Goal: Task Accomplishment & Management: Manage account settings

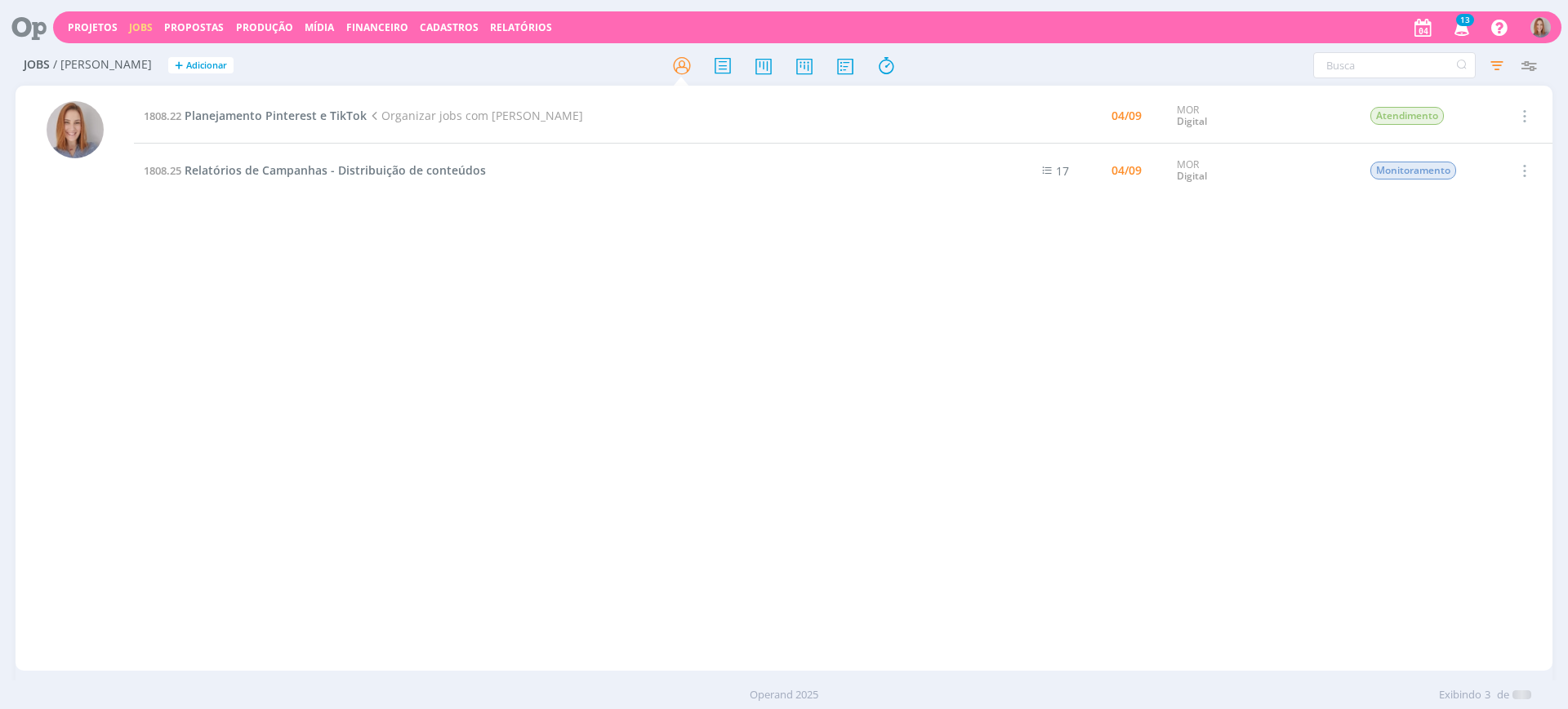
click at [500, 275] on div "1808.22 Planejamento Pinterest e TikTok Organizar jobs com Sheila 04/09 MOR Dig…" at bounding box center [843, 379] width 1418 height 579
click at [842, 66] on icon at bounding box center [845, 66] width 29 height 32
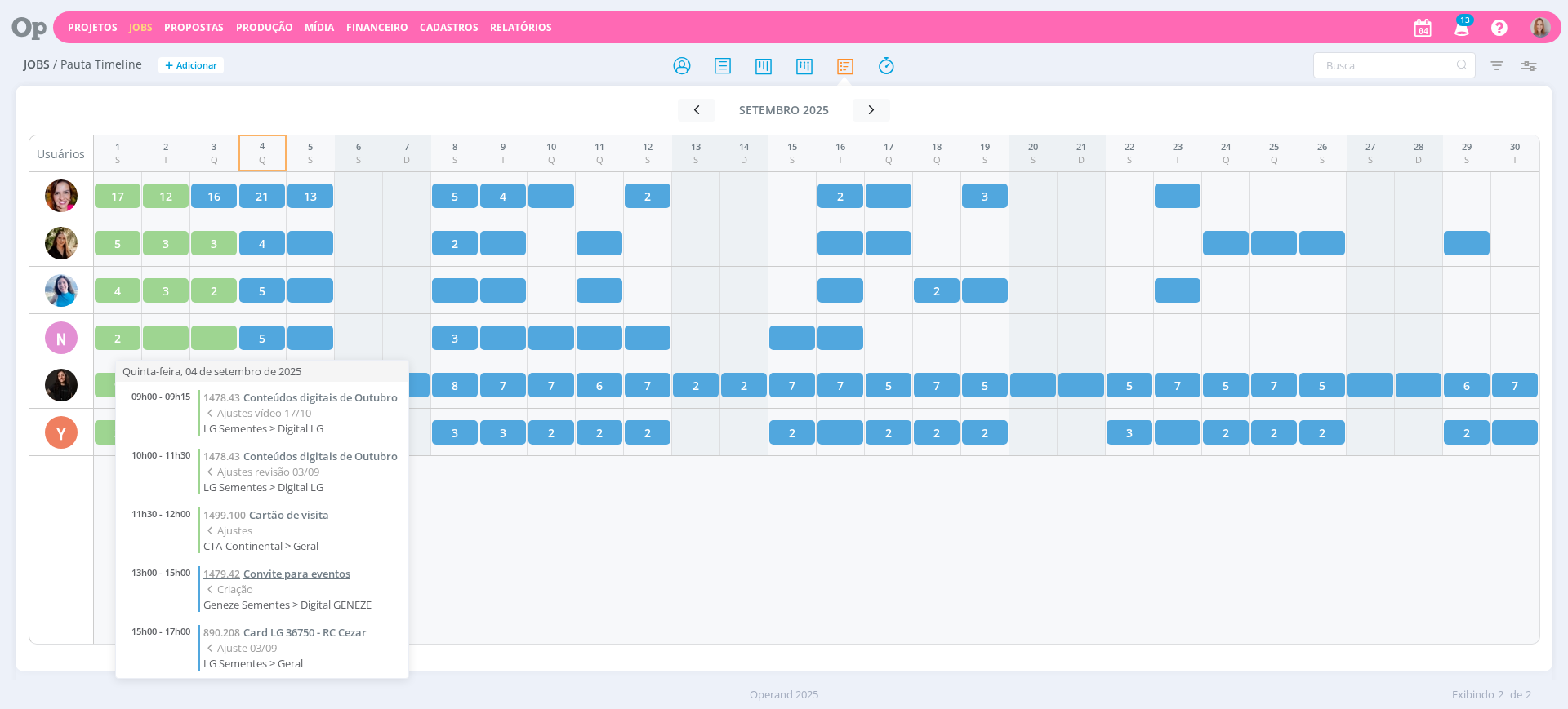
click at [316, 581] on span "Convite para eventos" at bounding box center [297, 574] width 107 height 15
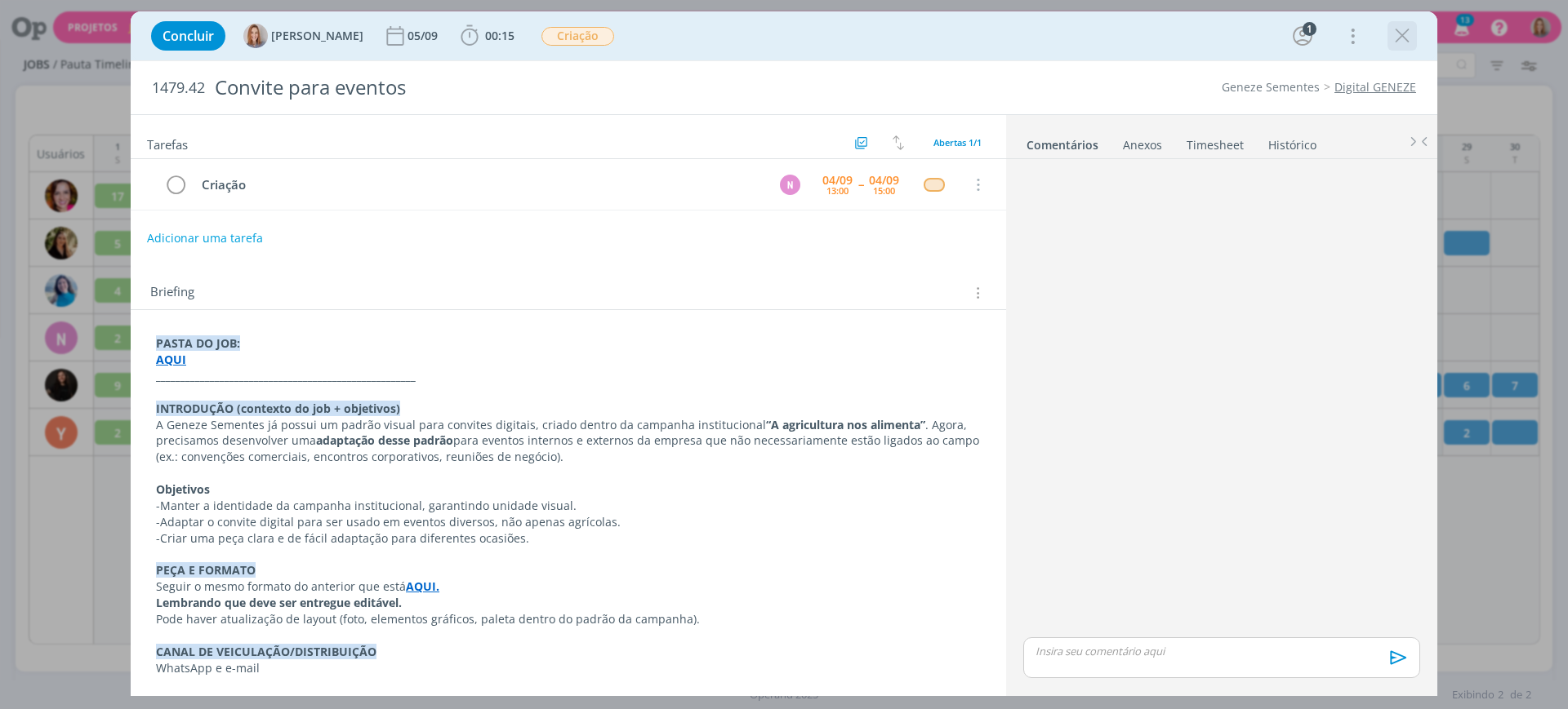
click at [1416, 25] on div "dialog" at bounding box center [1402, 36] width 29 height 29
click at [1394, 36] on icon "dialog" at bounding box center [1402, 36] width 25 height 25
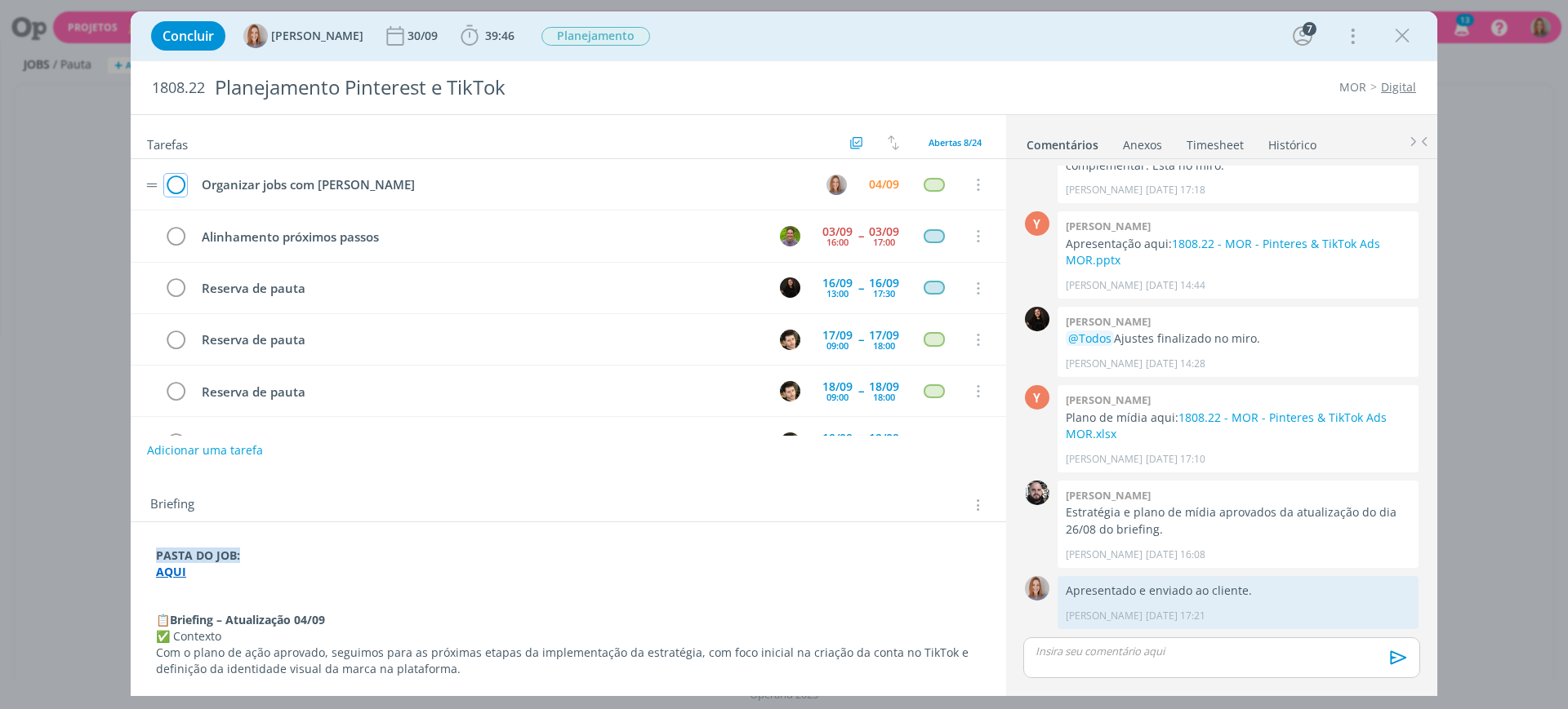
click at [174, 186] on icon "dialog" at bounding box center [175, 185] width 23 height 25
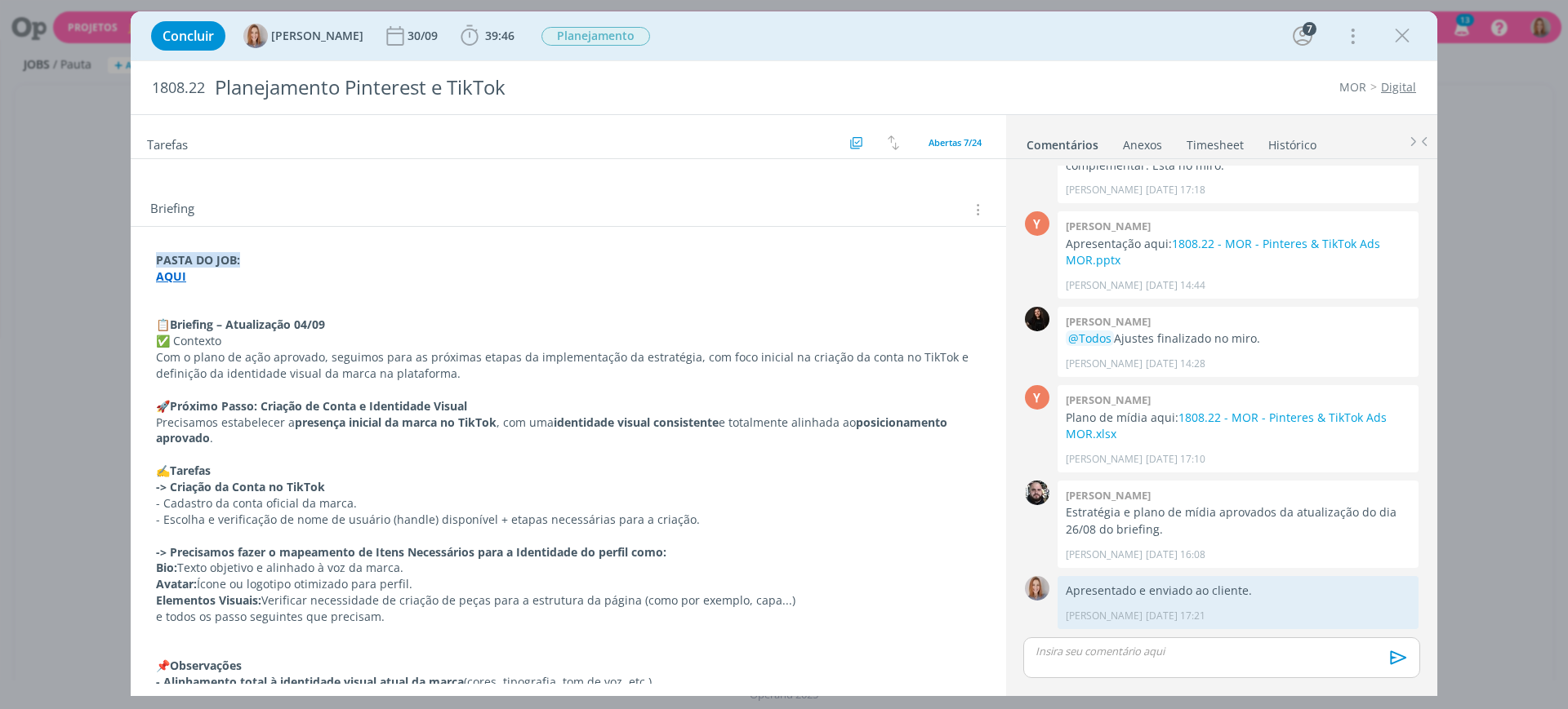
scroll to position [307, 0]
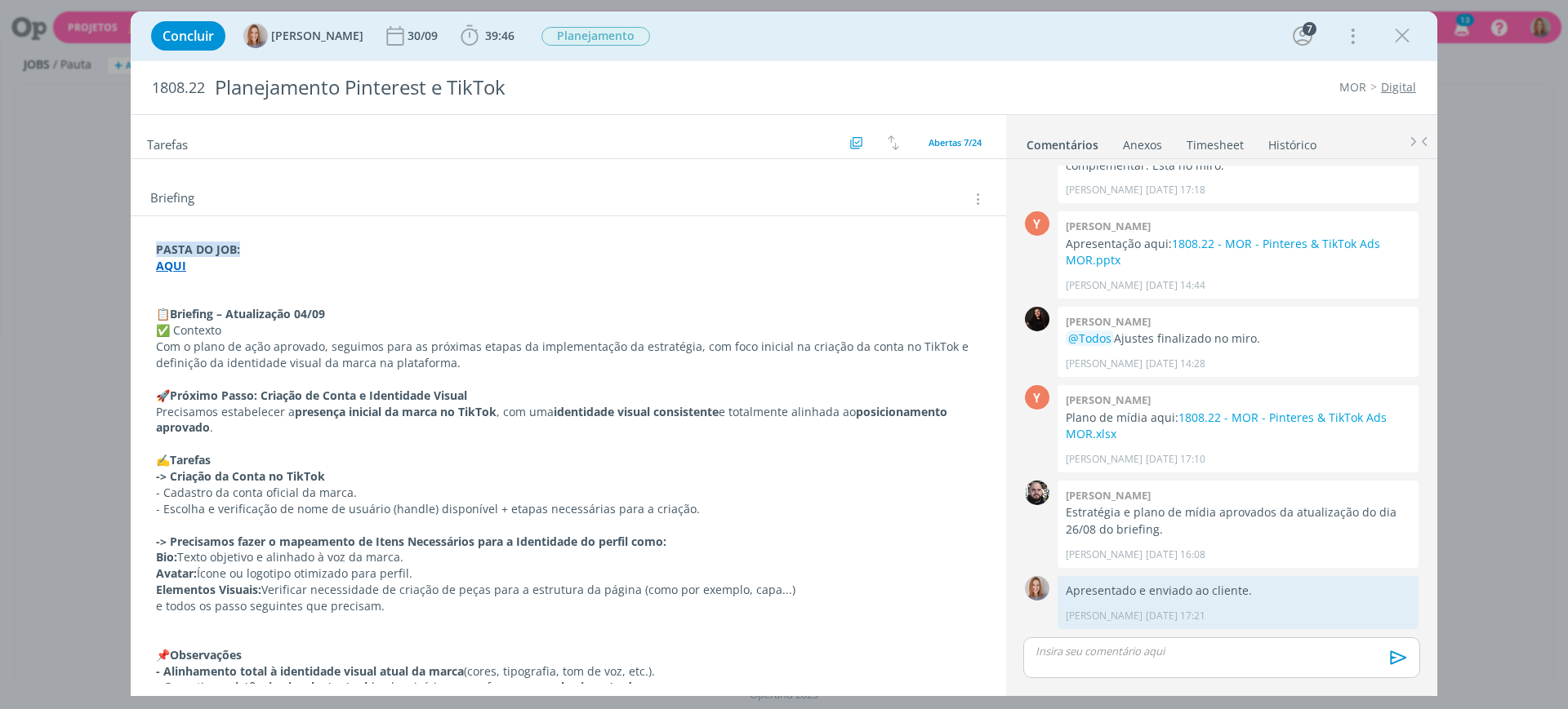
click at [499, 400] on p "🚀 Próximo Passo: Criação de Conta e Identidade Visual" at bounding box center [569, 396] width 825 height 16
click at [190, 293] on p "dialog" at bounding box center [569, 299] width 823 height 16
click at [176, 276] on p "dialog" at bounding box center [569, 284] width 823 height 16
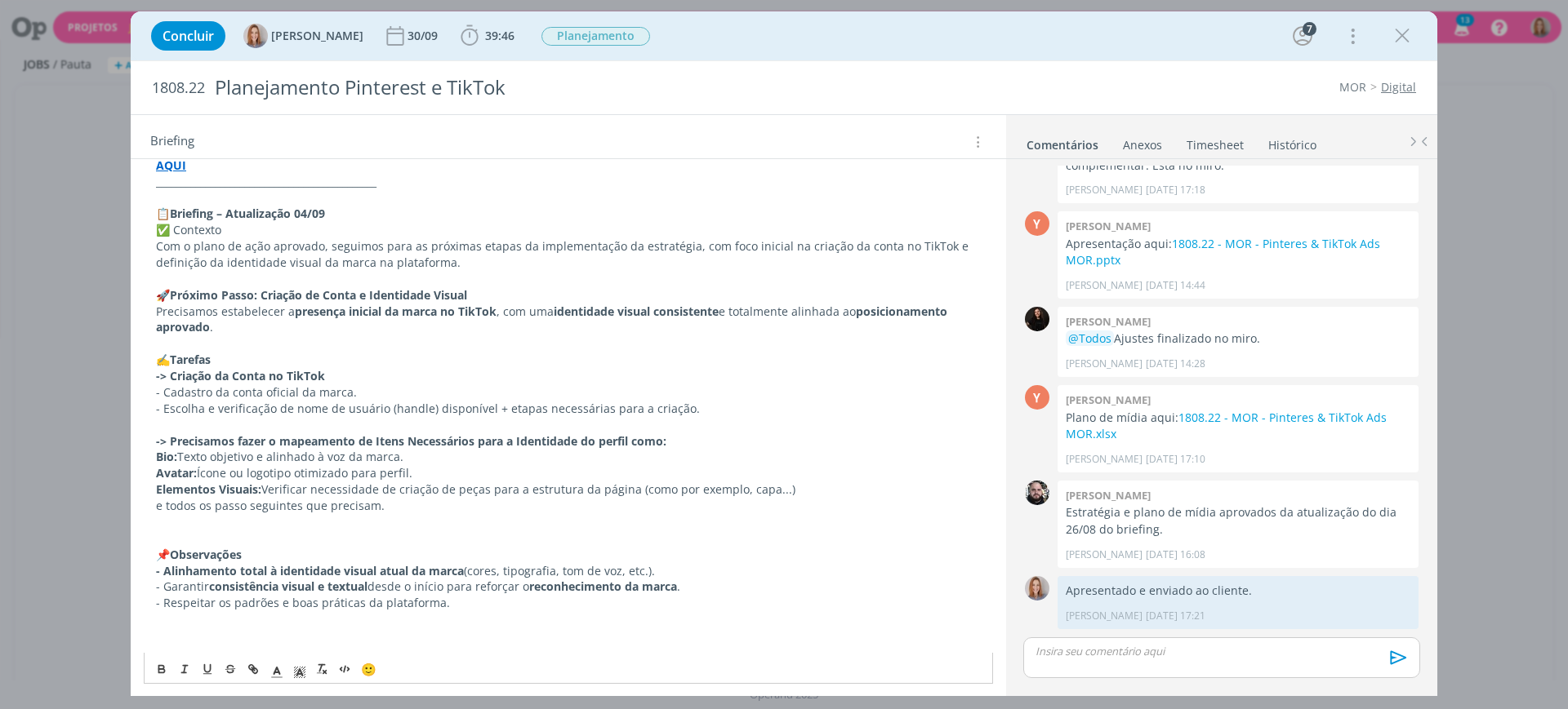
scroll to position [408, 0]
click at [197, 241] on p "Com o plano de ação aprovado, seguimos para as próximas etapas da implementação…" at bounding box center [569, 253] width 825 height 33
click at [248, 252] on p "Com o plano de ação aprovado, seguimos para as próximas etapas da implementação…" at bounding box center [569, 253] width 825 height 33
click at [443, 253] on p "Com o plano de ação aprovado, seguimos para as próximas etapas da implementação…" at bounding box center [569, 253] width 825 height 33
click at [171, 306] on p "Precisamos estabelecer a presença inicial da marca no TikTok , com uma identida…" at bounding box center [569, 318] width 825 height 33
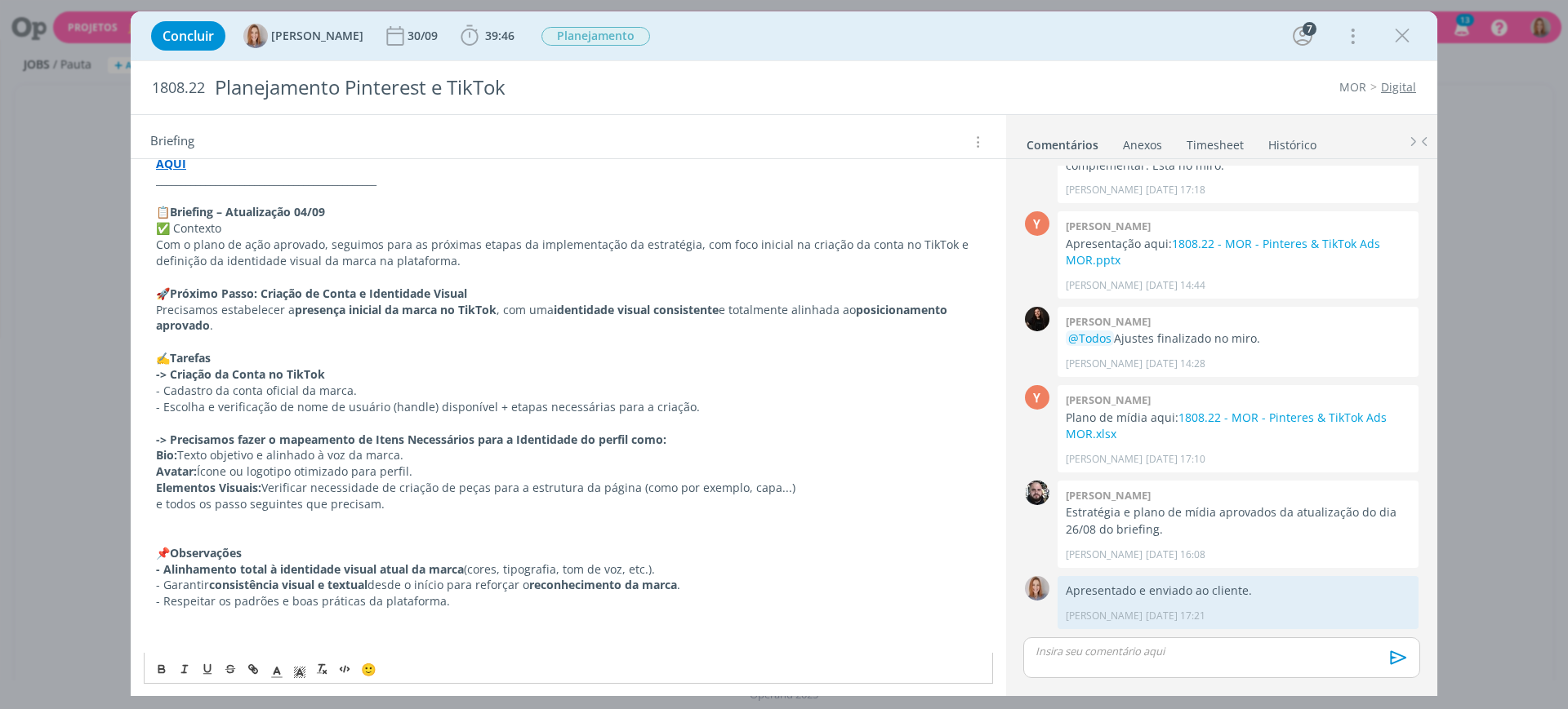
click at [406, 306] on strong "presença inicial da marca no TikTok" at bounding box center [395, 309] width 202 height 16
click at [259, 308] on p "Precisamos estabelecer a presença inicial da marca no TikTok , com uma identida…" at bounding box center [569, 318] width 825 height 33
click at [528, 298] on p "🚀 Próximo Passo: Criação de Conta e Identidade Visual" at bounding box center [569, 294] width 825 height 16
click at [573, 306] on strong "identidade visual consistente" at bounding box center [636, 309] width 165 height 16
click at [771, 314] on p "Precisamos estabelecer a presença inicial da marca no TikTok , com uma identida…" at bounding box center [569, 318] width 825 height 33
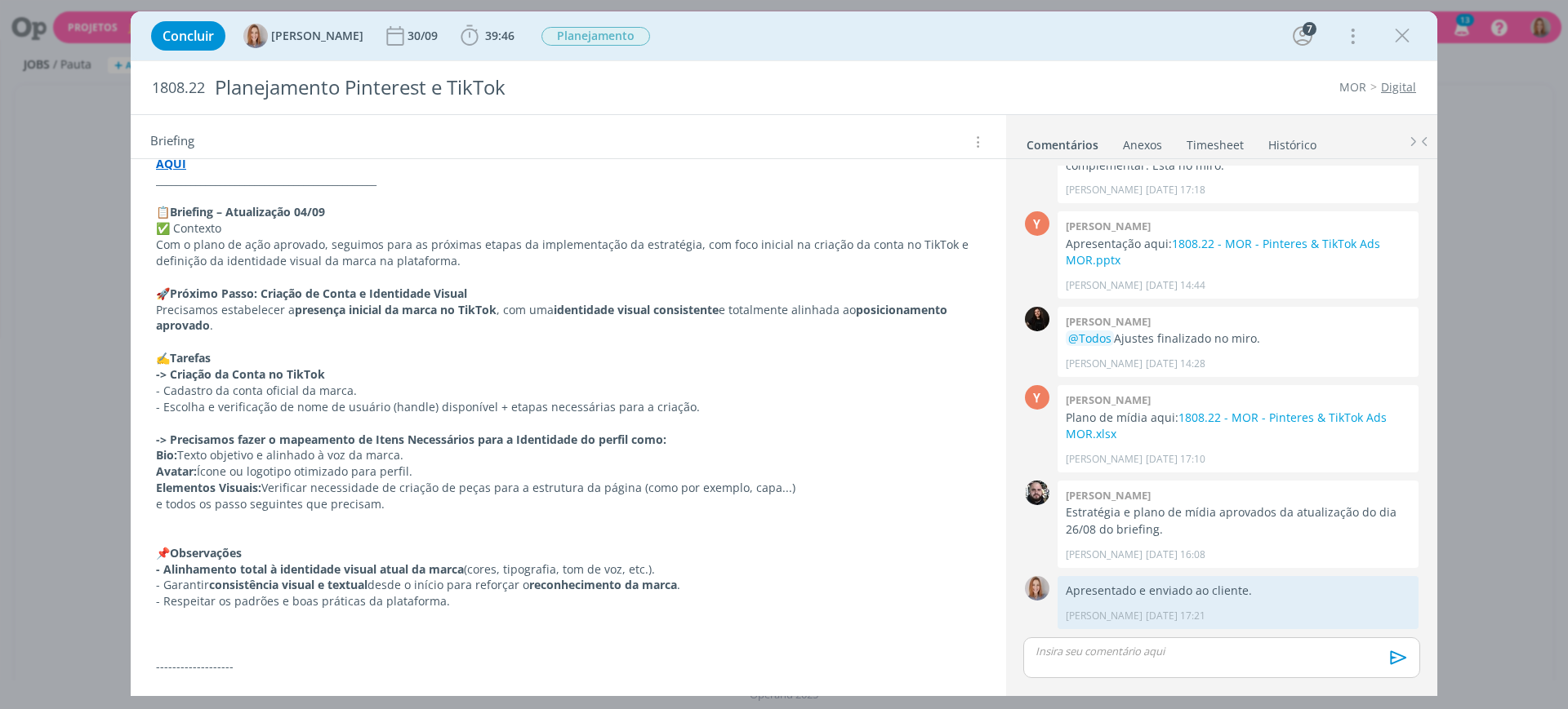
click at [1404, 30] on icon "dialog" at bounding box center [1402, 36] width 25 height 25
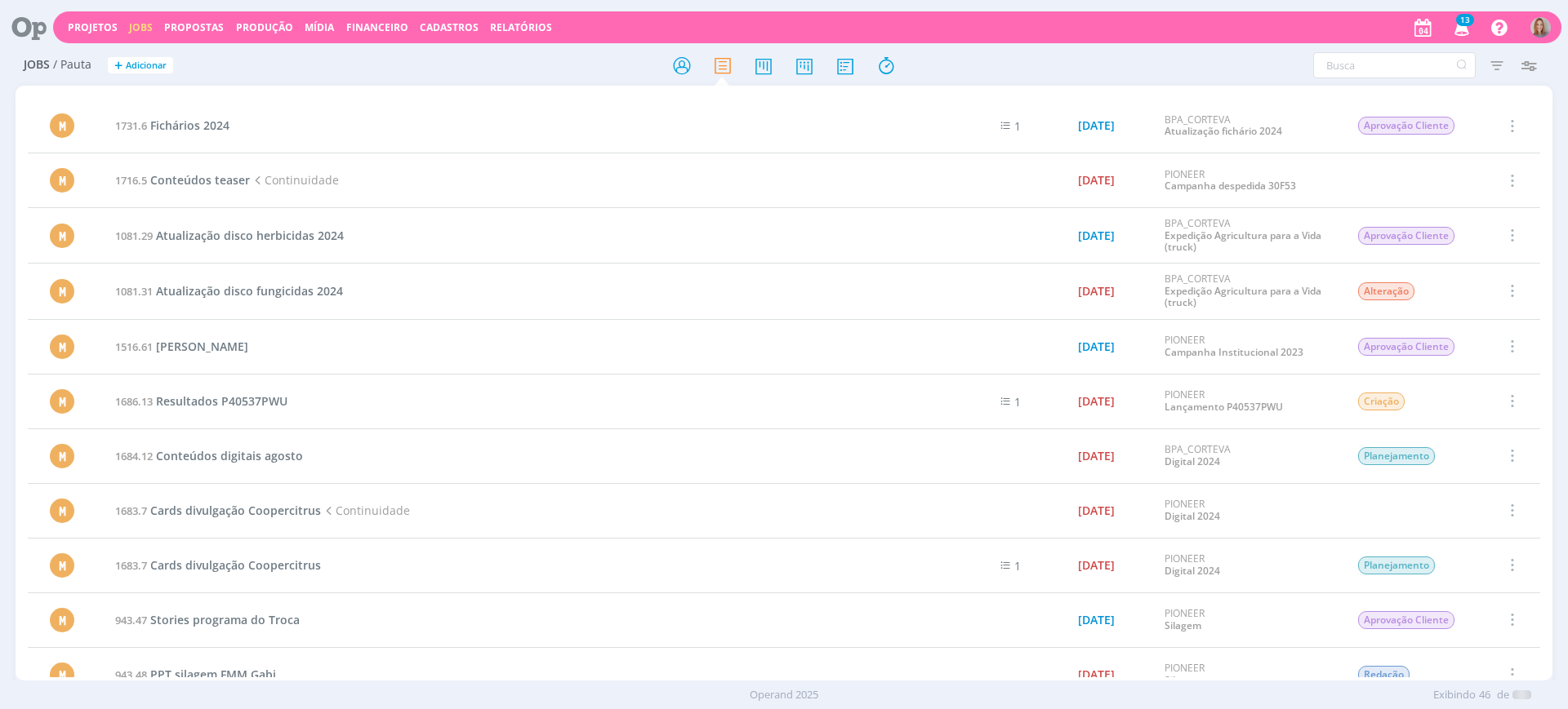
drag, startPoint x: 37, startPoint y: 25, endPoint x: 67, endPoint y: 8, distance: 34.5
click at [37, 25] on icon at bounding box center [23, 27] width 34 height 32
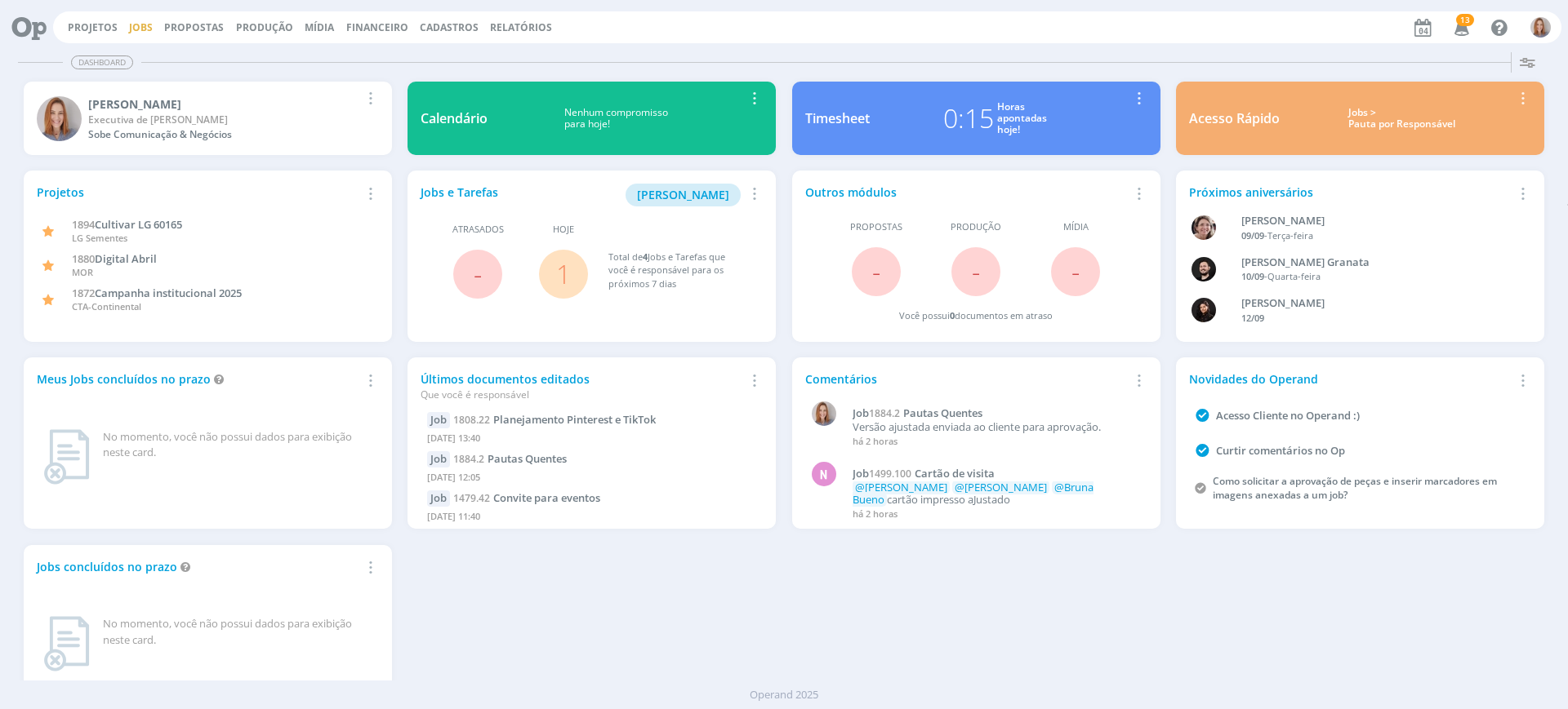
click at [136, 24] on link "Jobs" at bounding box center [141, 26] width 24 height 14
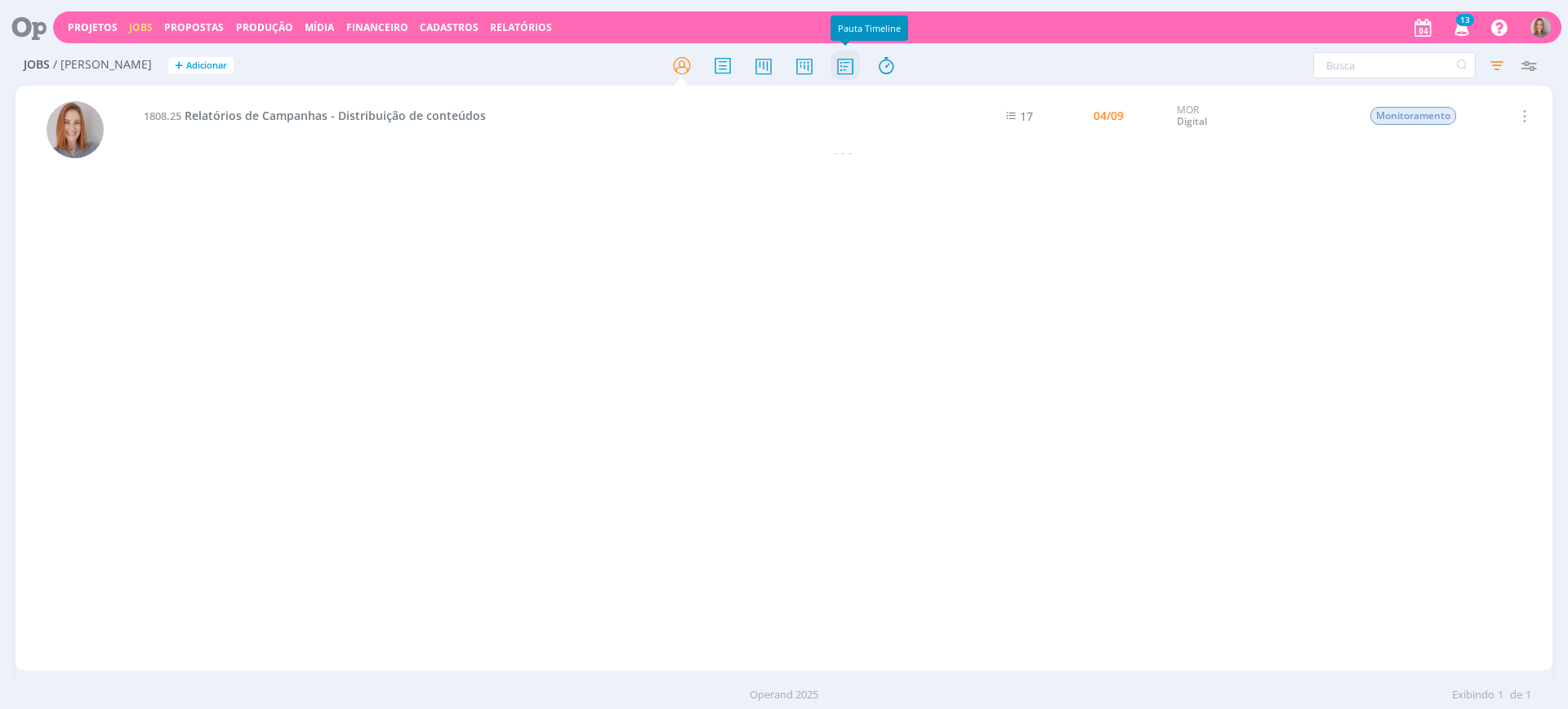
click at [852, 74] on icon at bounding box center [845, 66] width 29 height 32
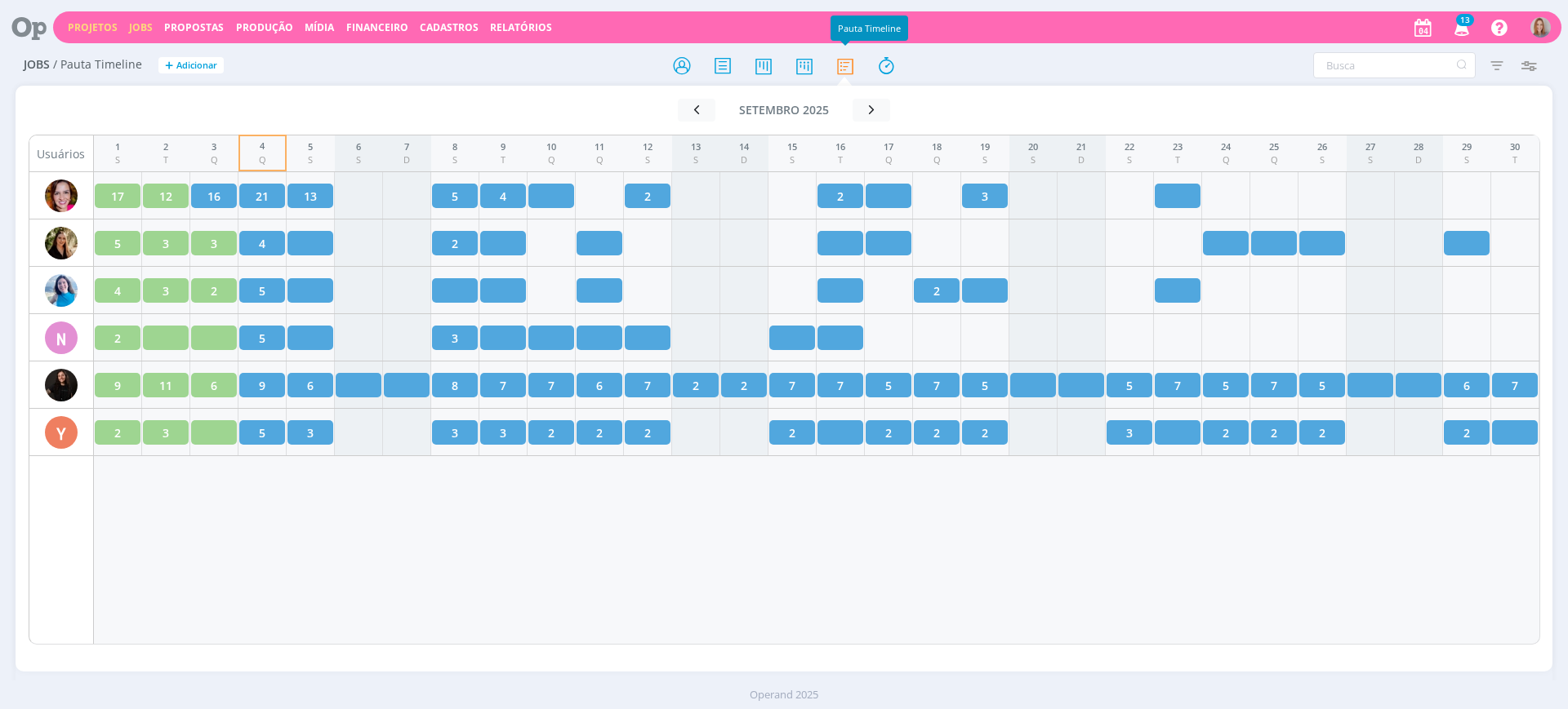
click at [78, 26] on link "Projetos" at bounding box center [92, 26] width 50 height 14
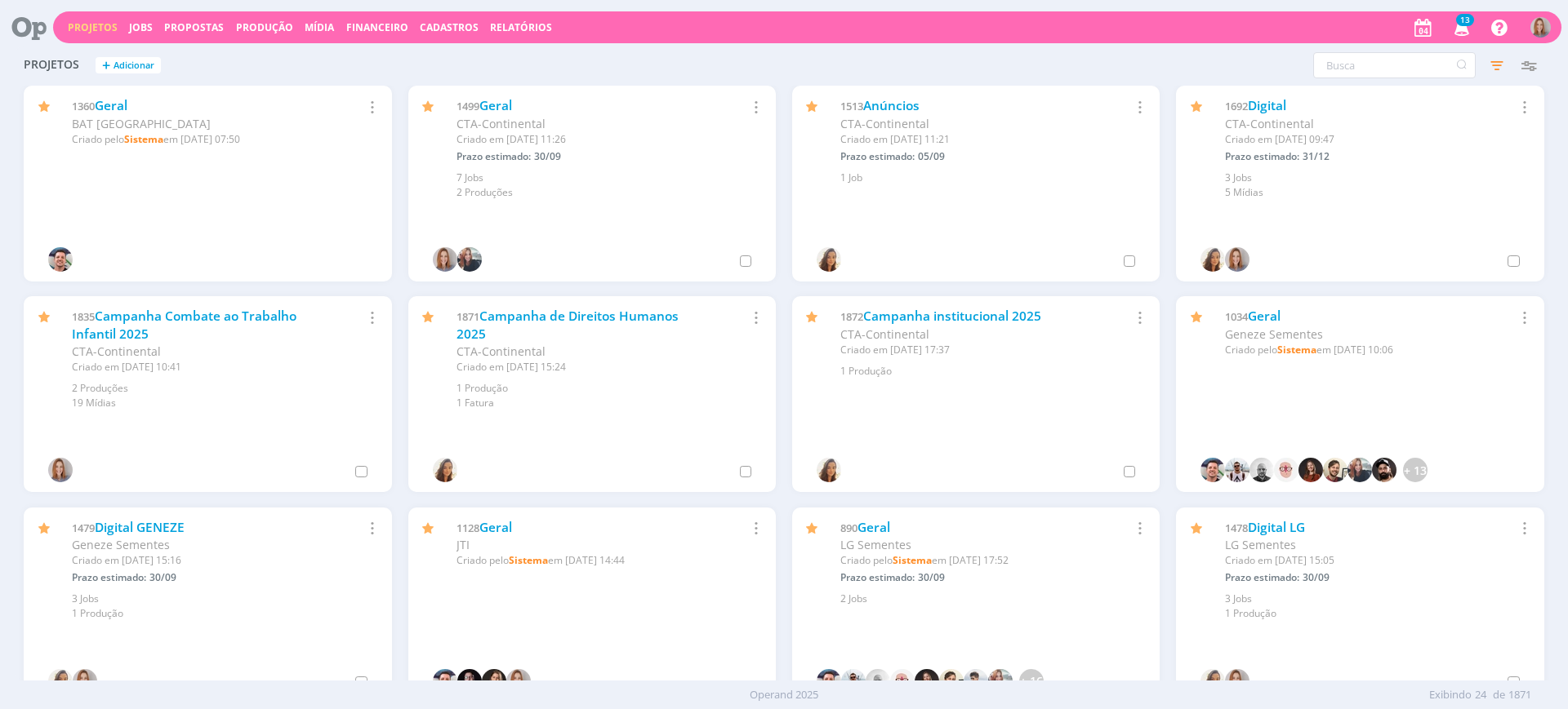
click at [1428, 50] on div "Projetos + Adicionar Filtros Filtrar Limpar Status Cliente / Contrato Cliente S…" at bounding box center [784, 66] width 1537 height 41
click at [1424, 64] on input "text" at bounding box center [1395, 65] width 162 height 26
type input "1748"
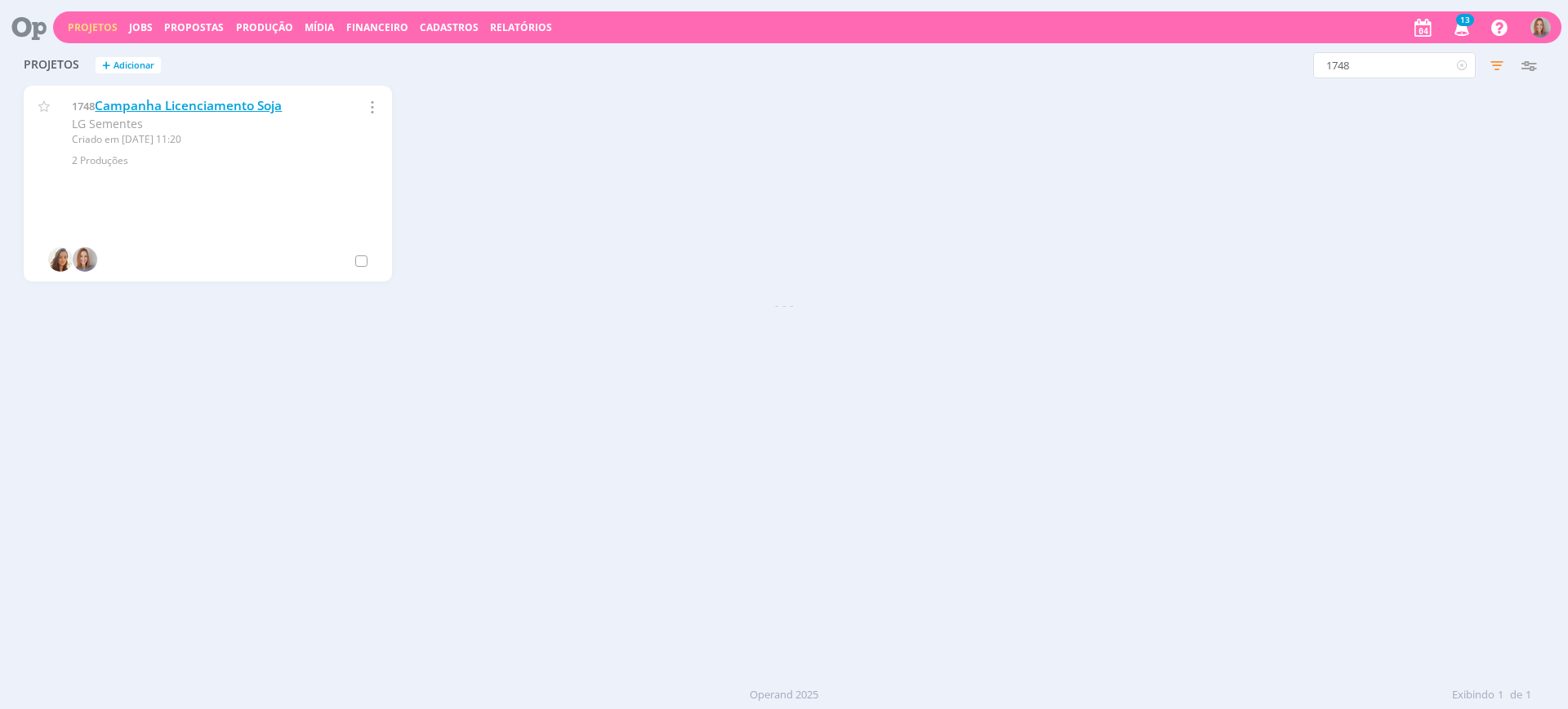
click at [191, 108] on link "Campanha Licenciamento Soja" at bounding box center [188, 105] width 187 height 17
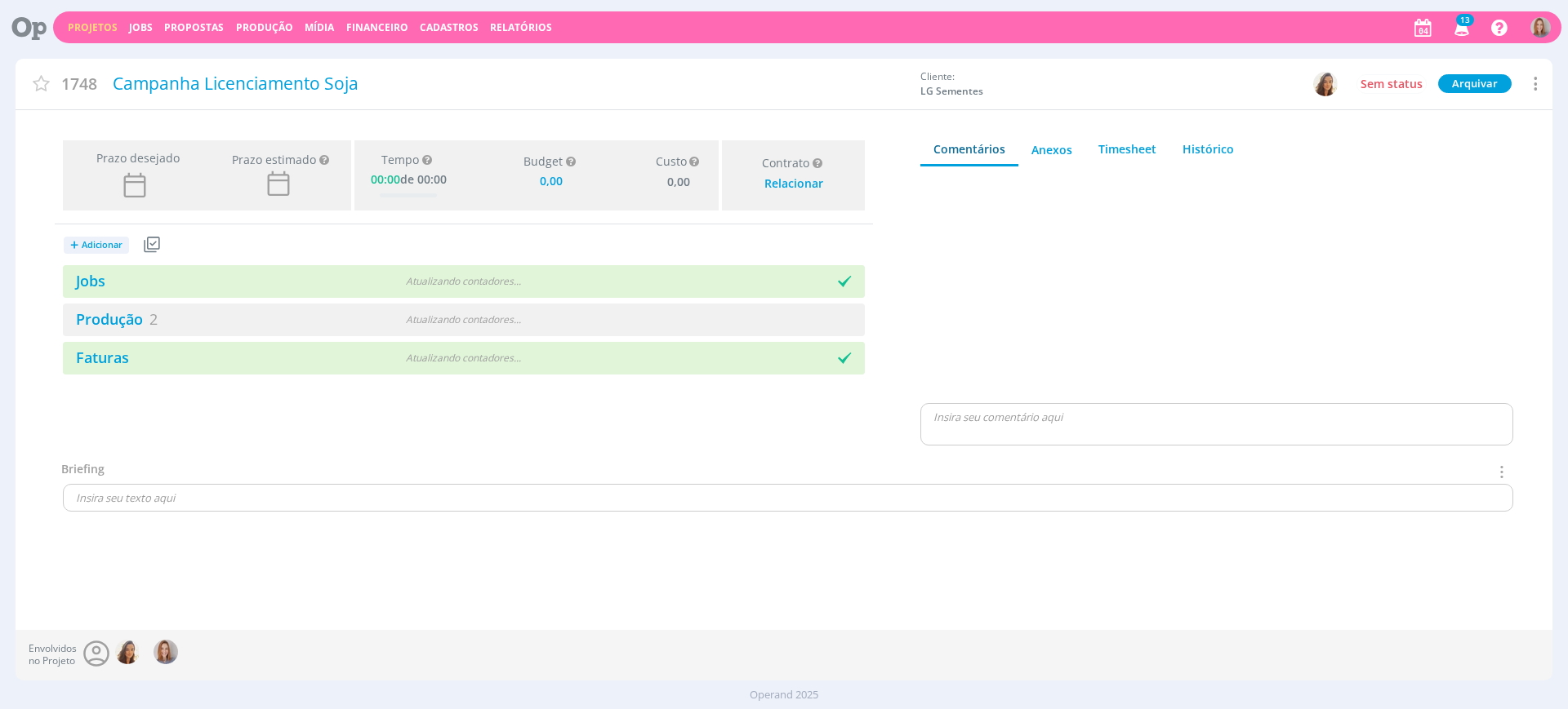
type input "0,00"
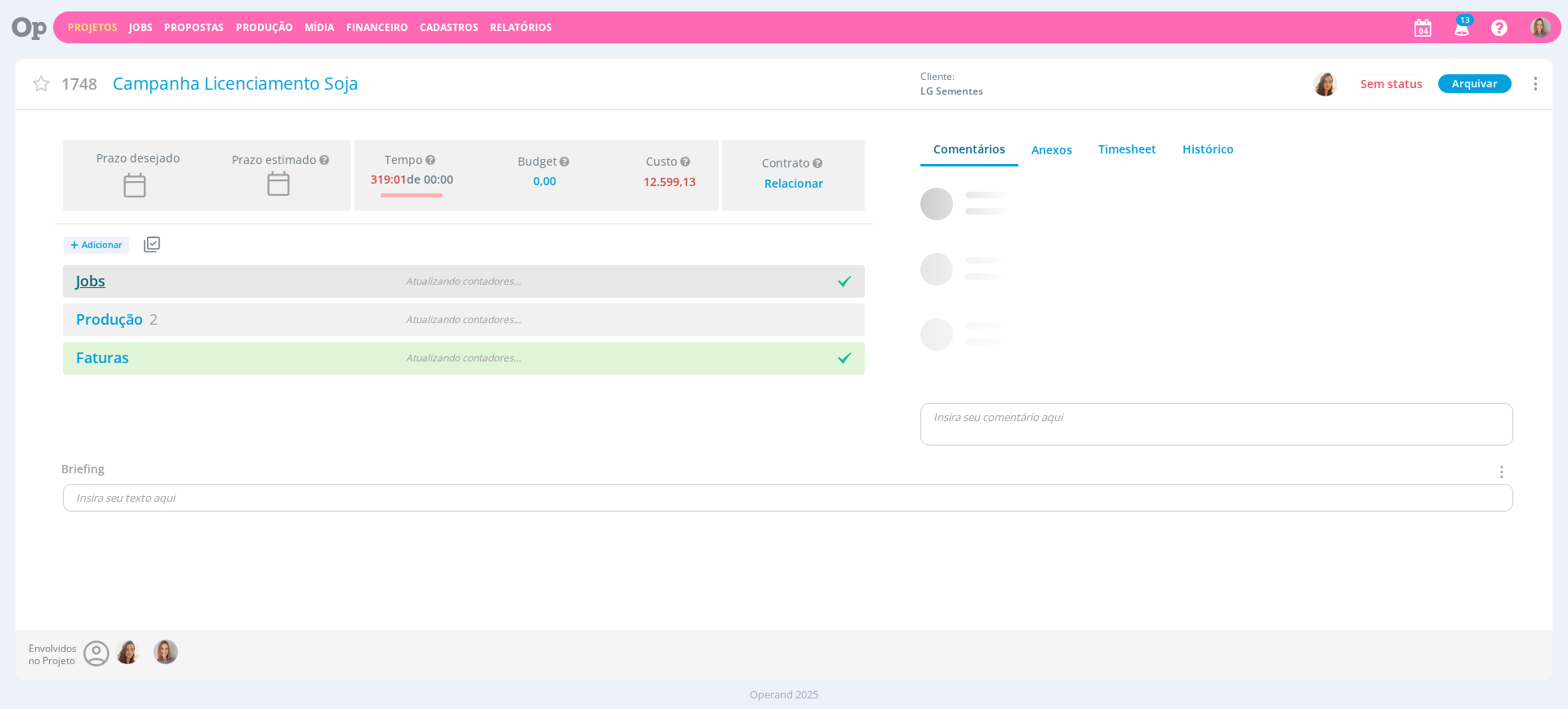
click at [86, 274] on link "Jobs" at bounding box center [84, 280] width 43 height 19
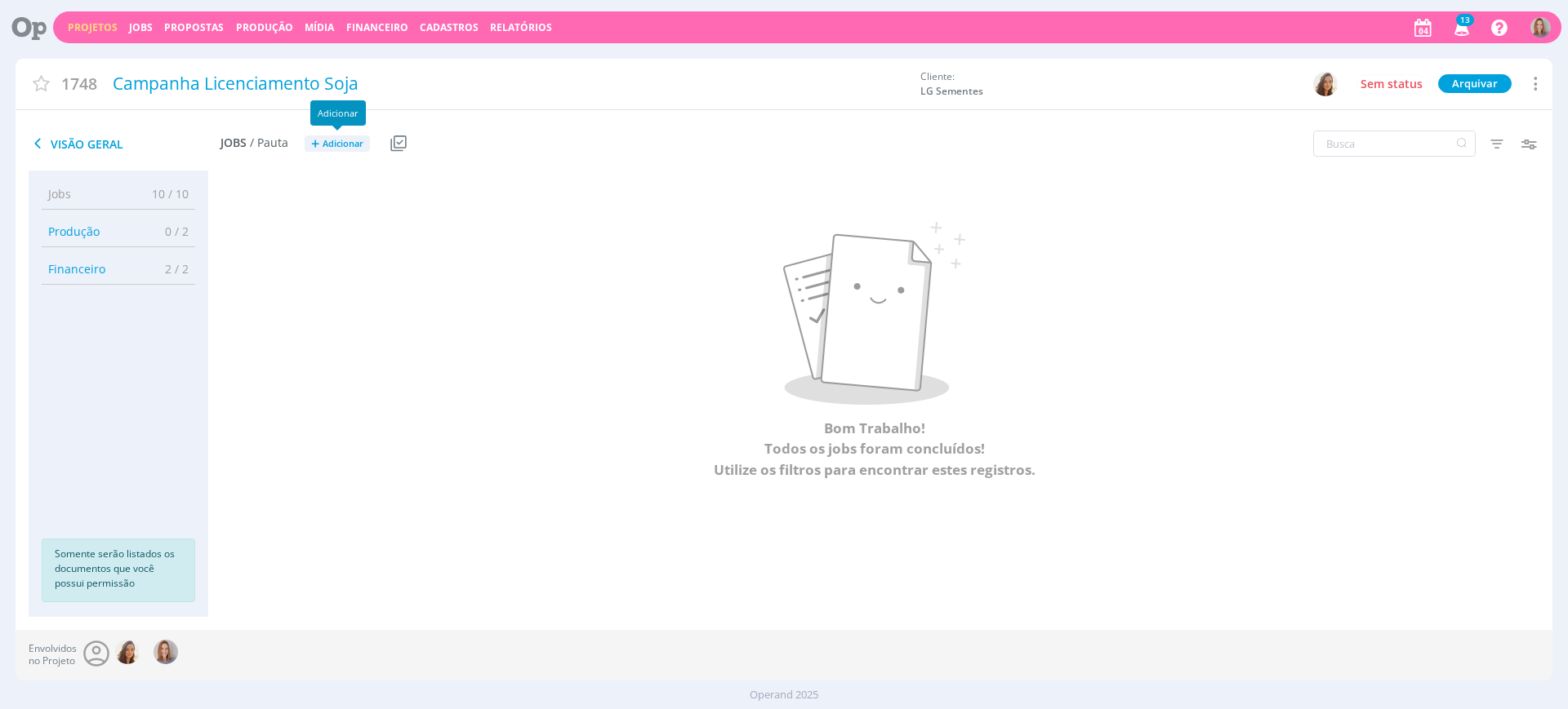
click at [325, 145] on span "Adicionar" at bounding box center [342, 144] width 41 height 11
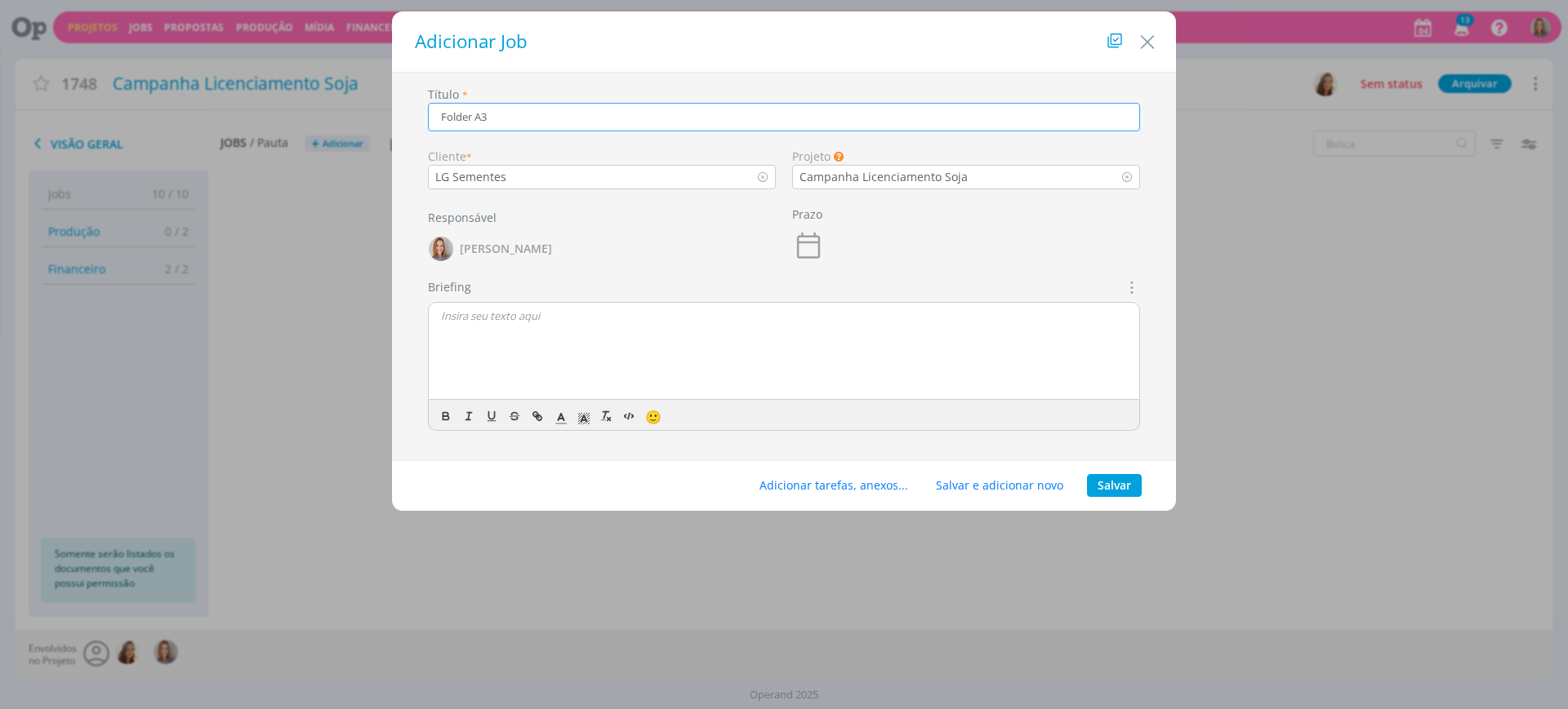
type input "Folder A3"
click at [816, 240] on icon "dialog" at bounding box center [809, 245] width 33 height 33
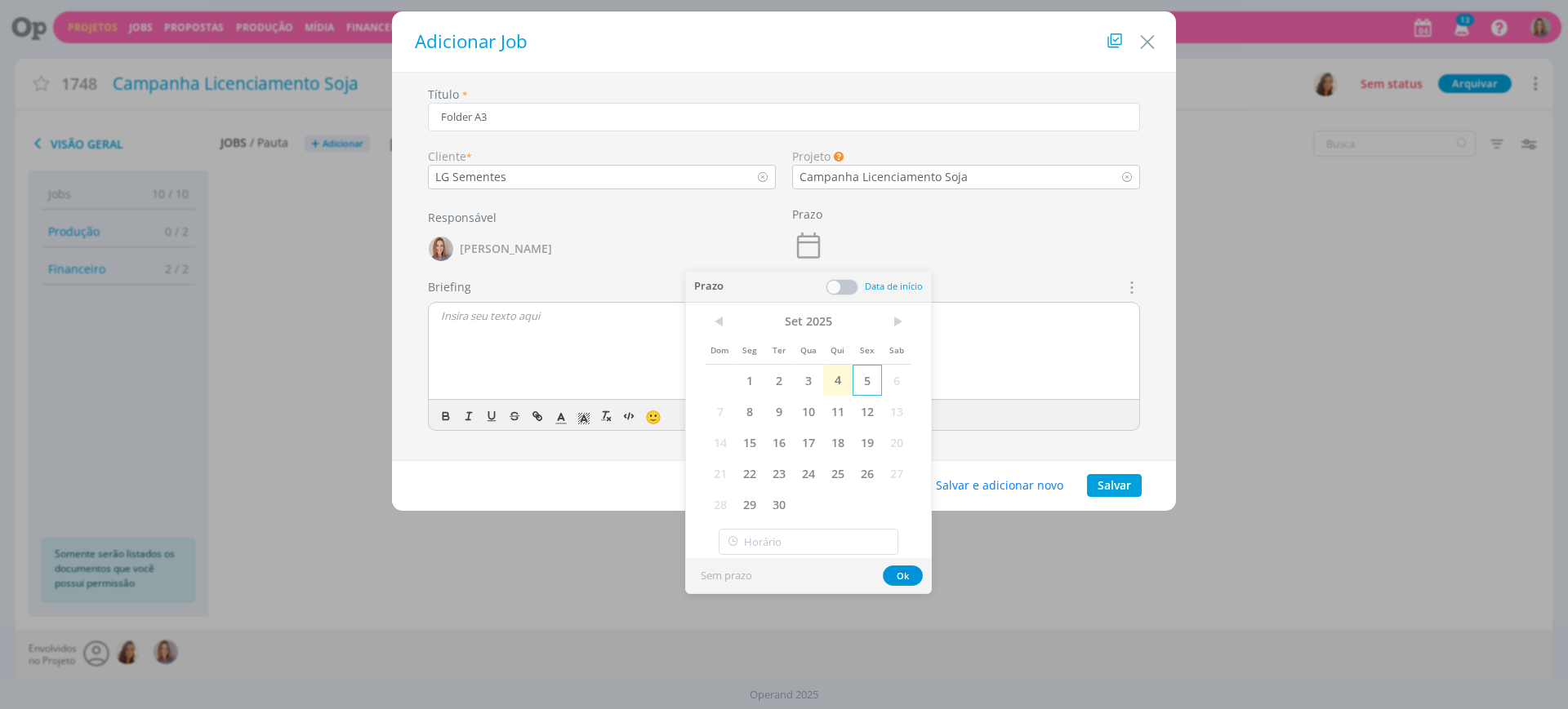
click at [872, 372] on span "5" at bounding box center [867, 381] width 29 height 31
click at [913, 576] on button "Ok" at bounding box center [903, 576] width 40 height 20
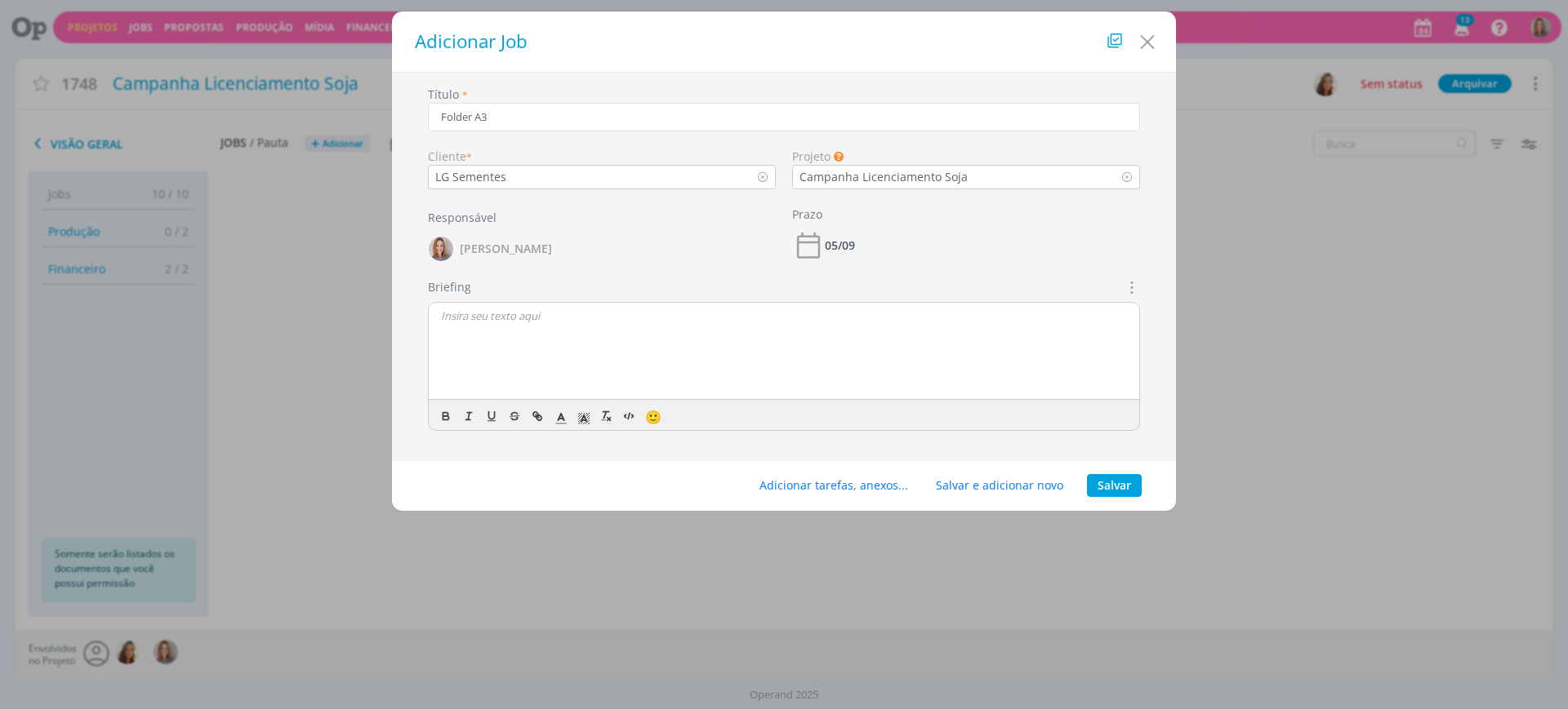
click at [1126, 291] on icon "dialog" at bounding box center [1130, 287] width 18 height 19
click at [1089, 463] on div "[NÚCLEO GERAL] PADRÃO LG" at bounding box center [1039, 467] width 153 height 13
click at [1103, 485] on button "Salvar" at bounding box center [1114, 485] width 55 height 23
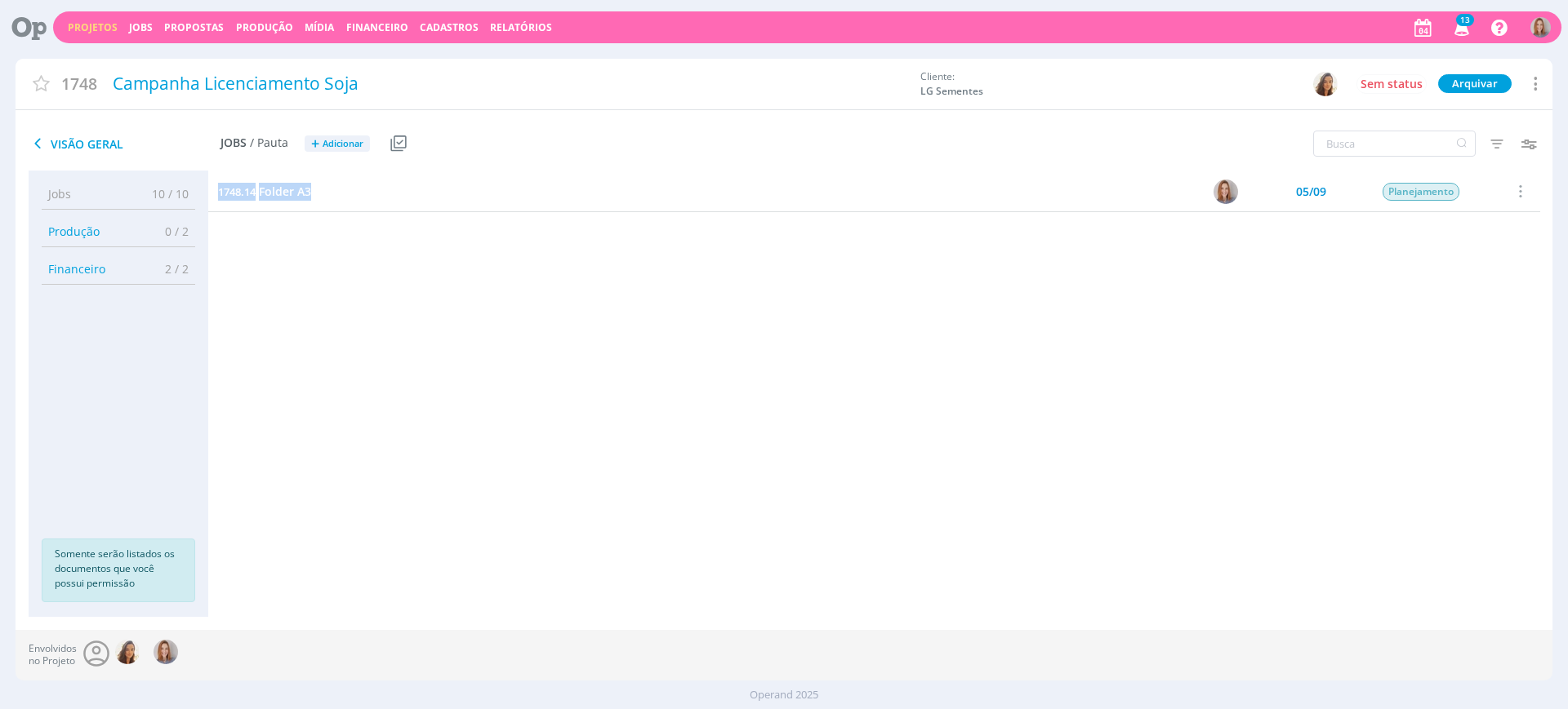
drag, startPoint x: 309, startPoint y: 193, endPoint x: 214, endPoint y: 192, distance: 95.0
click at [214, 192] on div "1748.14 Folder A3" at bounding box center [641, 192] width 866 height 40
copy link "1748.14 Folder A3"
drag, startPoint x: 422, startPoint y: 389, endPoint x: 341, endPoint y: 259, distance: 153.2
click at [420, 386] on div "1748.14 Folder A3 05/09 Planejamento Selecionar Concluir Cancelar Iniciar times…" at bounding box center [873, 378] width 1332 height 413
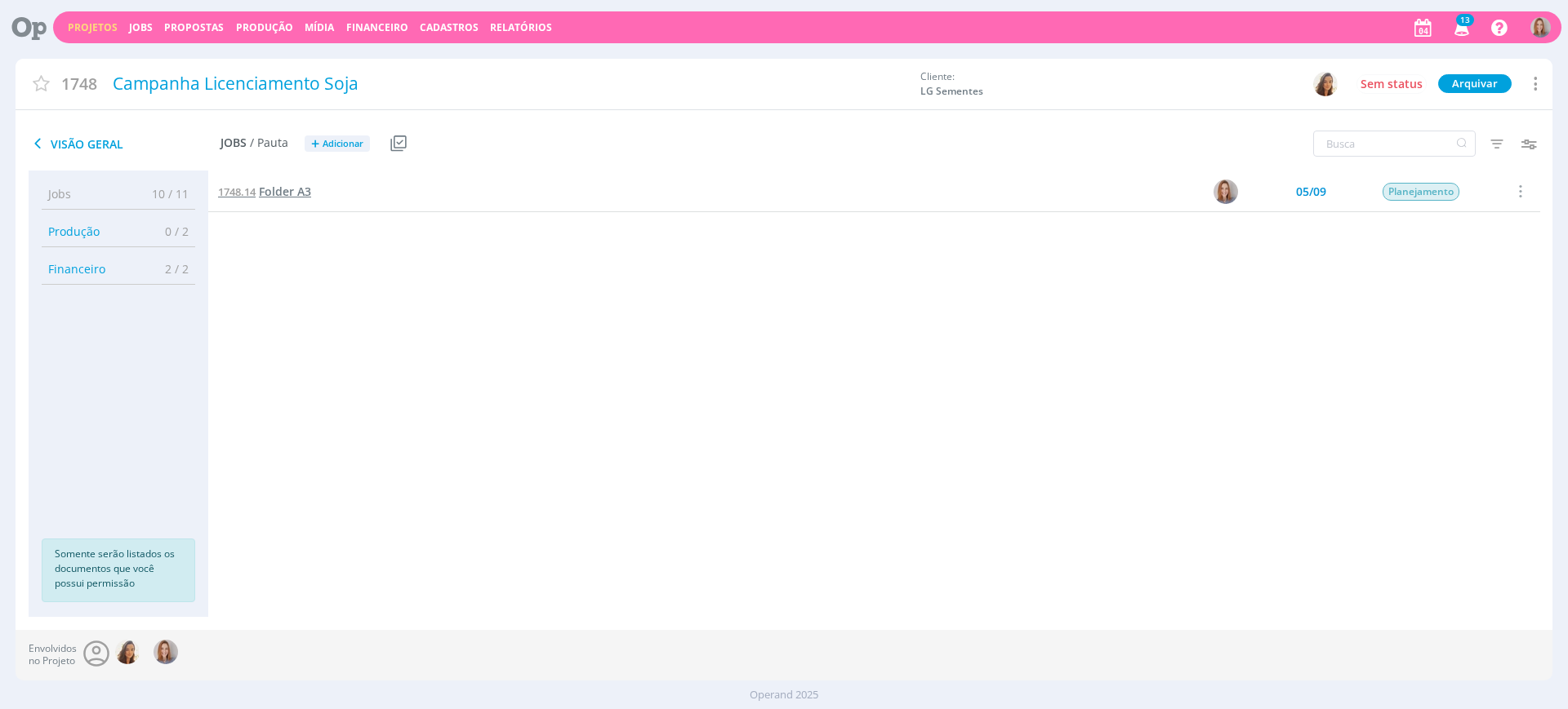
click at [286, 191] on span "Folder A3" at bounding box center [285, 191] width 52 height 16
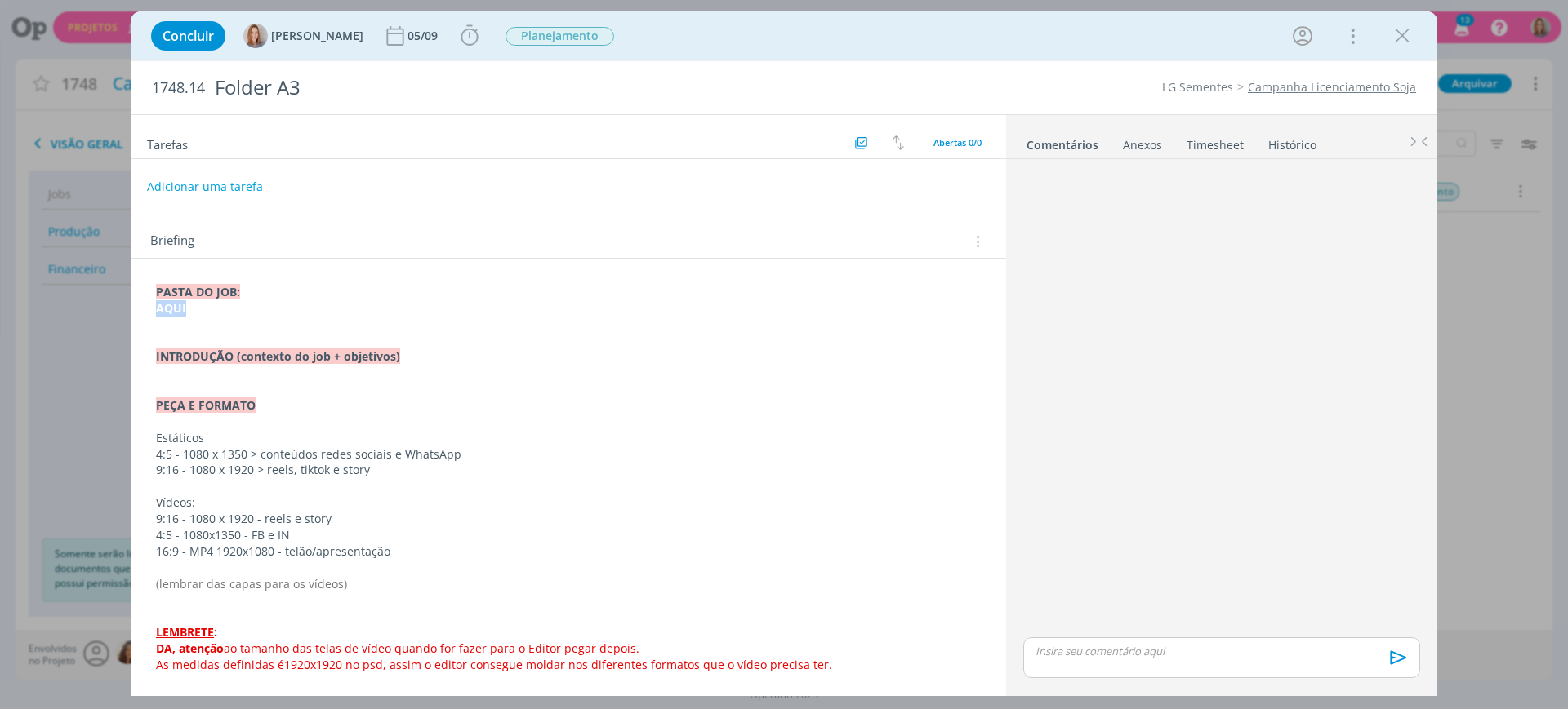
drag, startPoint x: 192, startPoint y: 308, endPoint x: 152, endPoint y: 309, distance: 40.0
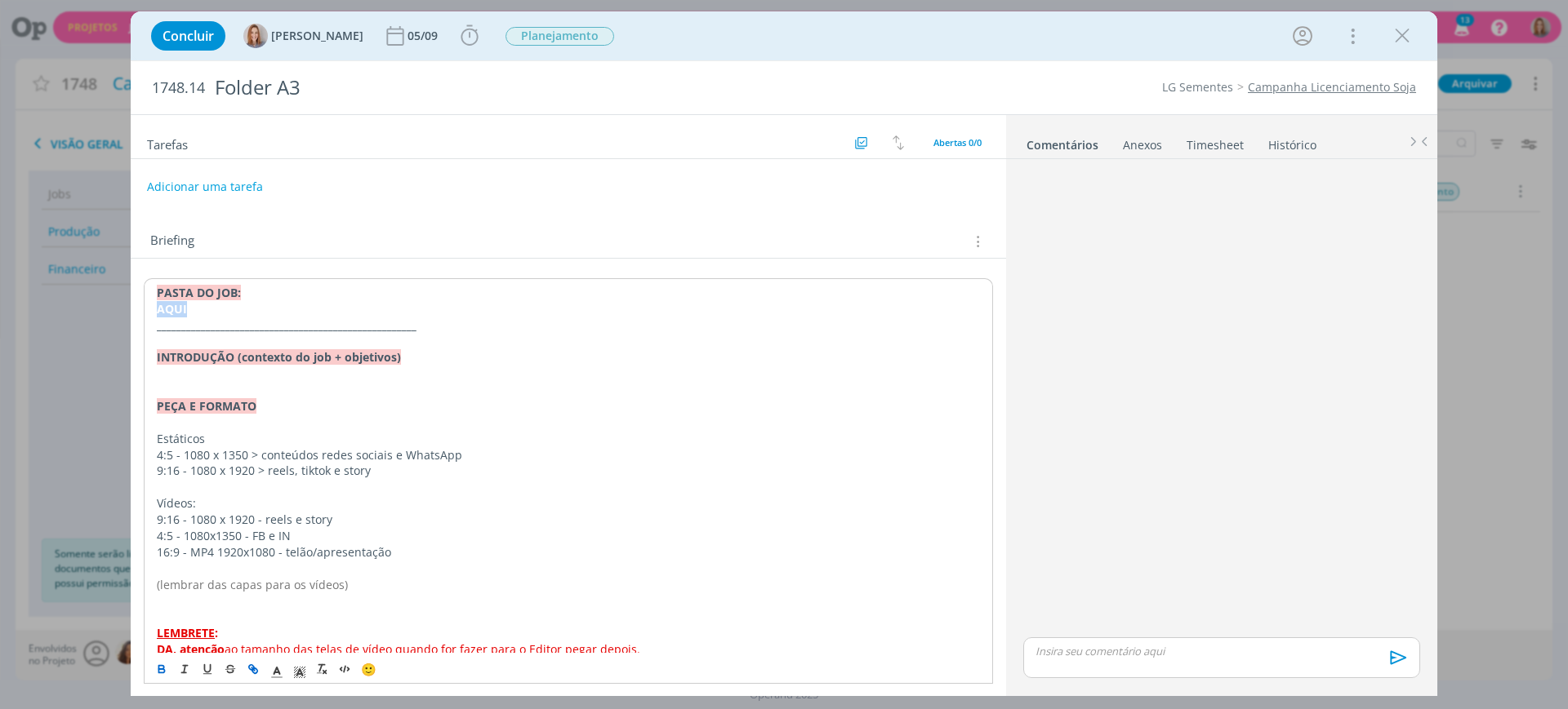
click at [254, 672] on icon "dialog" at bounding box center [253, 669] width 13 height 13
paste input "https://sobeae.sharepoint.com/:f:/s/SOBEAE/ErjEIOx7oRRGhTVMfhrP0GgBGoYENDpKzDeN…"
type input "https://sobeae.sharepoint.com/:f:/s/SOBEAE/ErjEIOx7oRRGhTVMfhrP0GgBGoYENDpKzDeN…"
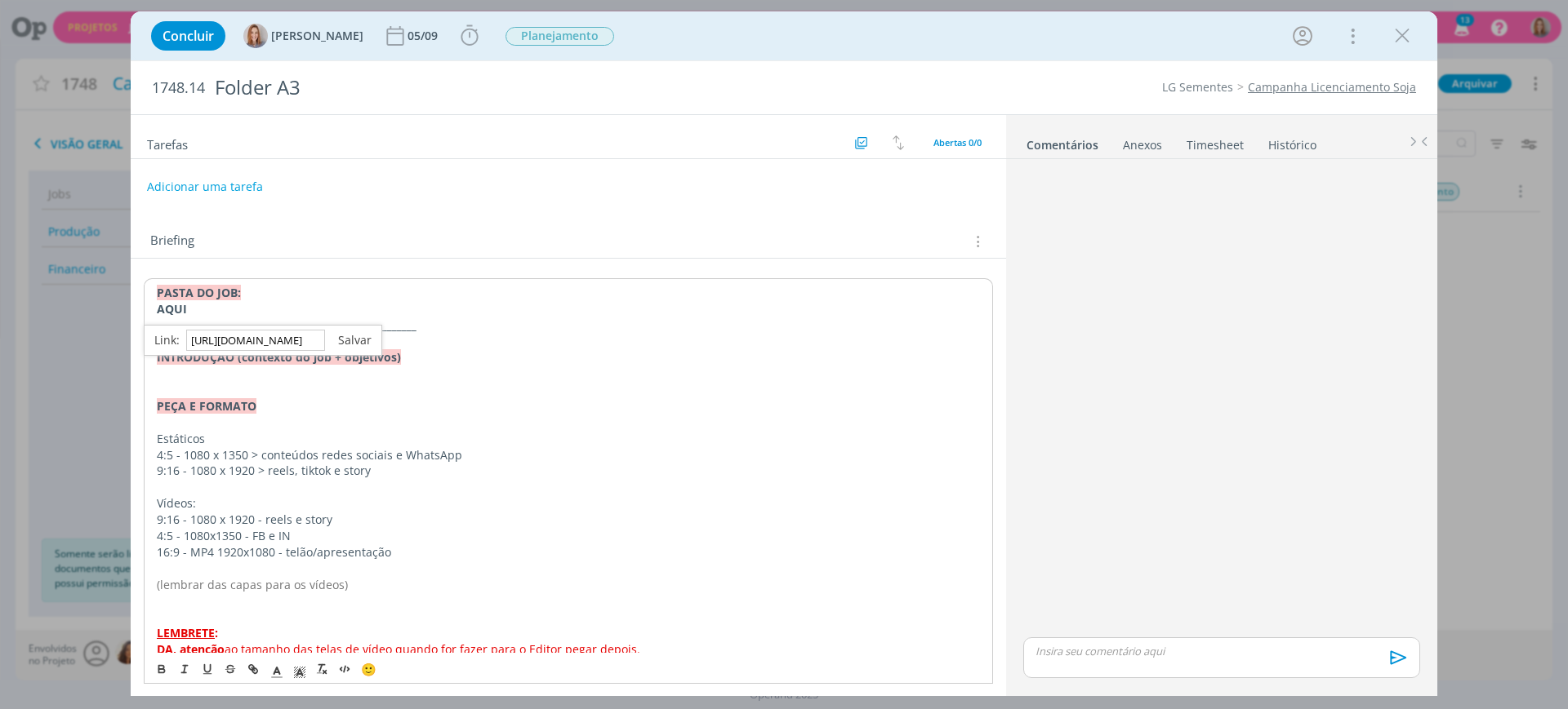
click at [341, 339] on link "dialog" at bounding box center [348, 339] width 47 height 16
click at [333, 408] on p "PEÇA E FORMATO" at bounding box center [569, 407] width 823 height 16
click at [230, 360] on strong "INTRODUÇÃO (contexto do job + objetivos)" at bounding box center [279, 357] width 245 height 16
click at [189, 366] on p "dialog" at bounding box center [569, 374] width 823 height 16
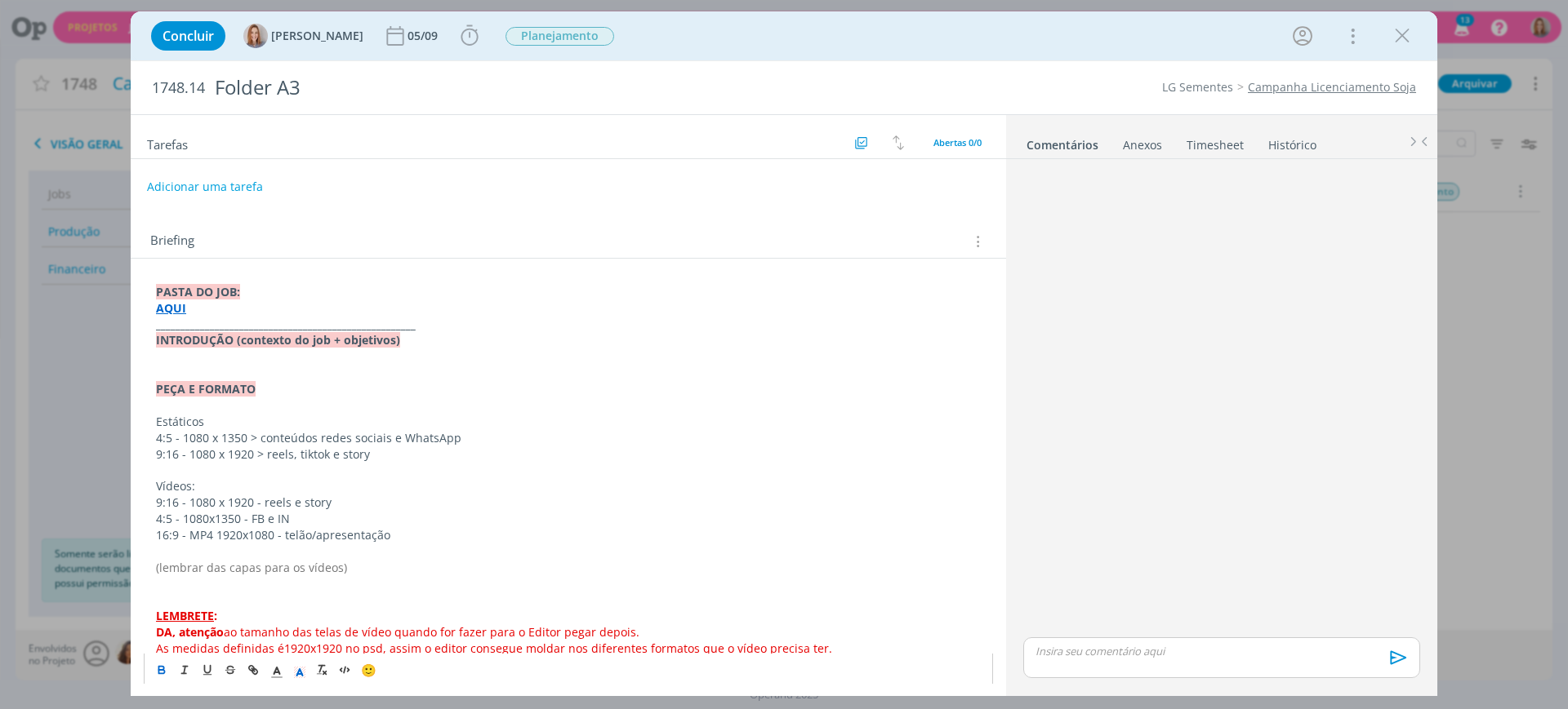
click at [209, 358] on p "dialog" at bounding box center [569, 357] width 825 height 16
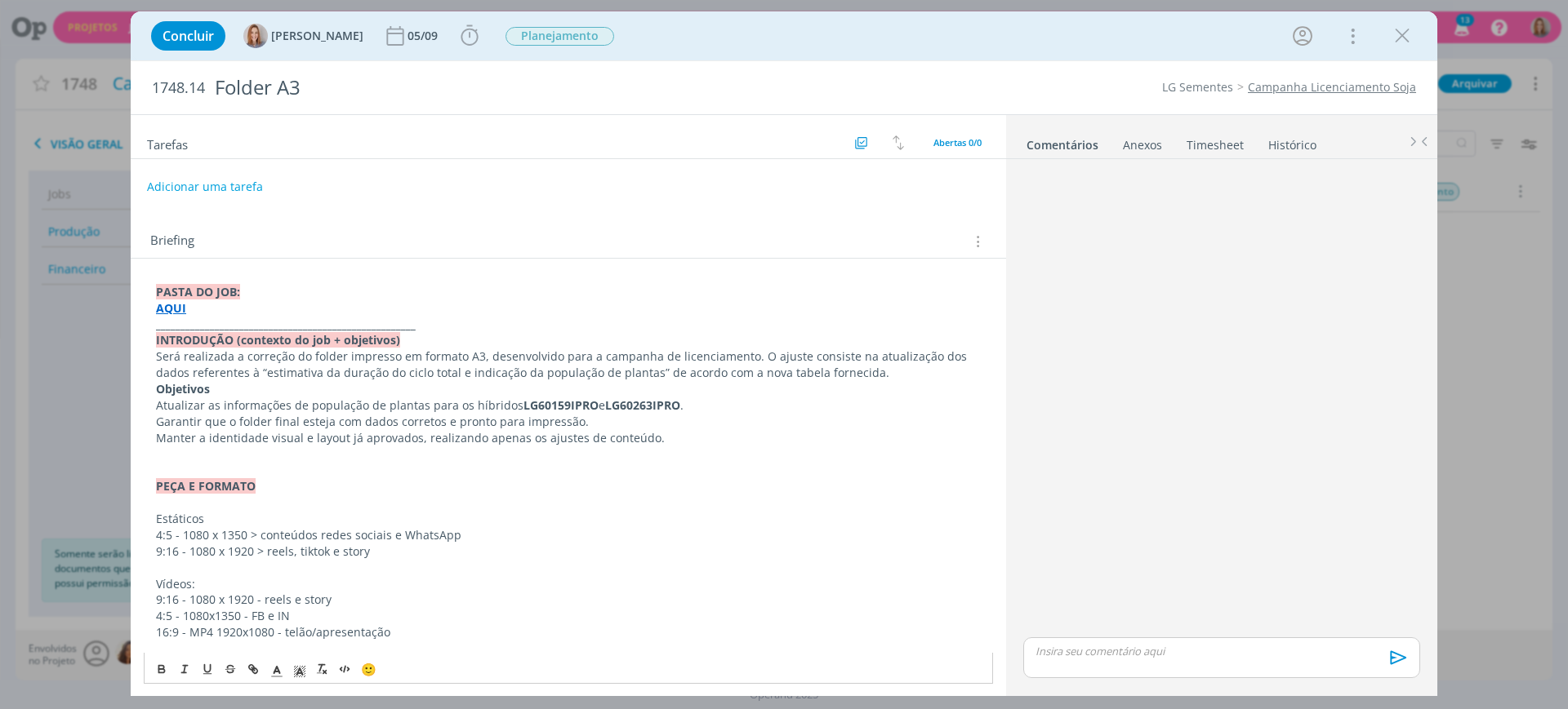
click at [855, 373] on p "Será realizada a correção do folder impresso em formato A3, desenvolvido para a…" at bounding box center [569, 365] width 825 height 33
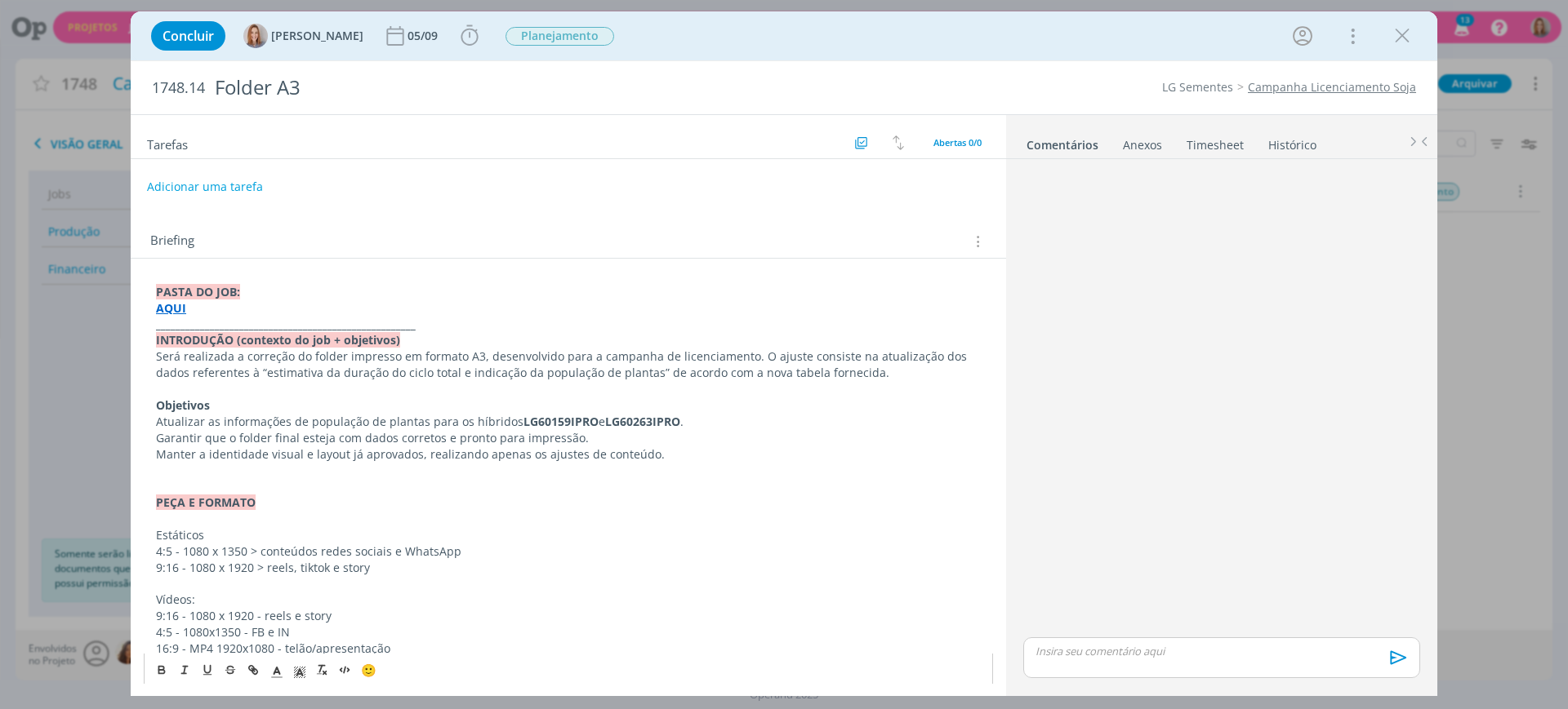
click at [157, 449] on p "Manter a identidade visual e layout já aprovados, realizando apenas os ajustes …" at bounding box center [569, 454] width 825 height 16
click at [304, 479] on p "dialog" at bounding box center [569, 486] width 825 height 16
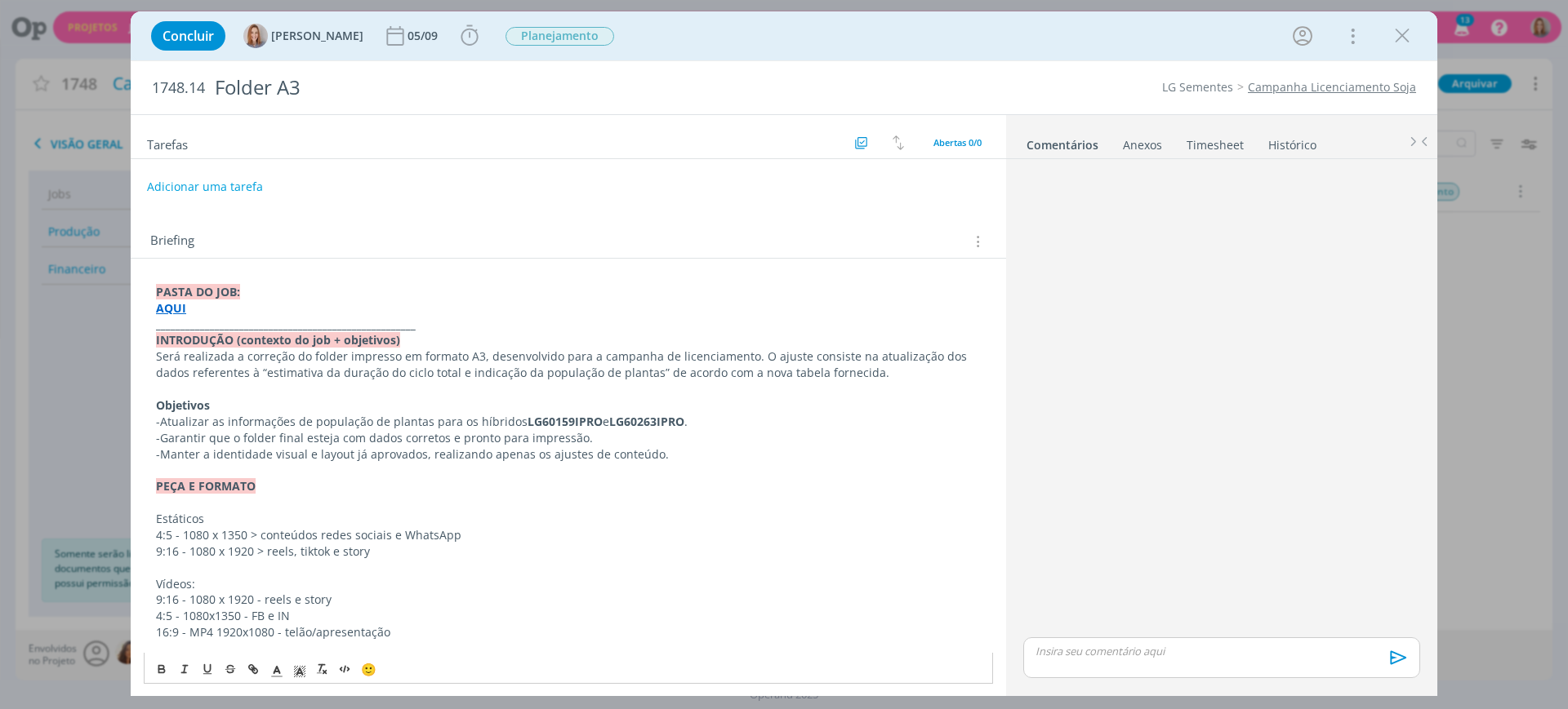
click at [227, 516] on p "Estáticos" at bounding box center [569, 519] width 825 height 16
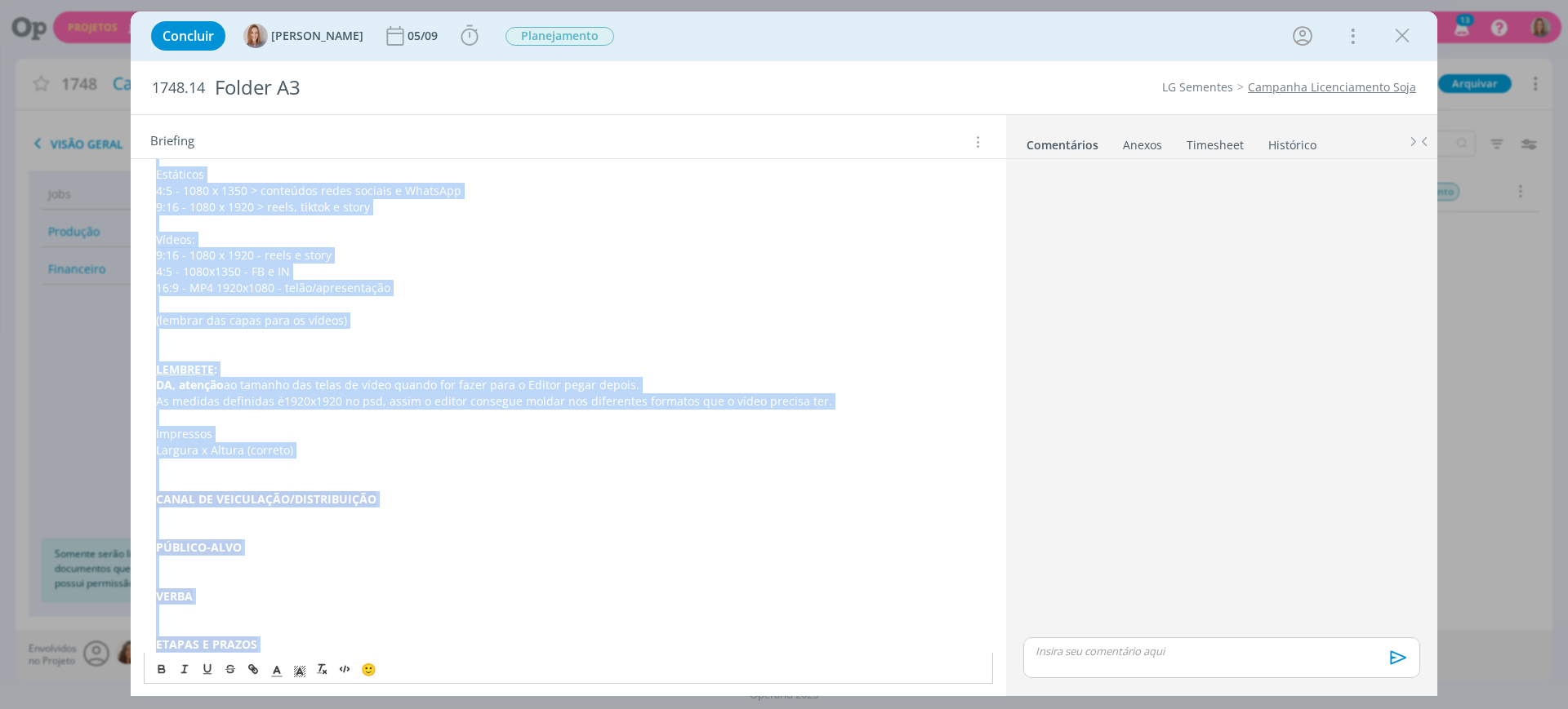
scroll to position [356, 0]
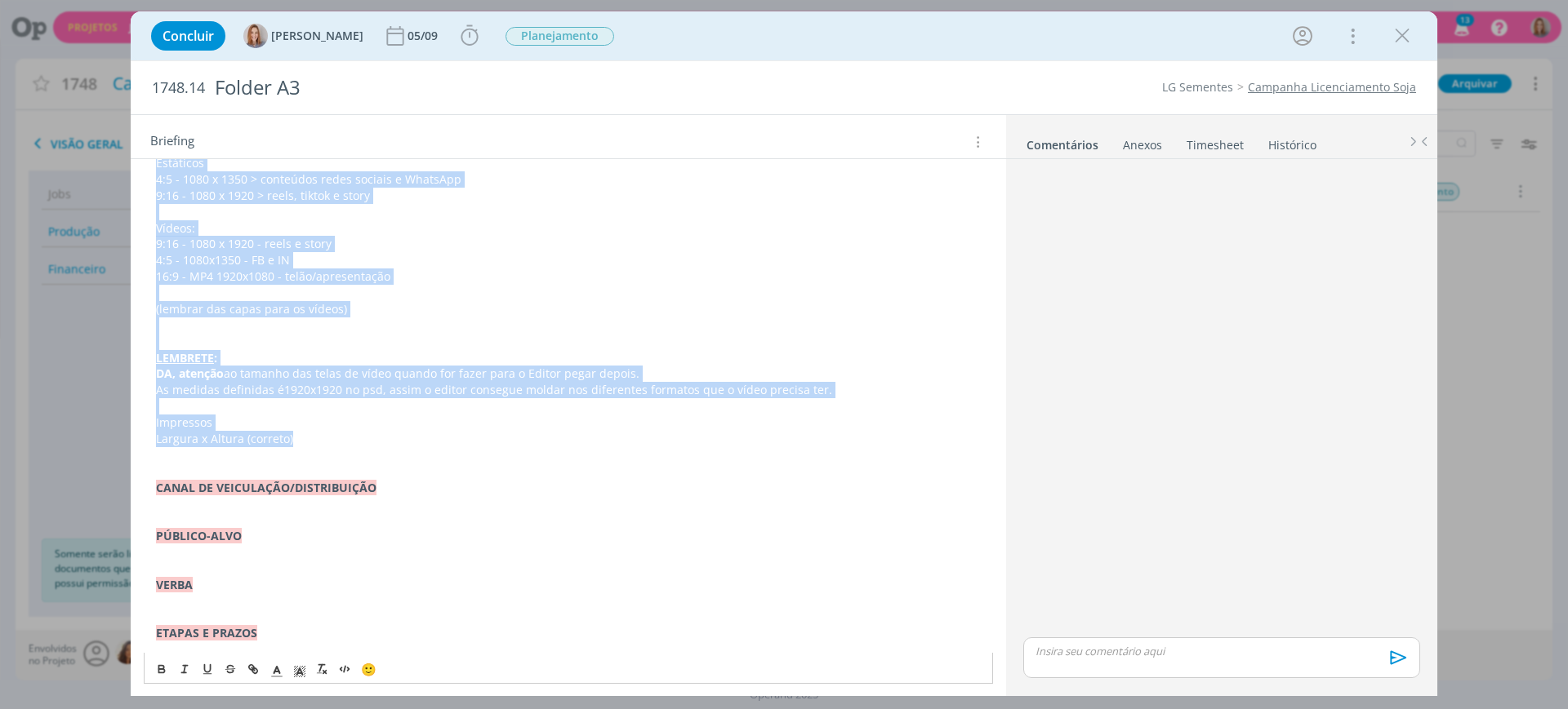
drag, startPoint x: 168, startPoint y: 297, endPoint x: 454, endPoint y: 430, distance: 315.4
click at [454, 430] on div "PASTA DO JOB: AQUI _____________________________________________________ INTROD…" at bounding box center [568, 641] width 849 height 1439
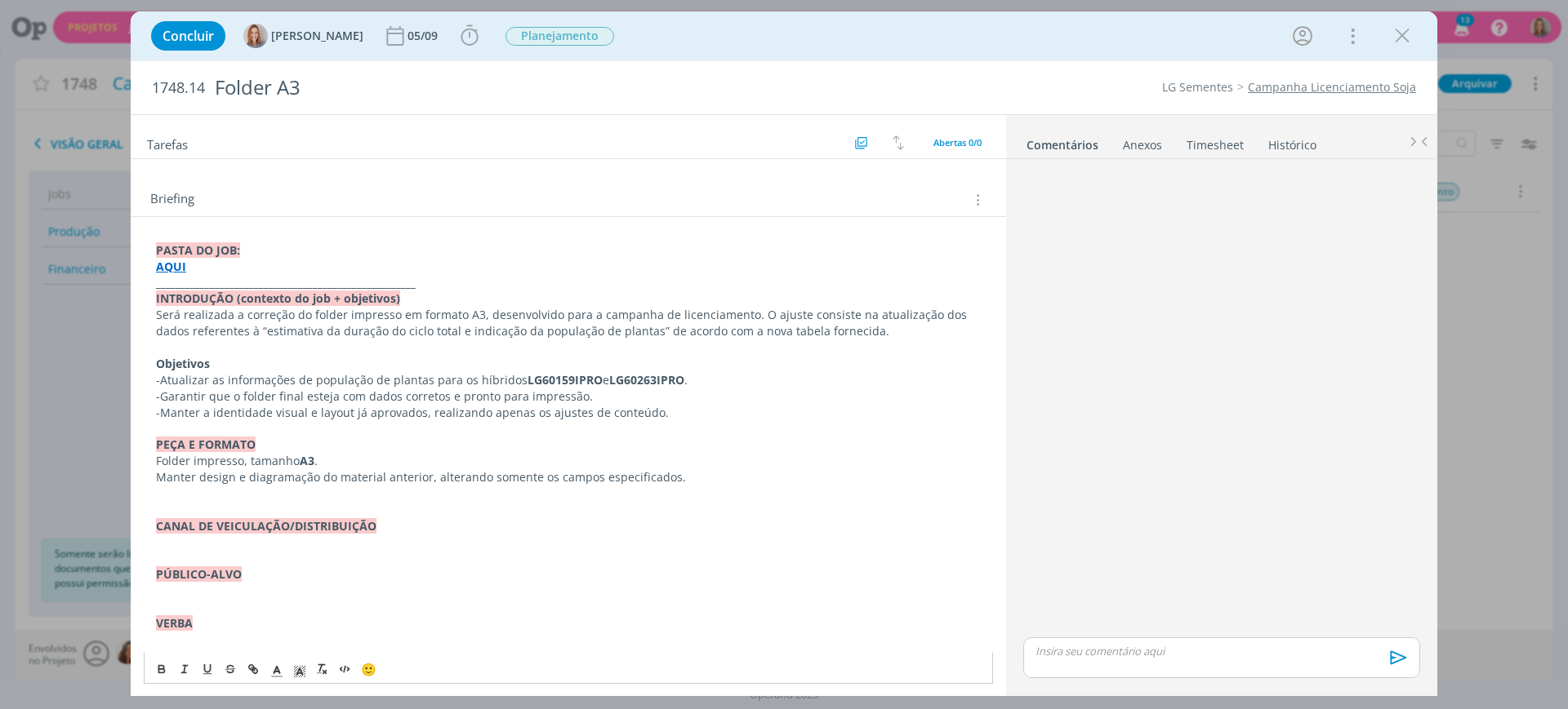
scroll to position [0, 0]
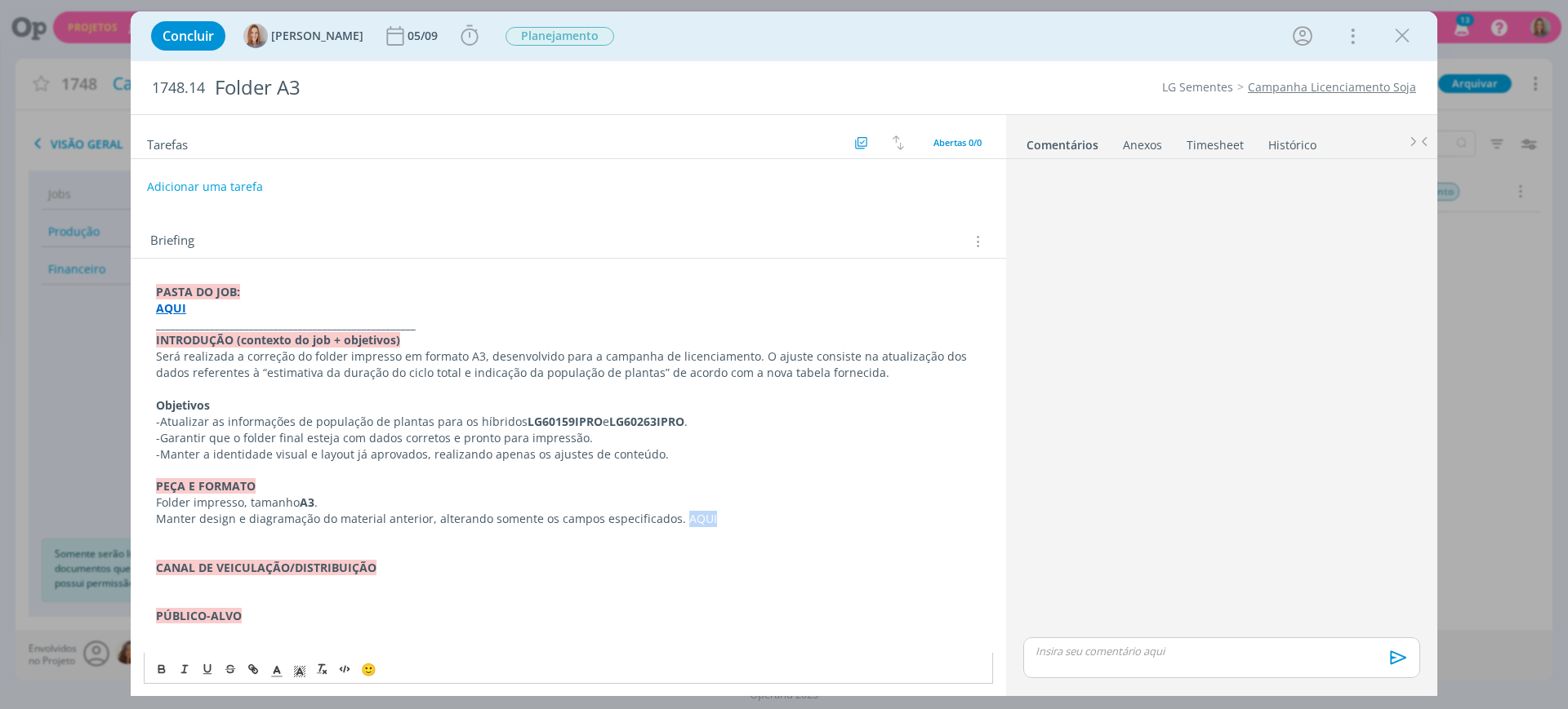
drag, startPoint x: 701, startPoint y: 516, endPoint x: 673, endPoint y: 516, distance: 28.0
click at [673, 516] on p "Manter design e diagramação do material anterior, alterando somente os campos e…" at bounding box center [569, 519] width 825 height 16
click at [252, 673] on icon "dialog" at bounding box center [253, 669] width 13 height 13
paste input "https://sobeae.sharepoint.com/:b:/s/SOBEAE/EVPHZMk64e1CnZCTUT2ZV-0BoL1NC9AQBO5L…"
click at [777, 551] on link "dialog" at bounding box center [771, 549] width 47 height 16
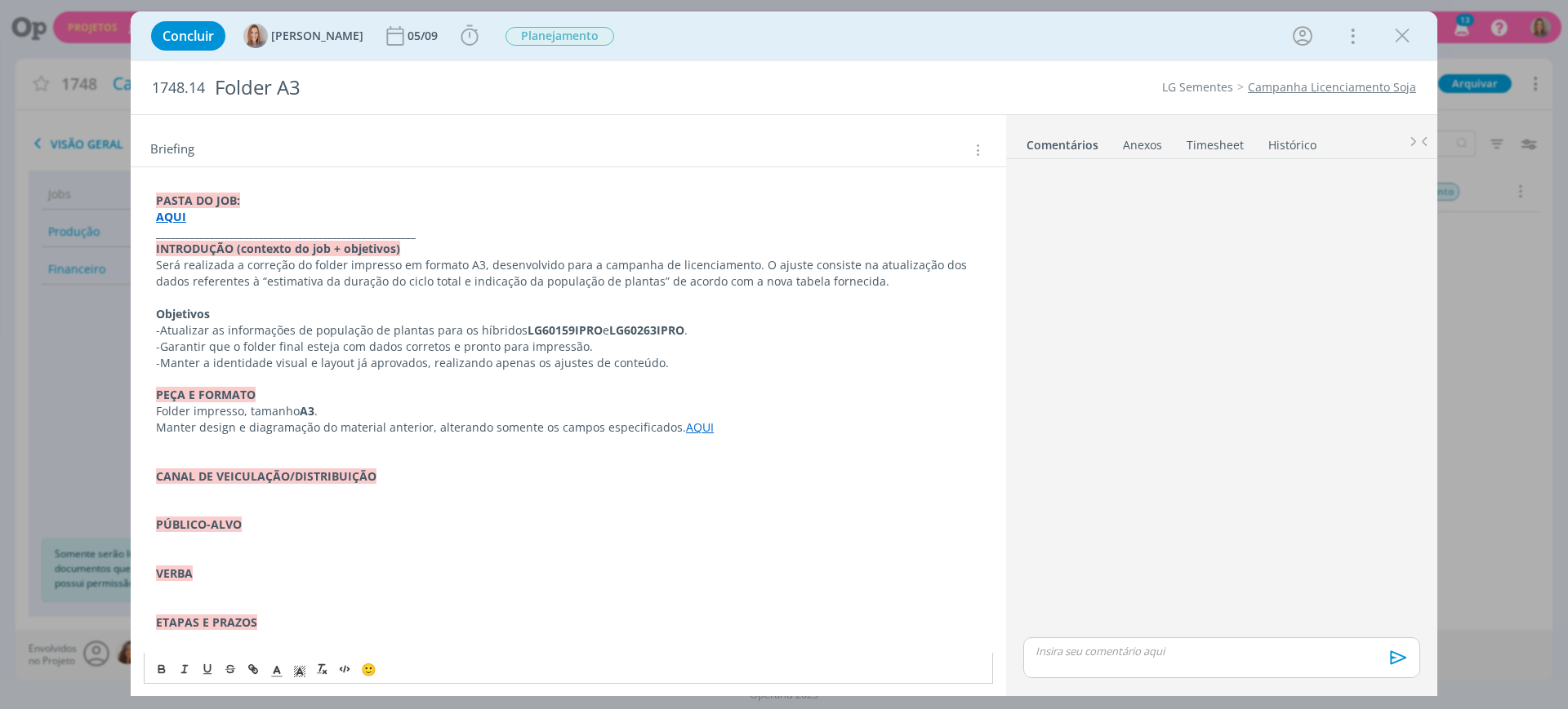
scroll to position [307, 0]
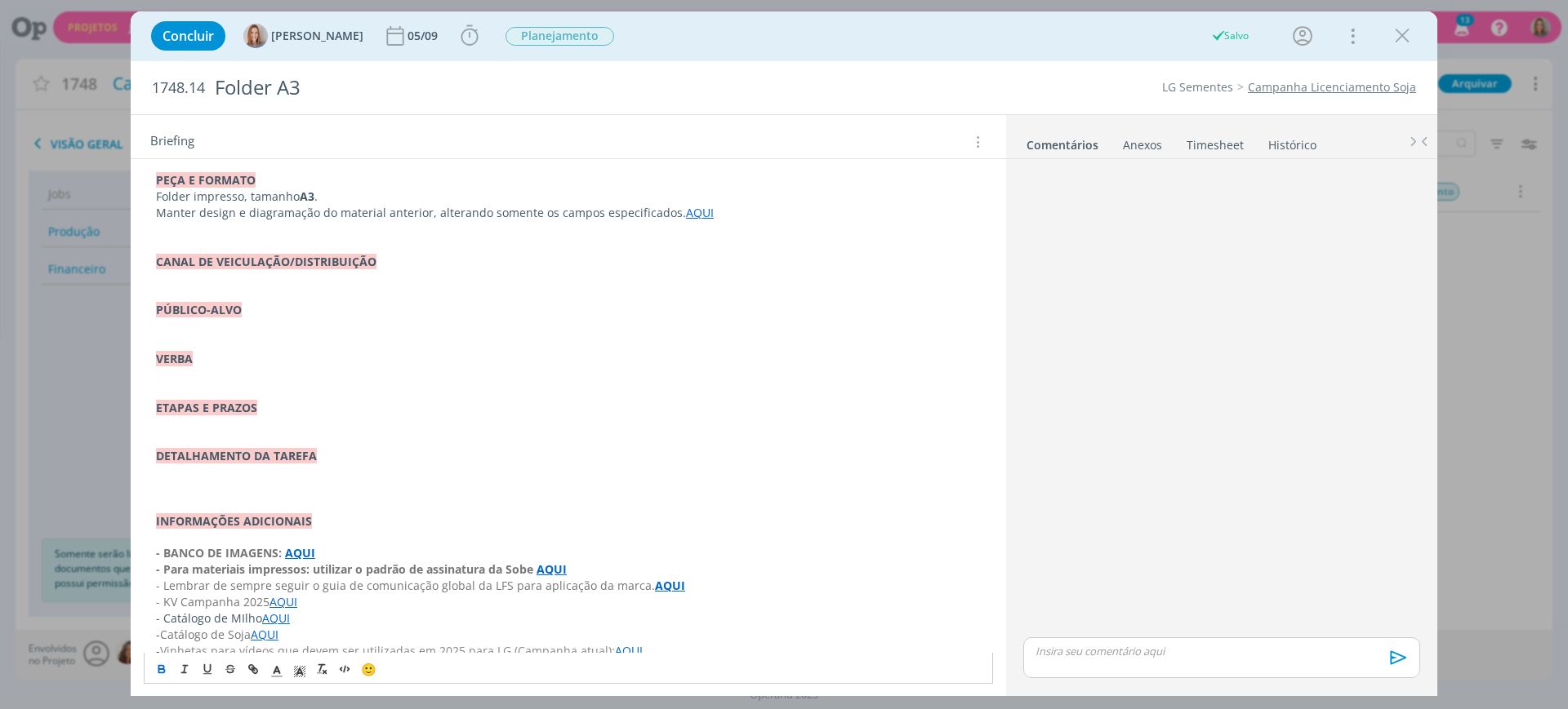
click at [165, 660] on button "dialog" at bounding box center [162, 669] width 23 height 19
click at [622, 307] on p "PÚBLICO-ALVO" at bounding box center [569, 310] width 825 height 16
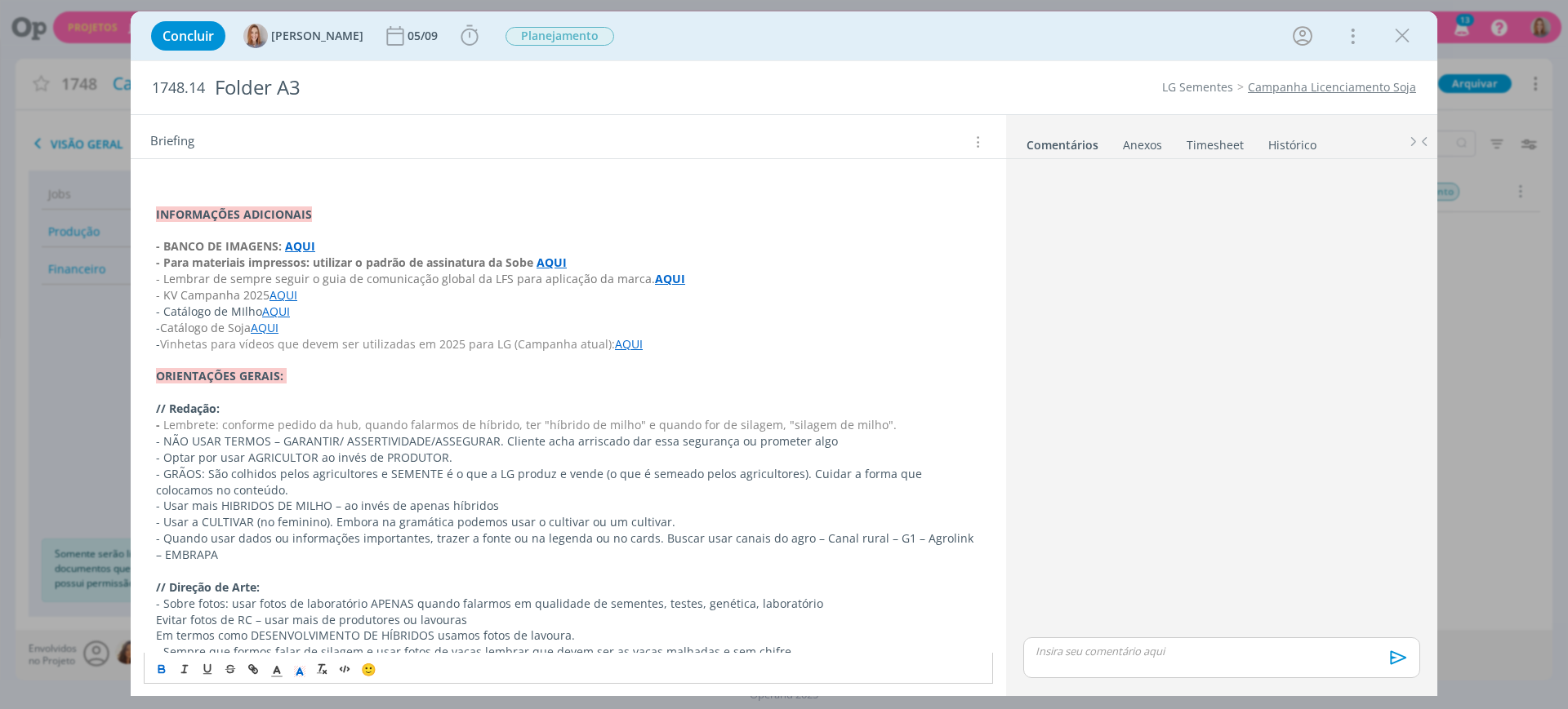
scroll to position [612, 0]
click at [247, 231] on p "dialog" at bounding box center [569, 232] width 825 height 16
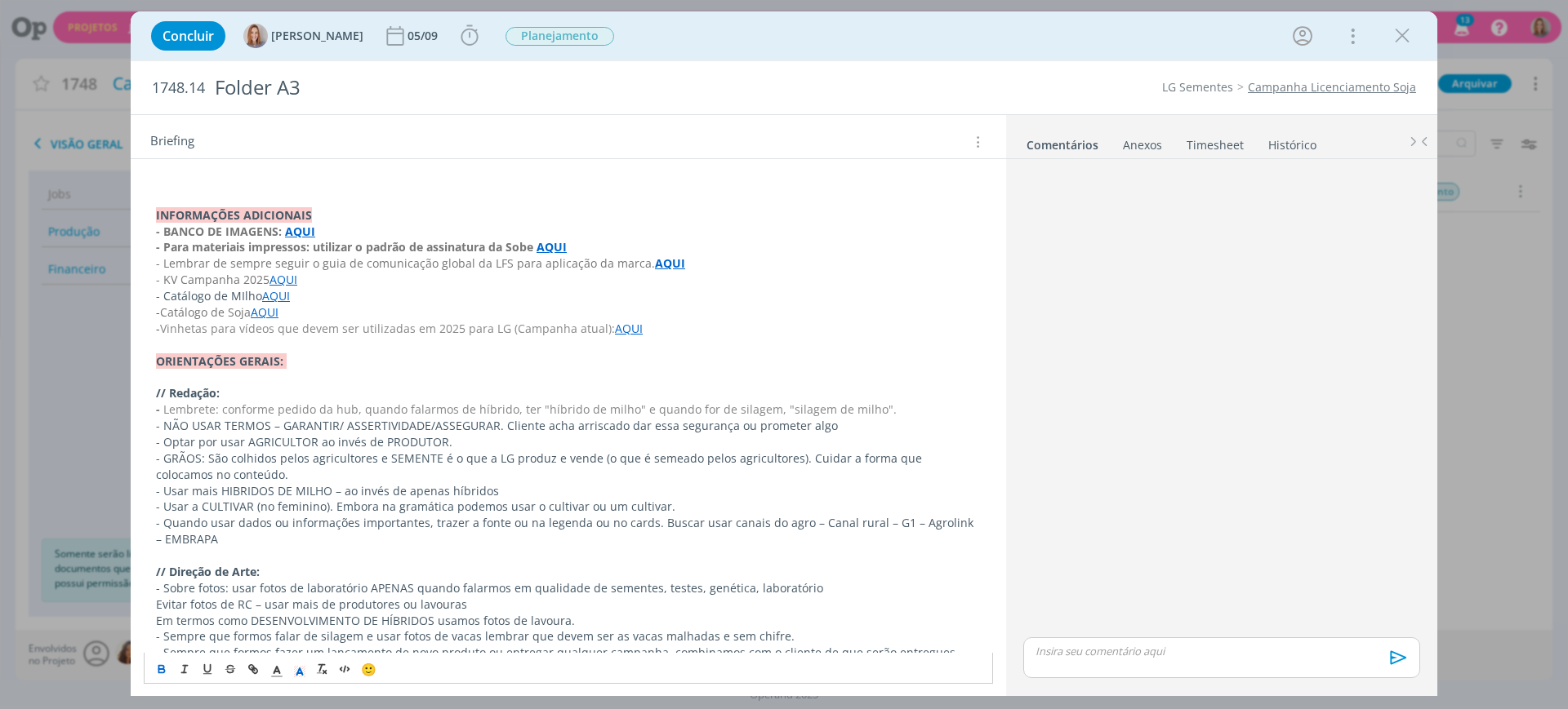
click at [187, 252] on strong "﻿- Para materiais impressos: utilizar o padrão de assinatura da Sobe" at bounding box center [346, 246] width 381 height 16
click at [206, 247] on strong "﻿- Para materiais impressos: utilizar o padrão de assinatura da Sobe" at bounding box center [346, 246] width 381 height 16
click at [211, 259] on span "- Lembrar de sempre seguir o guia de comunicação global da LFS para aplicação d…" at bounding box center [405, 263] width 499 height 16
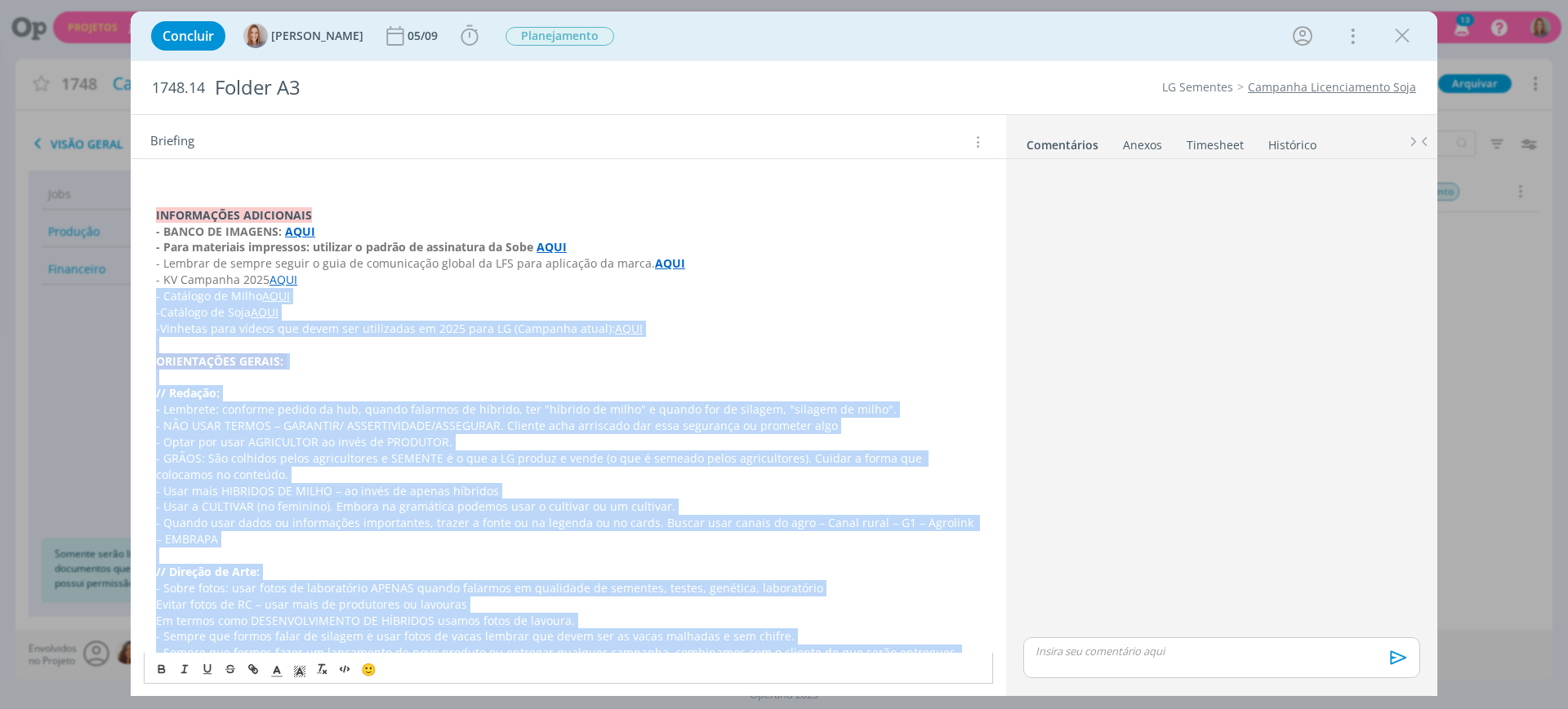
scroll to position [779, 0]
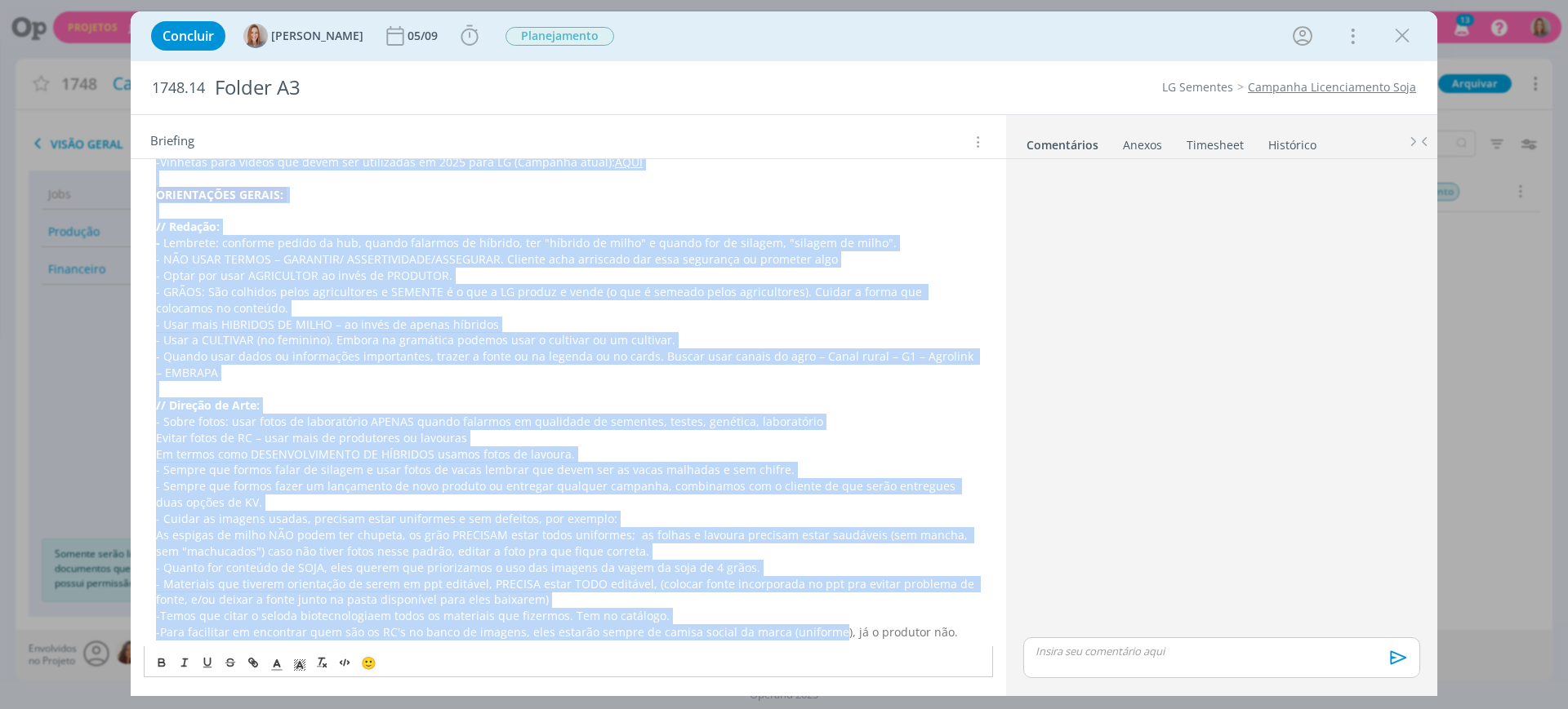
drag, startPoint x: 154, startPoint y: 294, endPoint x: 1302, endPoint y: 730, distance: 1228.0
click at [1302, 709] on html "Projetos Jobs Propostas Produção Mídia Financeiro Cadastros Relatórios 13 Notif…" at bounding box center [784, 354] width 1568 height 709
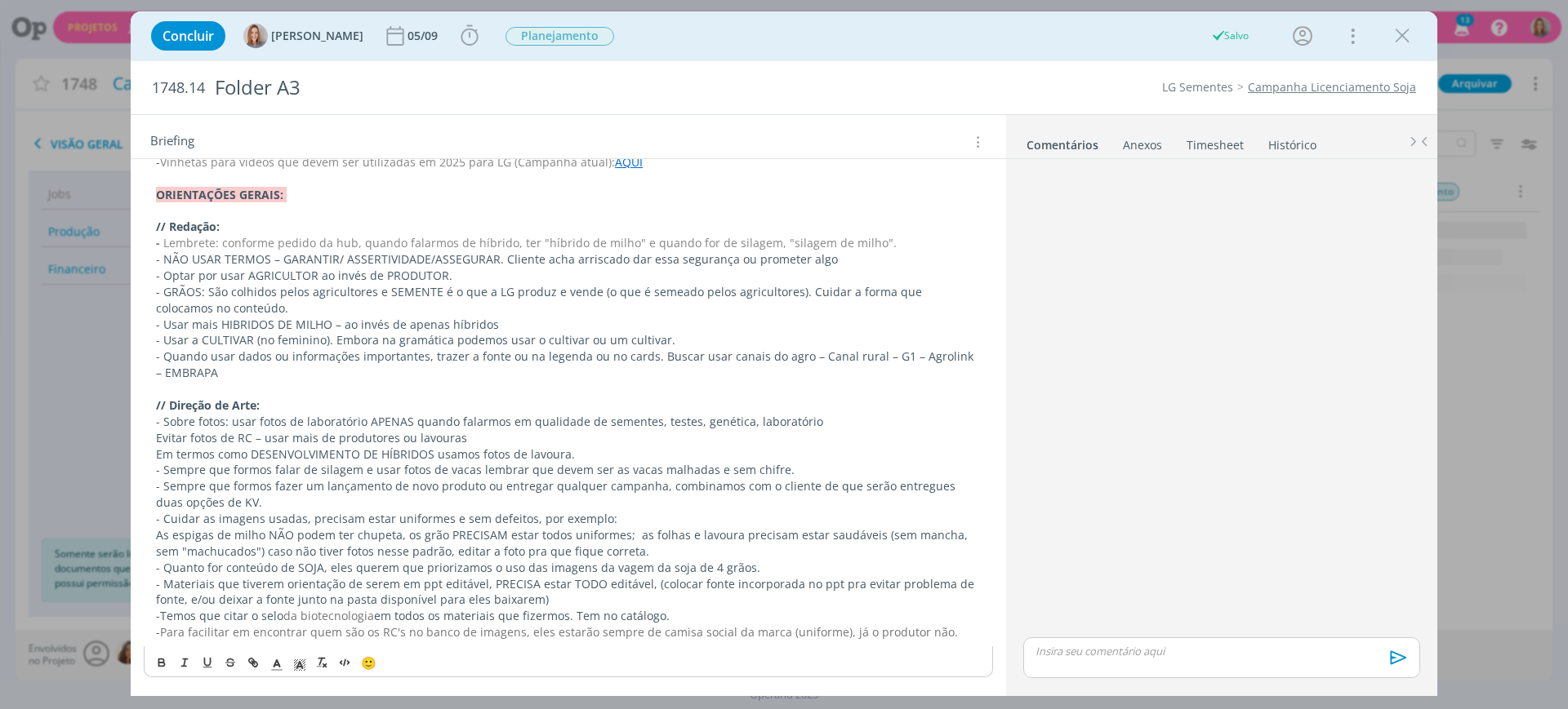
click at [919, 671] on div "🙂" at bounding box center [568, 662] width 848 height 30
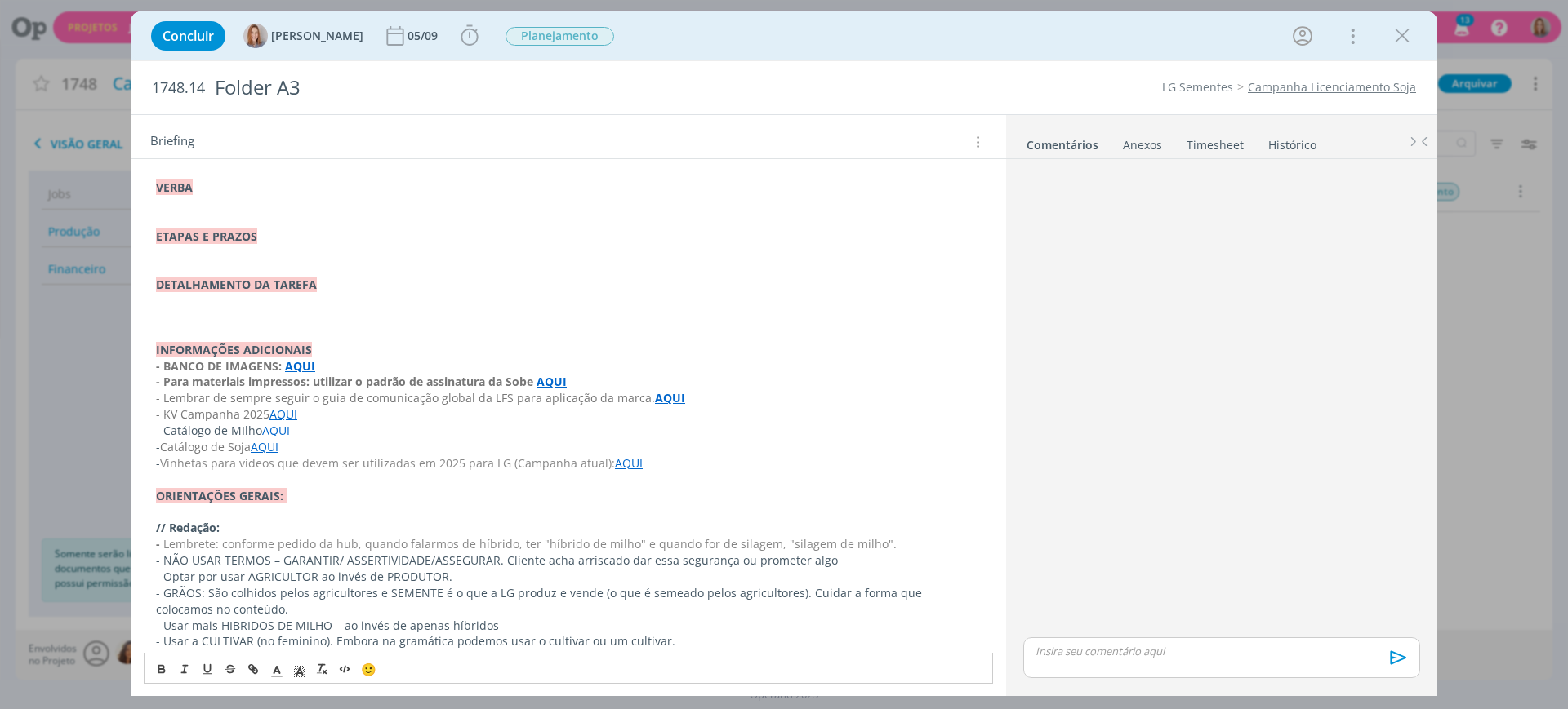
scroll to position [473, 0]
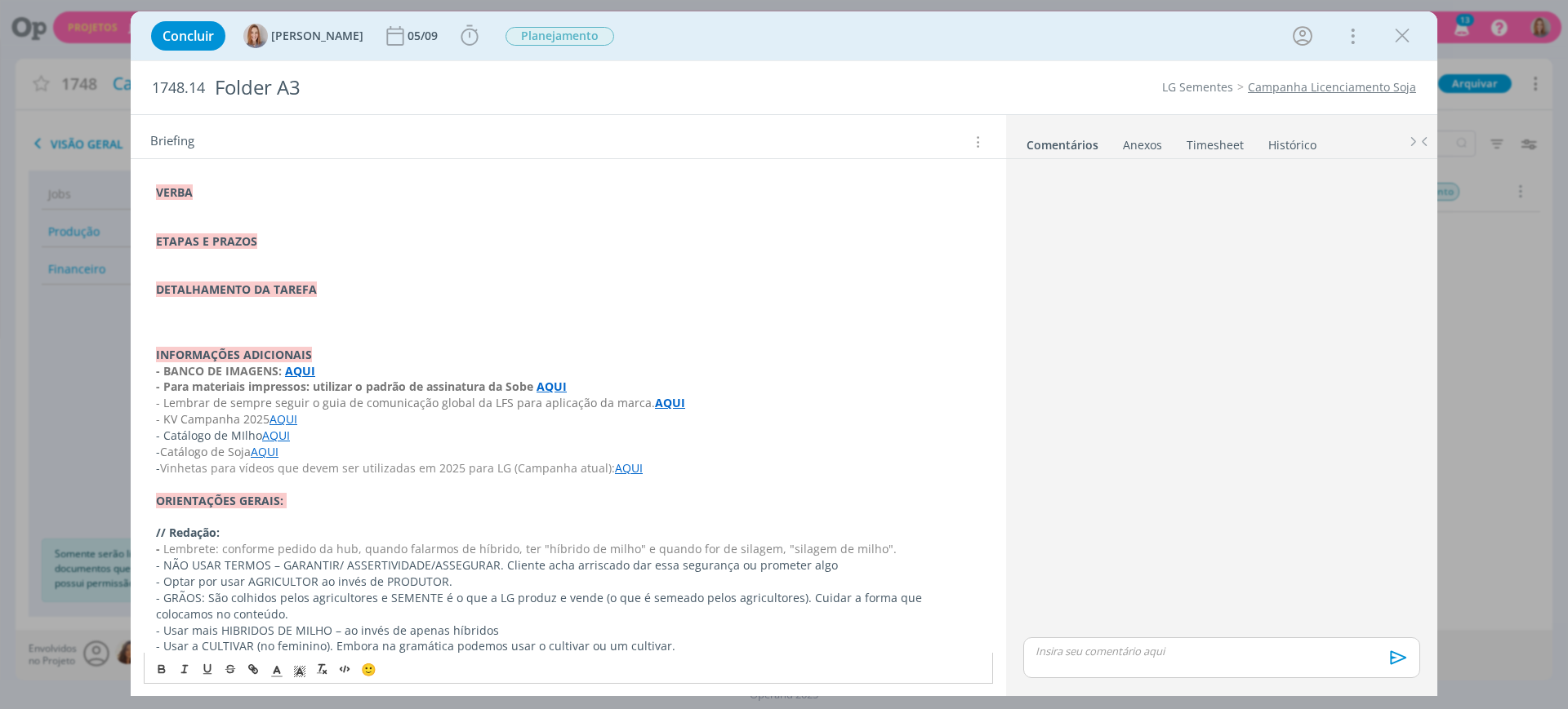
drag, startPoint x: 952, startPoint y: 633, endPoint x: 144, endPoint y: 435, distance: 831.9
click at [144, 435] on div "PASTA DO JOB: AQUI _____________________________________________________ INTROD…" at bounding box center [568, 379] width 849 height 1147
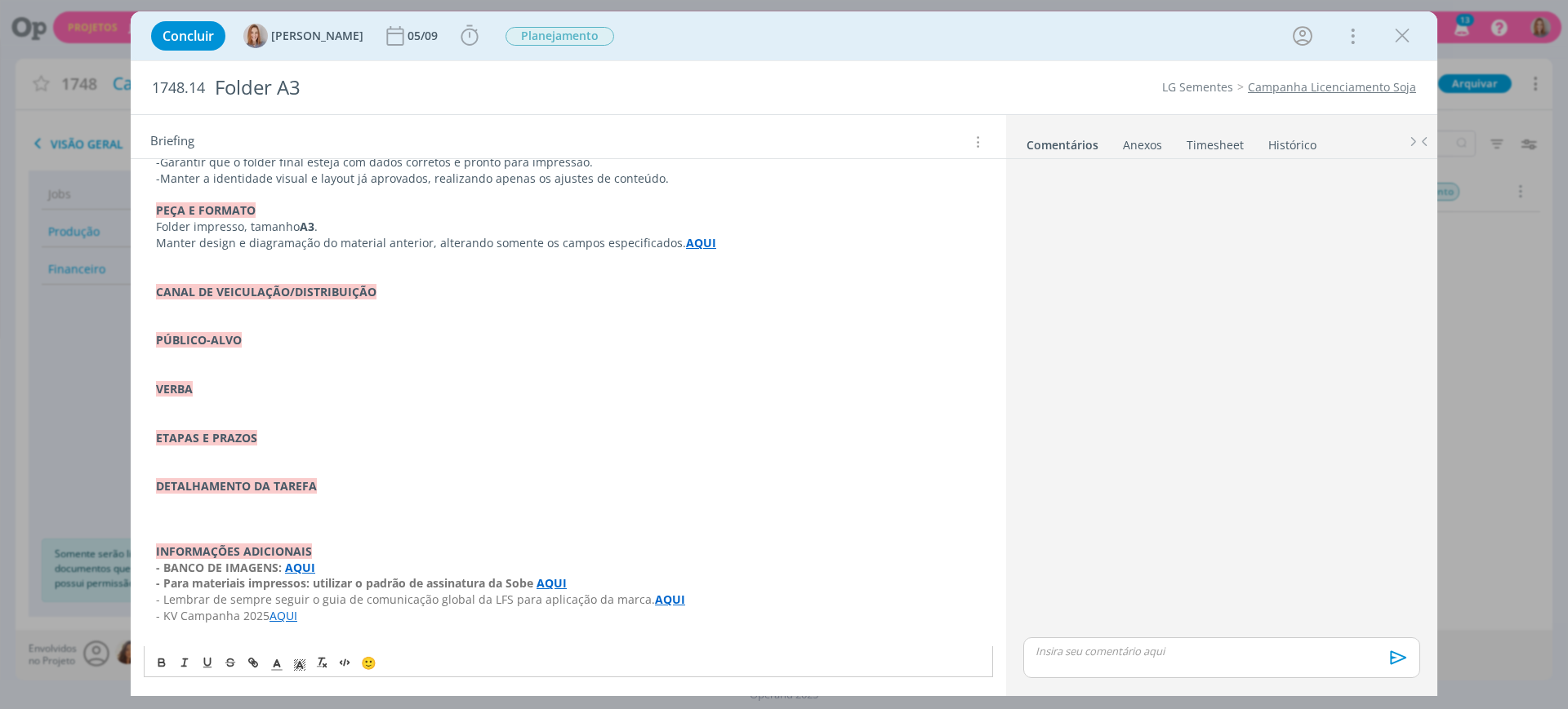
scroll to position [260, 0]
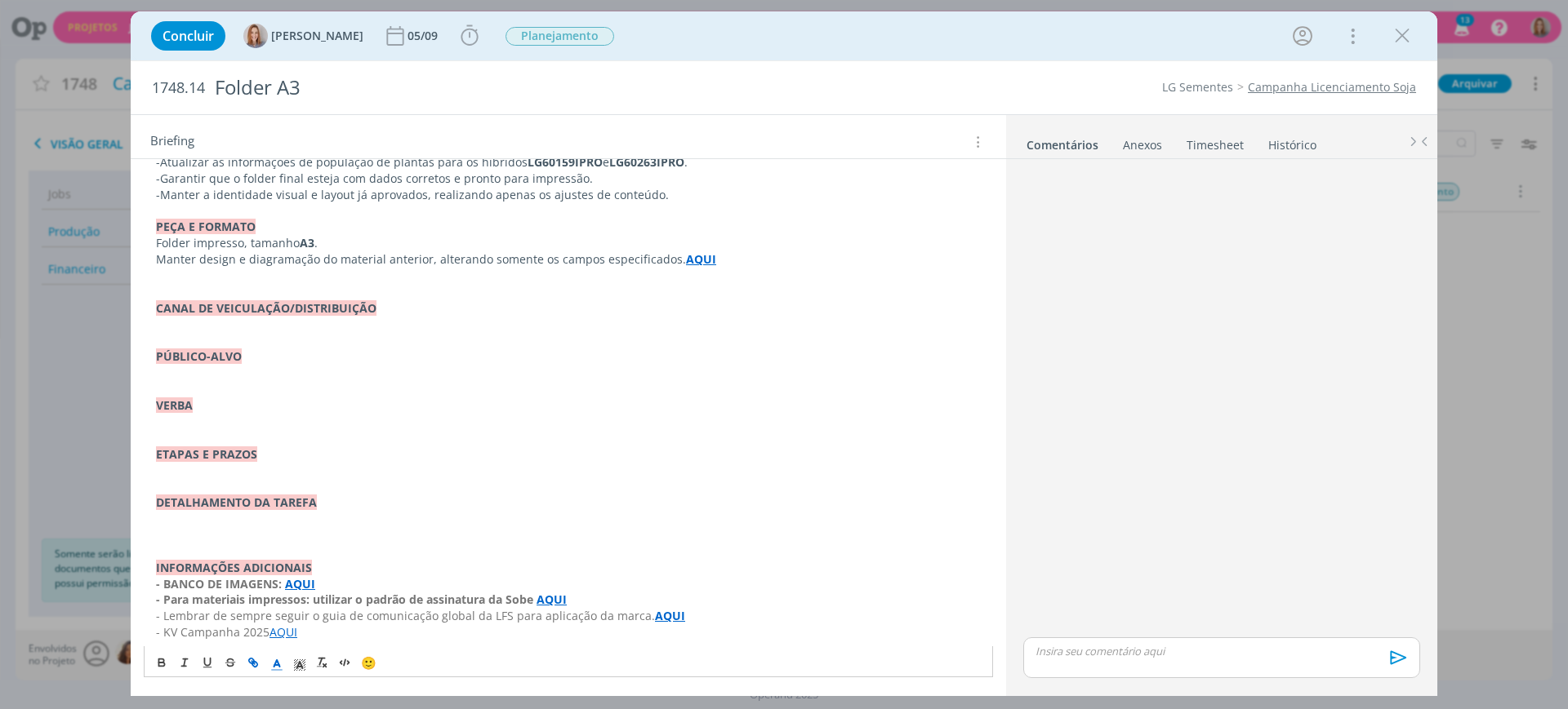
click at [177, 538] on p "dialog" at bounding box center [569, 536] width 825 height 16
click at [196, 458] on strong "ETAPAS E PRAZOS" at bounding box center [206, 454] width 101 height 16
click at [200, 471] on p "dialog" at bounding box center [569, 470] width 825 height 16
click at [181, 476] on p "05/09" at bounding box center [569, 470] width 825 height 16
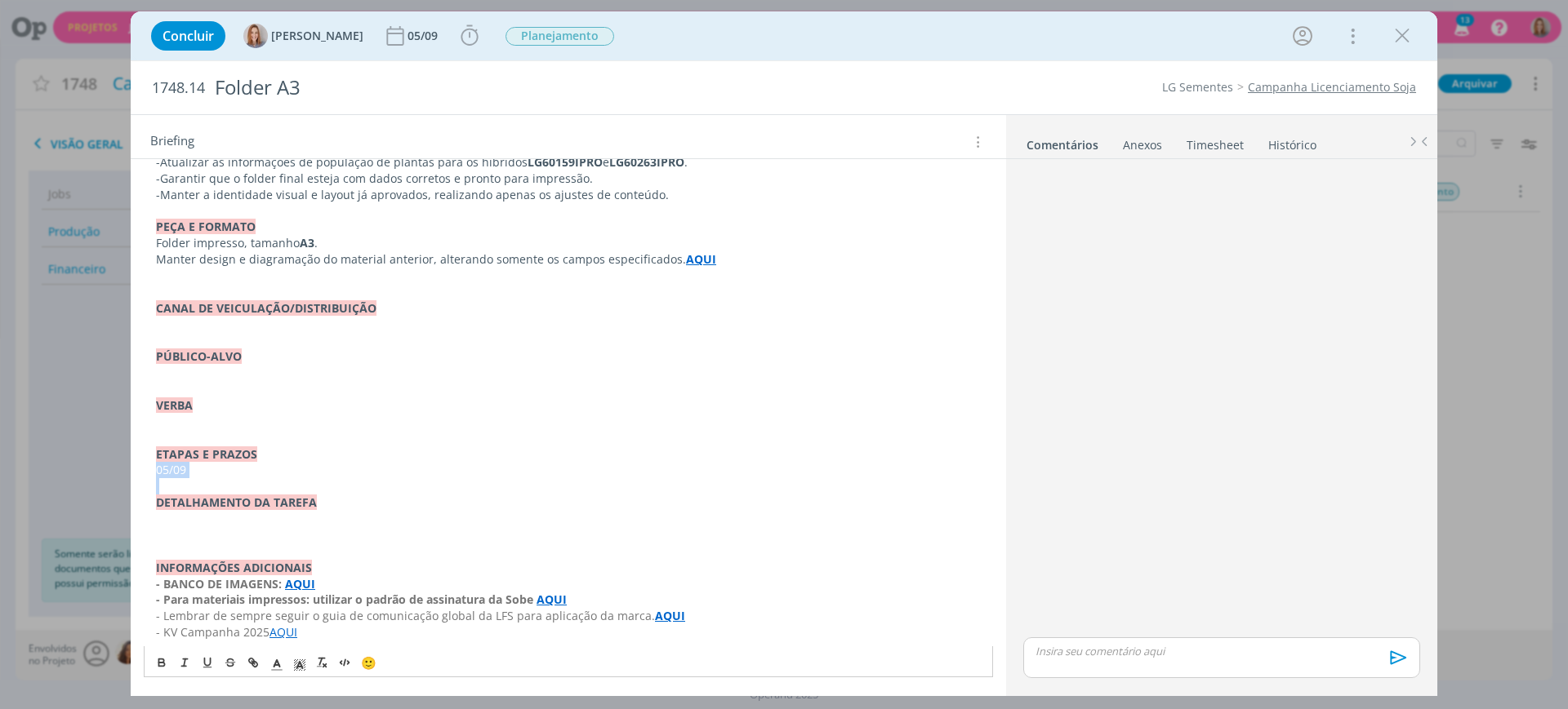
click at [181, 476] on p "05/09" at bounding box center [569, 470] width 825 height 16
click at [160, 655] on button "dialog" at bounding box center [162, 662] width 23 height 19
click at [340, 460] on p "ETAPAS E PRAZOS" at bounding box center [569, 454] width 825 height 16
click at [198, 422] on p "dialog" at bounding box center [569, 422] width 825 height 16
drag, startPoint x: 200, startPoint y: 426, endPoint x: 152, endPoint y: 333, distance: 104.7
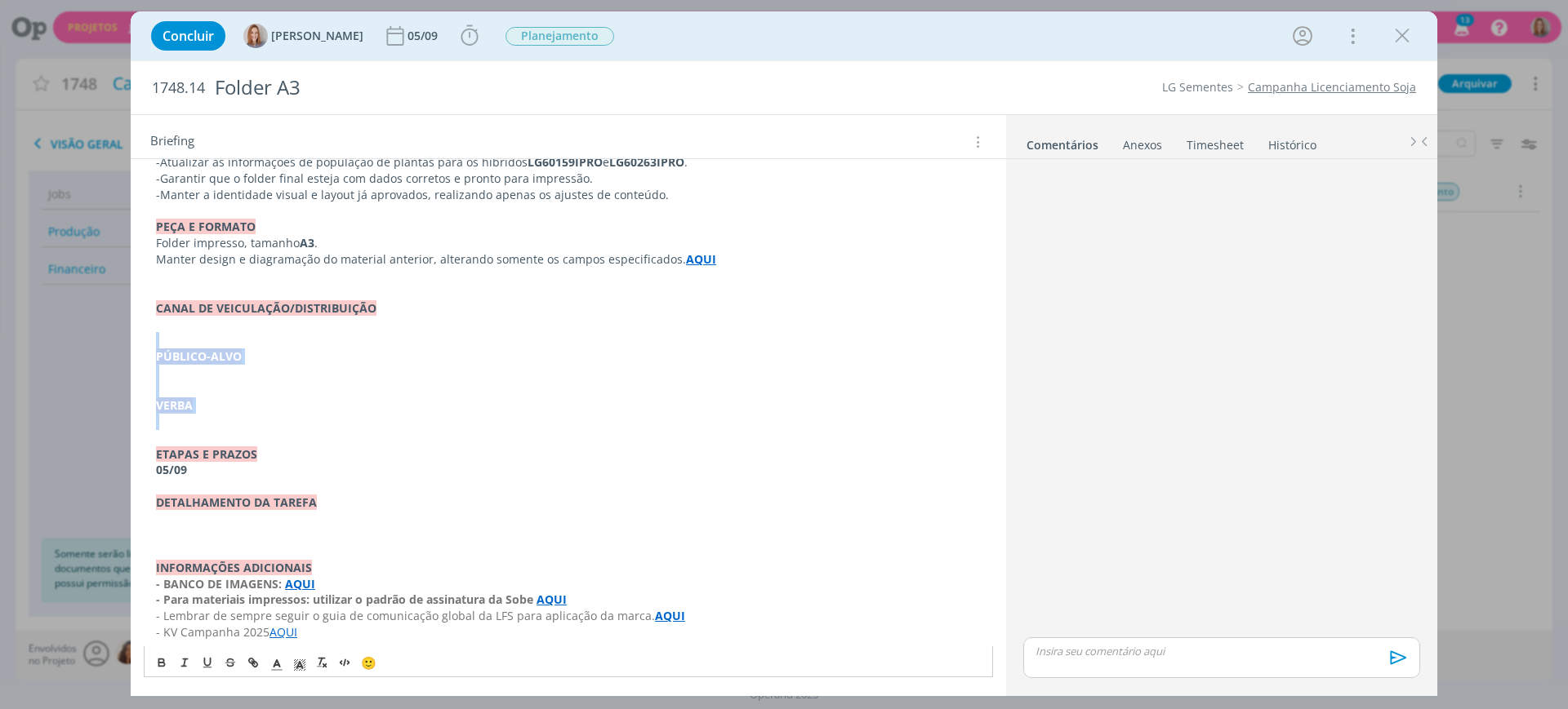
click at [152, 333] on div "PASTA DO JOB: AQUI _____________________________________________________ INTROD…" at bounding box center [568, 333] width 849 height 628
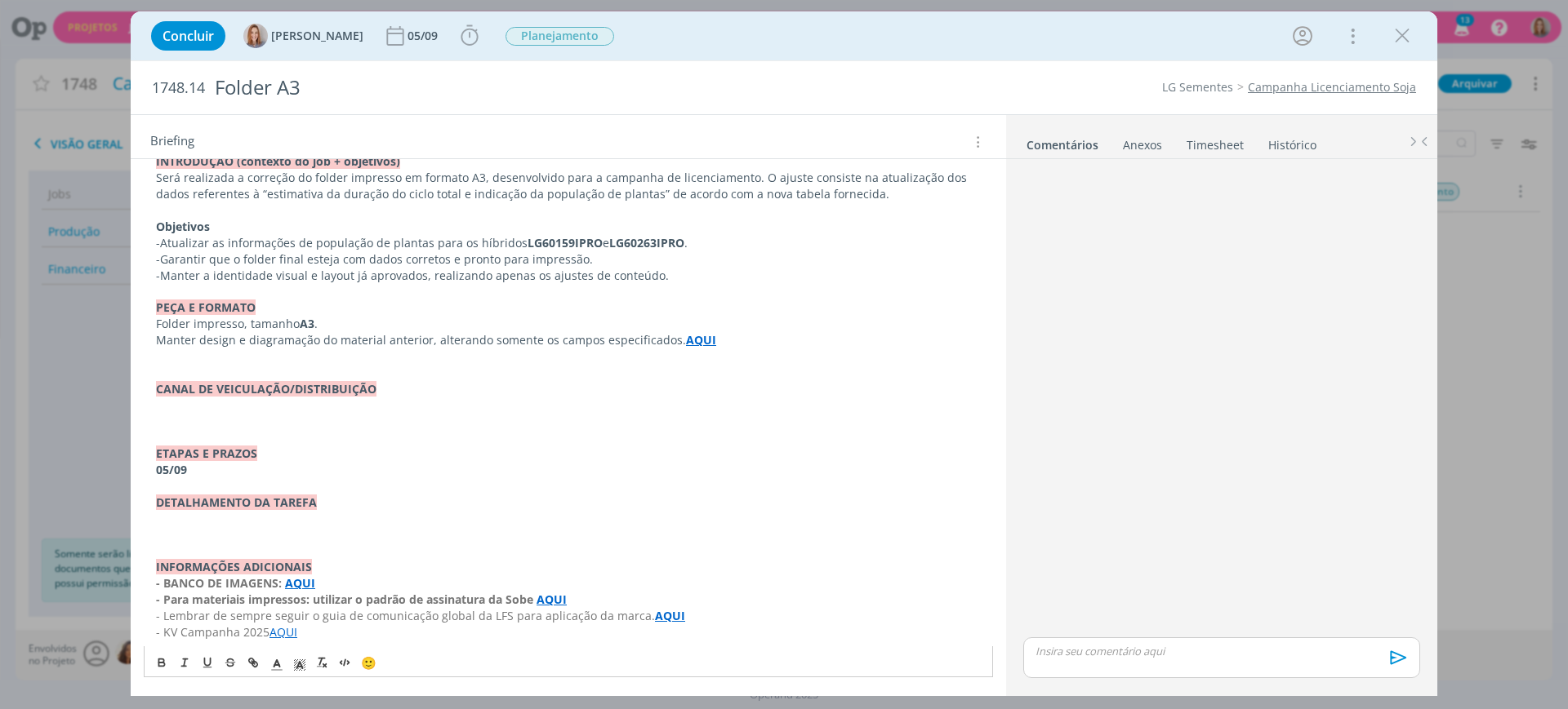
scroll to position [179, 0]
drag, startPoint x: 225, startPoint y: 408, endPoint x: 147, endPoint y: 358, distance: 92.6
click at [147, 358] on div "PASTA DO JOB: AQUI _____________________________________________________ INTROD…" at bounding box center [568, 372] width 849 height 547
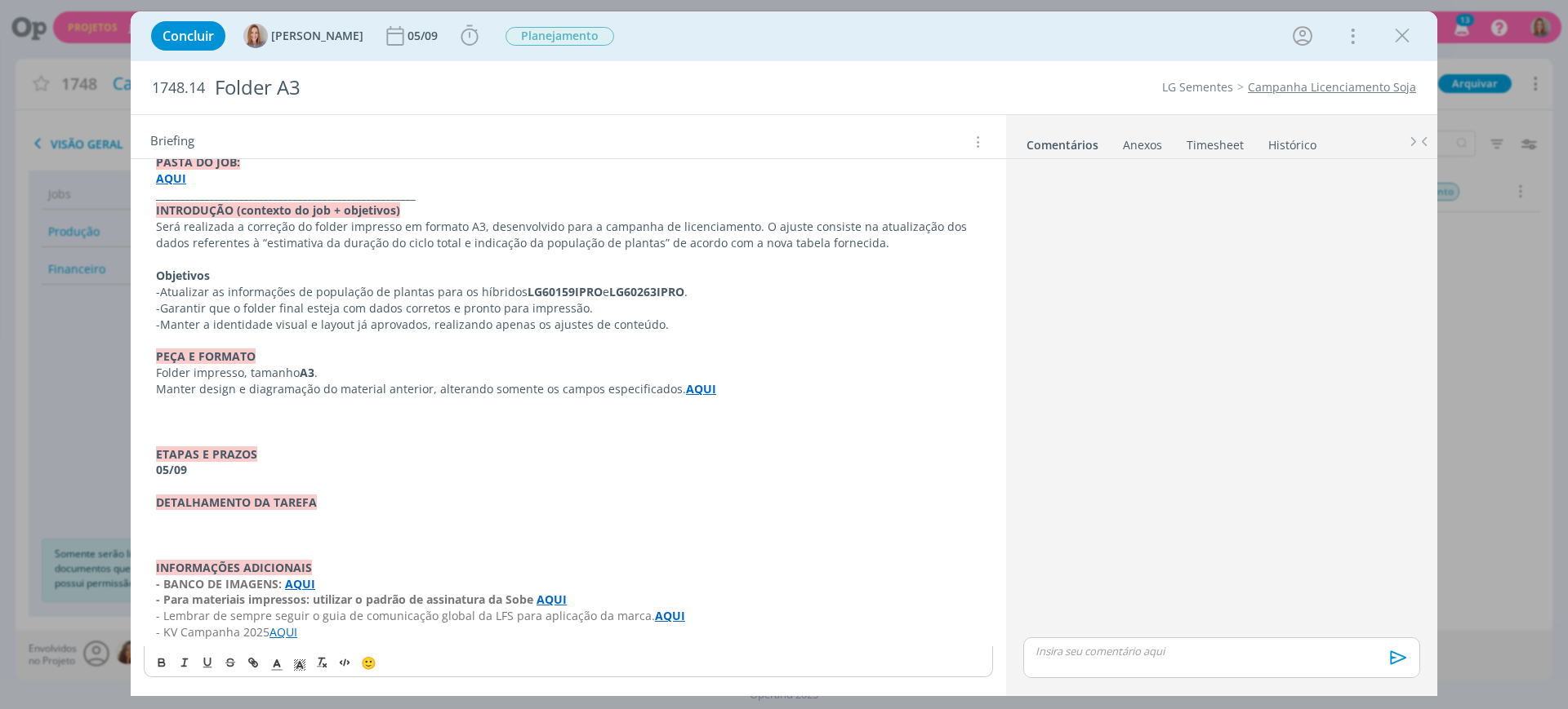
scroll to position [113, 0]
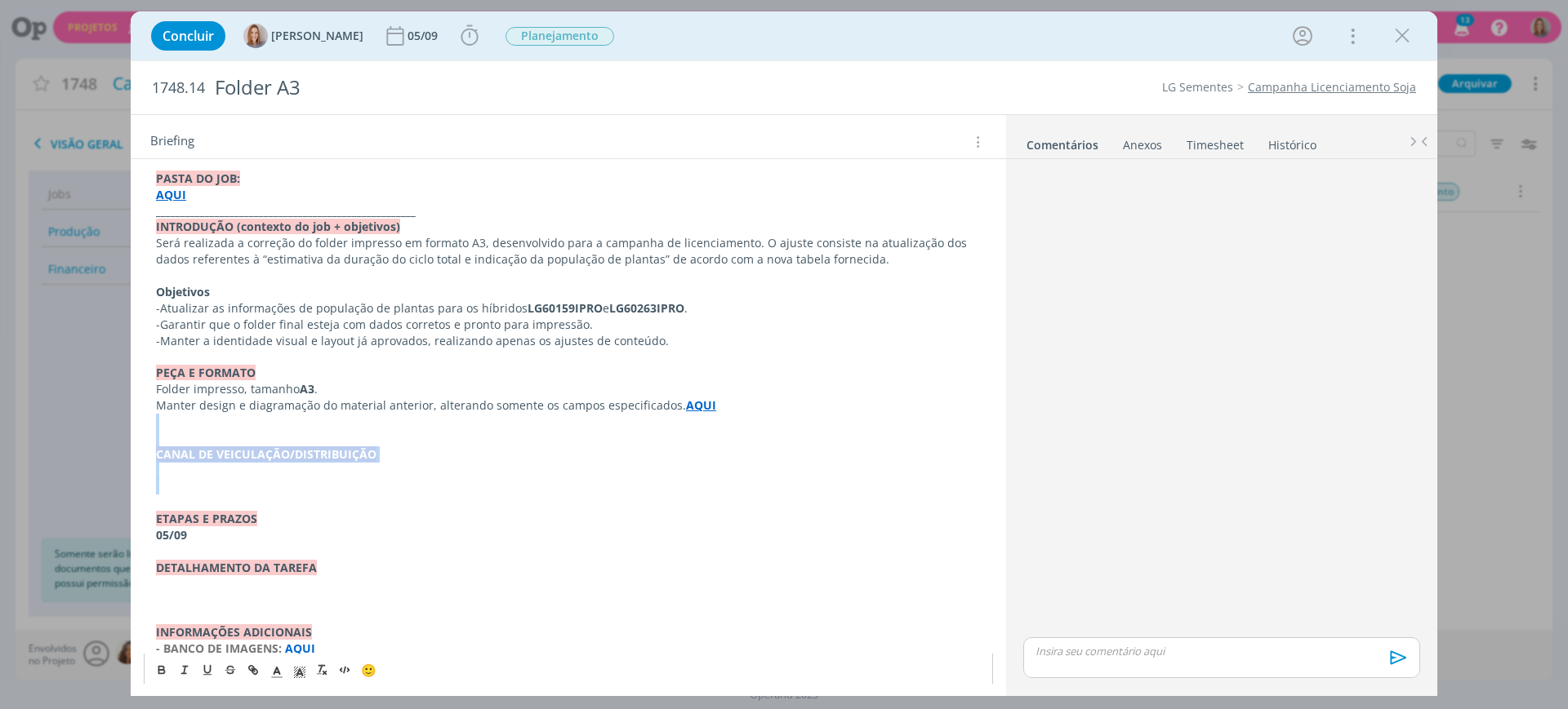
drag, startPoint x: 189, startPoint y: 490, endPoint x: 141, endPoint y: 422, distance: 83.2
click at [141, 422] on div "PASTA DO JOB: AQUI _____________________________________________________ INTROD…" at bounding box center [568, 447] width 875 height 604
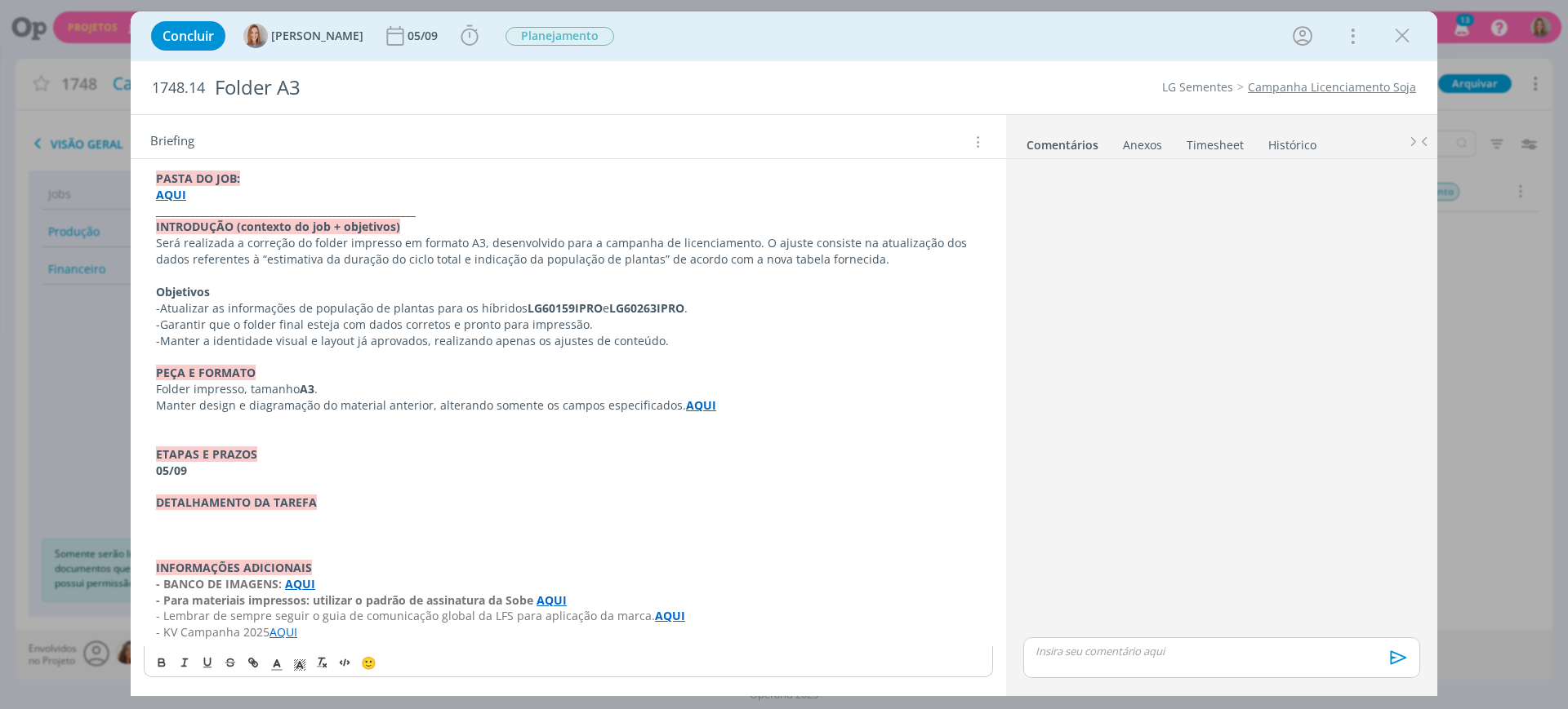
scroll to position [97, 0]
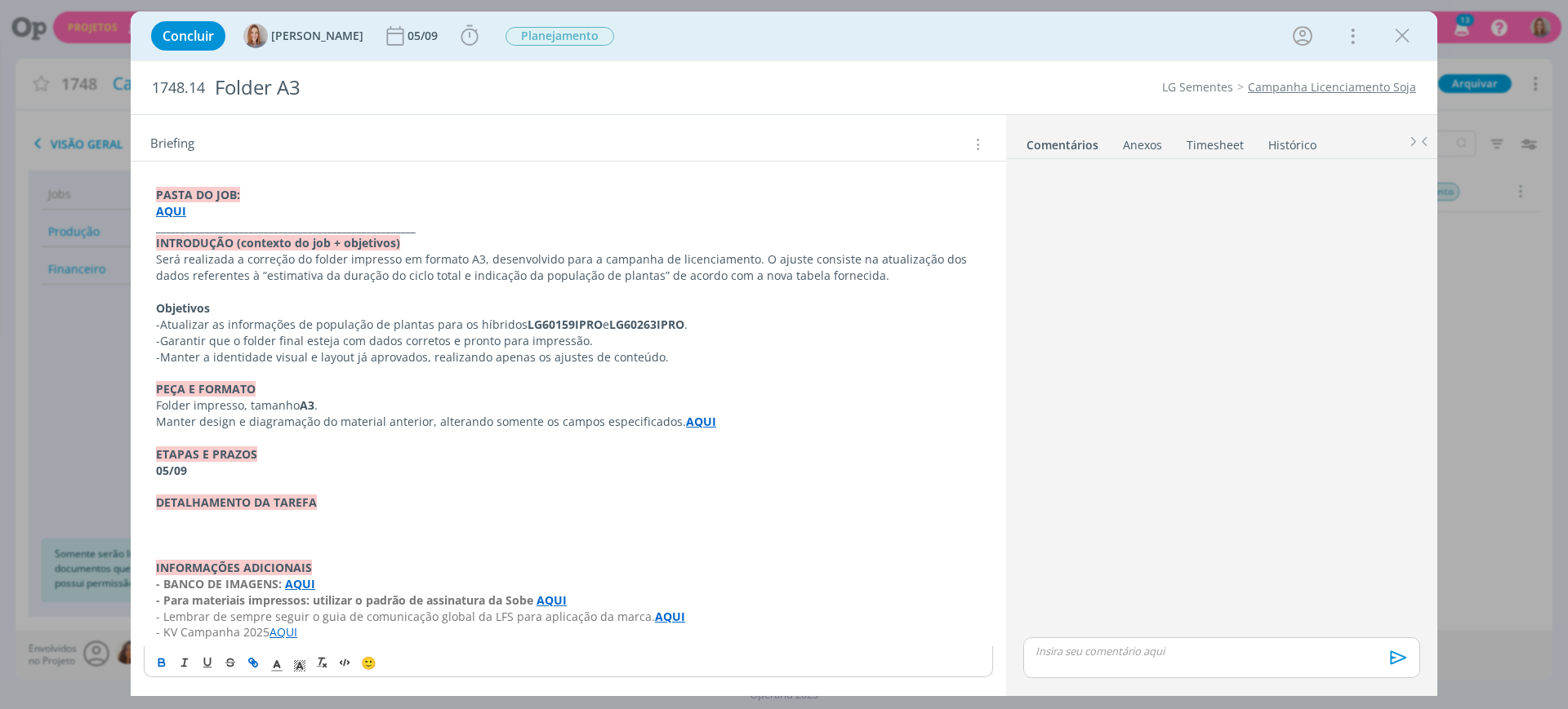
click at [188, 521] on p "dialog" at bounding box center [569, 519] width 825 height 16
click at [202, 542] on p "dialog" at bounding box center [569, 536] width 825 height 16
drag, startPoint x: 245, startPoint y: 519, endPoint x: 719, endPoint y: 523, distance: 474.0
click at [719, 523] on p "Direção de Arte: após atualizar os dados já pode liberar o folder finalizado." at bounding box center [569, 519] width 825 height 16
click at [164, 657] on icon "dialog" at bounding box center [162, 662] width 13 height 13
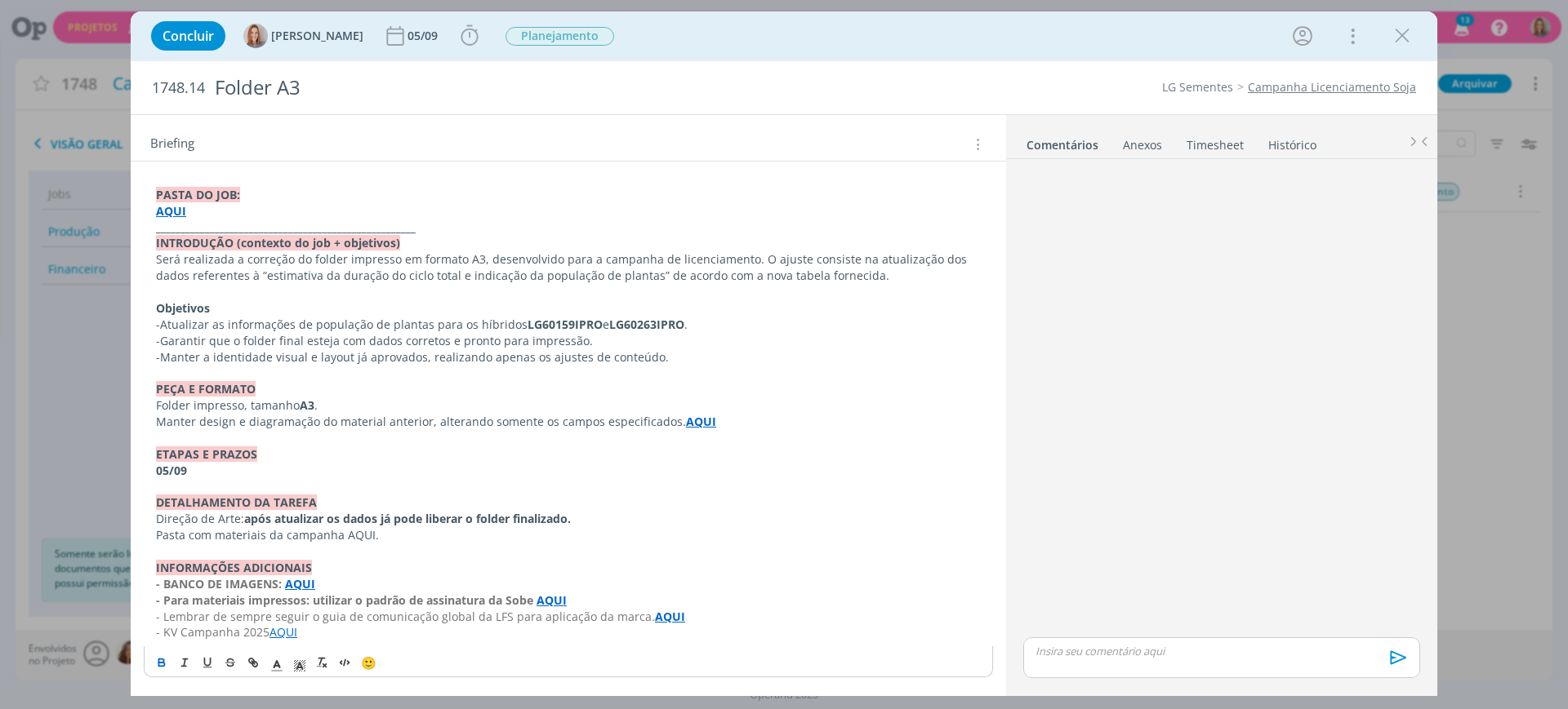
click at [404, 549] on p "dialog" at bounding box center [569, 552] width 825 height 16
click at [675, 268] on p "Será realizada a correção do folder impresso em formato A3, desenvolvido para a…" at bounding box center [569, 268] width 825 height 33
click at [382, 527] on p "Direção de Arte: após atualizar os dados já pode liberar o folder finalizado." at bounding box center [569, 519] width 825 height 16
drag, startPoint x: 384, startPoint y: 535, endPoint x: 345, endPoint y: 533, distance: 39.1
click at [345, 533] on p "Pasta com materiais da campanha AQUI." at bounding box center [569, 536] width 825 height 16
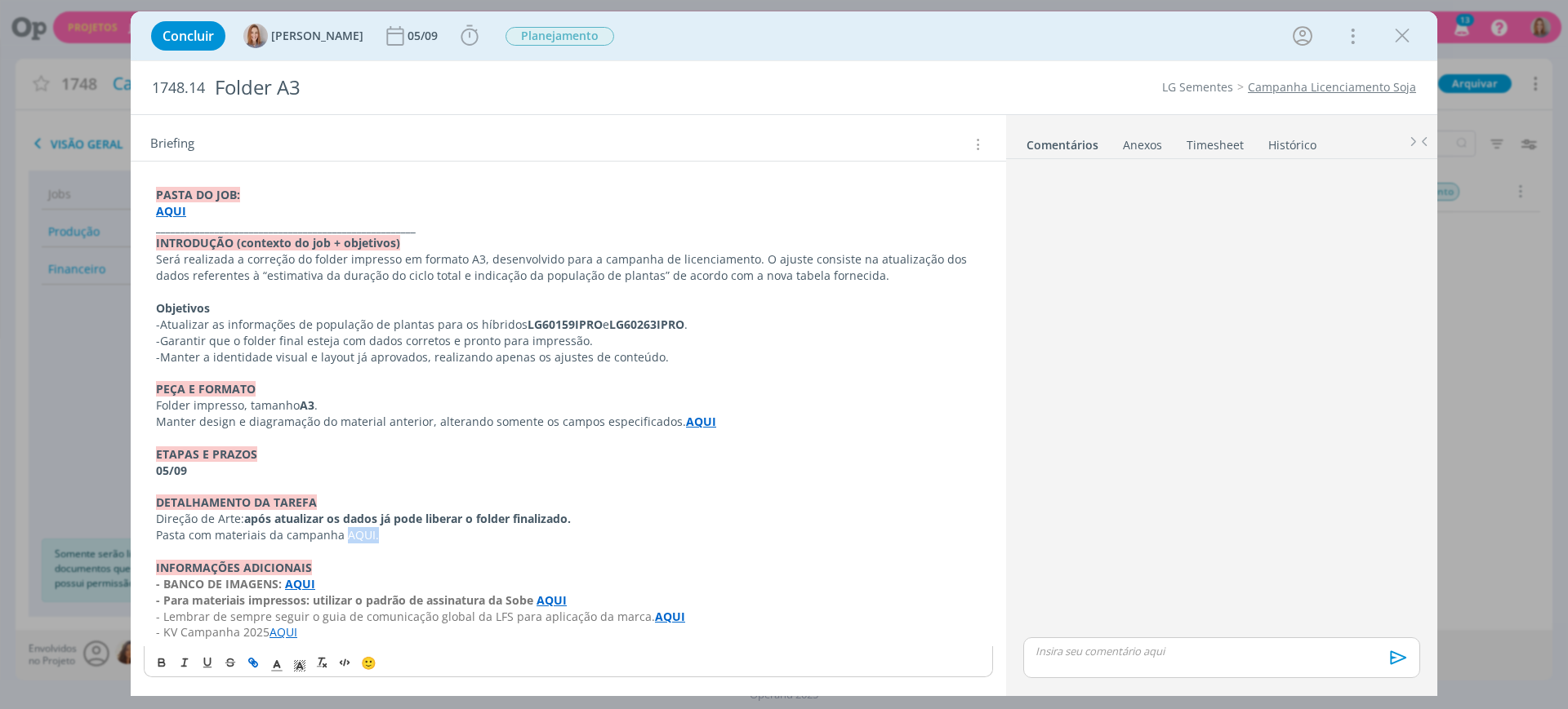
click at [248, 660] on icon "dialog" at bounding box center [253, 662] width 13 height 13
paste input "https://sobeae.sharepoint.com/:f:/s/SOBEAE/EtO_MrRlNgpKt3KHQiNvg2wBFbkyd8gSUskr…"
type input "https://sobeae.sharepoint.com/:f:/s/SOBEAE/EtO_MrRlNgpKt3KHQiNvg2wBFbkyd8gSUskr…"
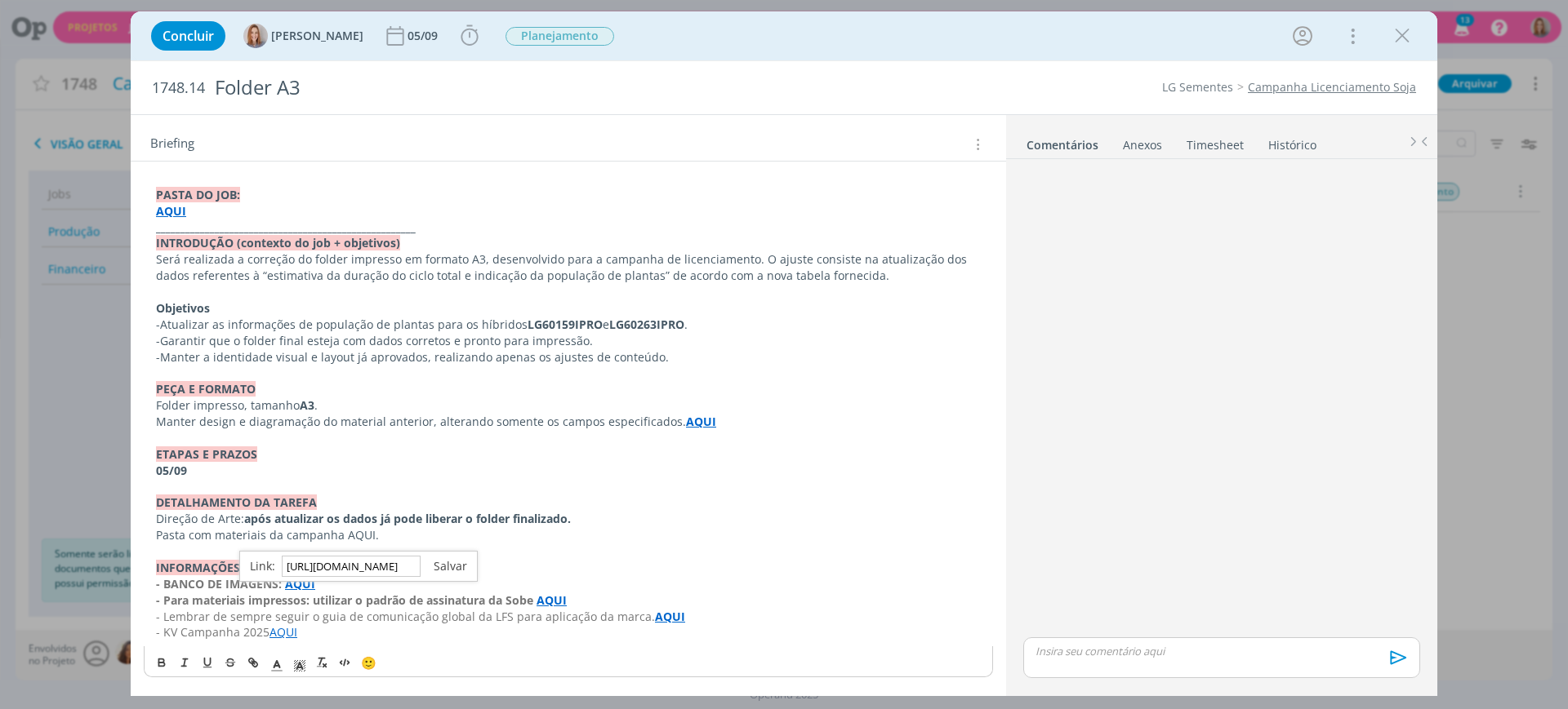
click at [434, 564] on link "dialog" at bounding box center [444, 566] width 47 height 16
click at [367, 531] on link "AQUI." at bounding box center [361, 535] width 31 height 16
drag, startPoint x: 382, startPoint y: 534, endPoint x: 341, endPoint y: 542, distance: 41.8
click at [341, 542] on p "Pasta com materiais da campanha AQUI." at bounding box center [569, 536] width 825 height 16
click at [162, 661] on icon "dialog" at bounding box center [162, 662] width 13 height 13
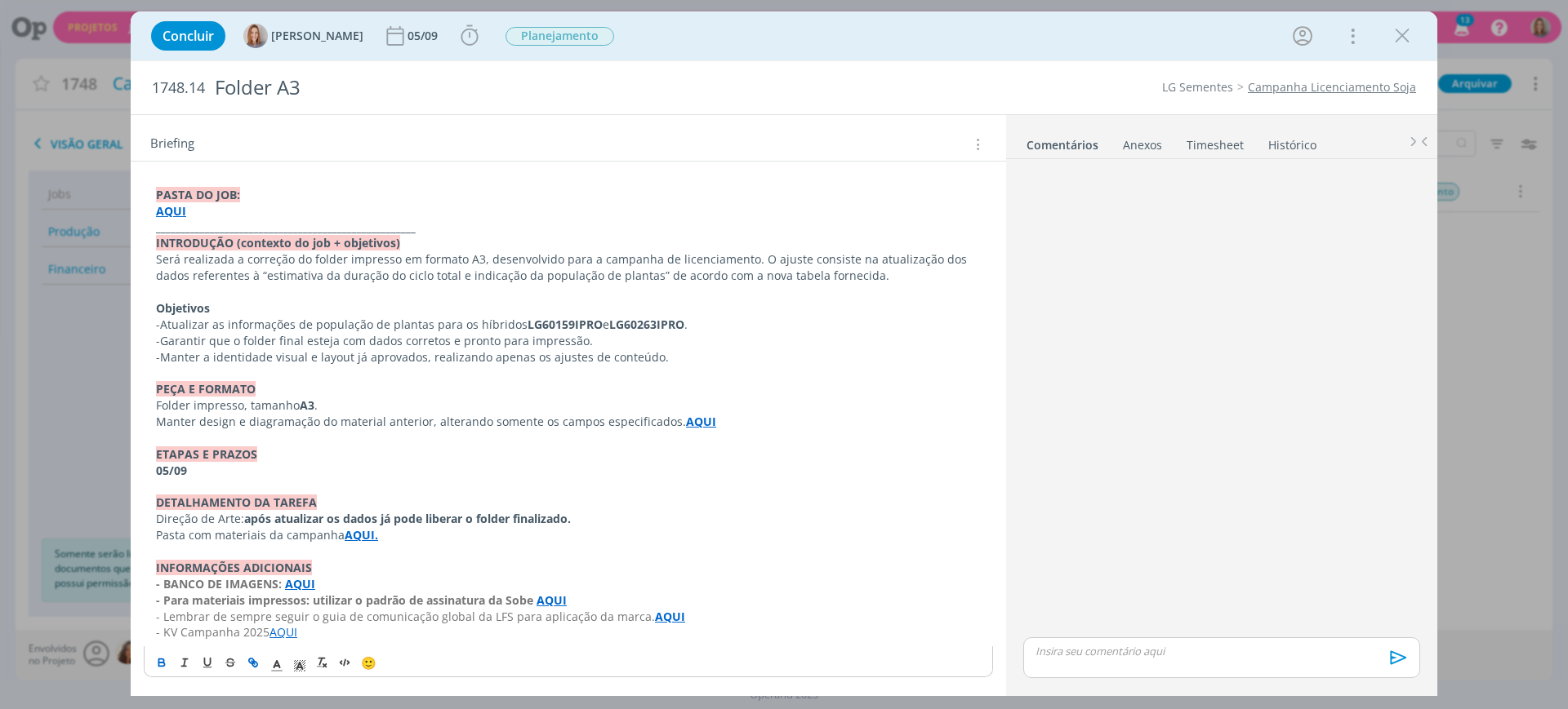
click at [542, 398] on p "Folder impresso, tamanho A3 ." at bounding box center [569, 406] width 825 height 16
click at [726, 313] on p "Objetivos" at bounding box center [569, 308] width 825 height 16
click at [712, 324] on p "-Atualizar as informações de população de plantas para os híbridos LG60159IPRO …" at bounding box center [569, 325] width 825 height 16
click at [665, 350] on p "-Manter a identidade visual e layout já aprovados, realizando apenas os ajustes…" at bounding box center [569, 358] width 825 height 16
click at [225, 358] on p "-Manter a identidade visual e layout já aprovados, realizando apenas os ajustes…" at bounding box center [569, 358] width 825 height 16
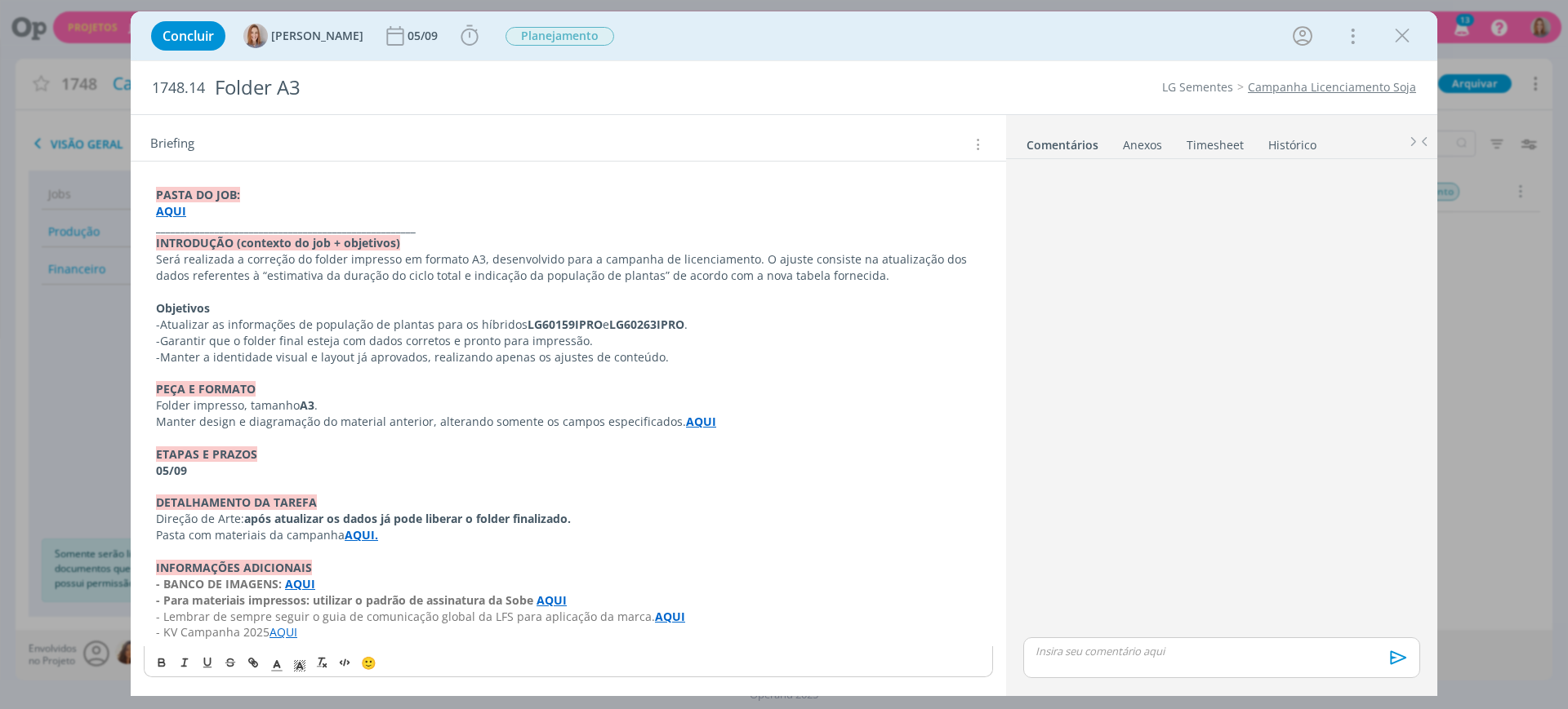
click at [330, 337] on p "-Garantir que o folder final esteja com dados corretos e pronto para impressão." at bounding box center [569, 341] width 825 height 16
click at [702, 320] on p "-Atualizar as informações de população de plantas para os híbridos LG60159IPRO …" at bounding box center [569, 325] width 825 height 16
click at [679, 355] on p "-Manter a identidade visual e layout já aprovados, realizando apenas os ajustes…" at bounding box center [569, 358] width 825 height 16
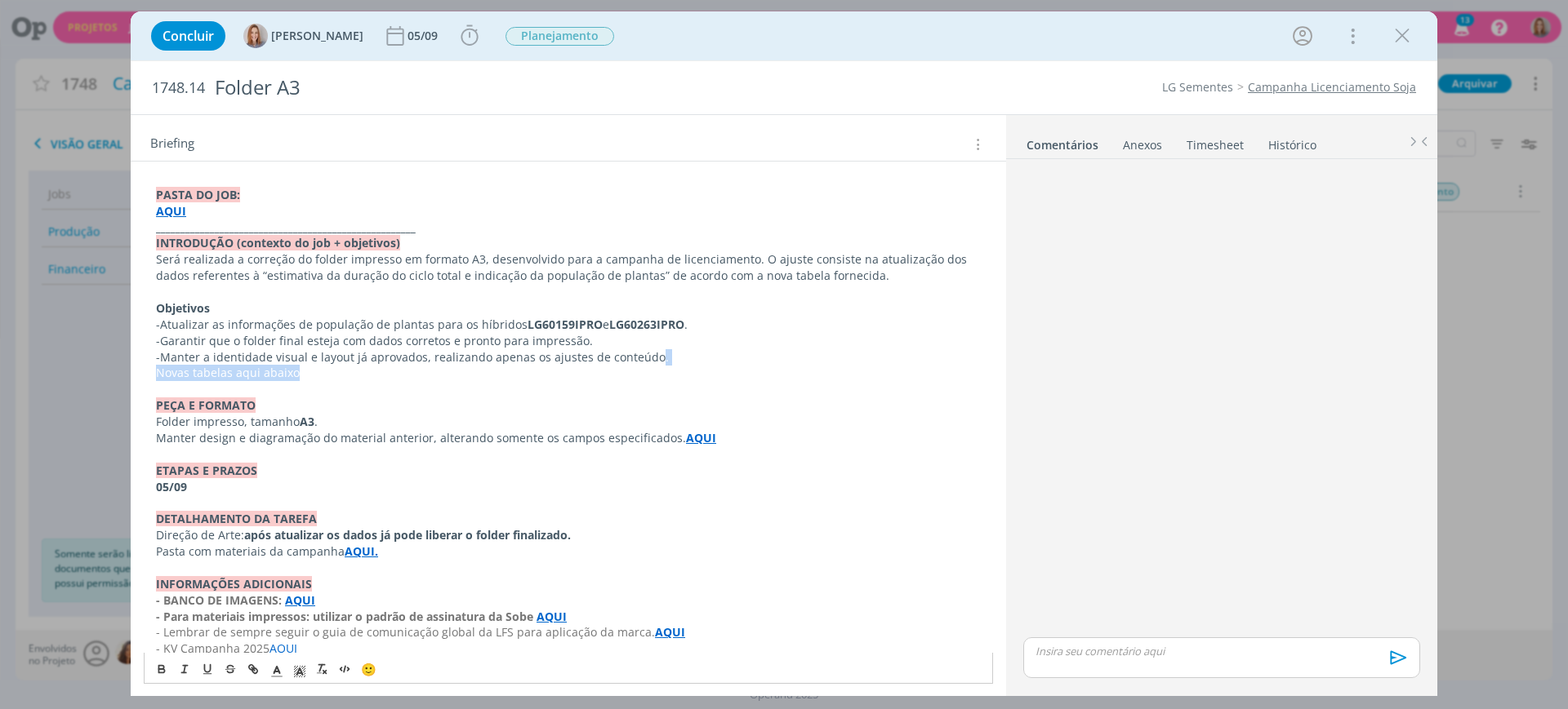
drag, startPoint x: 622, startPoint y: 381, endPoint x: 645, endPoint y: 352, distance: 37.0
click at [645, 352] on div "PASTA DO JOB: AQUI _____________________________________________________ INTROD…" at bounding box center [568, 422] width 849 height 482
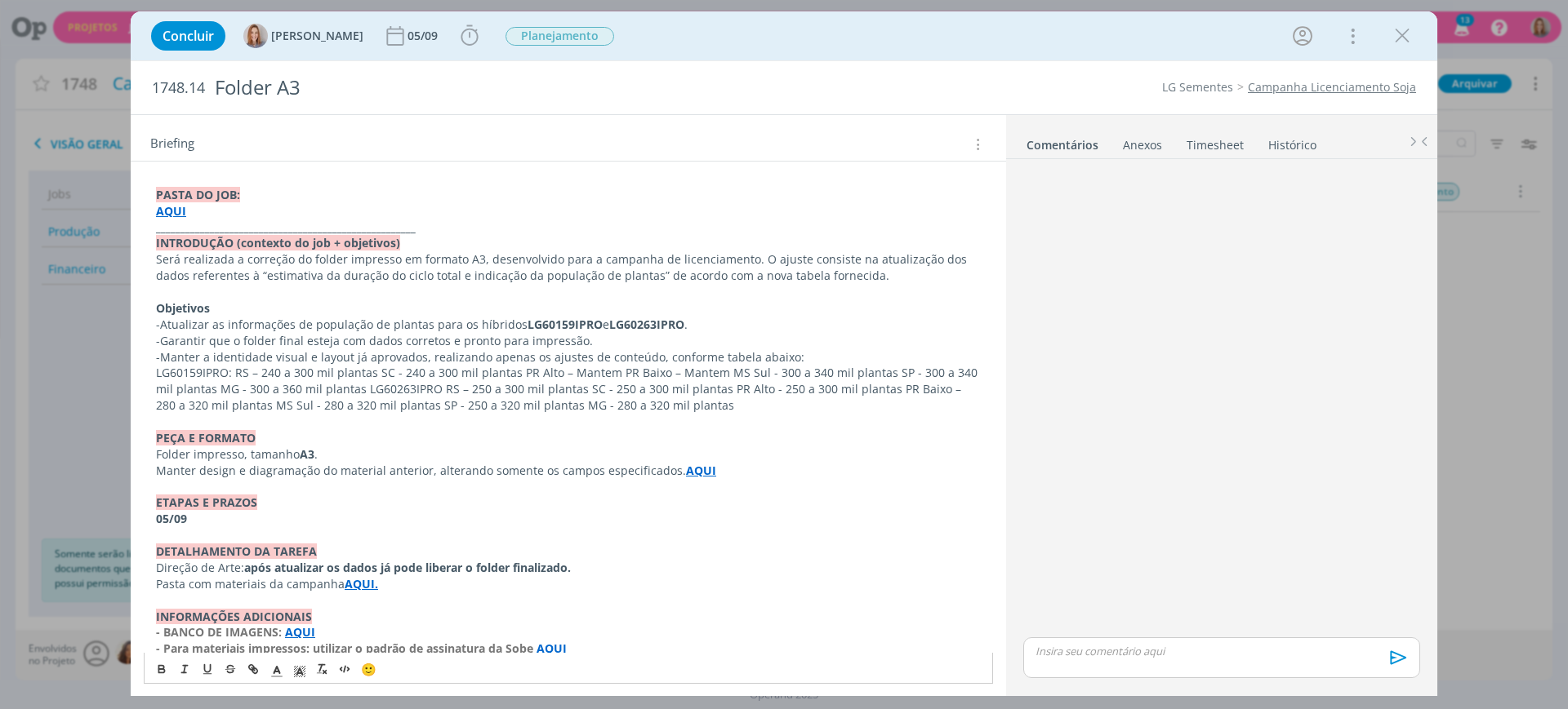
click at [236, 367] on p "LG60159IPRO: RS – 240 a 300 mil plantas SC - 240 a 300 mil plantas PR Alto – Ma…" at bounding box center [569, 390] width 825 height 49
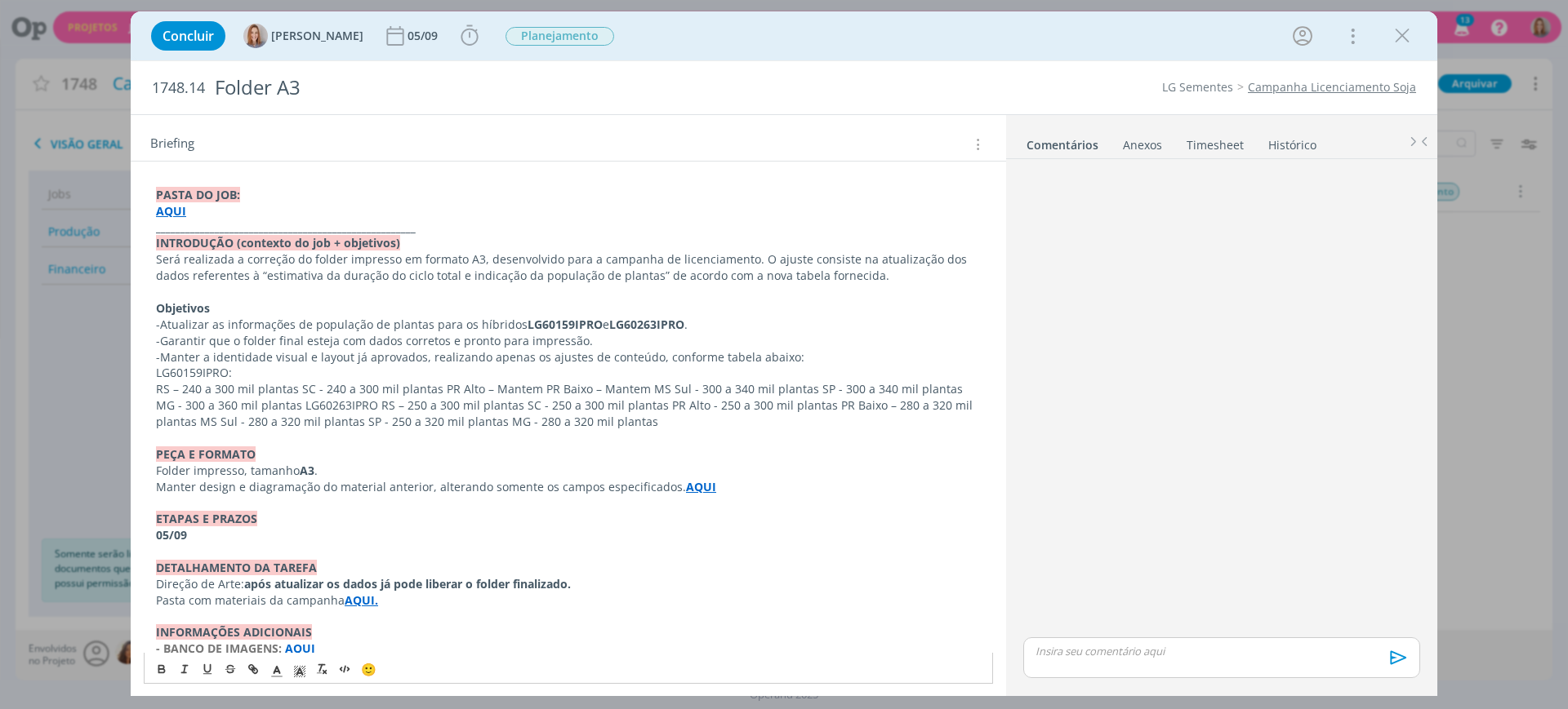
click at [298, 384] on p "RS – 240 a 300 mil plantas SC - 240 a 300 mil plantas PR Alto – Mantem PR Baixo…" at bounding box center [569, 406] width 825 height 49
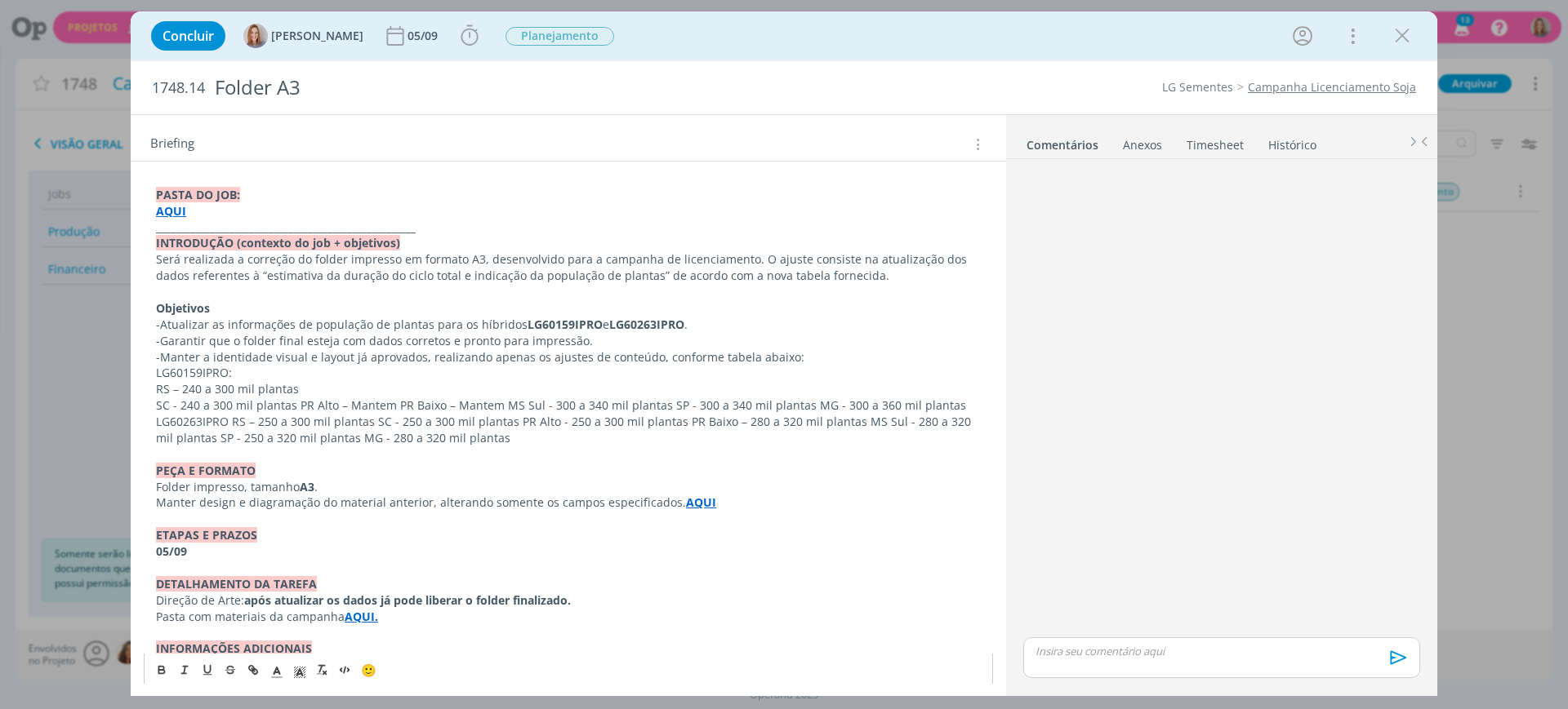
click at [296, 402] on p "SC - 240 a 300 mil plantas PR Alto – Mantem PR Baixo – Mantem MS Sul - 300 a 34…" at bounding box center [569, 422] width 825 height 49
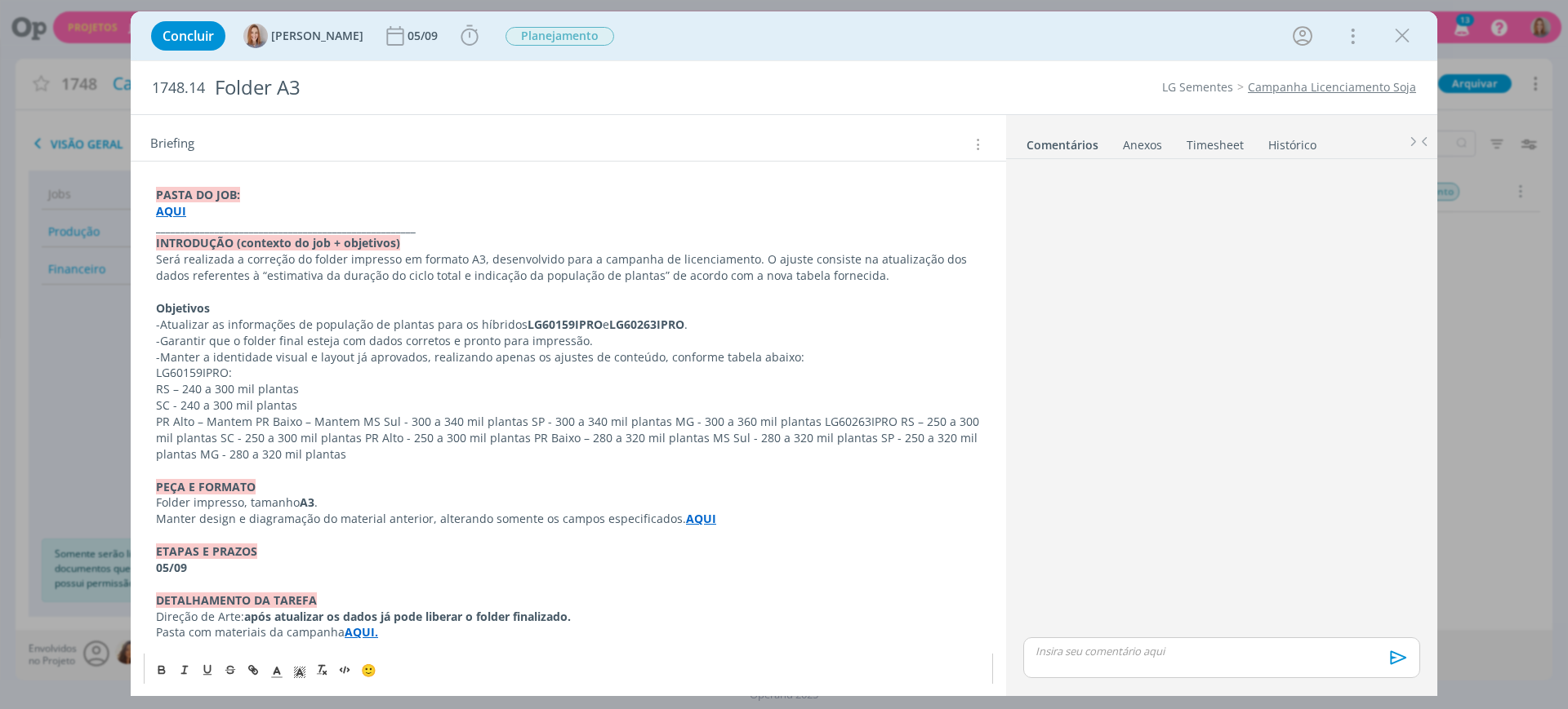
click at [256, 419] on p "PR Alto – Mantem PR Baixo – Mantem MS Sul - 300 a 340 mil plantas SP - 300 a 34…" at bounding box center [569, 439] width 825 height 49
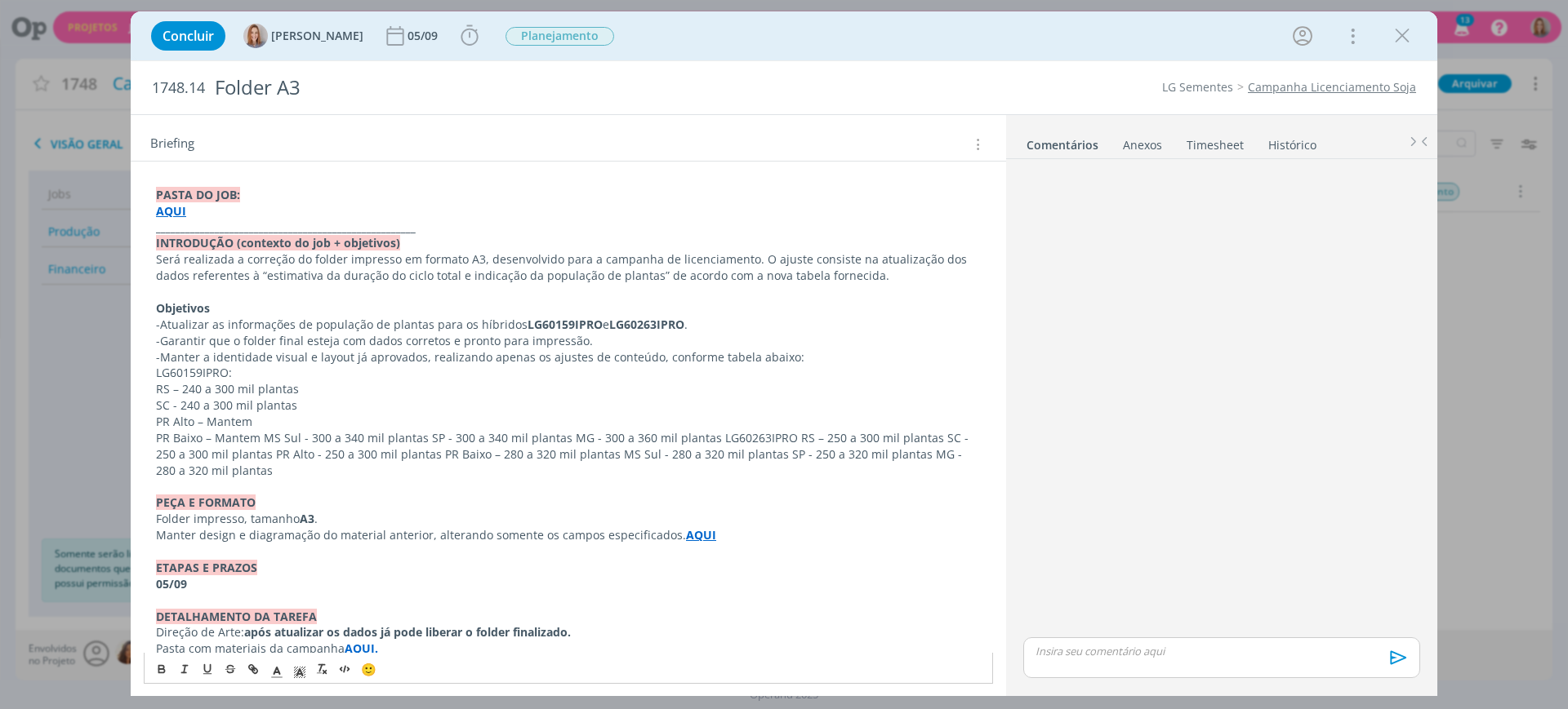
click at [265, 433] on p "PR Baixo – Mantem MS Sul - 300 a 340 mil plantas SP - 300 a 340 mil plantas MG …" at bounding box center [569, 454] width 825 height 49
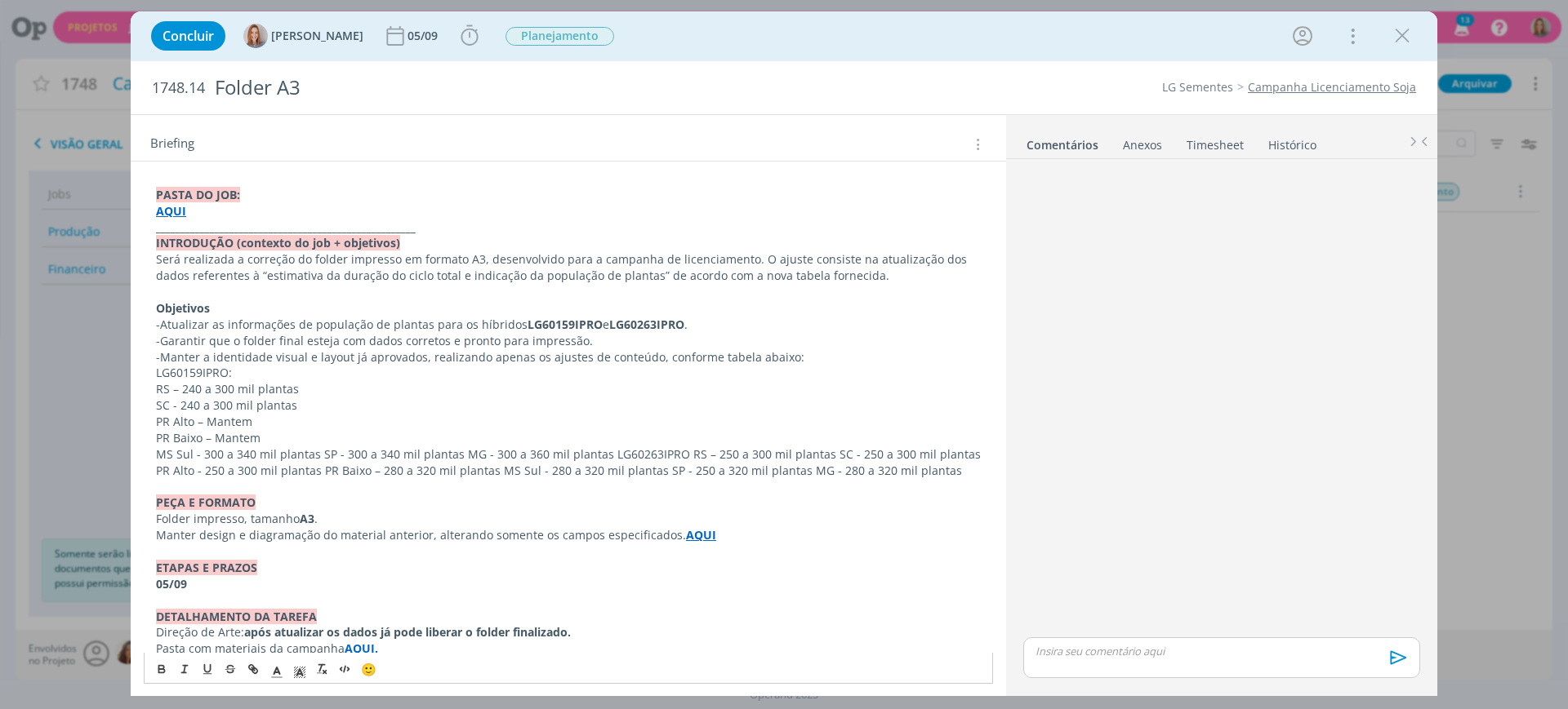
click at [318, 453] on p "MS Sul - 300 a 340 mil plantas SP - 300 a 340 mil plantas MG - 300 a 360 mil pl…" at bounding box center [569, 463] width 825 height 33
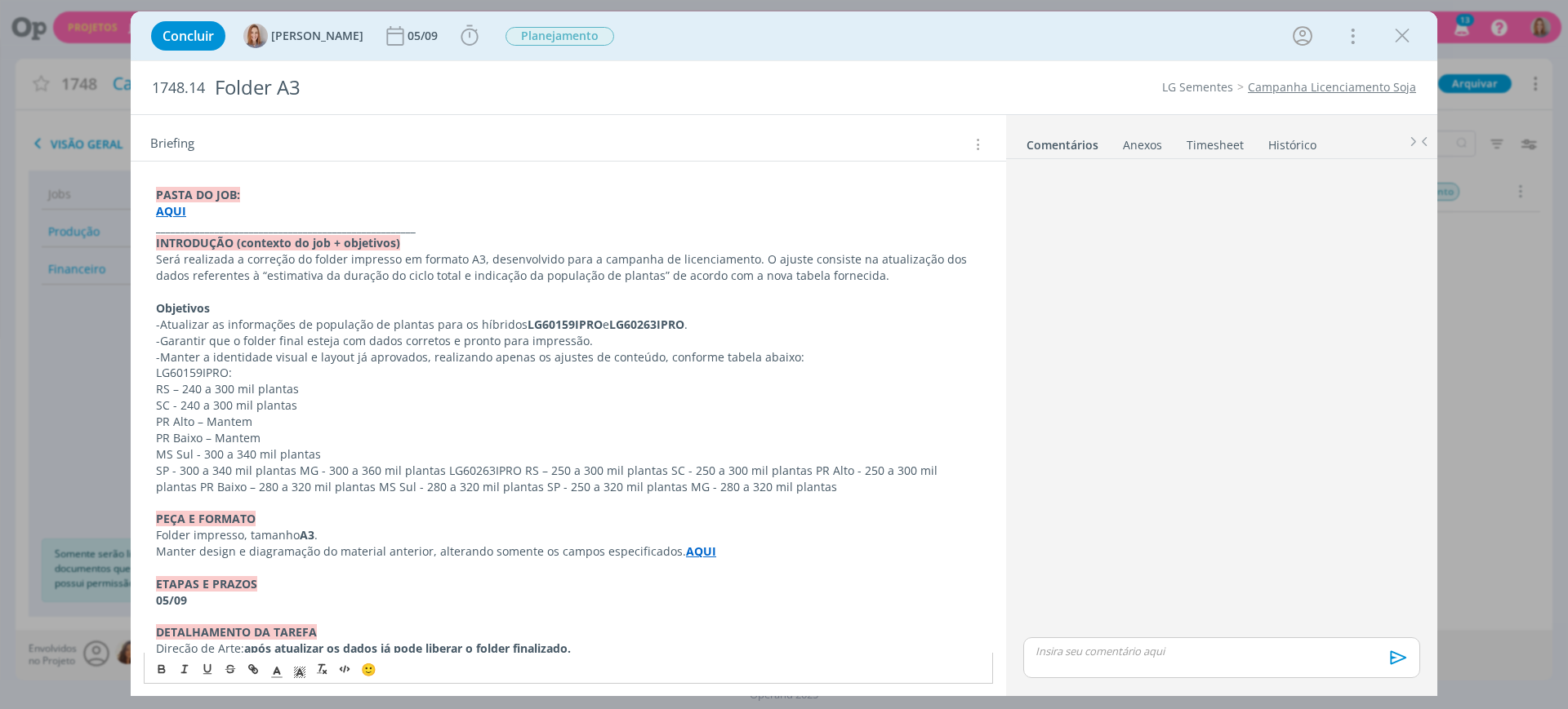
click at [297, 467] on p "SP - 300 a 340 mil plantas MG - 300 a 360 mil plantas LG60263IPRO RS – 250 a 30…" at bounding box center [569, 479] width 825 height 33
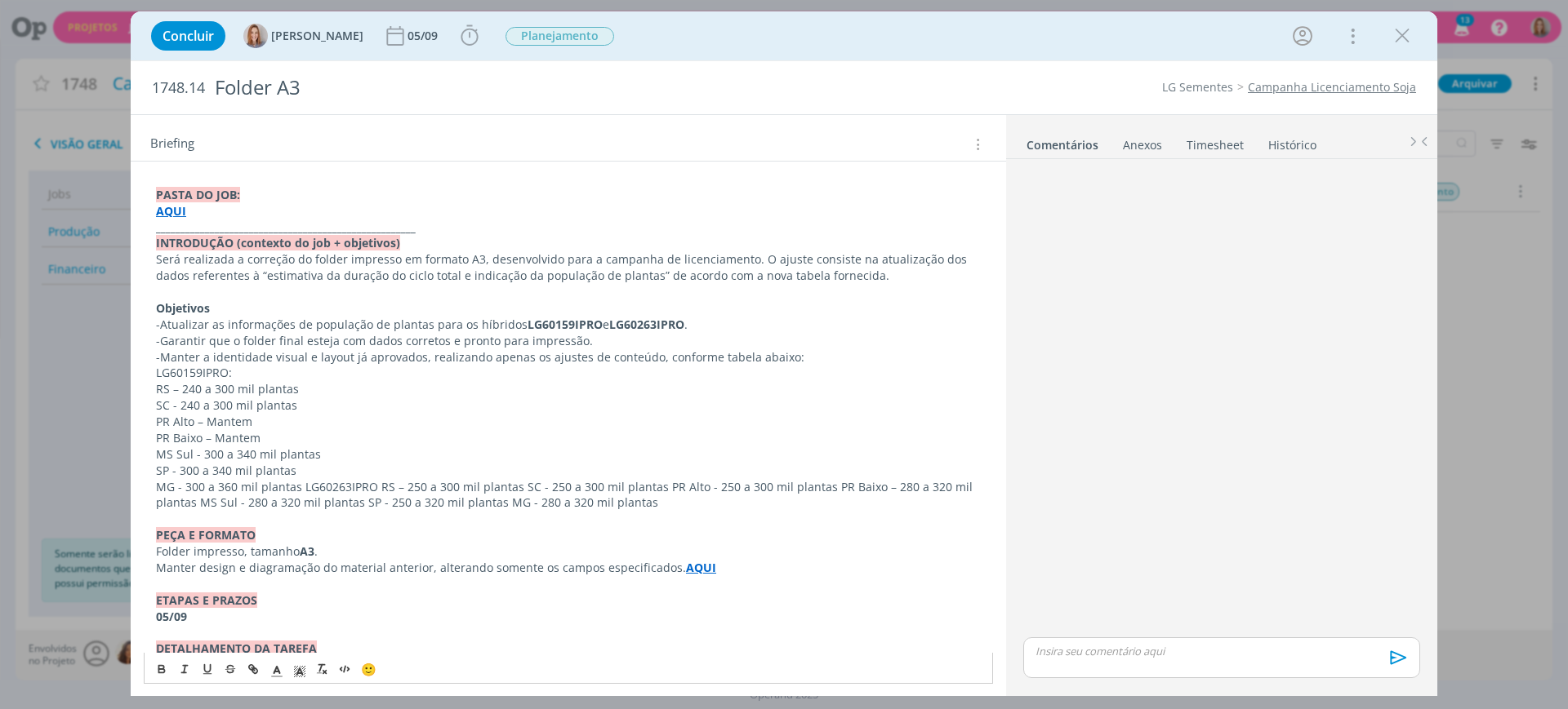
click at [301, 484] on p "MG - 300 a 360 mil plantas LG60263IPRO RS – 250 a 300 mil plantas SC - 250 a 30…" at bounding box center [569, 495] width 825 height 33
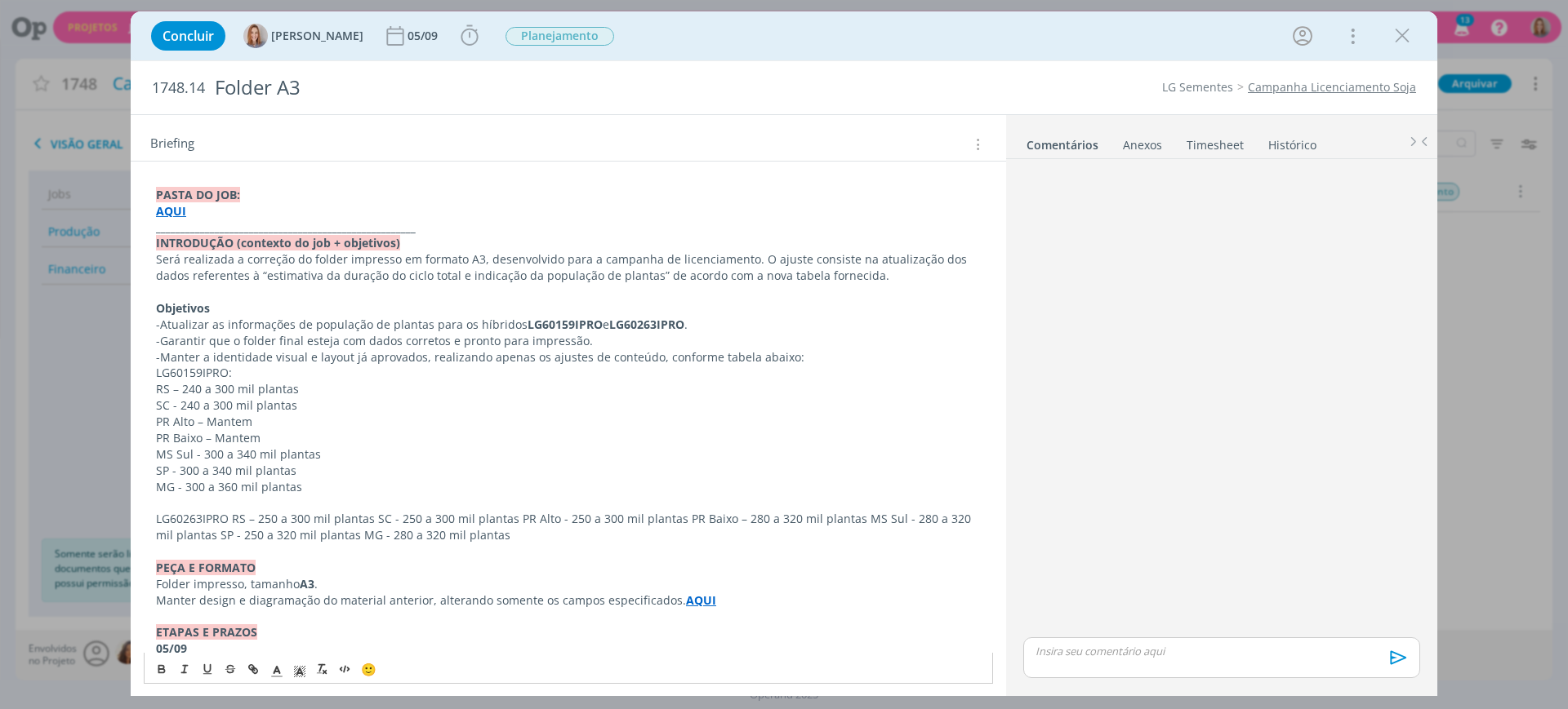
click at [146, 370] on div "PASTA DO JOB: AQUI _____________________________________________________ INTROD…" at bounding box center [568, 504] width 849 height 644
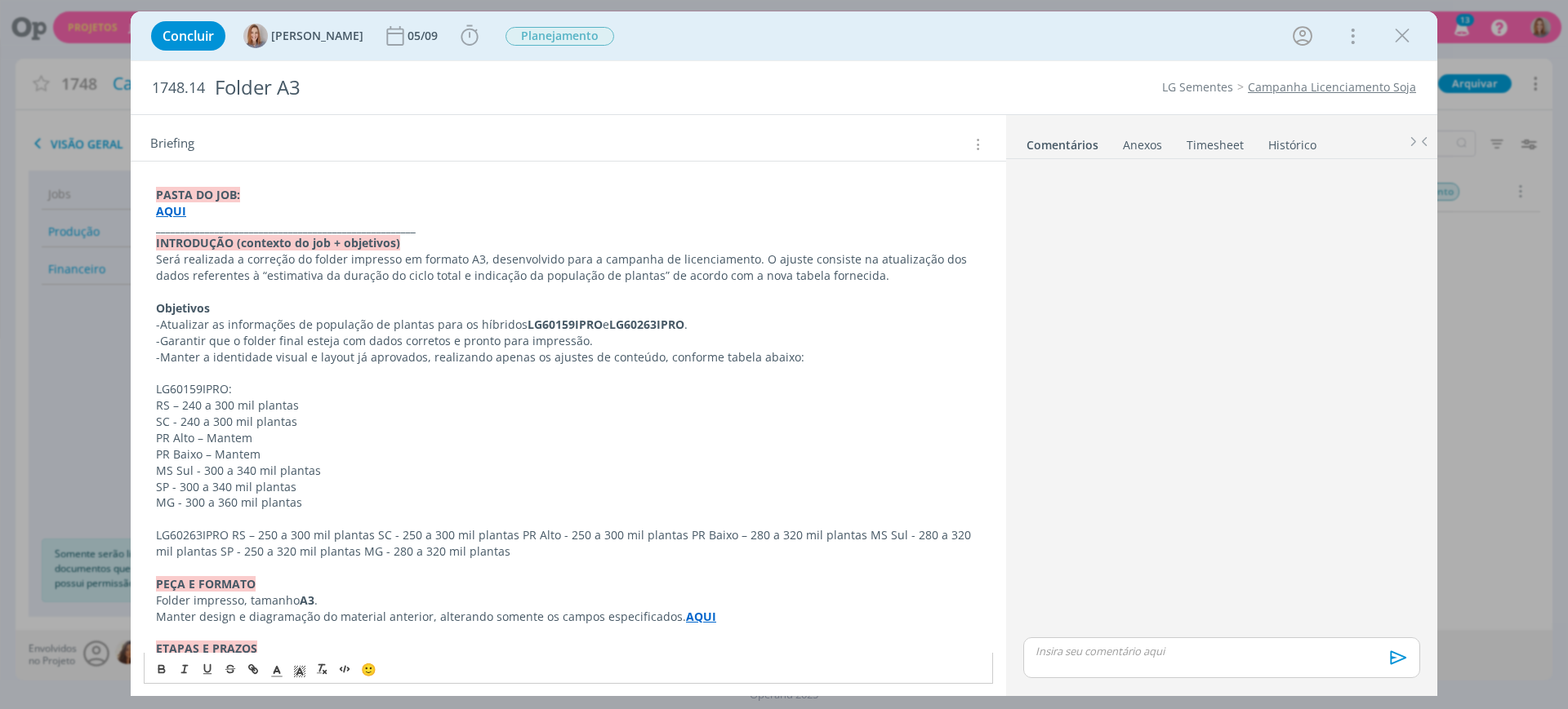
click at [235, 529] on p "LG60263IPRO RS – 250 a 300 mil plantas SC - 250 a 300 mil plantas PR Alto - 250…" at bounding box center [569, 544] width 825 height 33
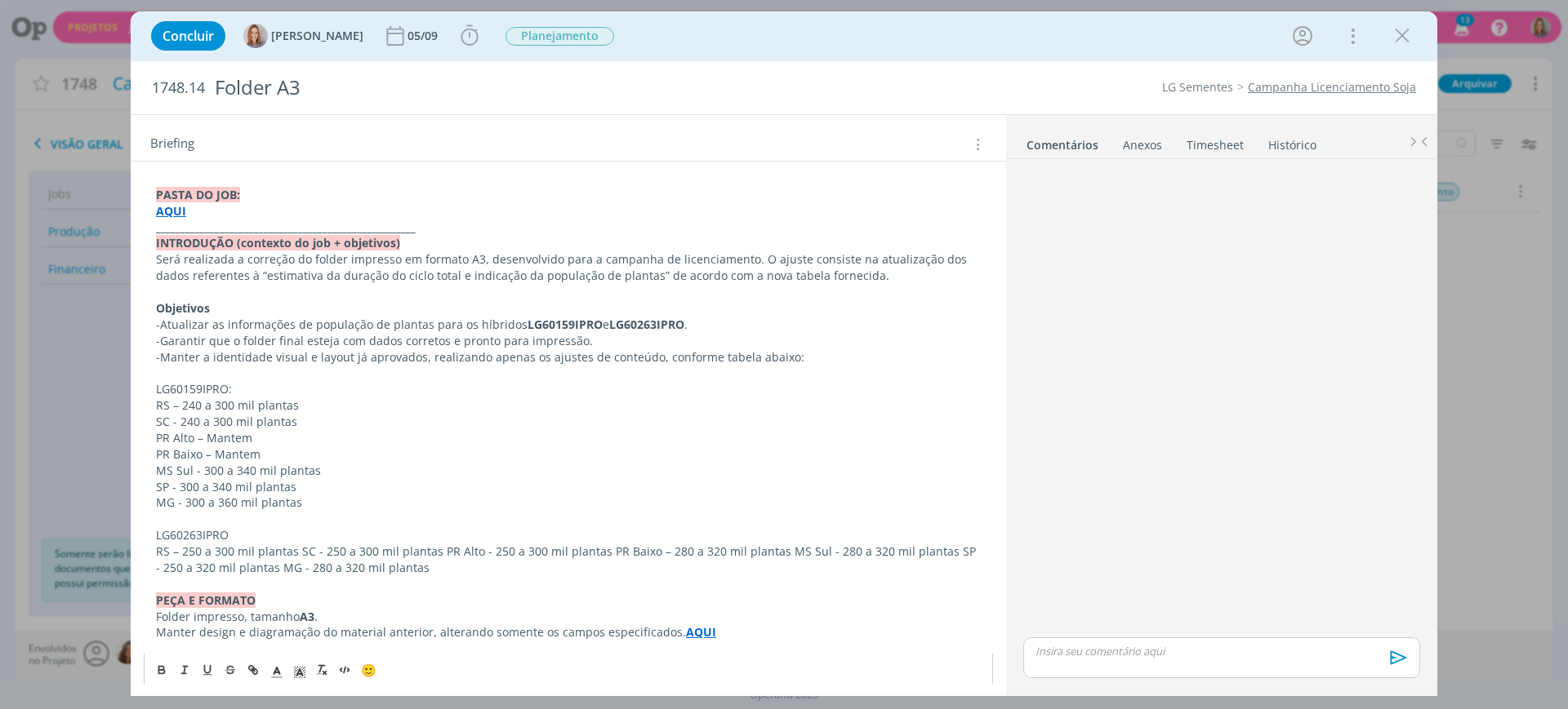
click at [298, 550] on p "RS – 250 a 300 mil plantas SC - 250 a 300 mil plantas PR Alto - 250 a 300 mil p…" at bounding box center [569, 560] width 825 height 33
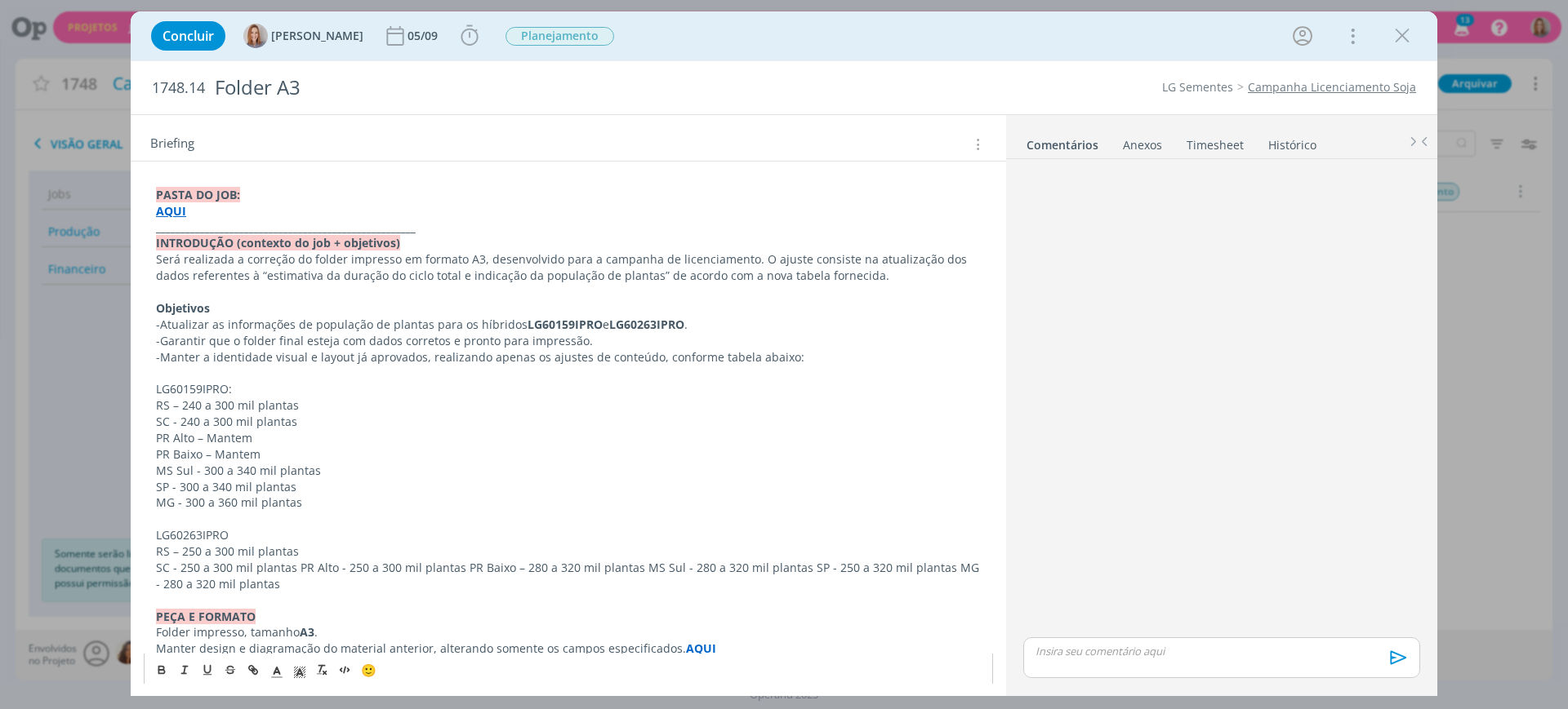
click at [296, 568] on p "SC - 250 a 300 mil plantas PR Alto - 250 a 300 mil plantas PR Baixo – 280 a 320…" at bounding box center [569, 577] width 825 height 33
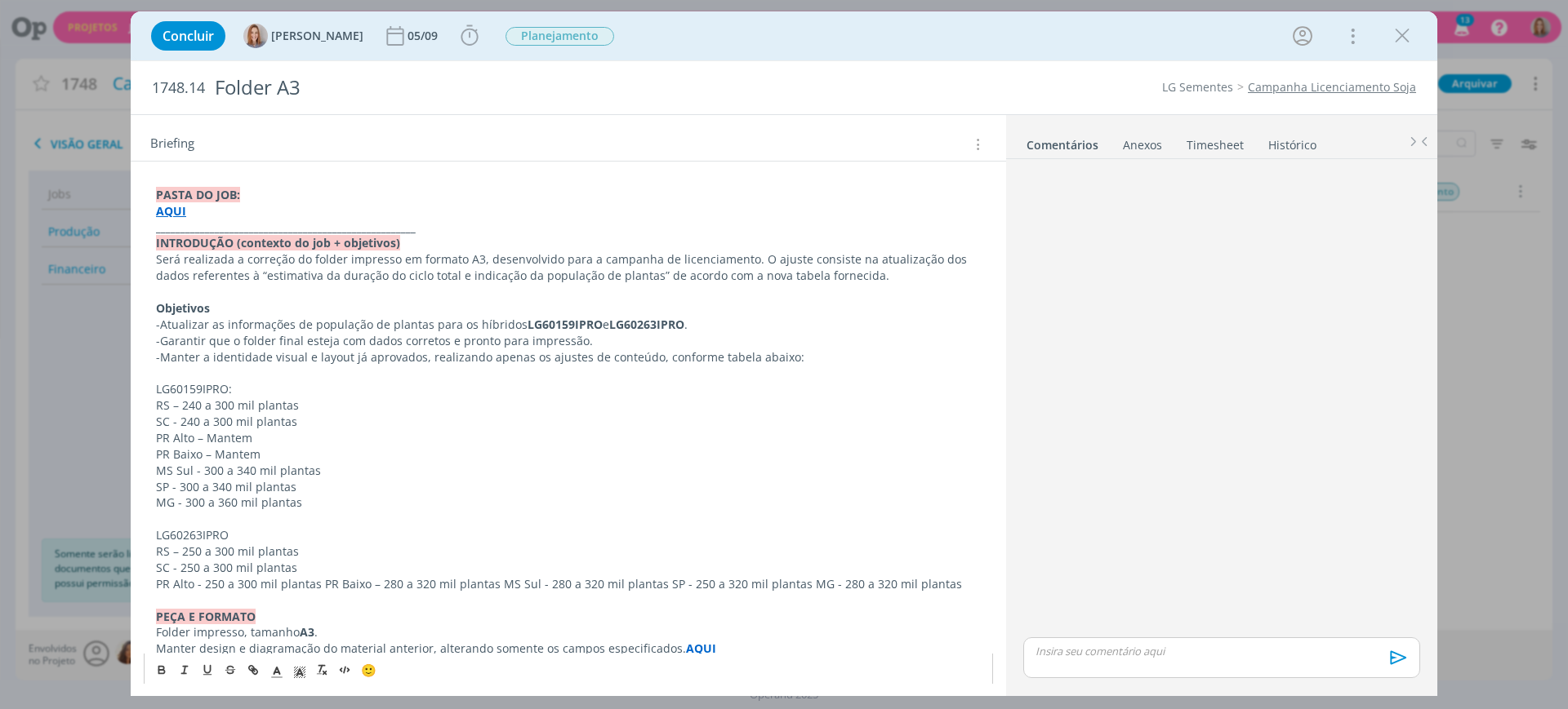
click at [322, 579] on p "PR Alto - 250 a 300 mil plantas PR Baixo – 280 a 320 mil plantas MS Sul - 280 a…" at bounding box center [569, 585] width 825 height 16
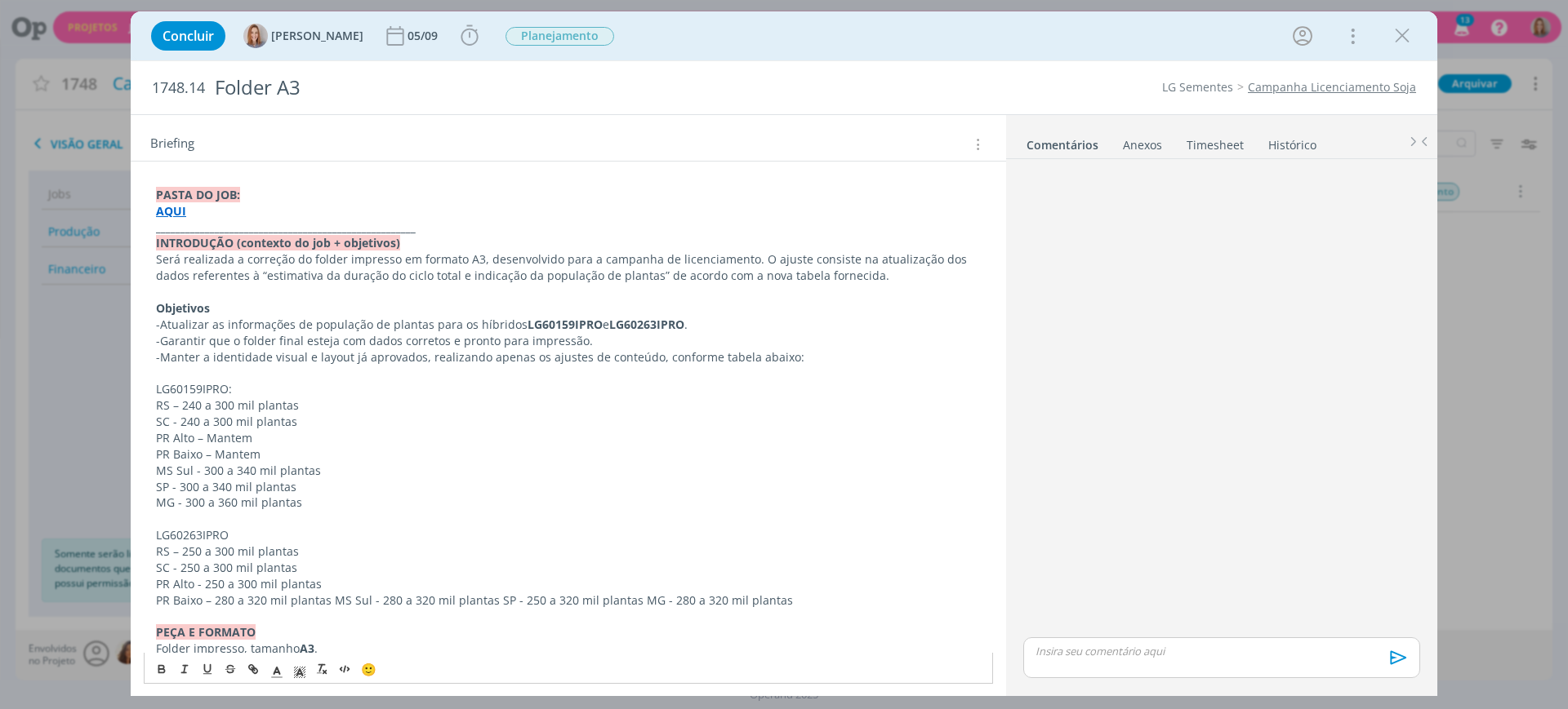
click at [335, 593] on p "PR Baixo – 280 a 320 mil plantas MS Sul - 280 a 320 mil plantas SP - 250 a 320 …" at bounding box center [569, 601] width 825 height 16
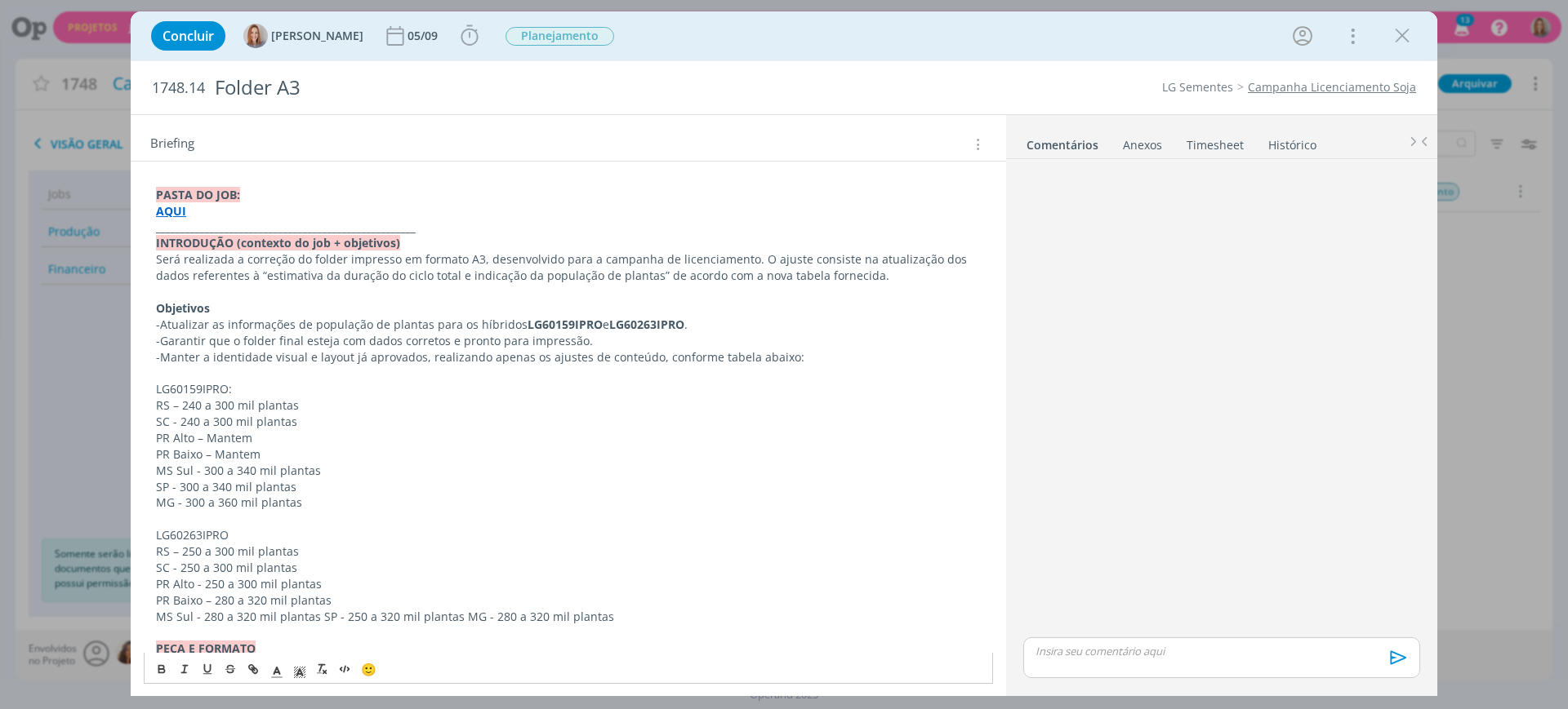
click at [319, 616] on p "MS Sul - 280 a 320 mil plantas SP - 250 a 320 mil plantas MG - 280 a 320 mil pl…" at bounding box center [569, 617] width 825 height 16
click at [296, 632] on p "SP - 250 a 320 mil plantas MG - 280 a 320 mil plantas" at bounding box center [569, 632] width 825 height 16
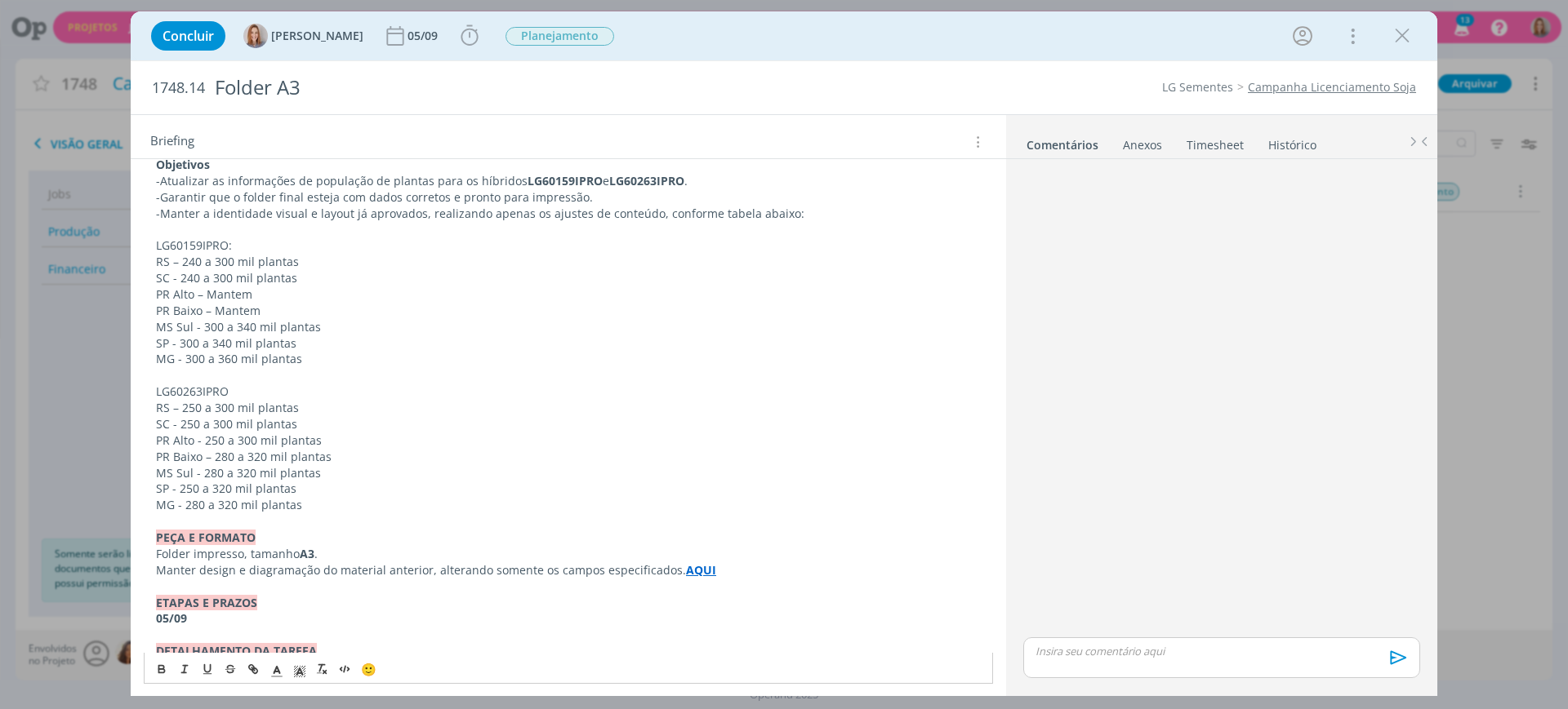
scroll to position [236, 0]
drag, startPoint x: 193, startPoint y: 243, endPoint x: 132, endPoint y: 245, distance: 61.0
click at [132, 245] on div "PASTA DO JOB: AQUI _____________________________________________________ INTROD…" at bounding box center [568, 429] width 875 height 815
click at [152, 664] on div "🙂" at bounding box center [568, 668] width 848 height 30
click at [158, 664] on icon "dialog" at bounding box center [162, 669] width 13 height 13
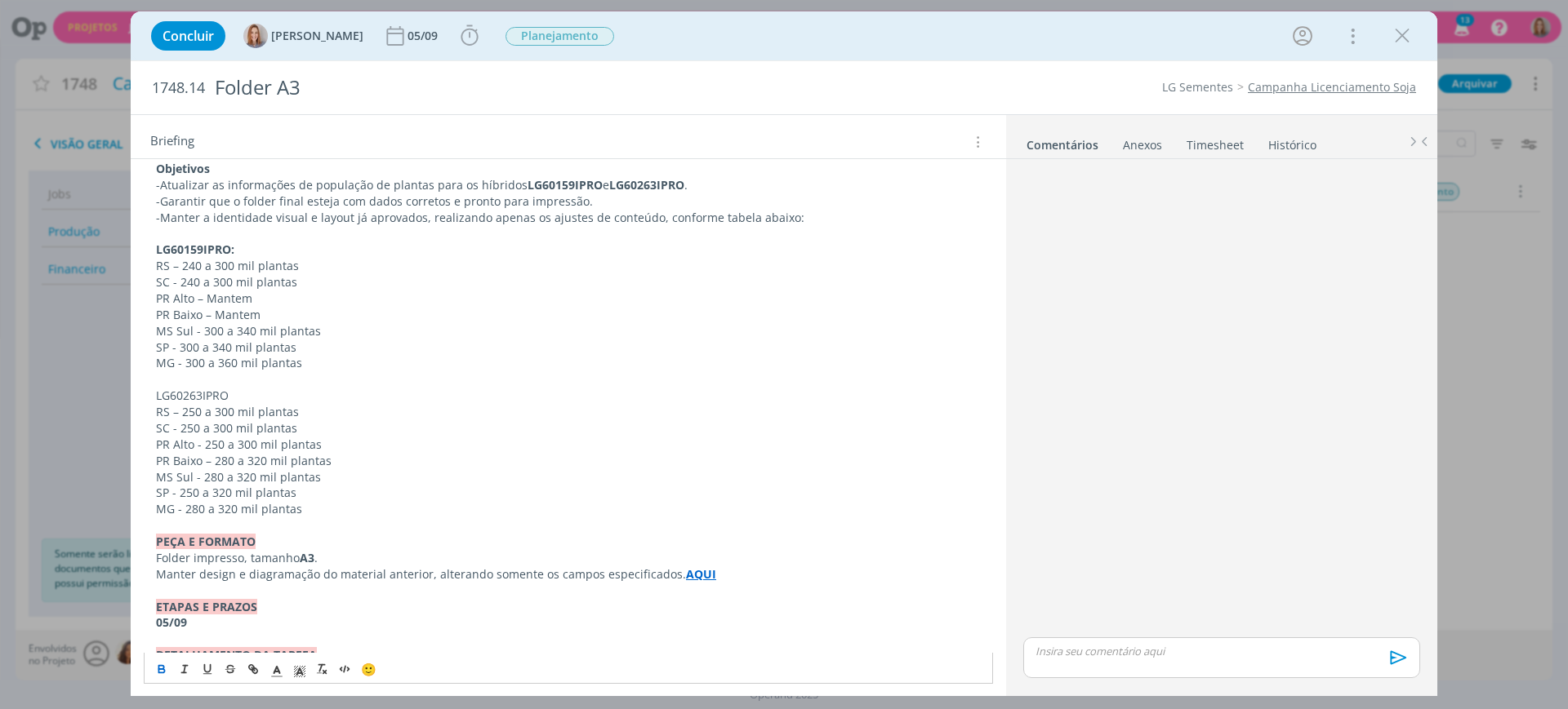
click at [234, 329] on p "MS Sul - 300 a 340 mil plantas" at bounding box center [569, 331] width 825 height 16
drag, startPoint x: 219, startPoint y: 395, endPoint x: 141, endPoint y: 394, distance: 78.0
click at [141, 394] on div "PASTA DO JOB: AQUI _____________________________________________________ INTROD…" at bounding box center [568, 429] width 875 height 815
click at [159, 668] on icon "dialog" at bounding box center [161, 668] width 5 height 4
click at [424, 474] on p "MS Sul - 280 a 320 mil plantas" at bounding box center [569, 477] width 825 height 16
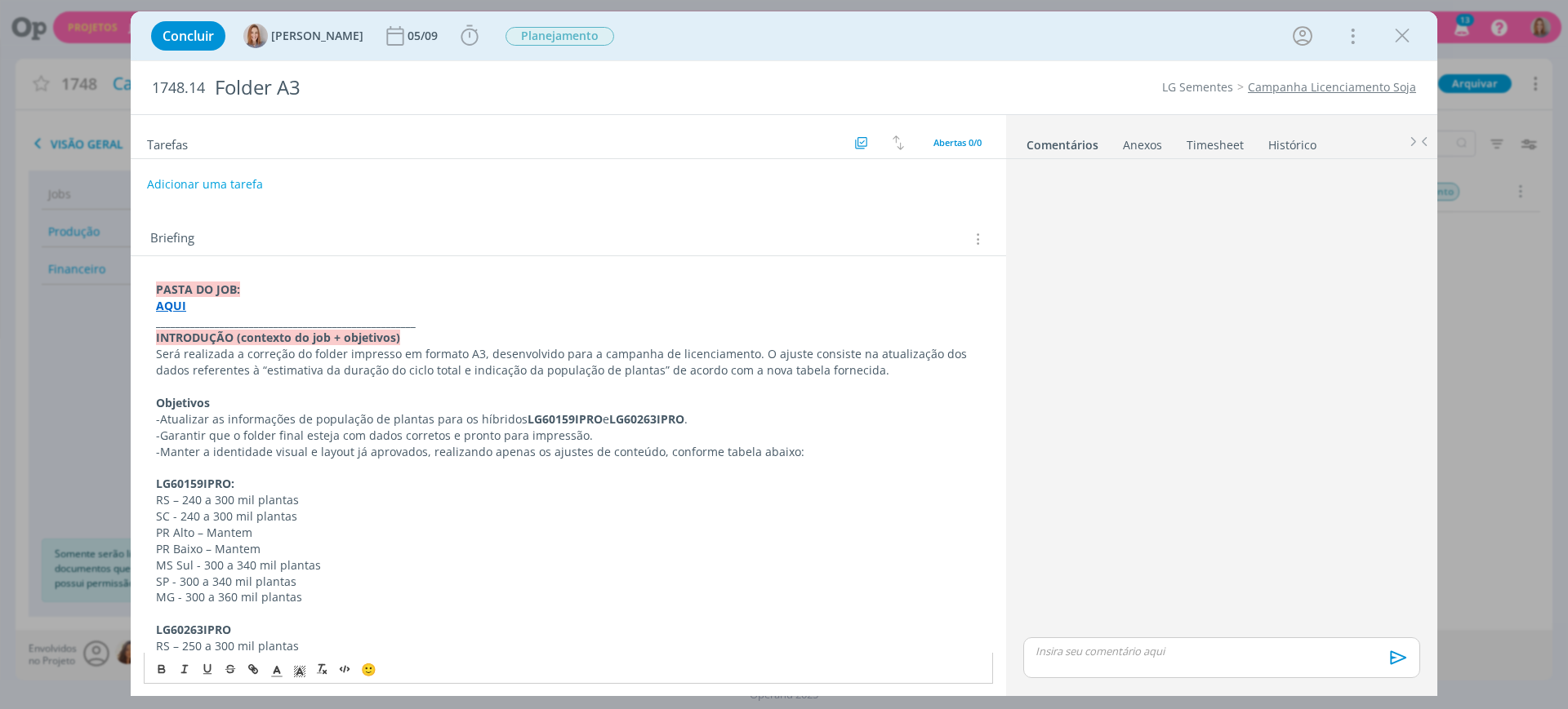
scroll to position [0, 0]
click at [225, 181] on button "Adicionar uma tarefa" at bounding box center [204, 186] width 116 height 27
click at [233, 182] on input "dialog" at bounding box center [460, 185] width 602 height 23
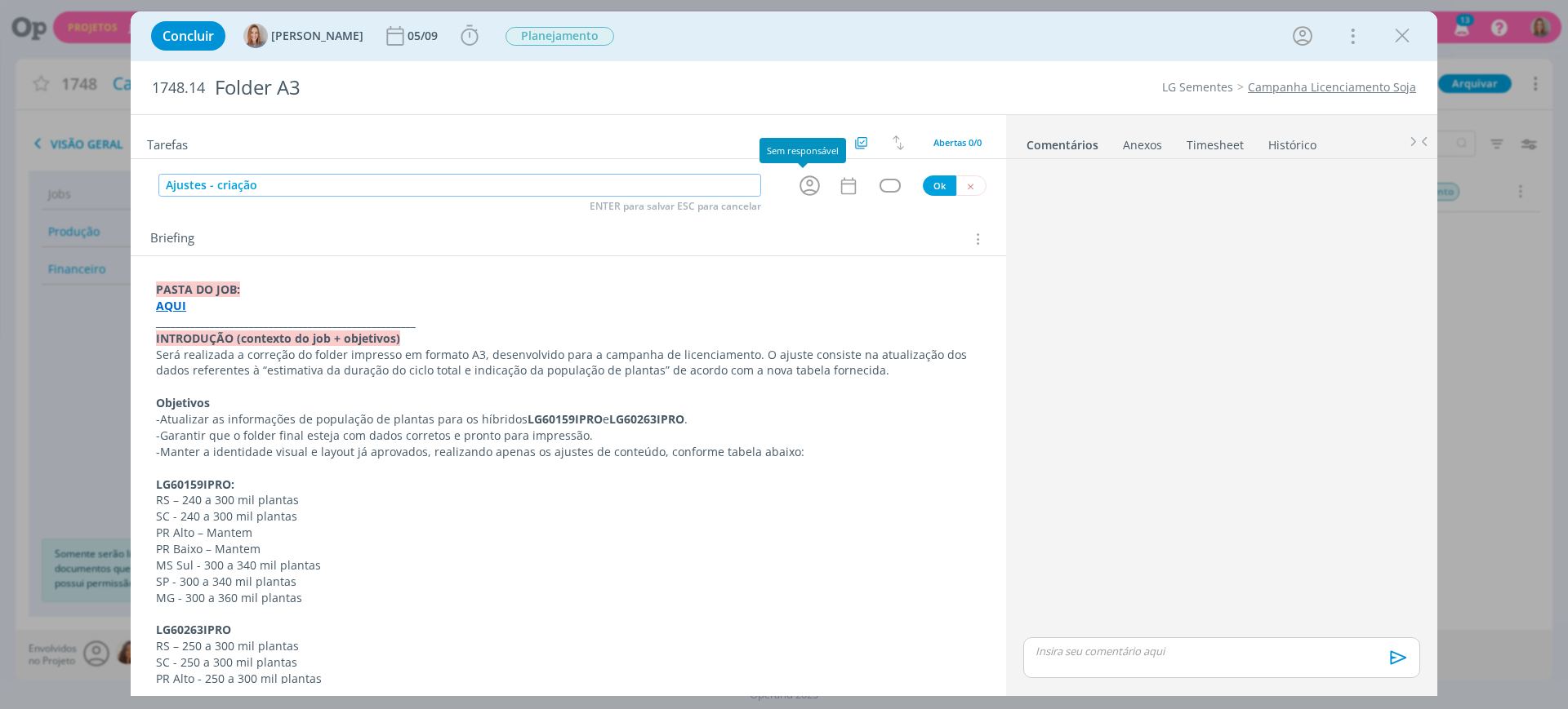
click at [800, 188] on icon "dialog" at bounding box center [810, 186] width 26 height 26
type input "Ajustes - criação"
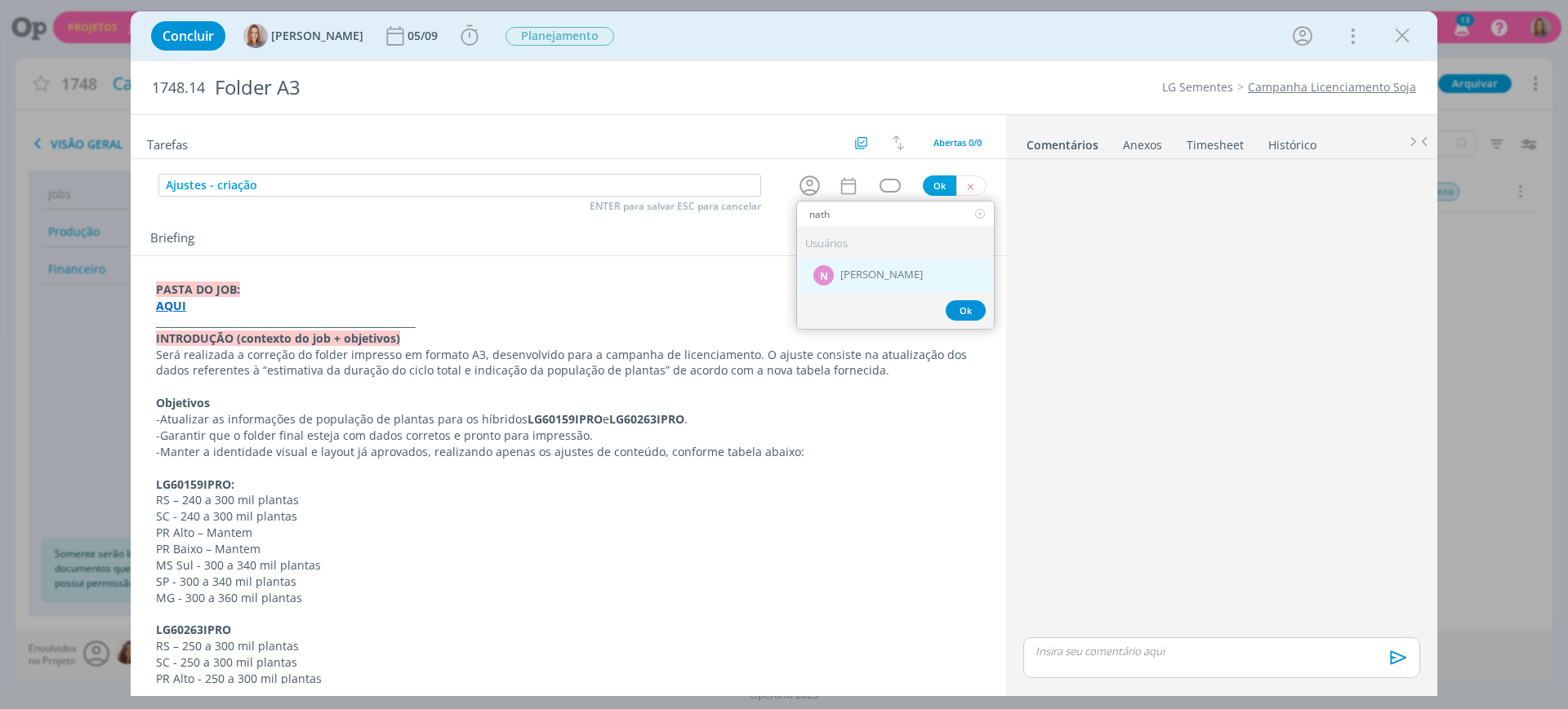
type input "nath"
click at [873, 279] on span "Nathan Grellet" at bounding box center [882, 276] width 82 height 13
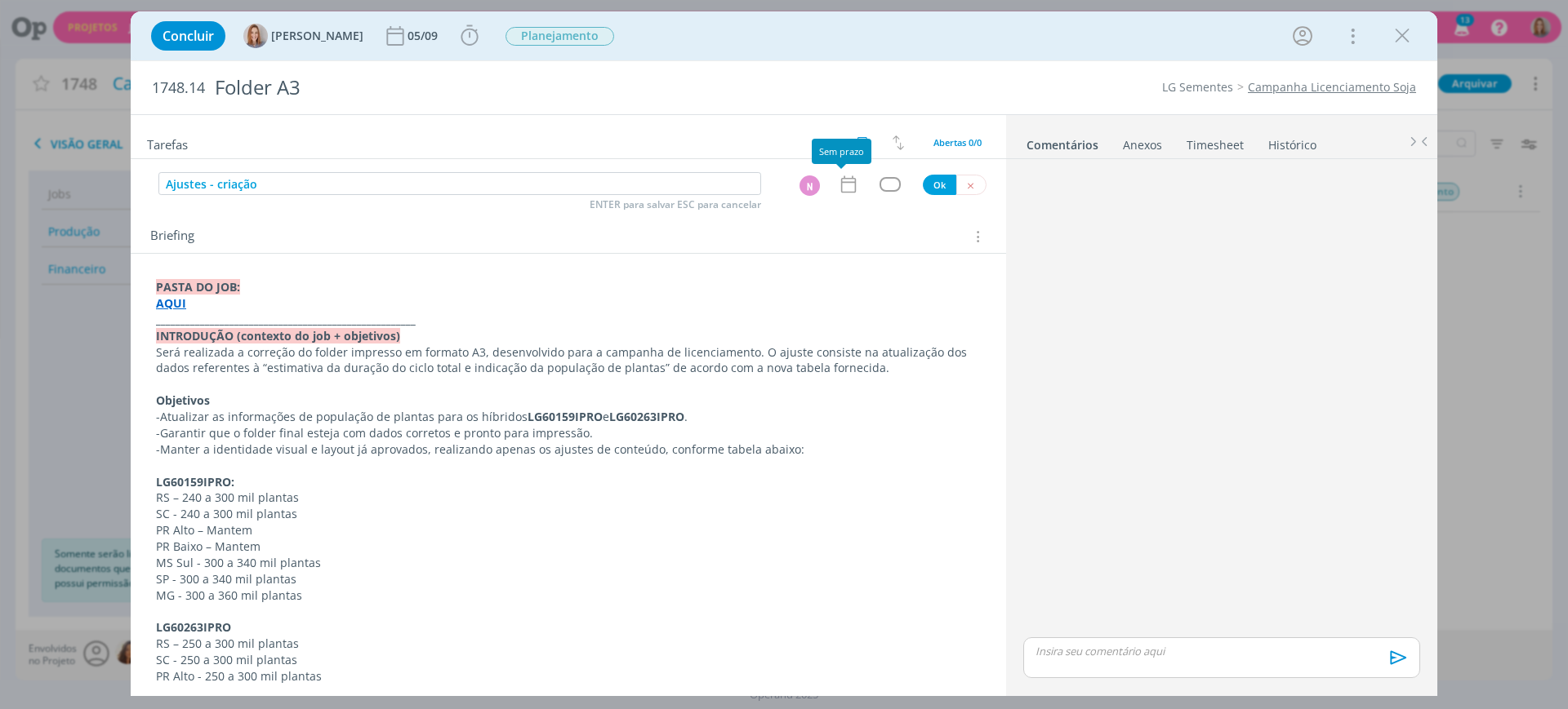
click at [841, 193] on icon "dialog" at bounding box center [848, 184] width 21 height 21
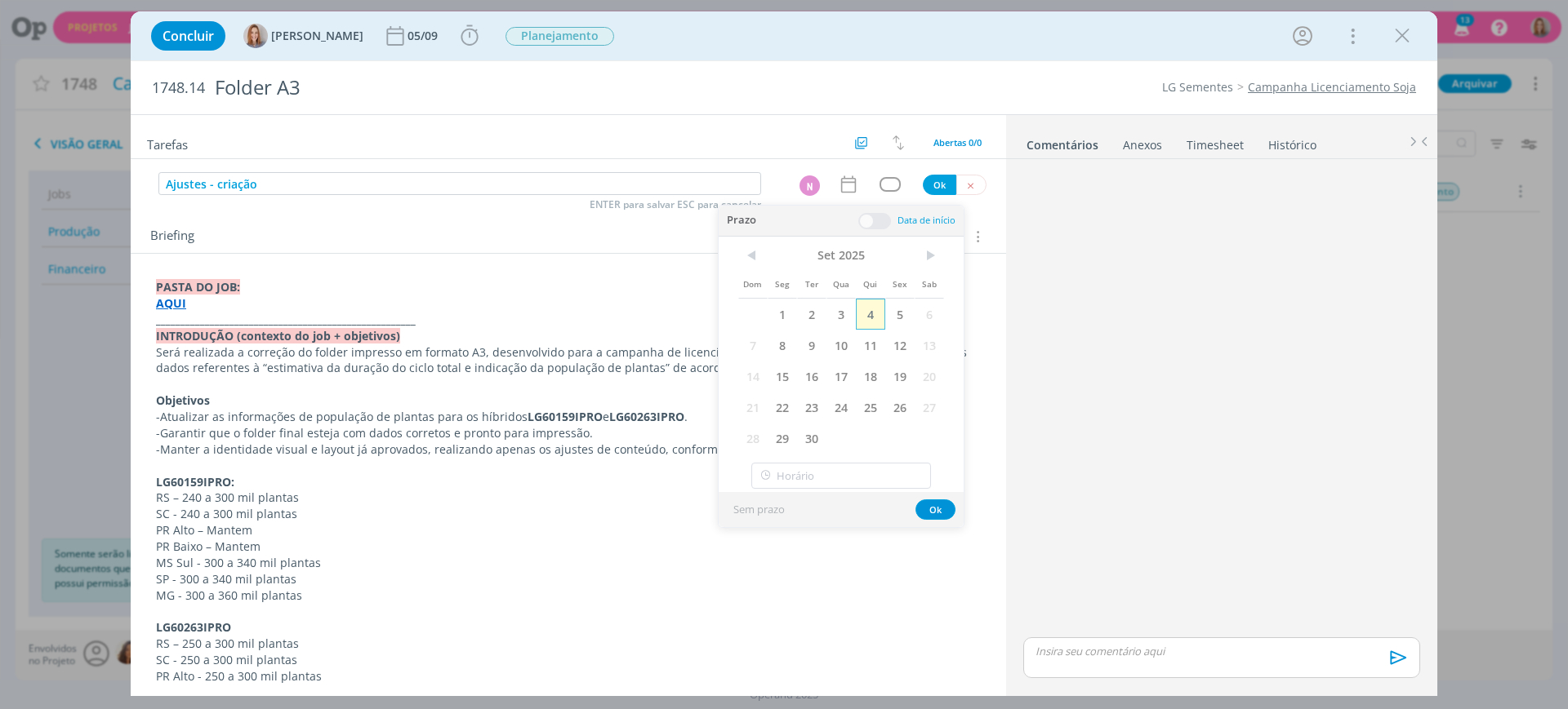
click at [877, 304] on span "4" at bounding box center [871, 314] width 29 height 31
click at [864, 231] on div "Prazo Data de início" at bounding box center [841, 221] width 245 height 31
click at [867, 228] on span at bounding box center [874, 222] width 33 height 16
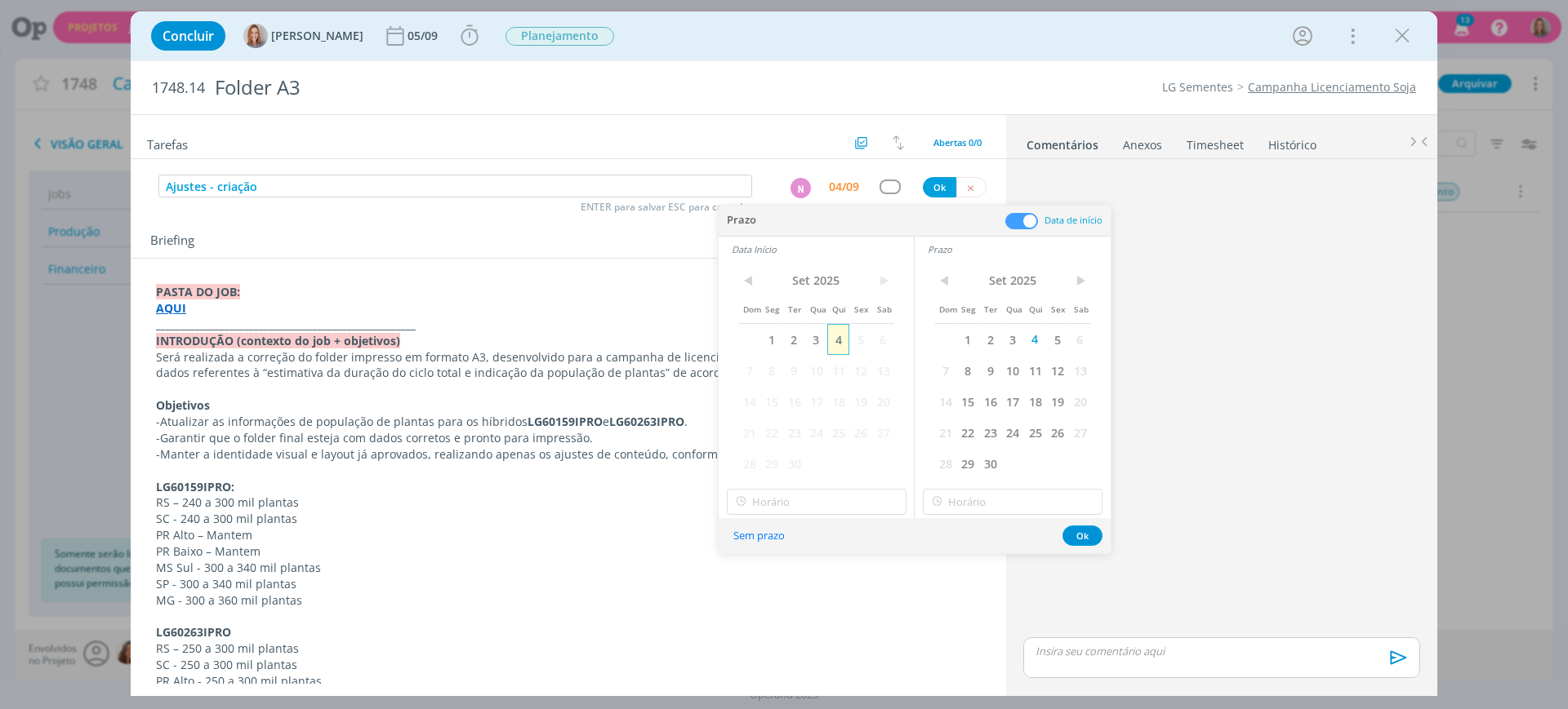
click at [841, 337] on span "4" at bounding box center [838, 339] width 22 height 31
click at [819, 486] on div "< Set 2025 > Dom Seg Ter Qua Qui Sex Sab 1 2 3 4 5 6 7 8 9 10 11 12 13 14 15 16…" at bounding box center [816, 390] width 195 height 256
click at [818, 500] on input "15:00" at bounding box center [816, 502] width 180 height 26
click at [795, 592] on div "17:00" at bounding box center [819, 593] width 183 height 29
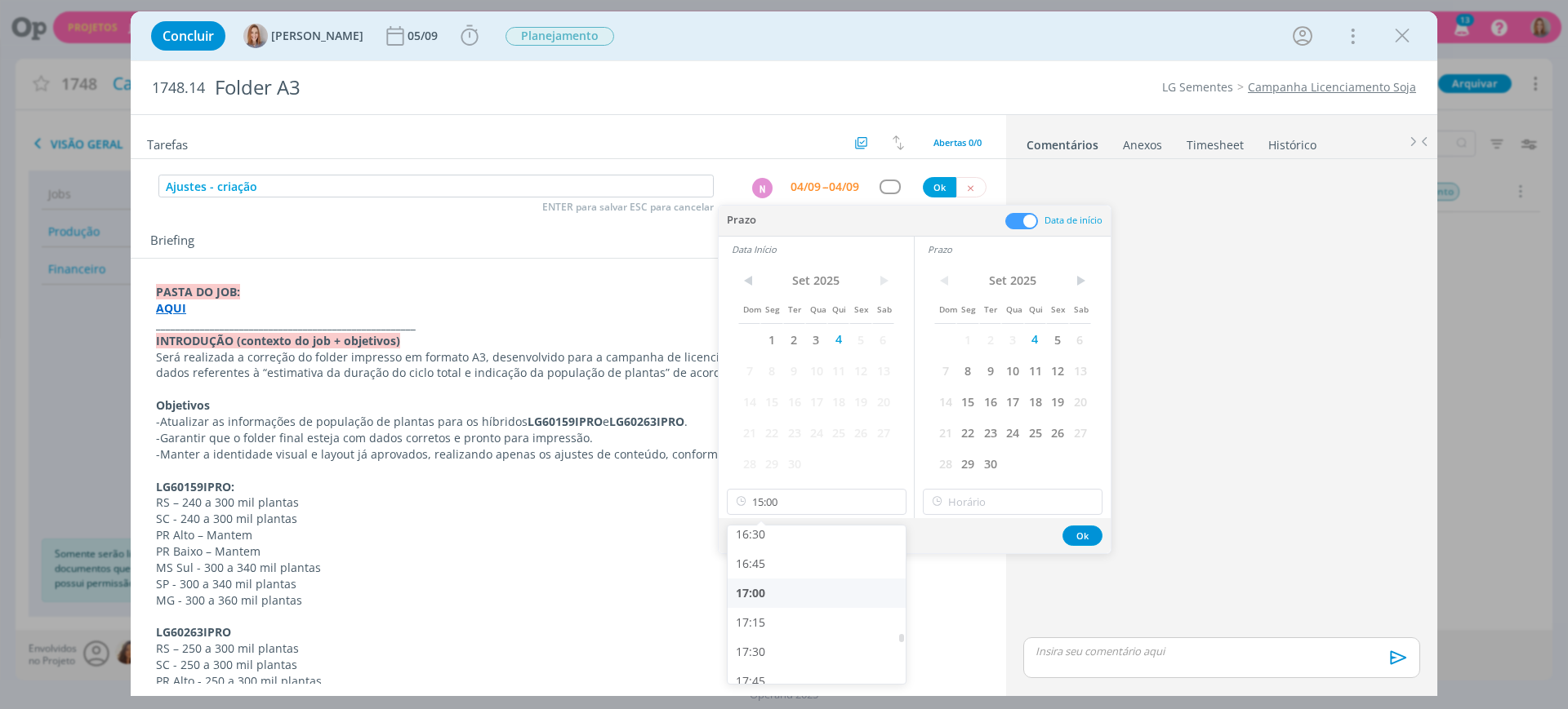
type input "17:00"
click at [995, 498] on input "17:00" at bounding box center [1012, 502] width 180 height 26
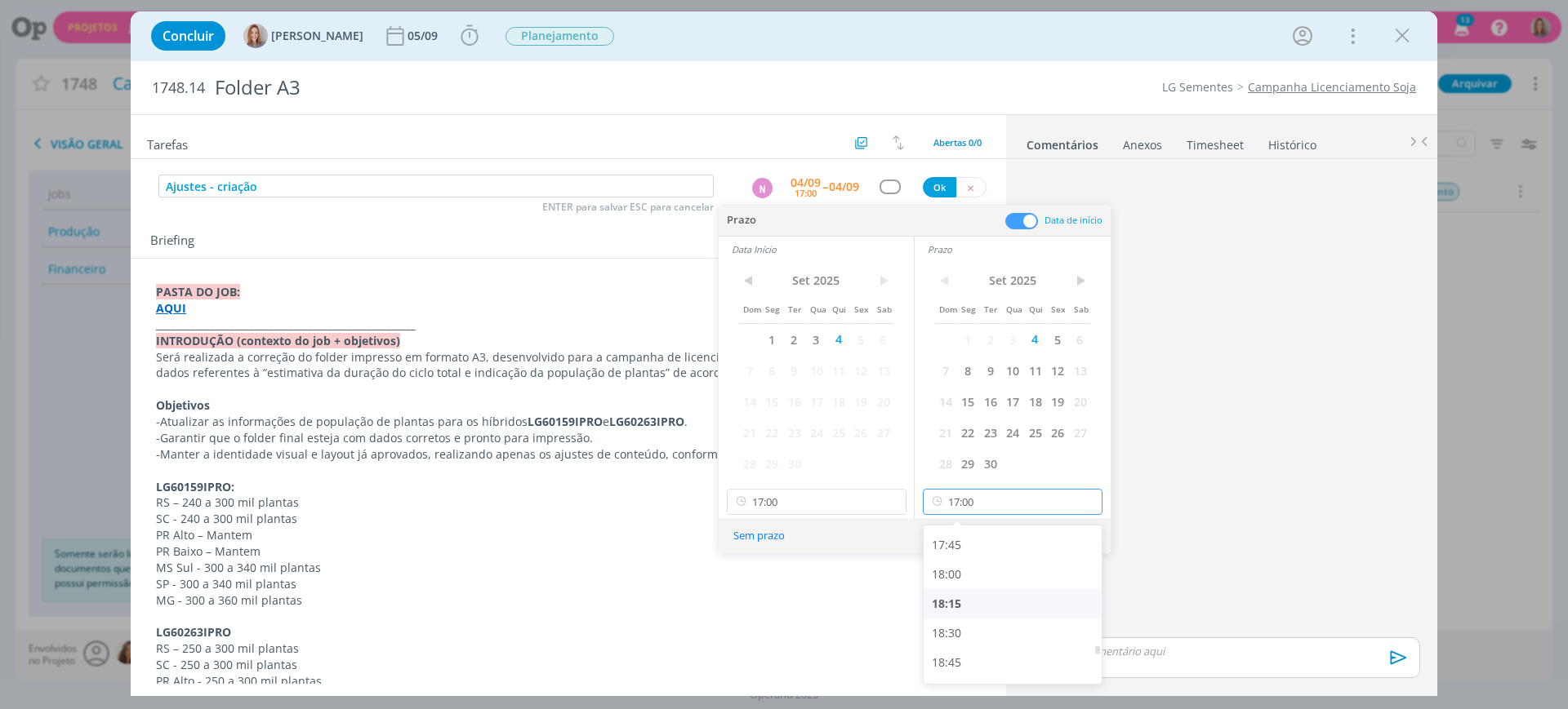
scroll to position [2079, 0]
click at [973, 579] on div "18:00" at bounding box center [1015, 578] width 183 height 29
type input "18:00"
click at [1092, 543] on button "Ok" at bounding box center [1082, 536] width 40 height 20
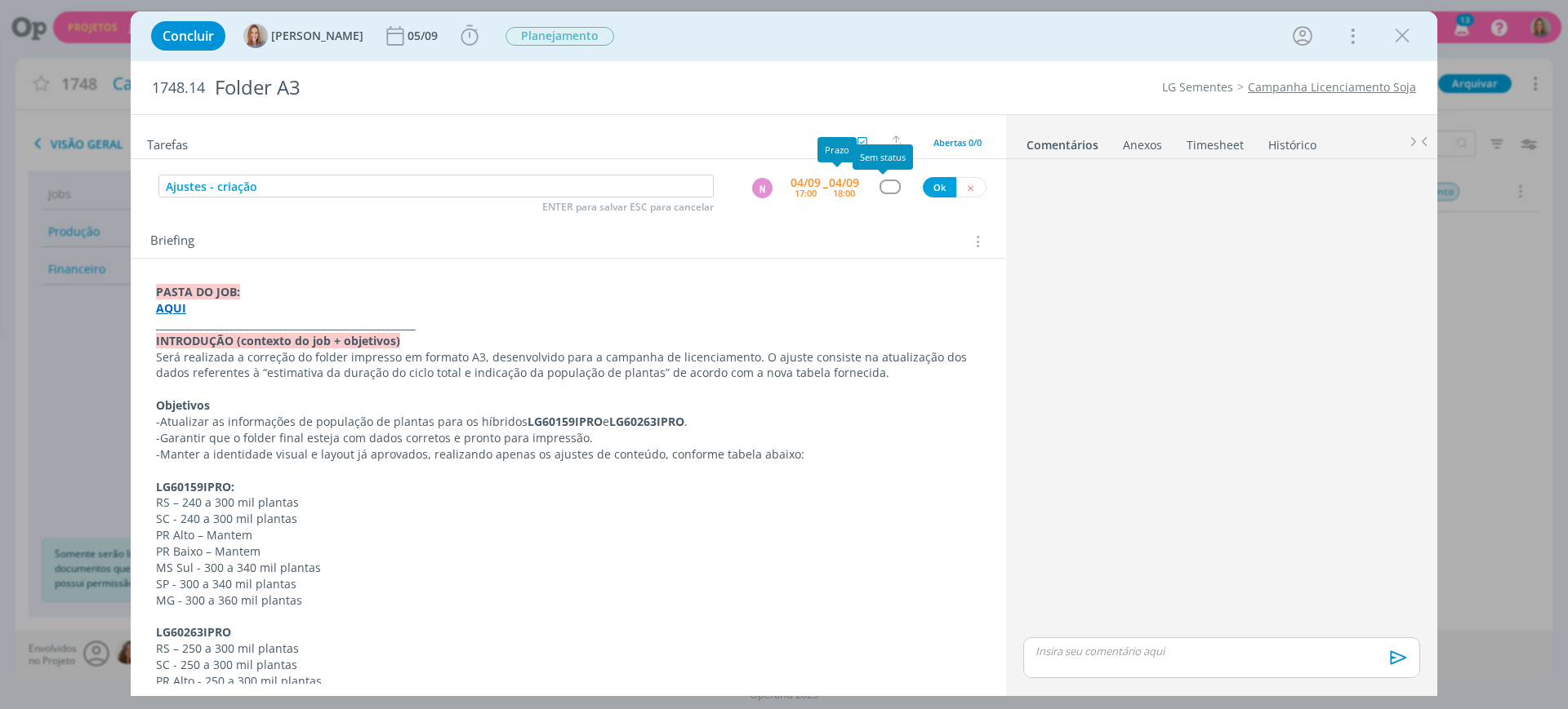
click at [880, 182] on div "dialog" at bounding box center [890, 186] width 20 height 14
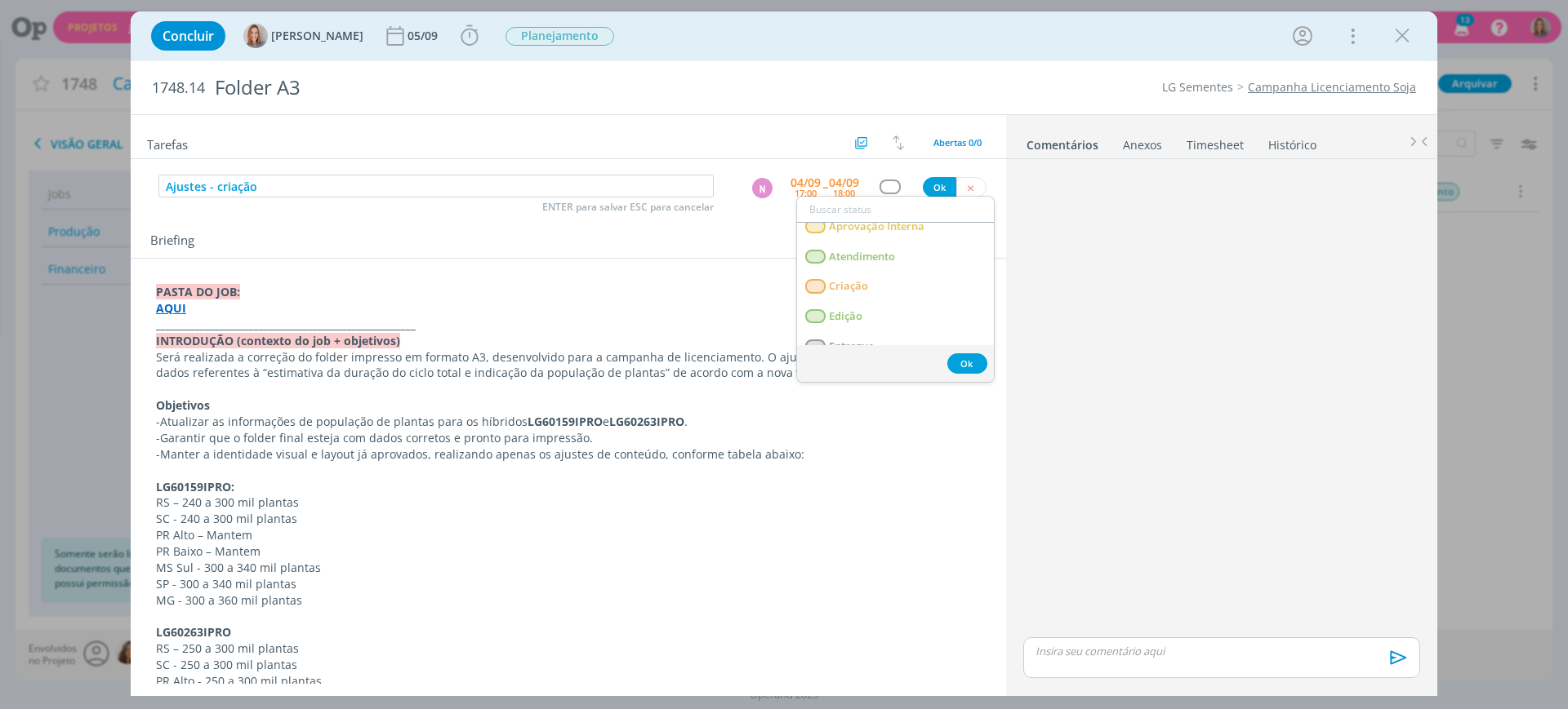
scroll to position [102, 0]
click at [863, 278] on span "Criação" at bounding box center [848, 285] width 39 height 13
click at [926, 182] on button "Ok" at bounding box center [939, 187] width 34 height 20
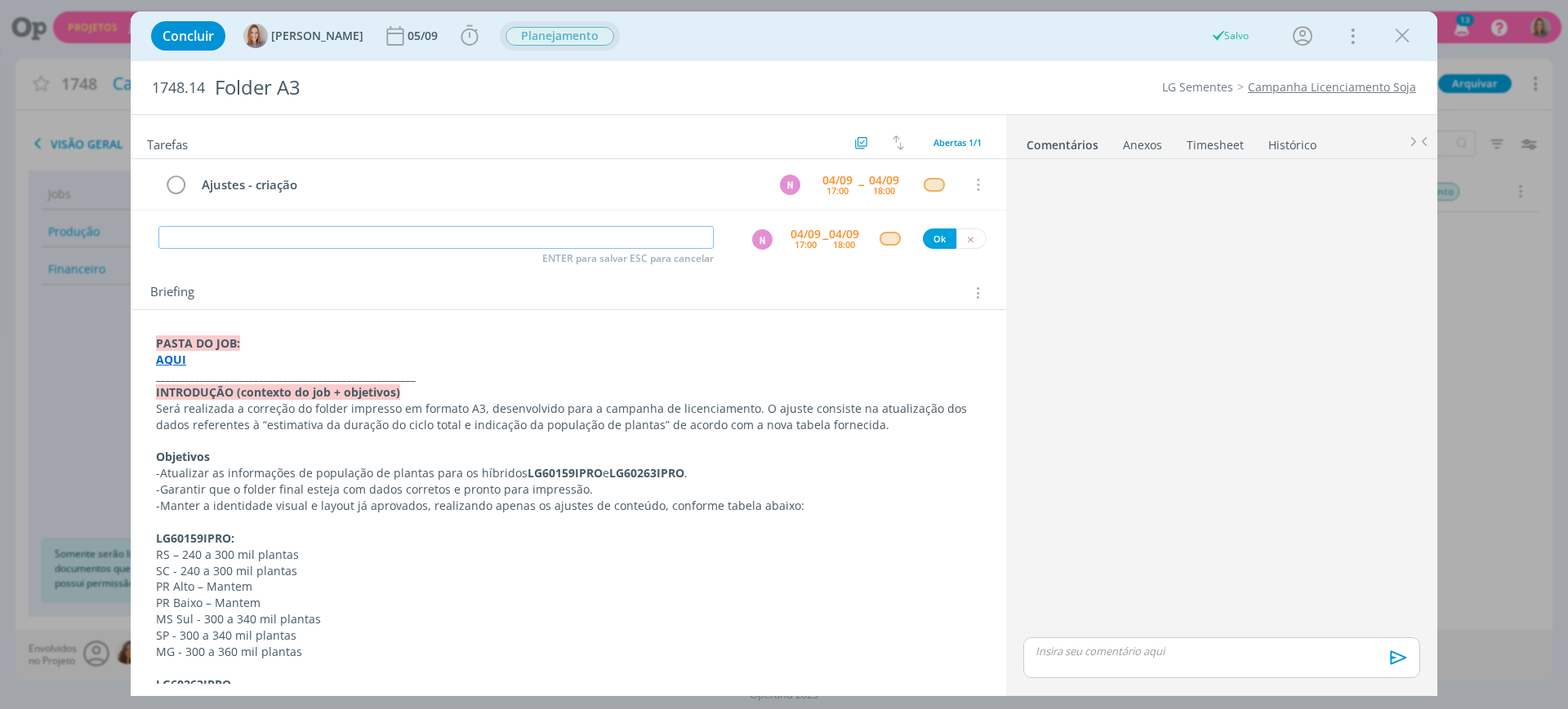
click at [592, 27] on span "Planejamento" at bounding box center [559, 36] width 109 height 19
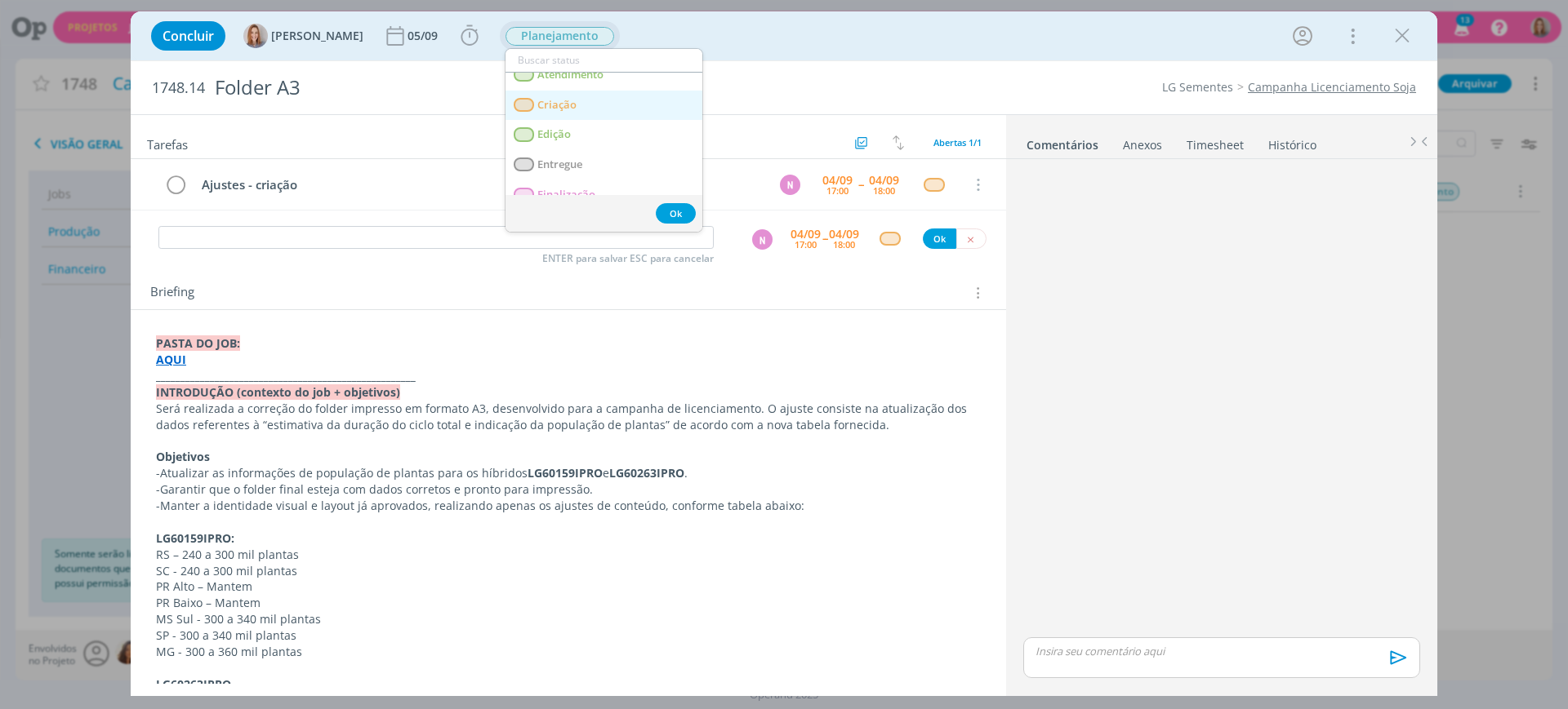
click at [572, 101] on span "Criação" at bounding box center [557, 105] width 39 height 13
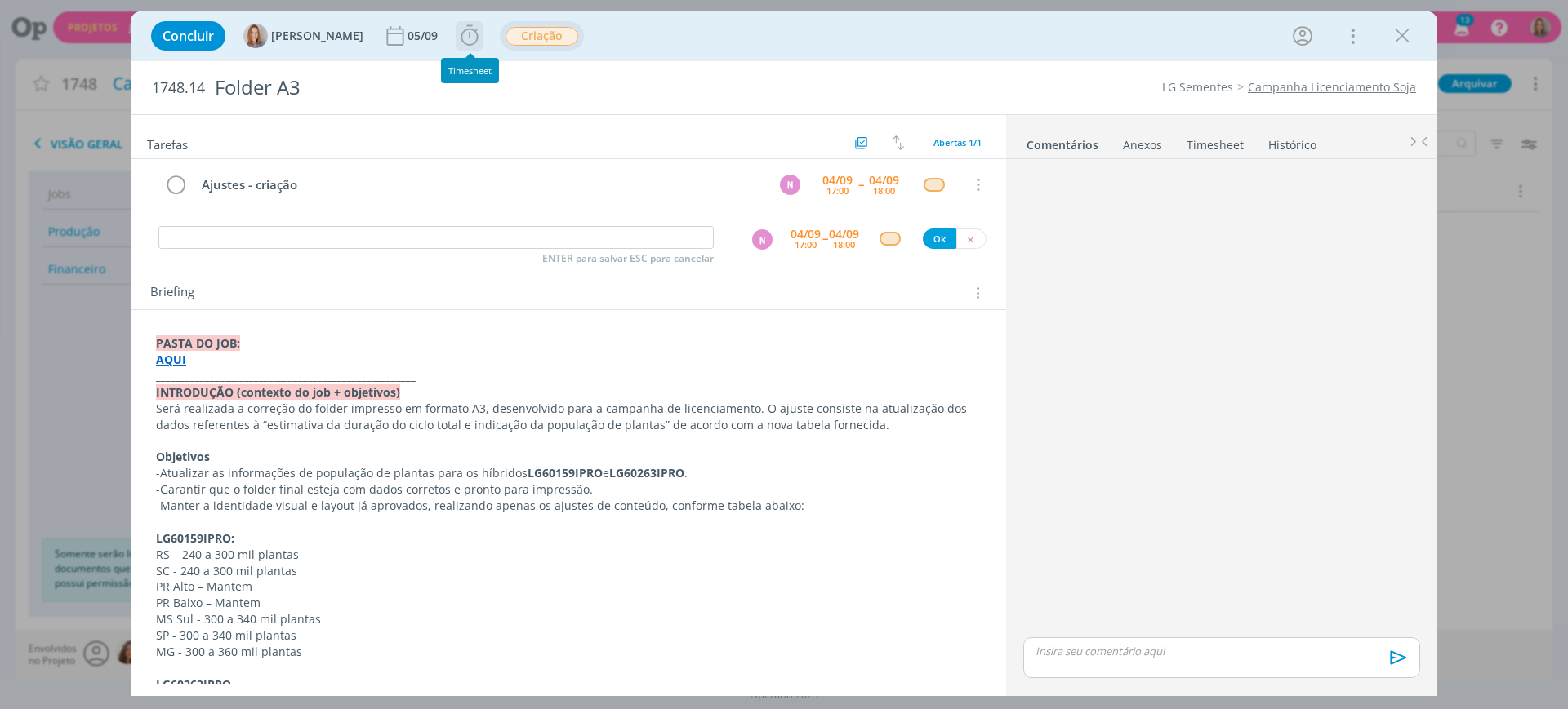
click at [474, 36] on icon "dialog" at bounding box center [469, 36] width 25 height 25
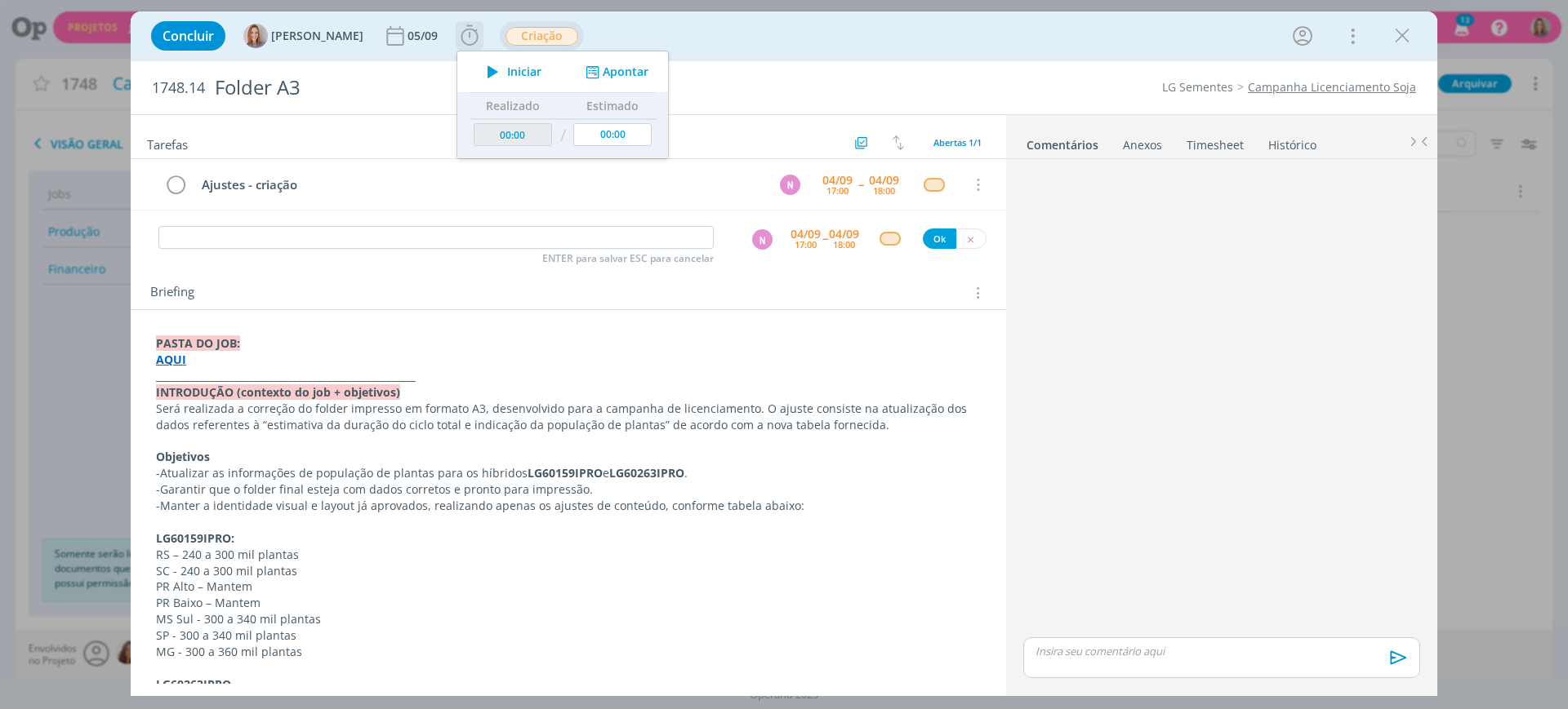
click at [613, 64] on button "Apontar" at bounding box center [615, 72] width 68 height 17
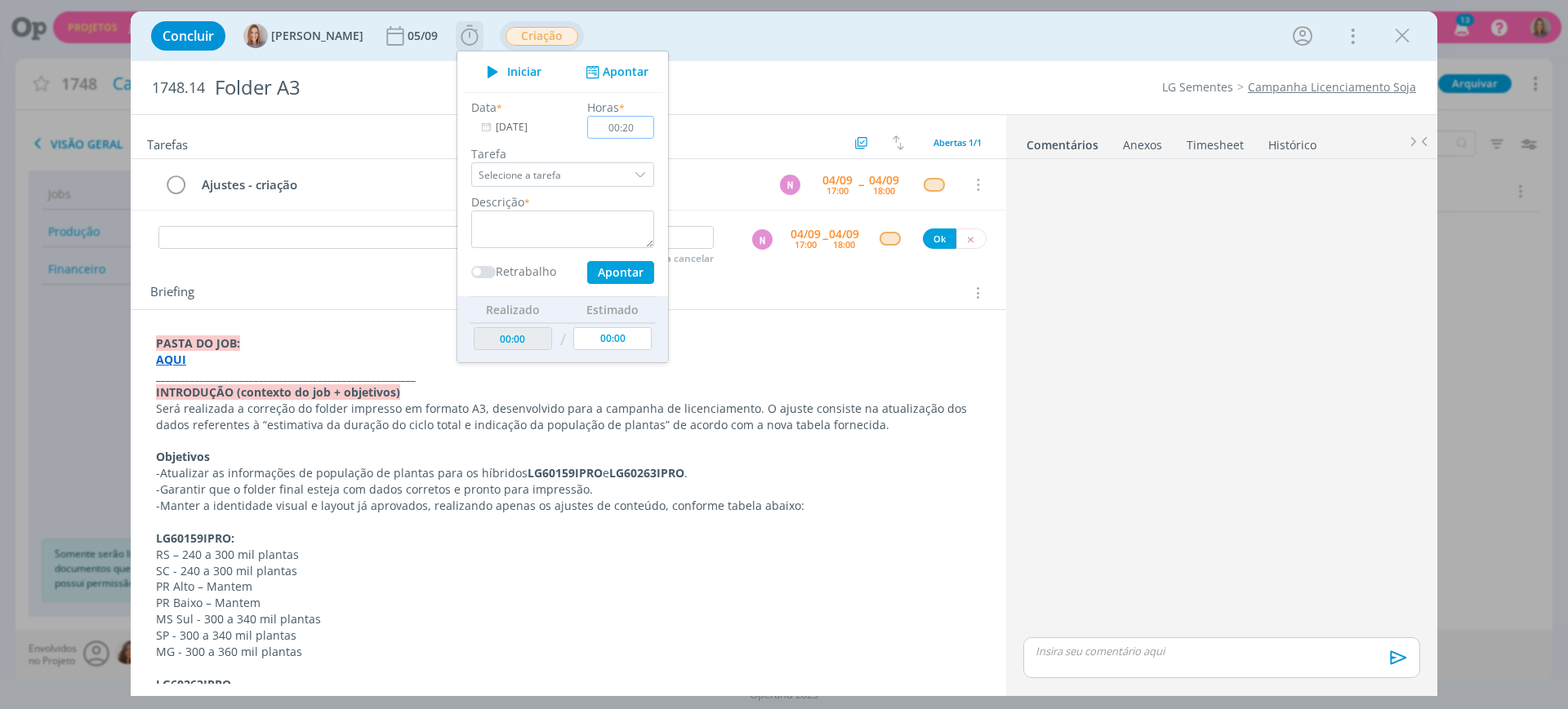
type input "00:20"
click at [552, 248] on div "Data * 04/09/2025 Horas * 00:20 Tarefa Selecione a tarefa Descrição * Retrabalh…" at bounding box center [562, 191] width 199 height 185
click at [551, 238] on textarea "dialog" at bounding box center [562, 229] width 183 height 37
type textarea "Briefing"
click at [619, 274] on button "Apontar" at bounding box center [620, 272] width 67 height 23
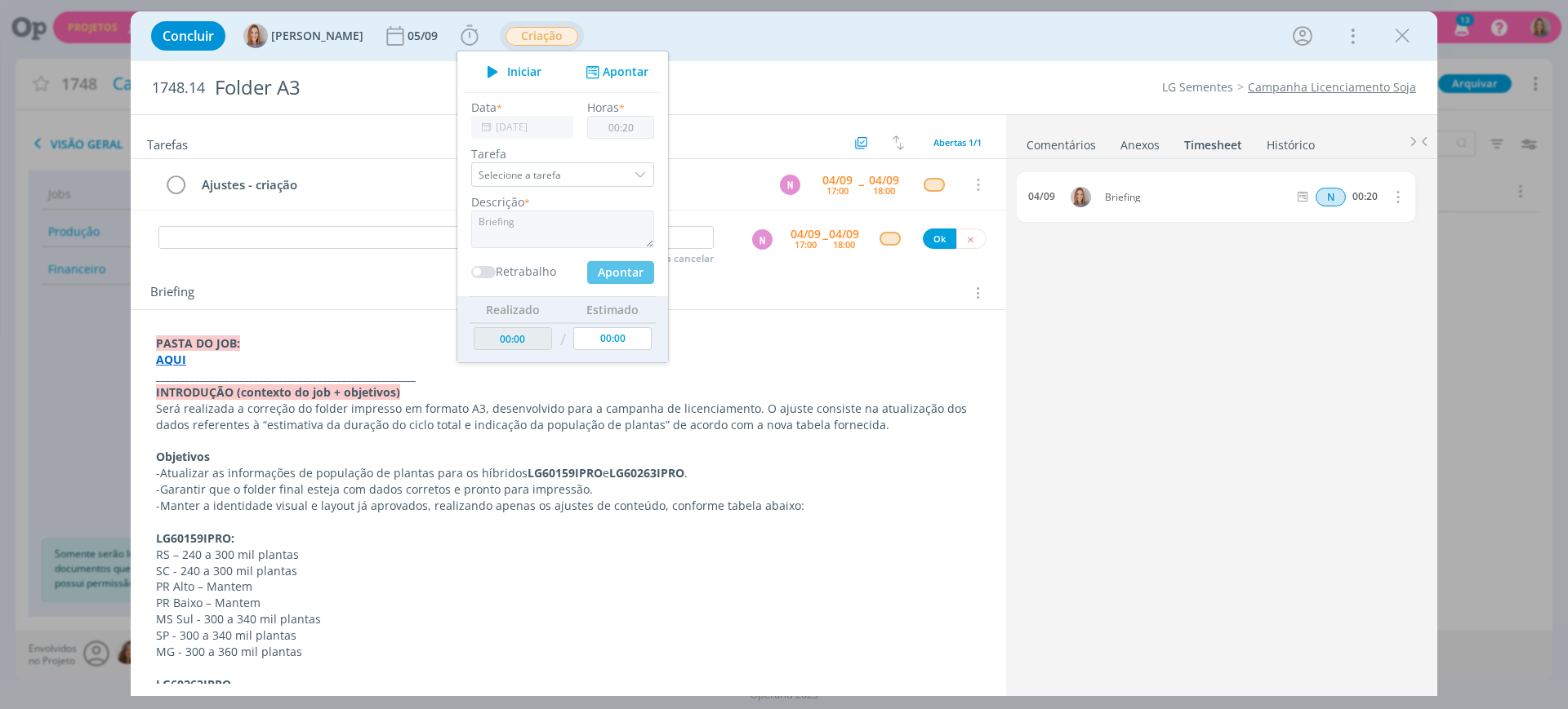
type input "00:20"
type input "00:00"
click at [794, 283] on div "Briefing Briefings Predefinidos Versões do Briefing Ver Briefing do Projeto" at bounding box center [570, 293] width 841 height 21
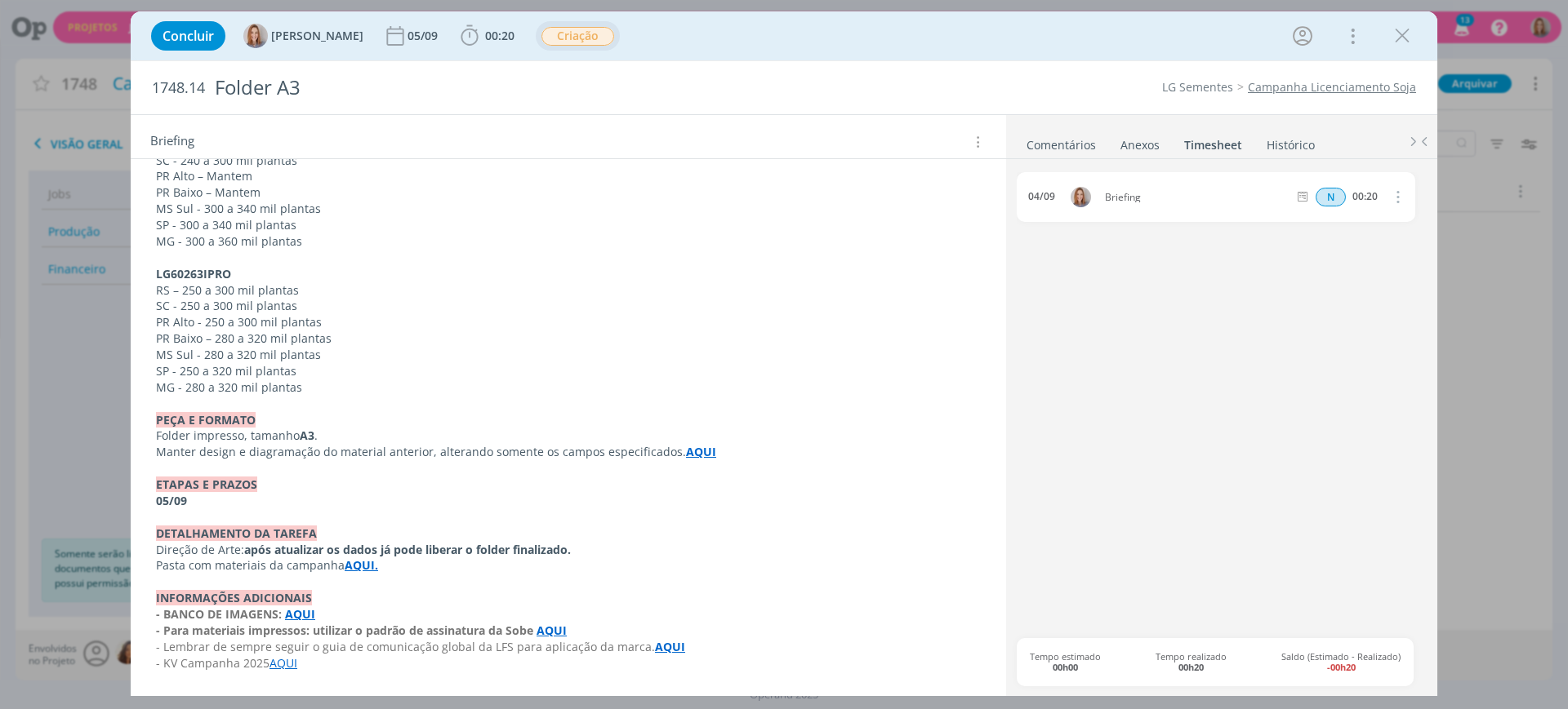
scroll to position [0, 0]
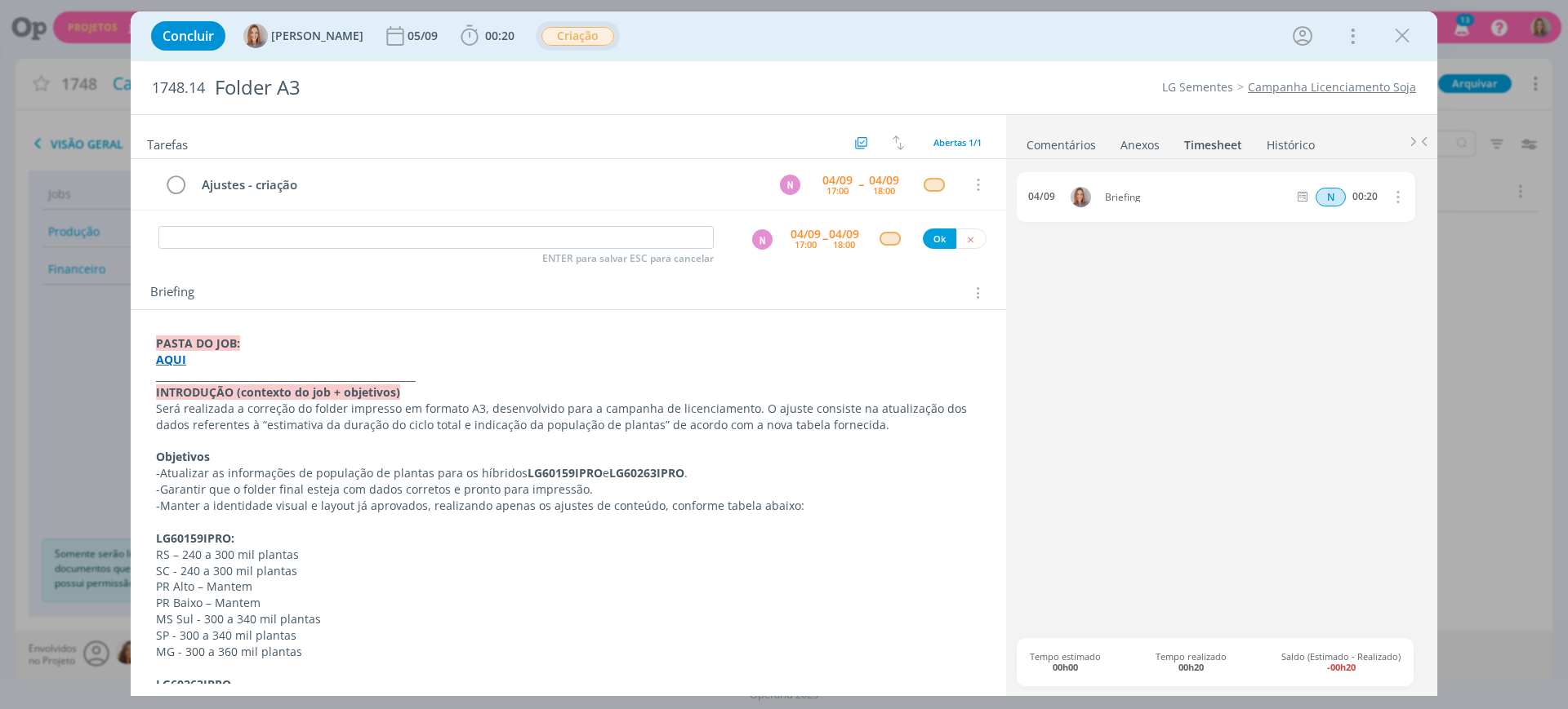
click at [562, 218] on div "Ajustes - criação N 04/09 17:00 -- 04/09 18:00 Cancelar" at bounding box center [568, 191] width 875 height 65
click at [570, 229] on input "dialog" at bounding box center [436, 237] width 555 height 23
click at [756, 242] on div "N" at bounding box center [762, 239] width 20 height 20
type input "Revisão AF"
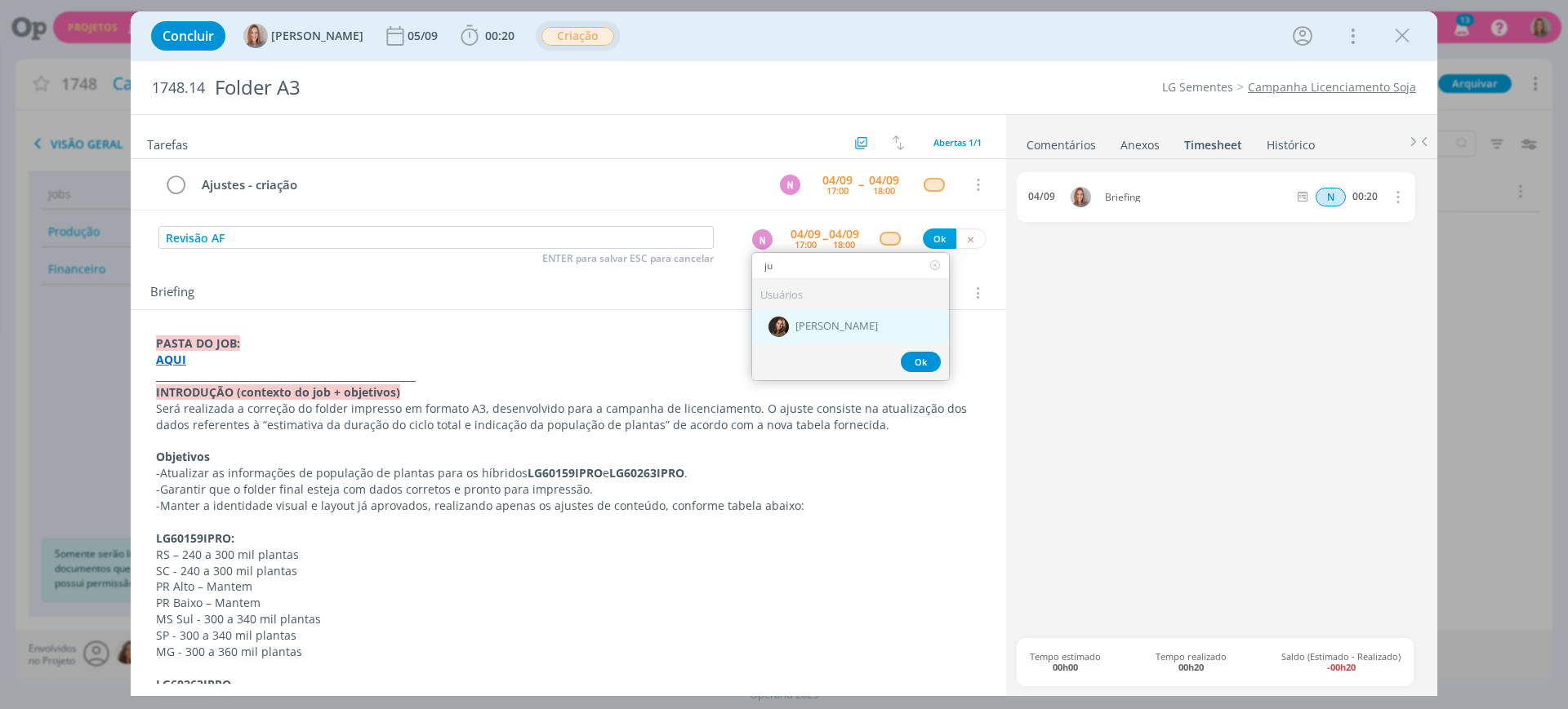
type input "ju"
click at [788, 334] on div "Julia Abich" at bounding box center [851, 327] width 197 height 34
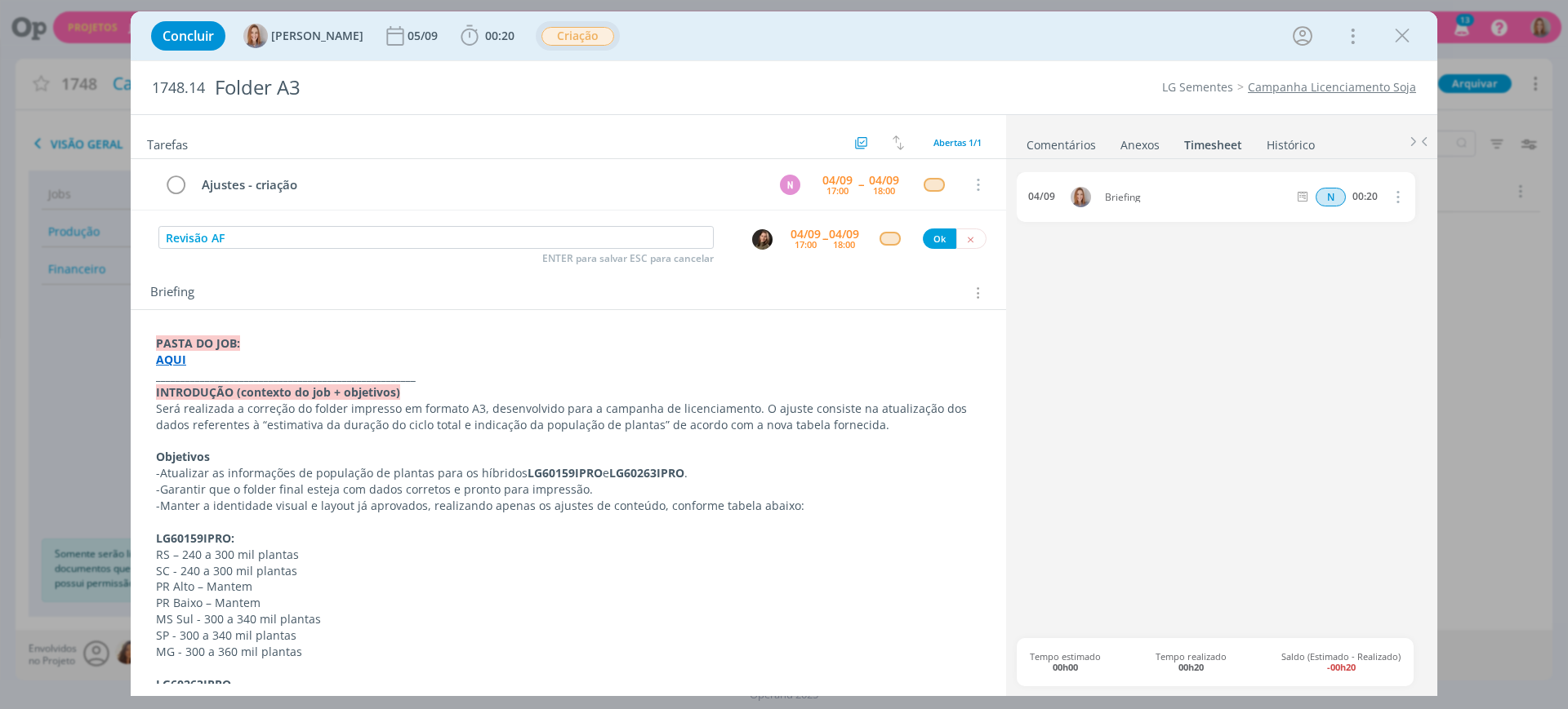
click at [799, 244] on div "17:00" at bounding box center [806, 245] width 22 height 9
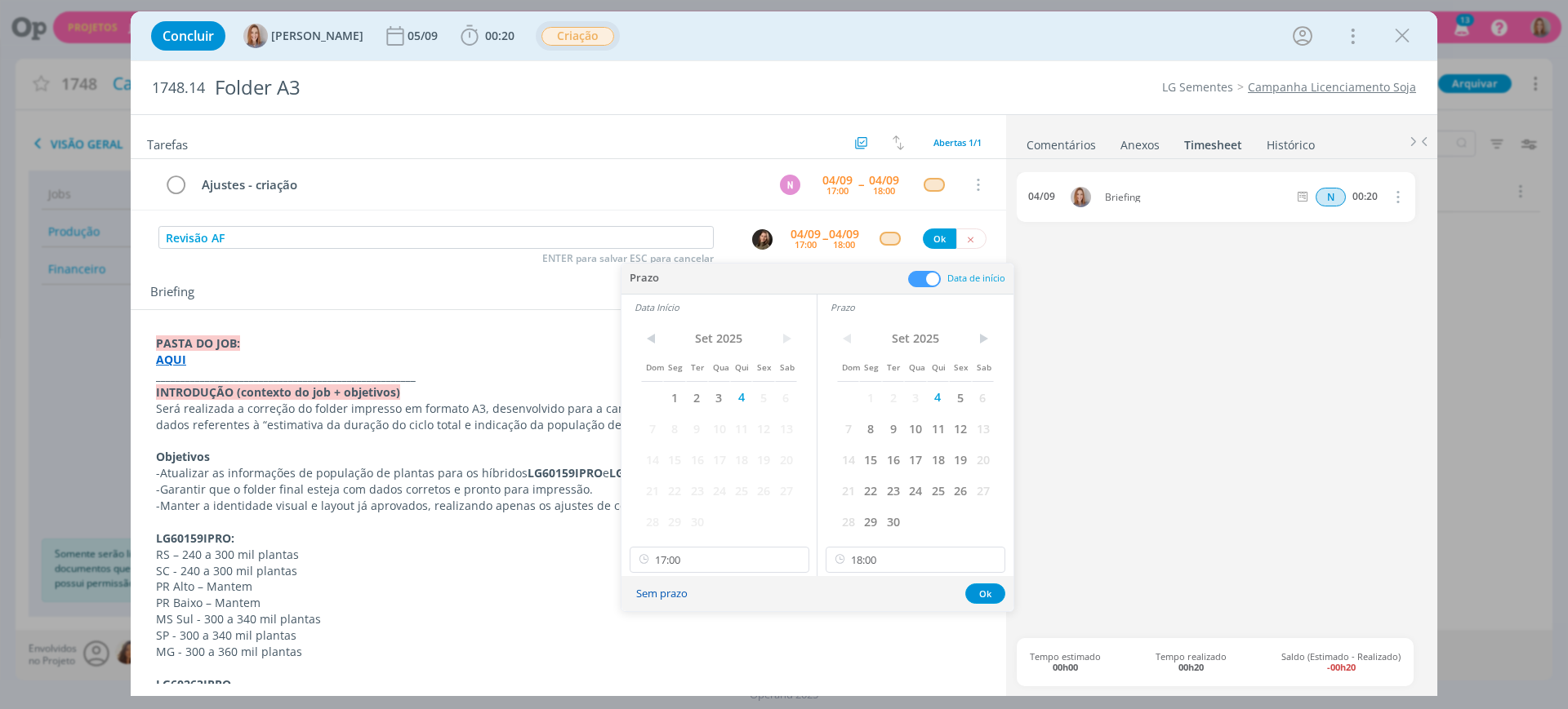
click at [676, 583] on button "Sem prazo" at bounding box center [662, 594] width 73 height 22
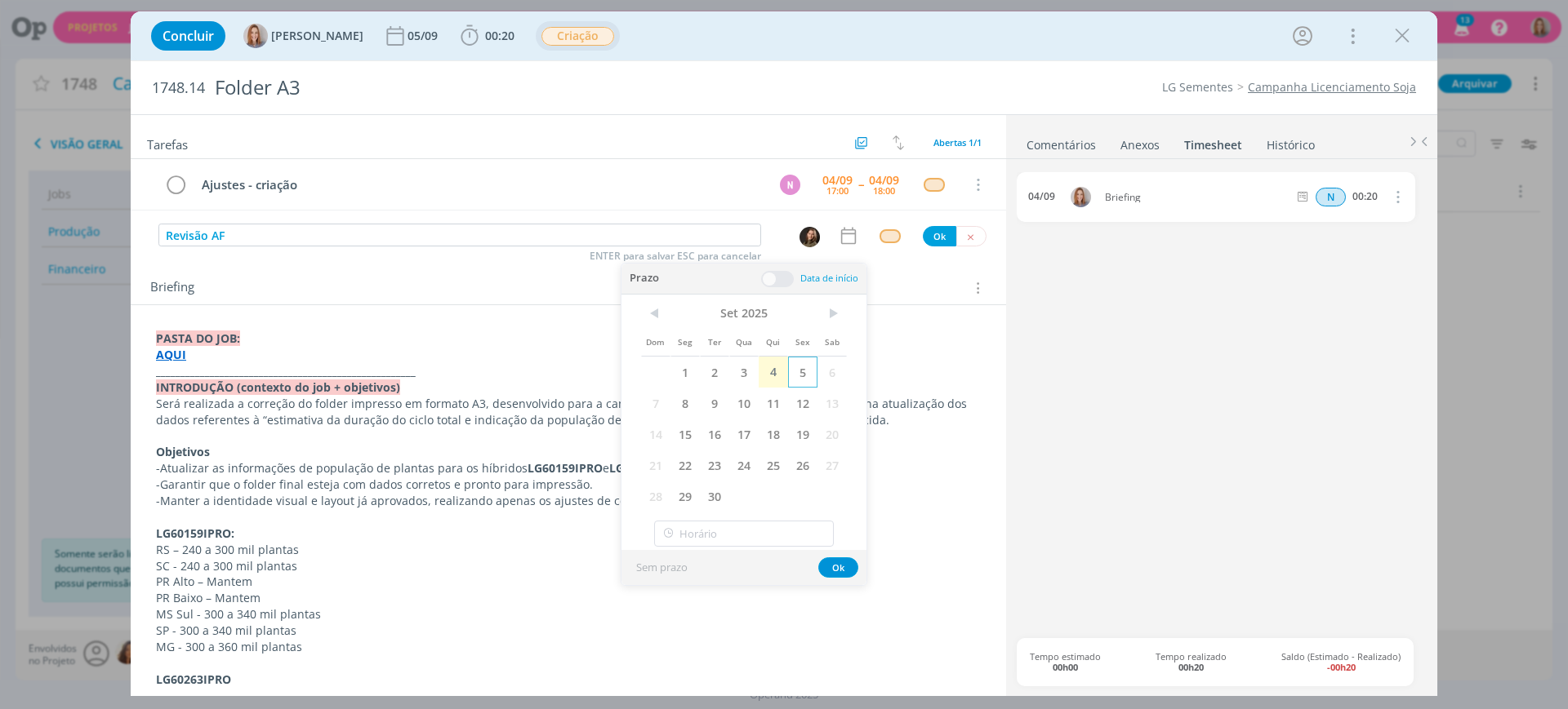
click at [793, 370] on span "5" at bounding box center [802, 372] width 29 height 31
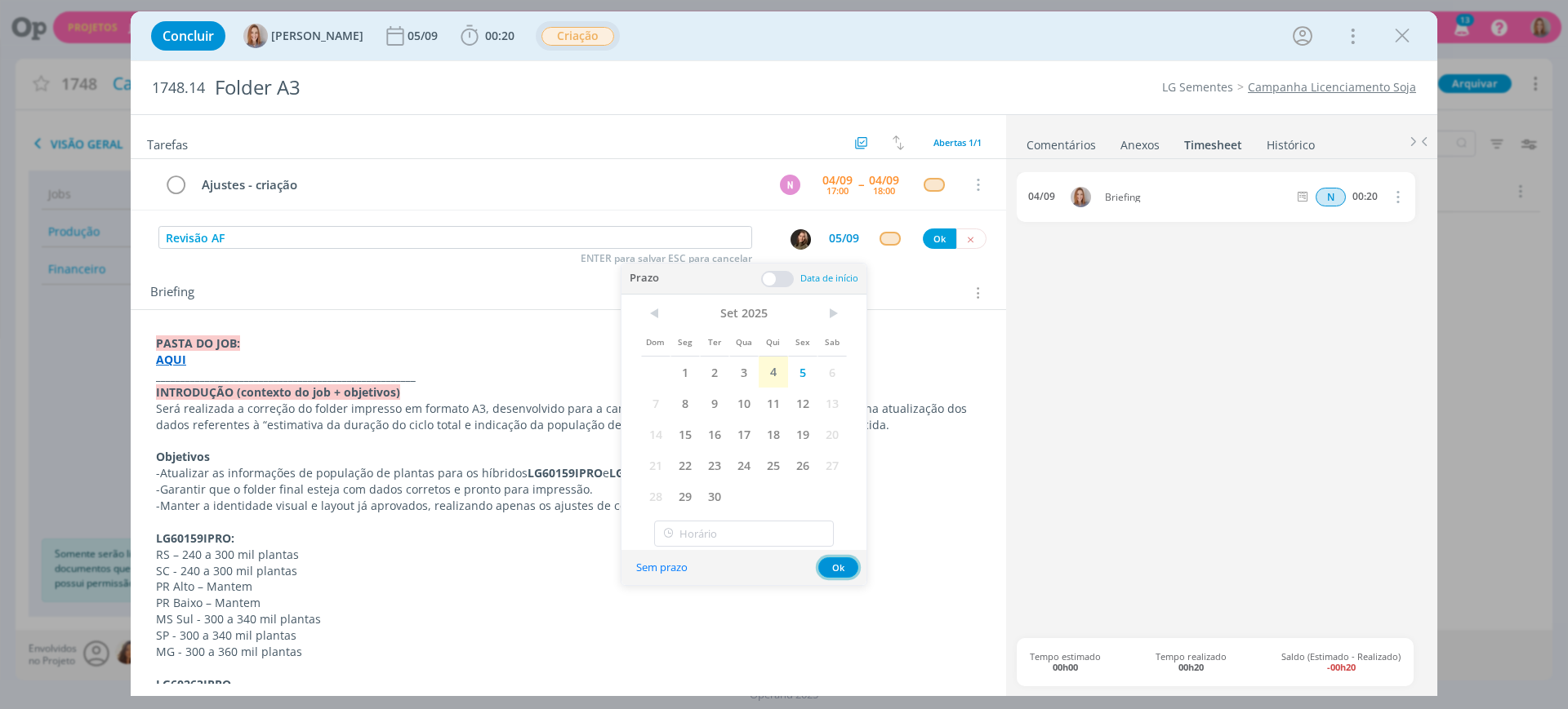
click at [832, 565] on button "Ok" at bounding box center [838, 568] width 40 height 20
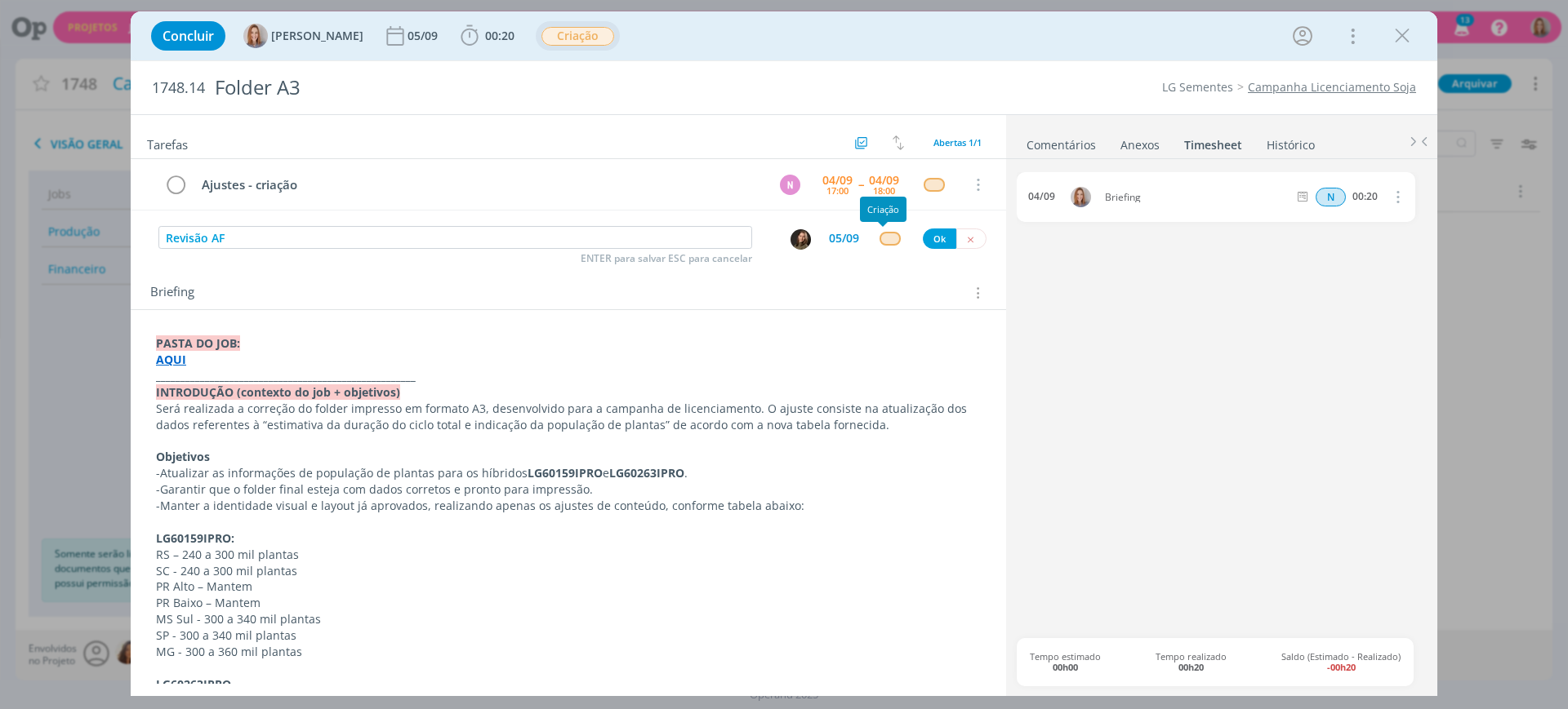
click at [887, 230] on div "Revisão AF ENTER para salvar ESC para cancelar 05/09 Ok" at bounding box center [568, 238] width 875 height 29
click at [888, 244] on div "dialog" at bounding box center [890, 238] width 20 height 14
click at [884, 239] on div "dialog" at bounding box center [890, 238] width 20 height 14
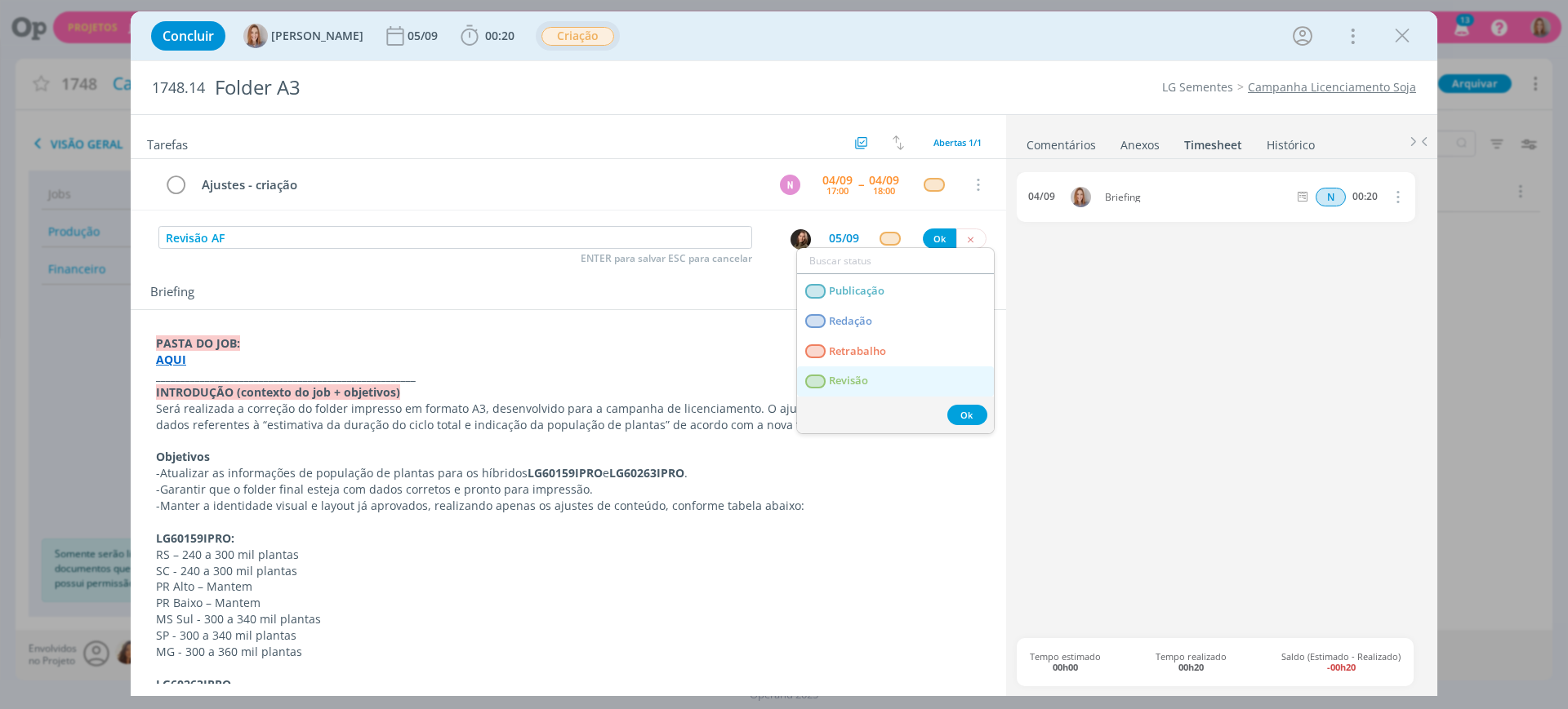
drag, startPoint x: 865, startPoint y: 378, endPoint x: 871, endPoint y: 370, distance: 10.0
click at [865, 378] on span "Revisão" at bounding box center [848, 381] width 39 height 13
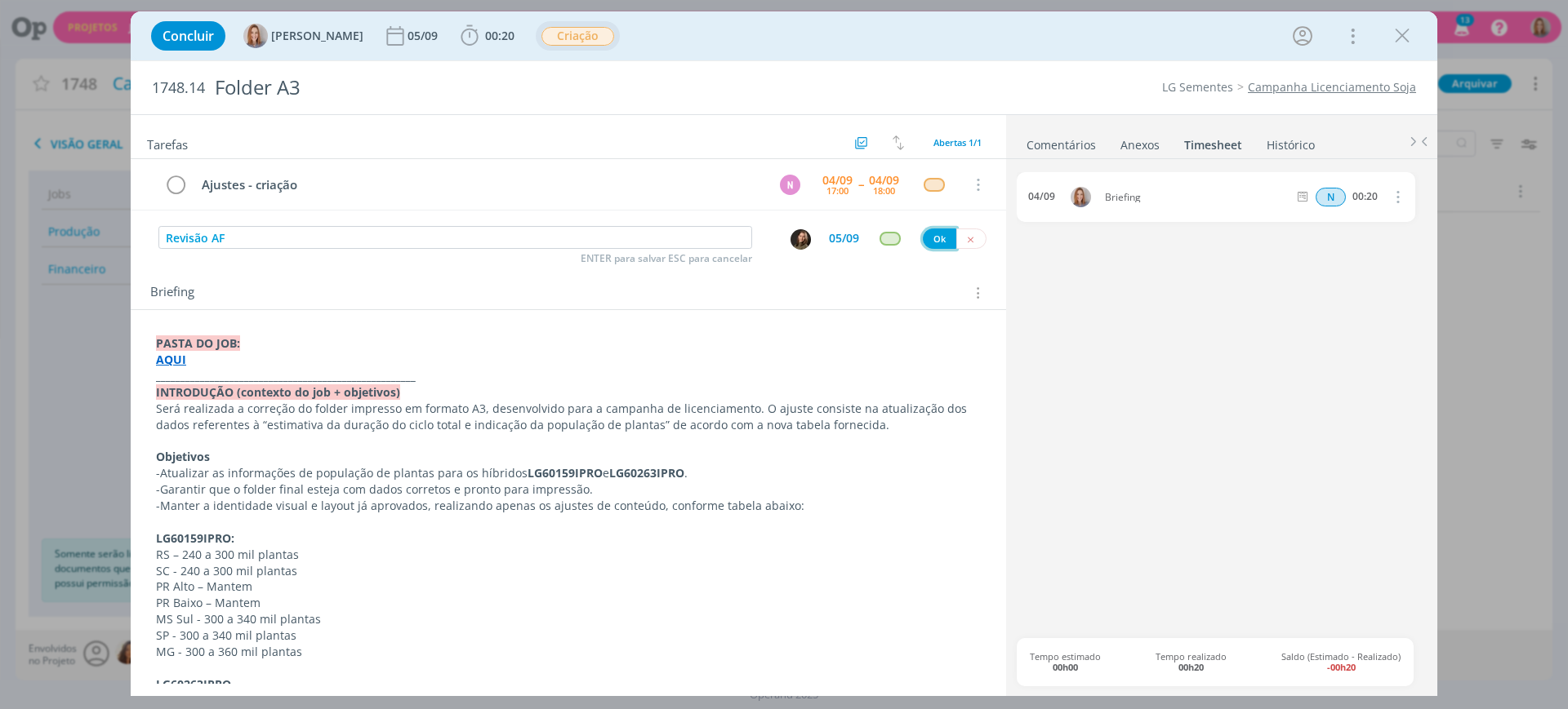
click at [923, 237] on button "Ok" at bounding box center [939, 239] width 34 height 20
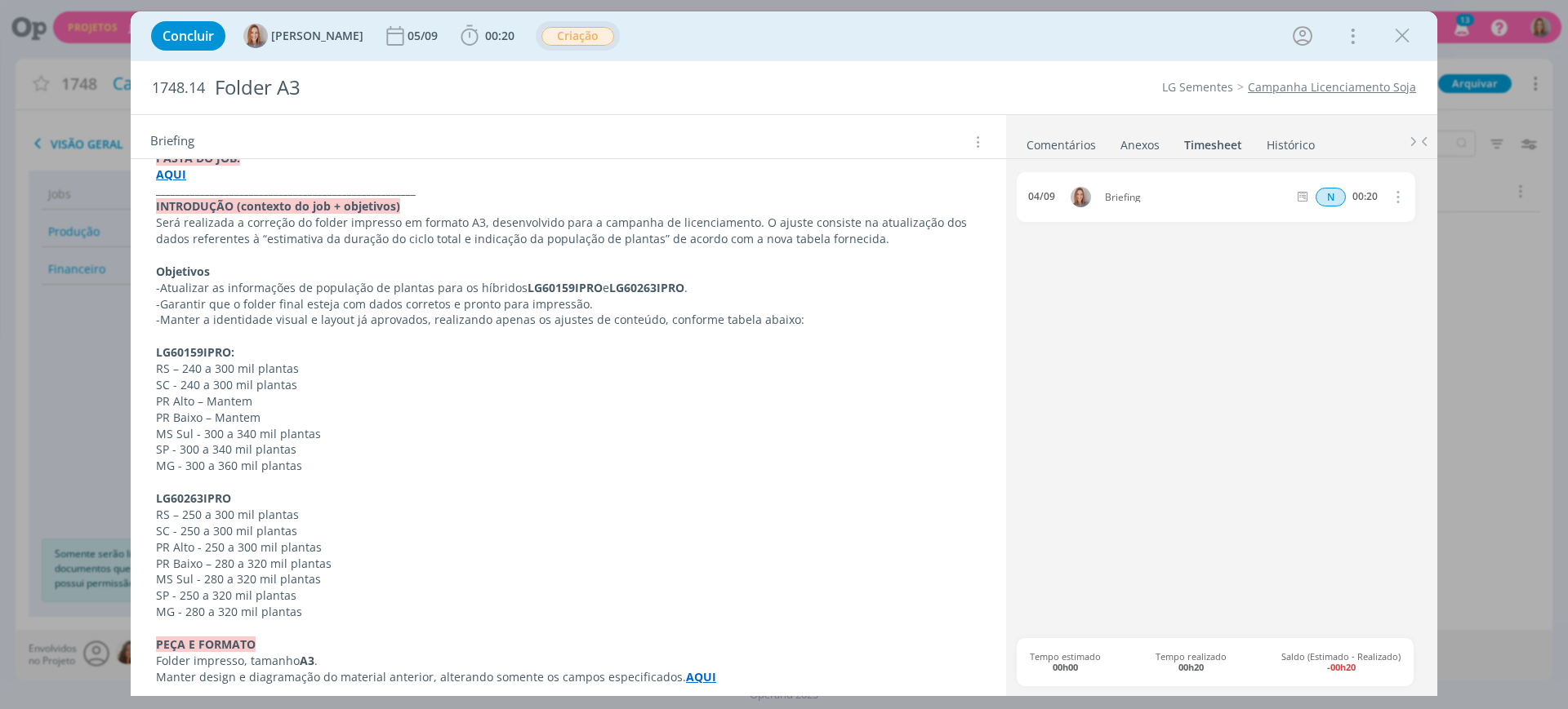
scroll to position [0, 0]
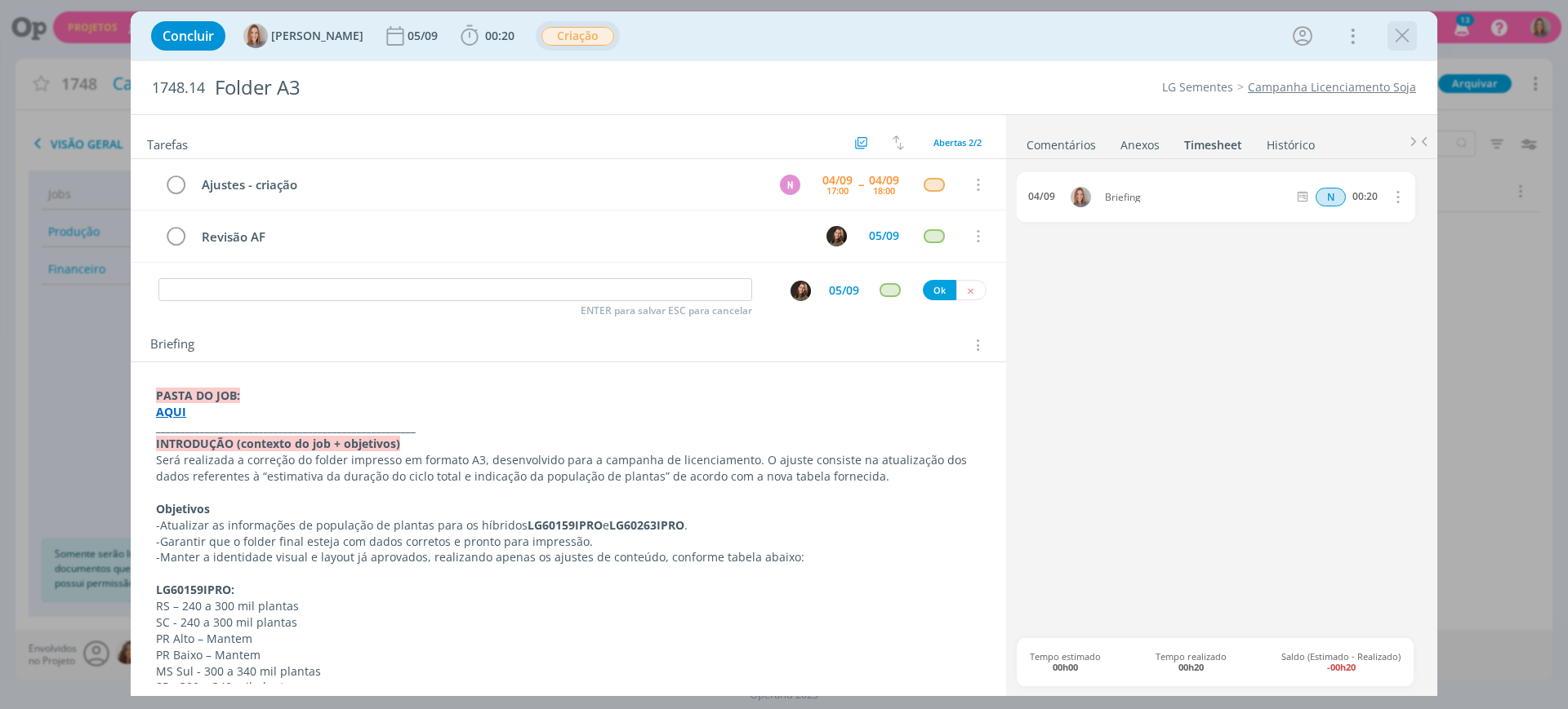
click at [1403, 42] on icon "dialog" at bounding box center [1402, 36] width 25 height 25
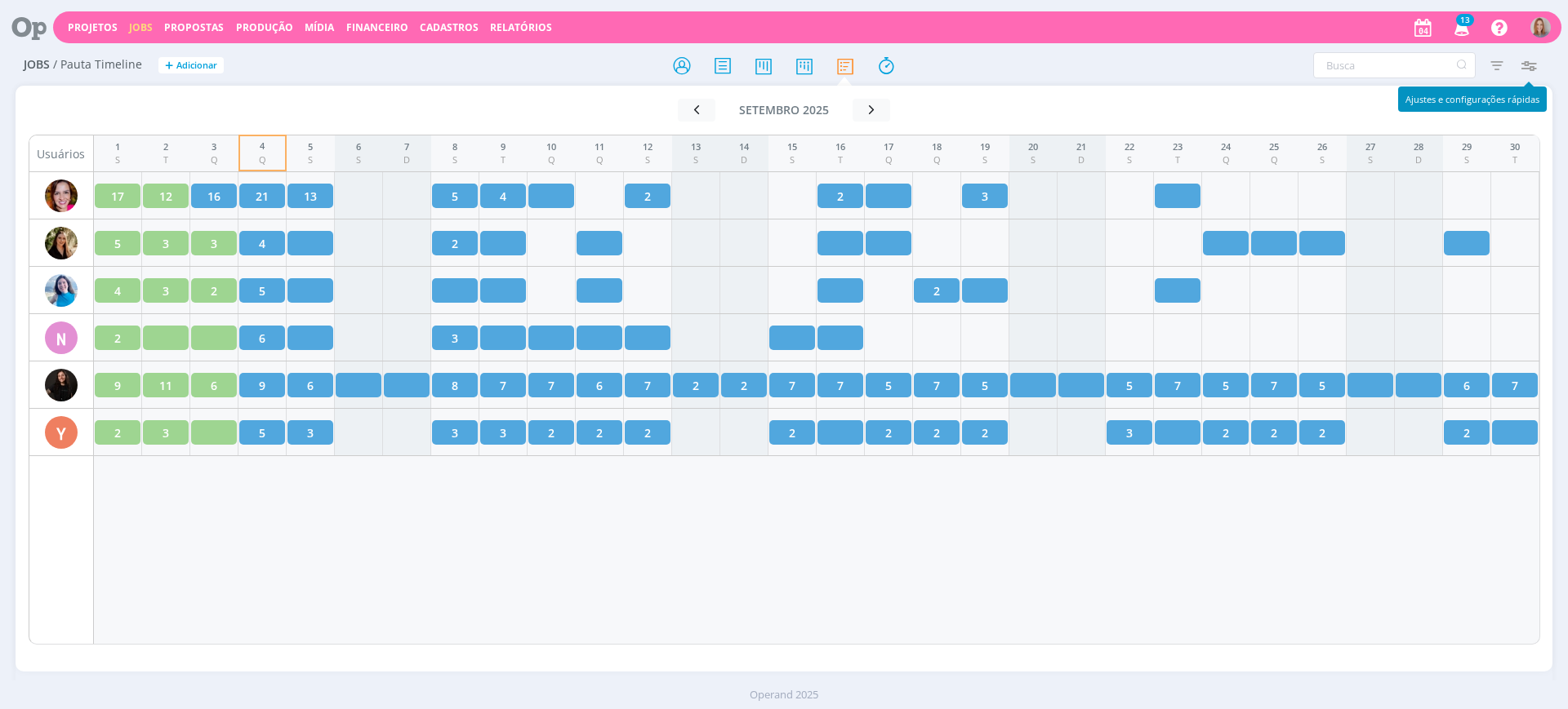
click at [1533, 58] on icon "button" at bounding box center [1528, 65] width 29 height 29
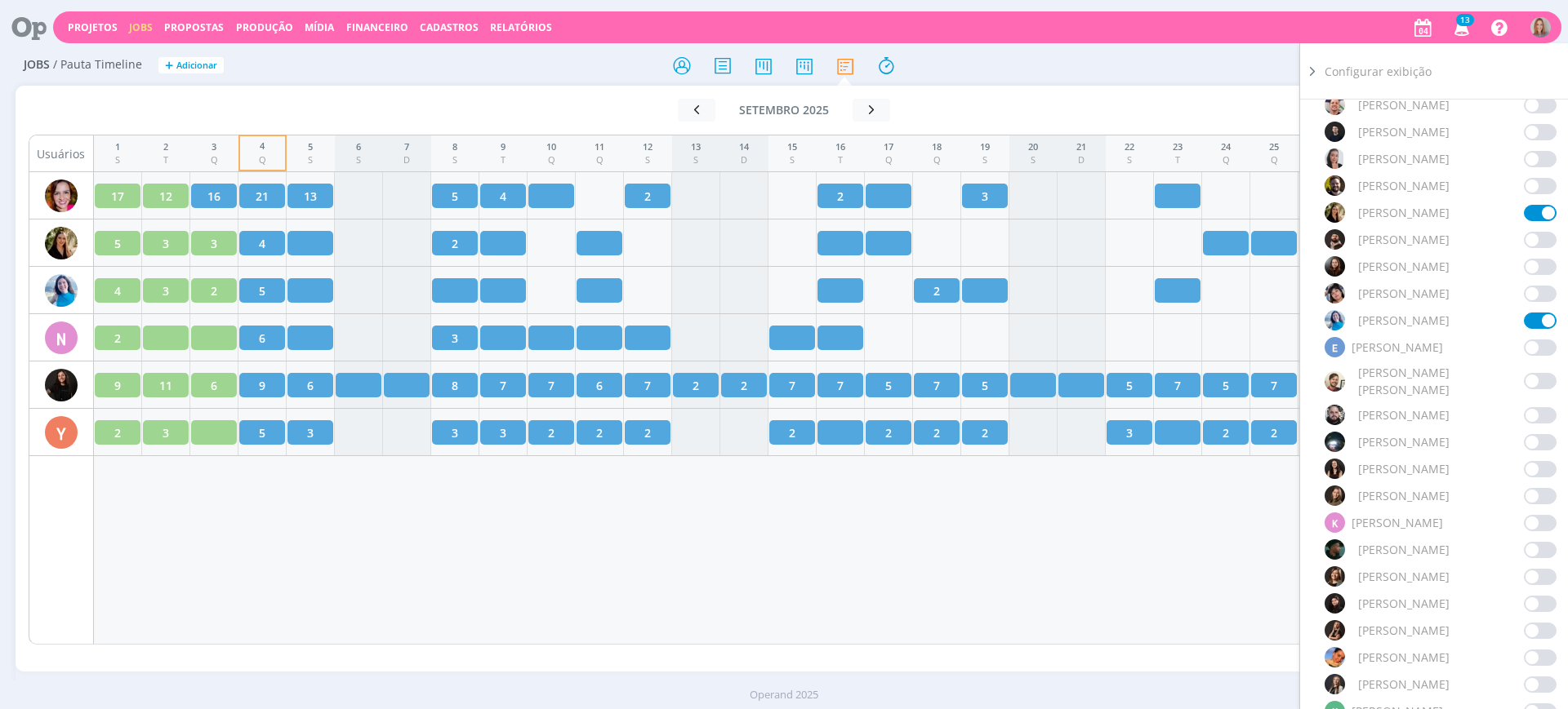
scroll to position [510, 0]
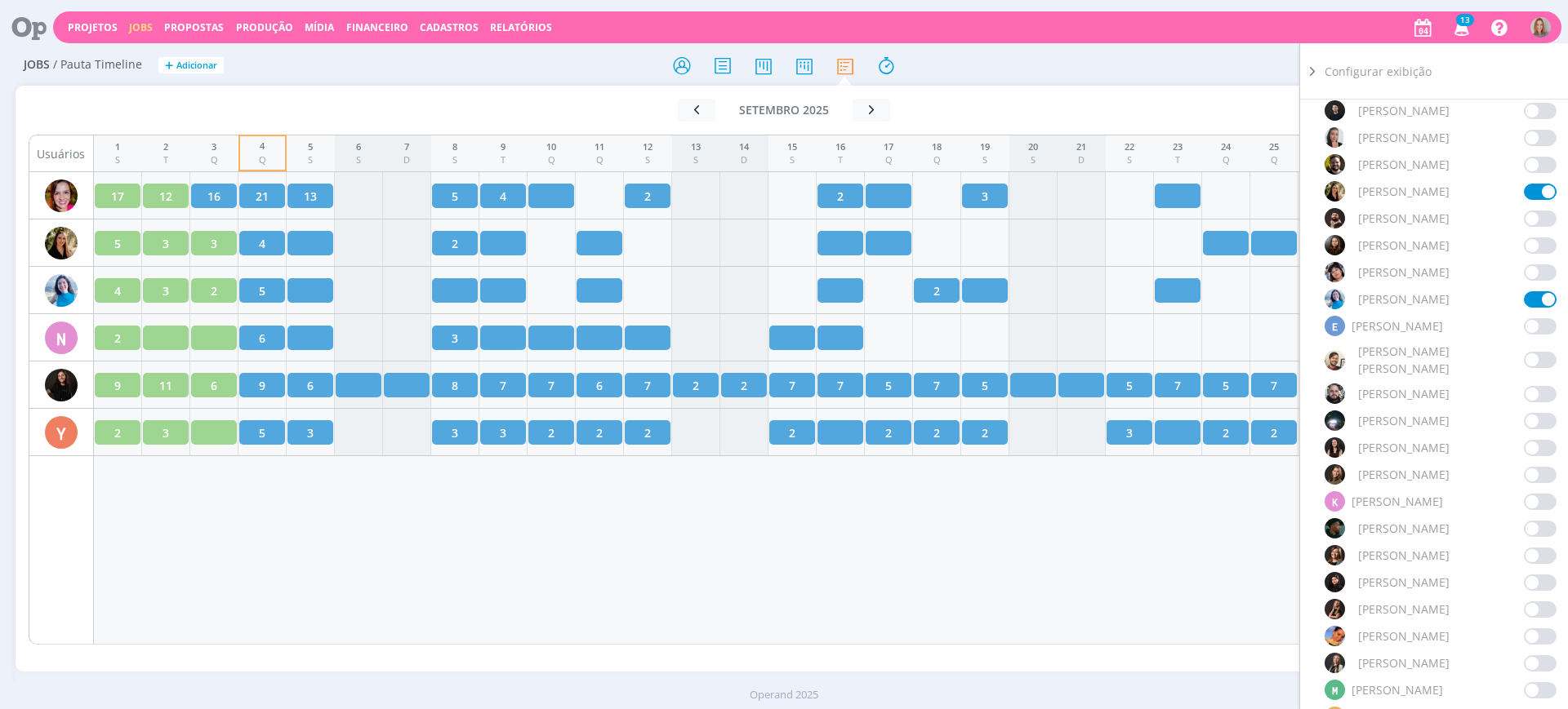
click at [1531, 467] on span at bounding box center [1540, 475] width 33 height 16
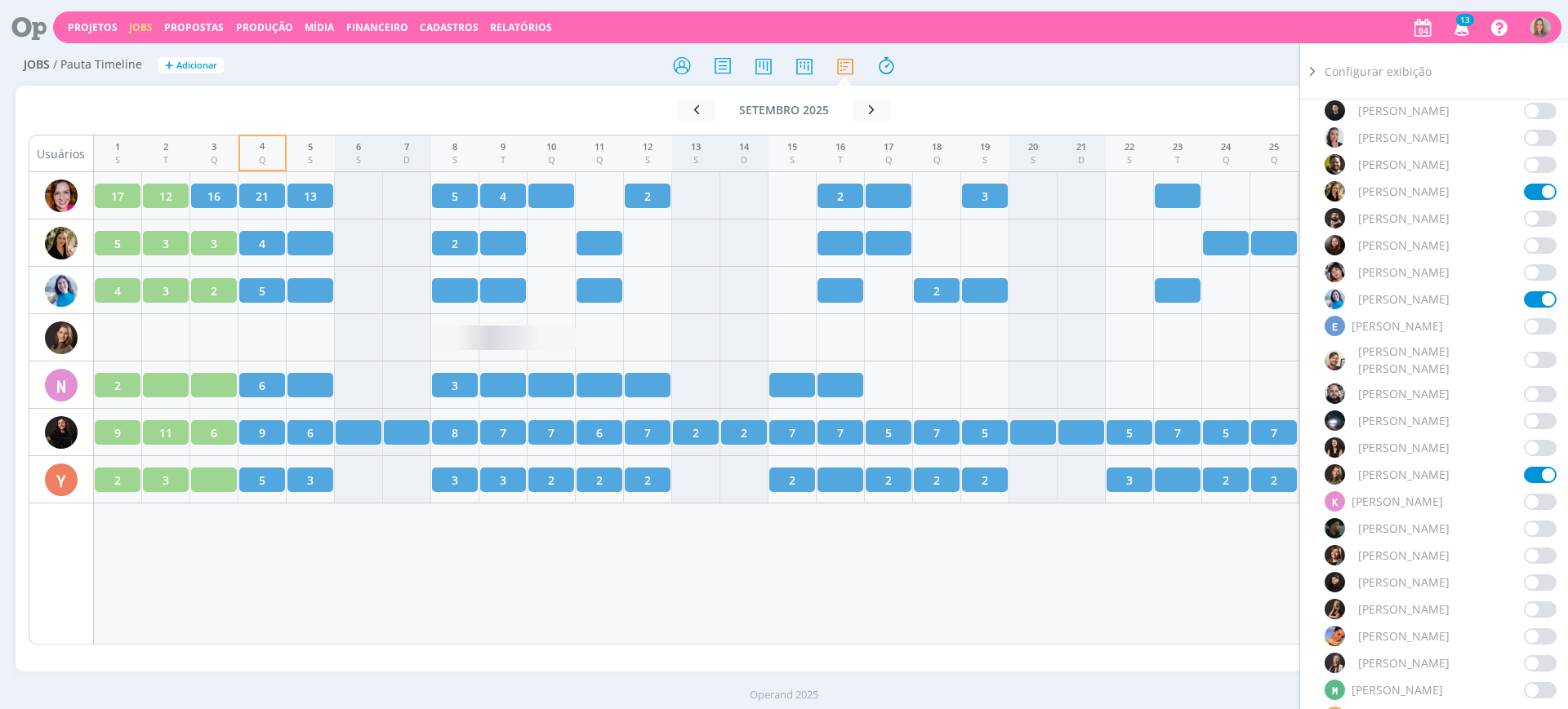
click at [600, 616] on div "1 S 2 T 3 Q 4 Q 5 S 6 S 7 D 8 S 9 T 10 Q 11 Q 12 S 13 S 14 D 15 S 16 T 17 Q 18 …" at bounding box center [817, 390] width 1446 height 510
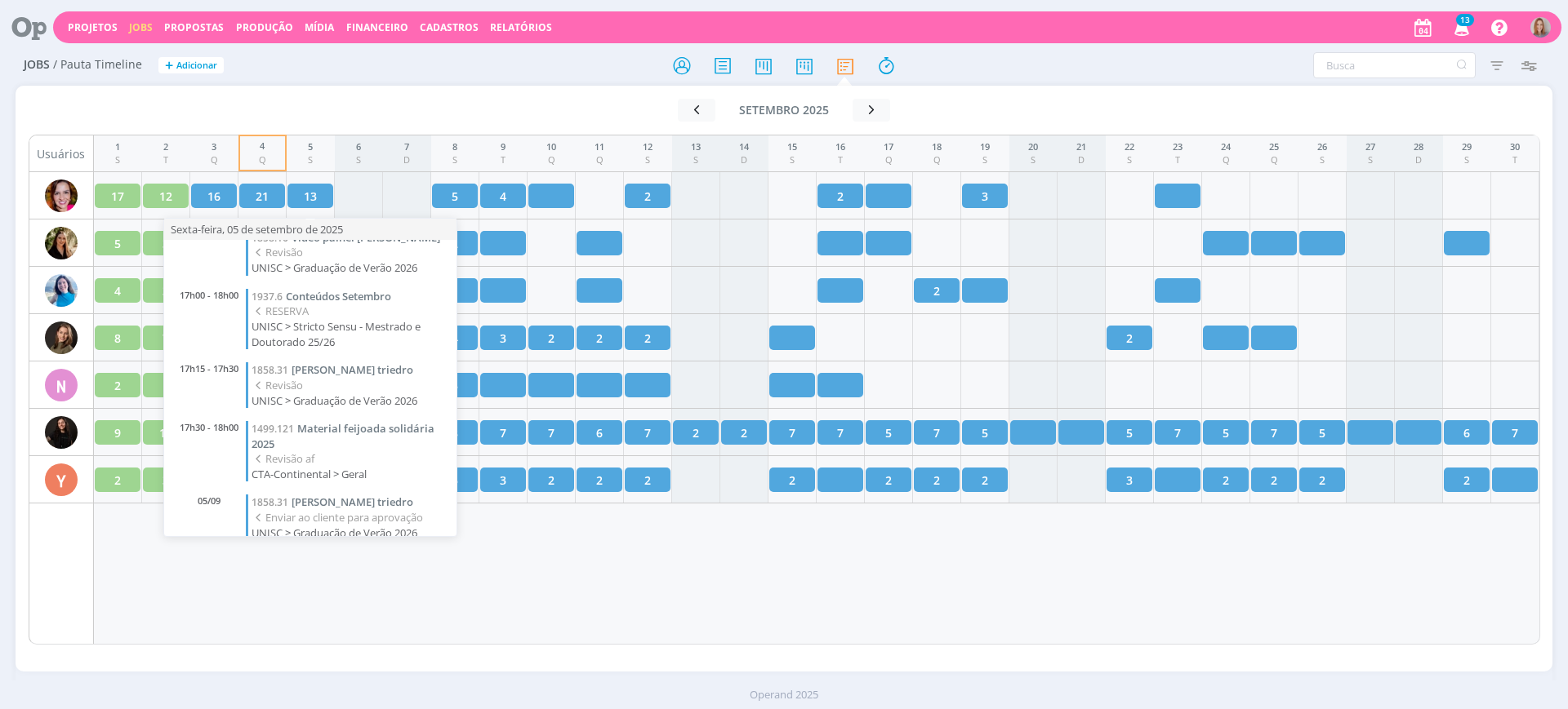
scroll to position [595, 0]
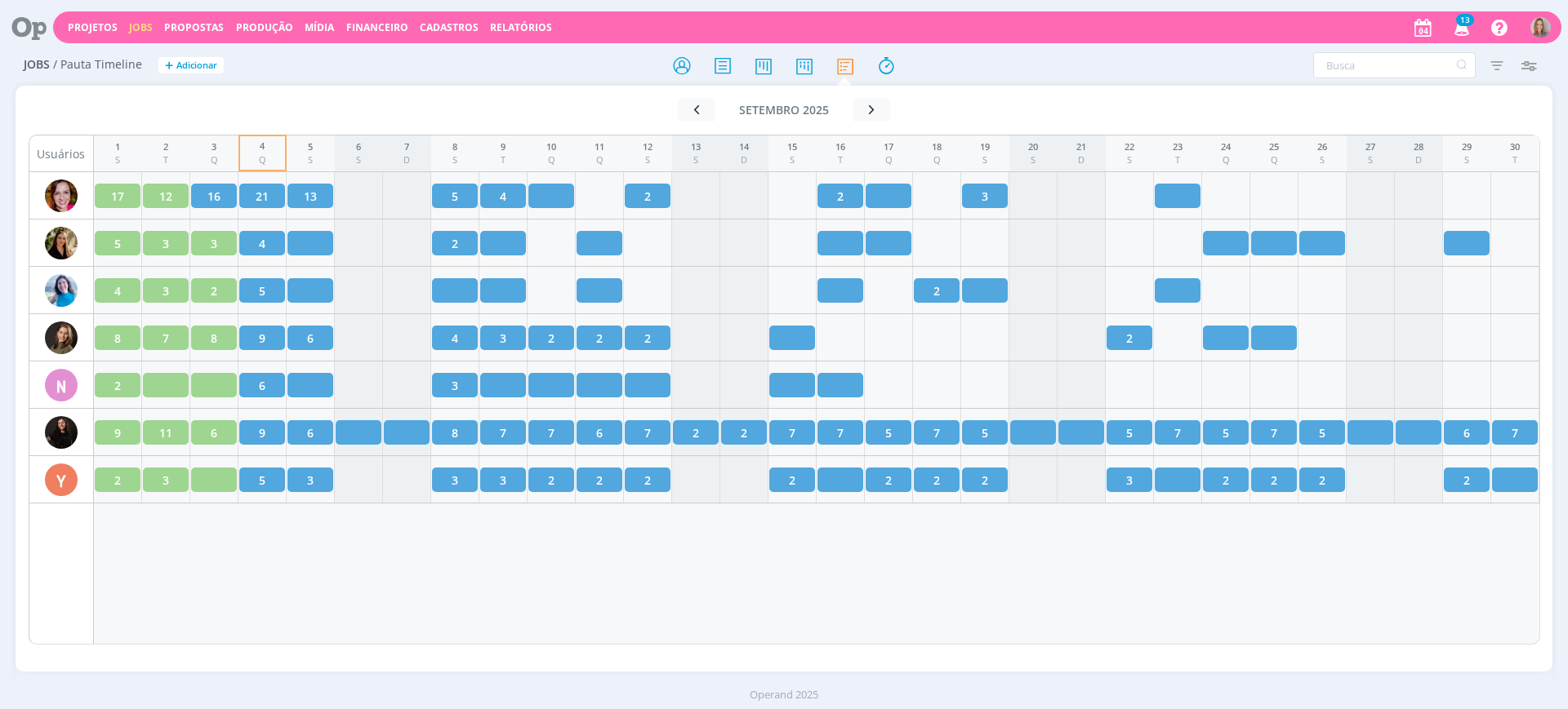
click at [737, 562] on div "1 S 2 T 3 Q 4 Q 5 S 6 S 7 D 8 S 9 T 10 Q 11 Q 12 S 13 S 14 D 15 S 16 T 17 Q 18 …" at bounding box center [817, 390] width 1446 height 510
click at [539, 553] on div "1 S 2 T 3 Q 4 Q 5 S 6 S 7 D 8 S 9 T 10 Q 11 Q 12 S 13 S 14 D 15 S 16 T 17 Q 18 …" at bounding box center [817, 390] width 1446 height 510
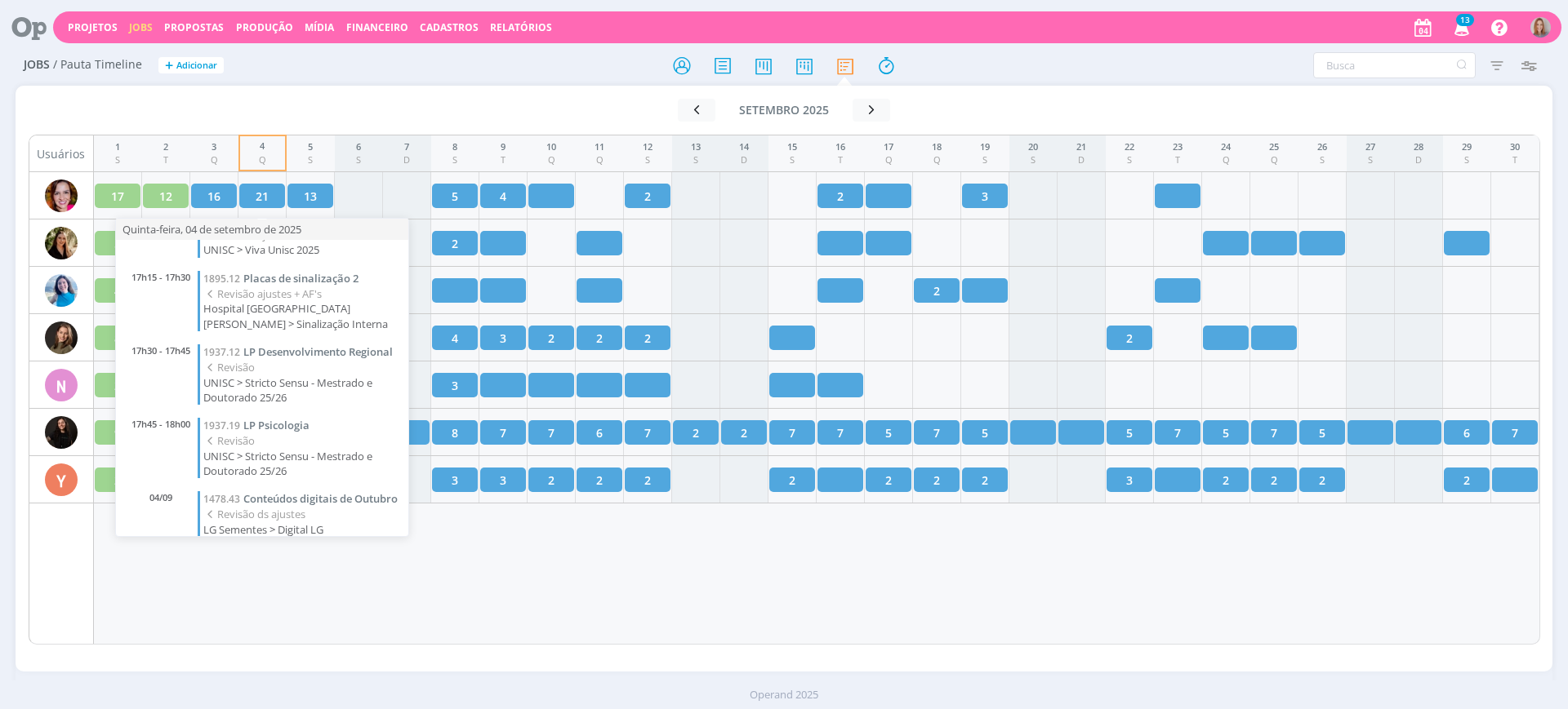
scroll to position [1198, 0]
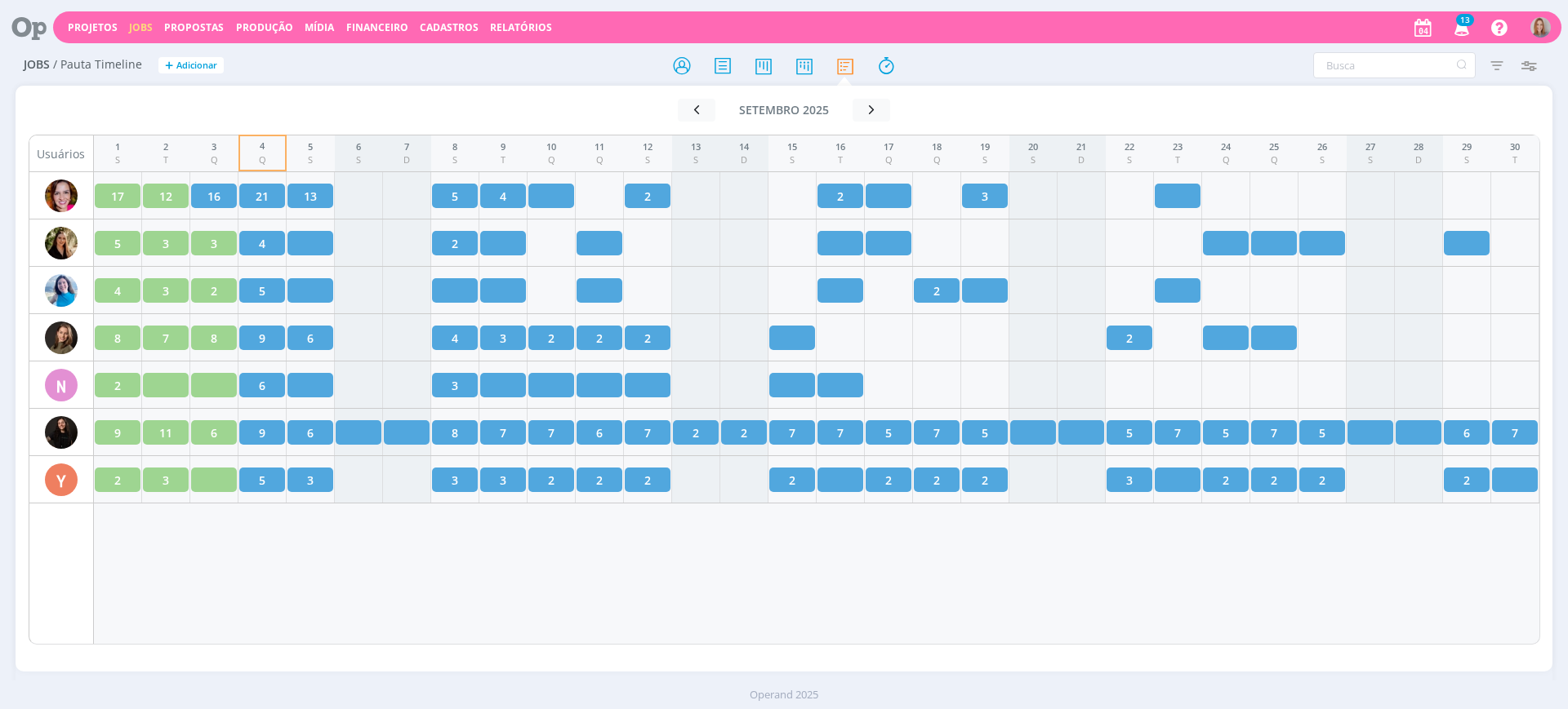
click at [469, 620] on div "1 S 2 T 3 Q 4 Q 5 S 6 S 7 D 8 S 9 T 10 Q 11 Q 12 S 13 S 14 D 15 S 16 T 17 Q 18 …" at bounding box center [817, 390] width 1446 height 510
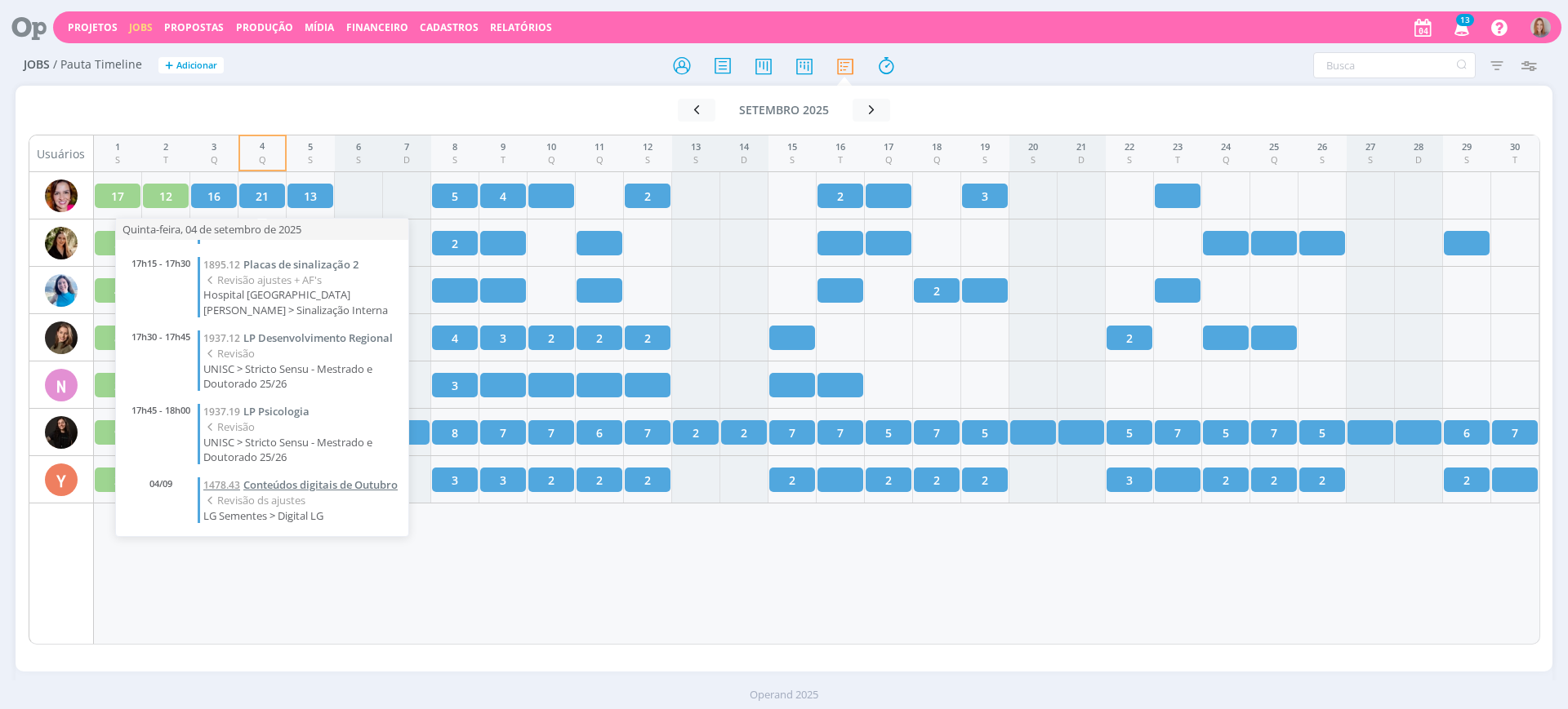
click at [317, 477] on span "Conteúdos digitais de Outubro" at bounding box center [320, 485] width 154 height 15
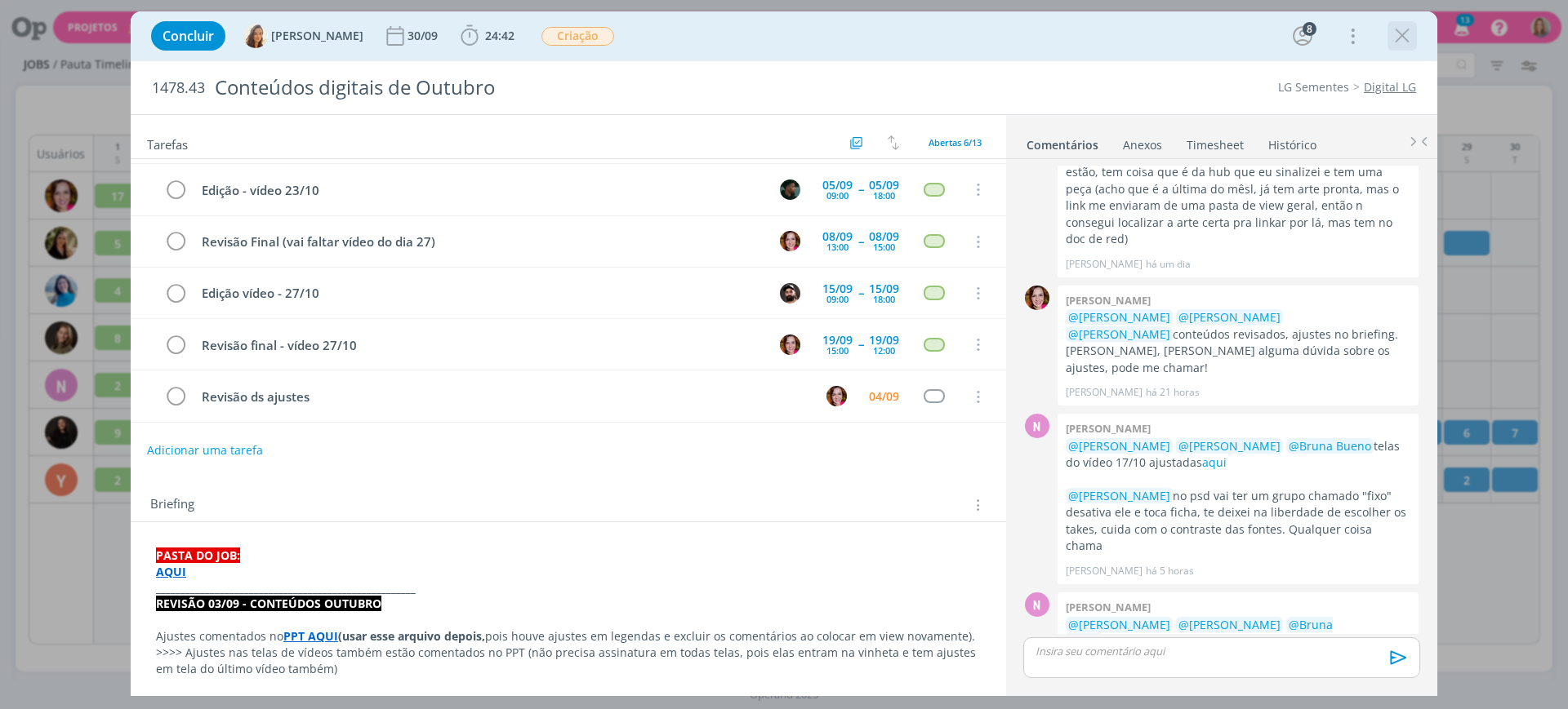
drag, startPoint x: 1421, startPoint y: 27, endPoint x: 1413, endPoint y: 36, distance: 12.0
click at [1421, 27] on div "Concluir Vanessa Feron 30/09 24:42 Iniciar Apontar Data * 04/09/2025 Horas * 00…" at bounding box center [784, 36] width 1282 height 39
click at [1409, 37] on icon "dialog" at bounding box center [1402, 36] width 25 height 25
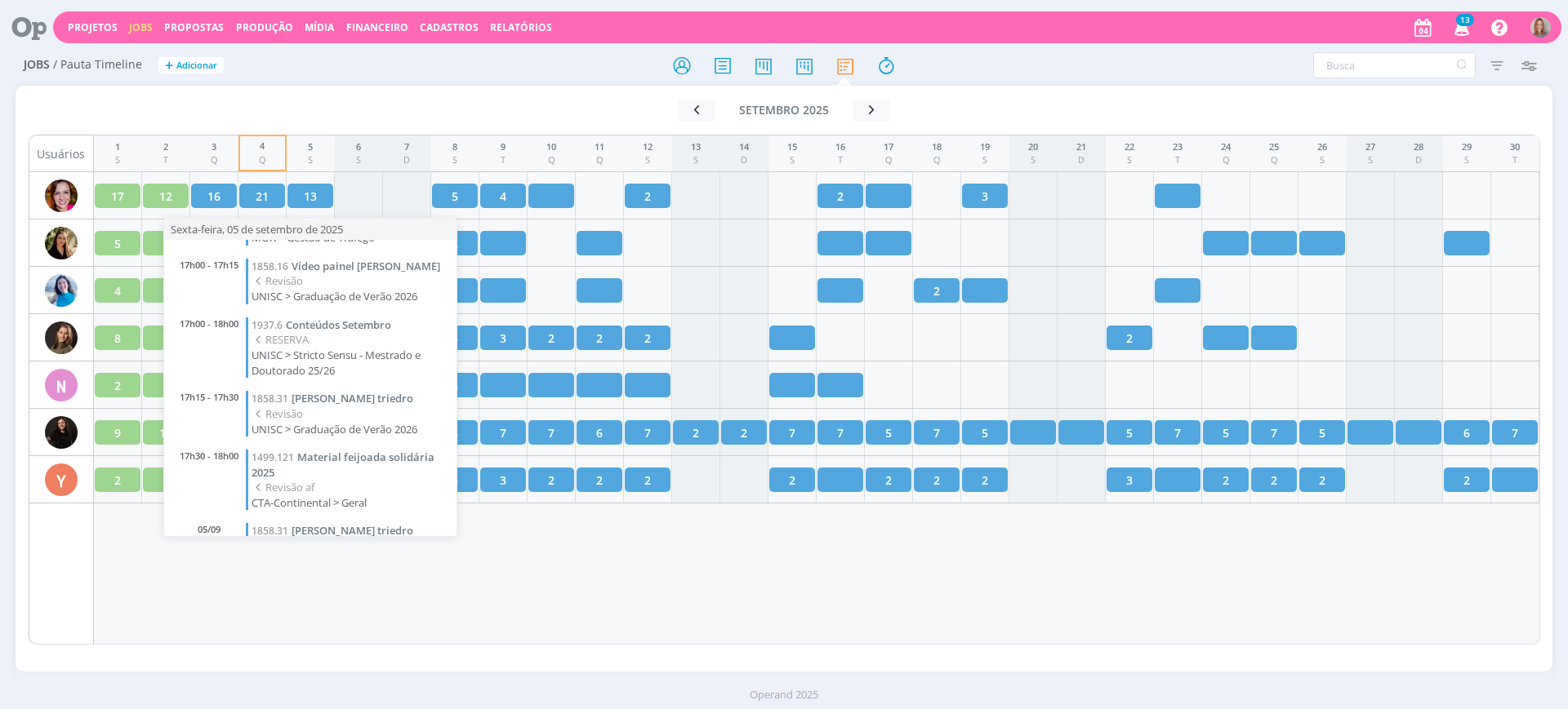
scroll to position [595, 0]
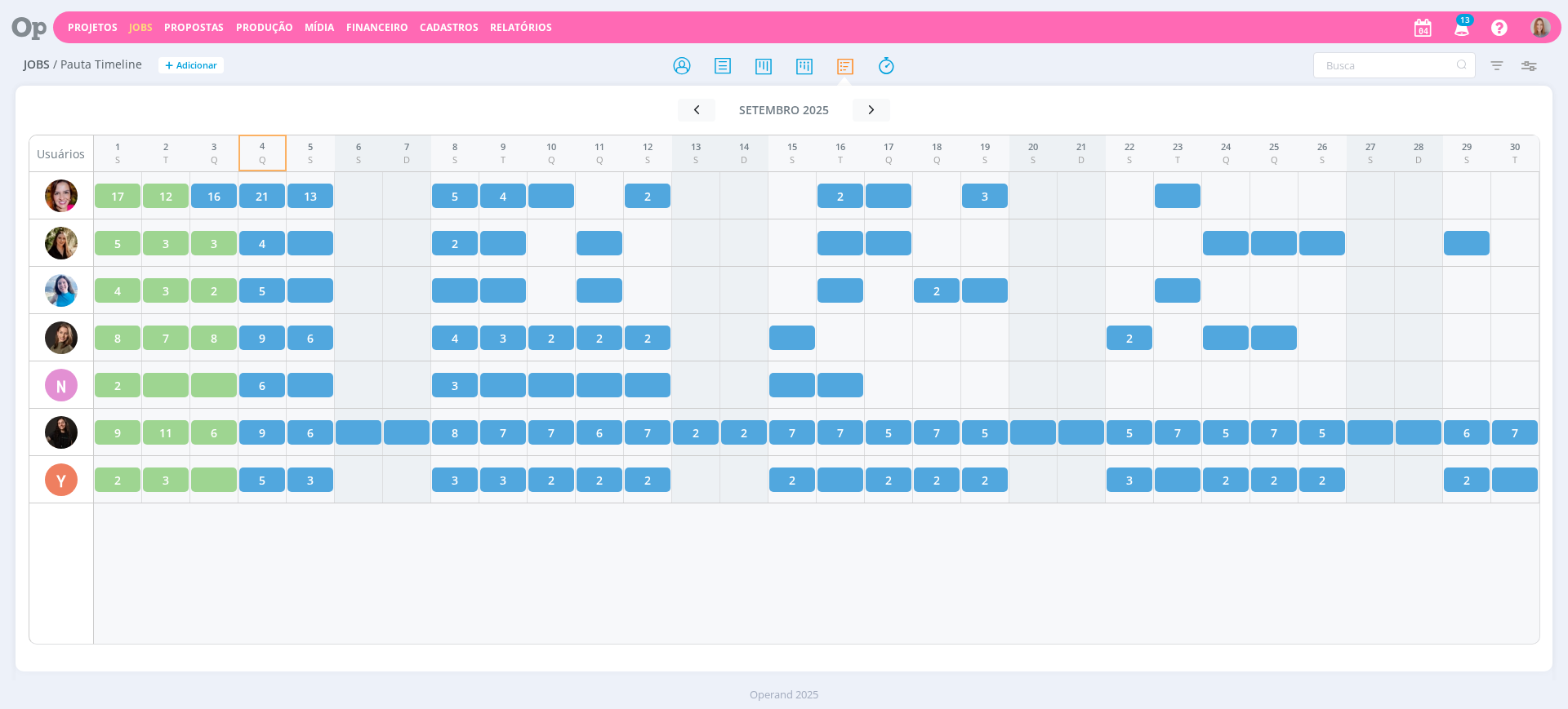
click at [319, 671] on div "Ir para mês atual setembro 2025 < 2025 > Janeiro Fevereiro Março Abril Maio Jun…" at bounding box center [784, 379] width 1537 height 586
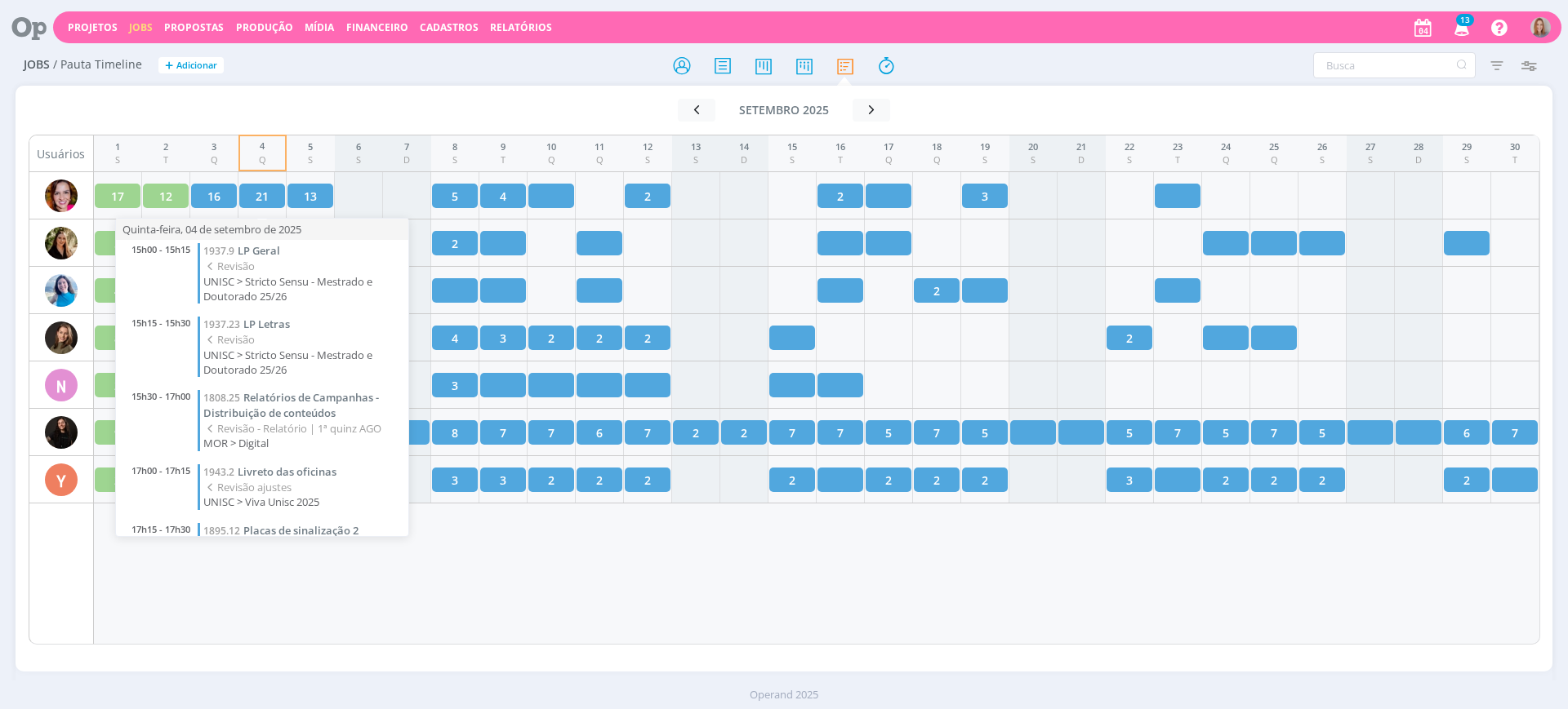
scroll to position [919, 0]
click at [296, 390] on span "Relatórios de Campanhas - Distribuição de conteúdos" at bounding box center [291, 404] width 175 height 30
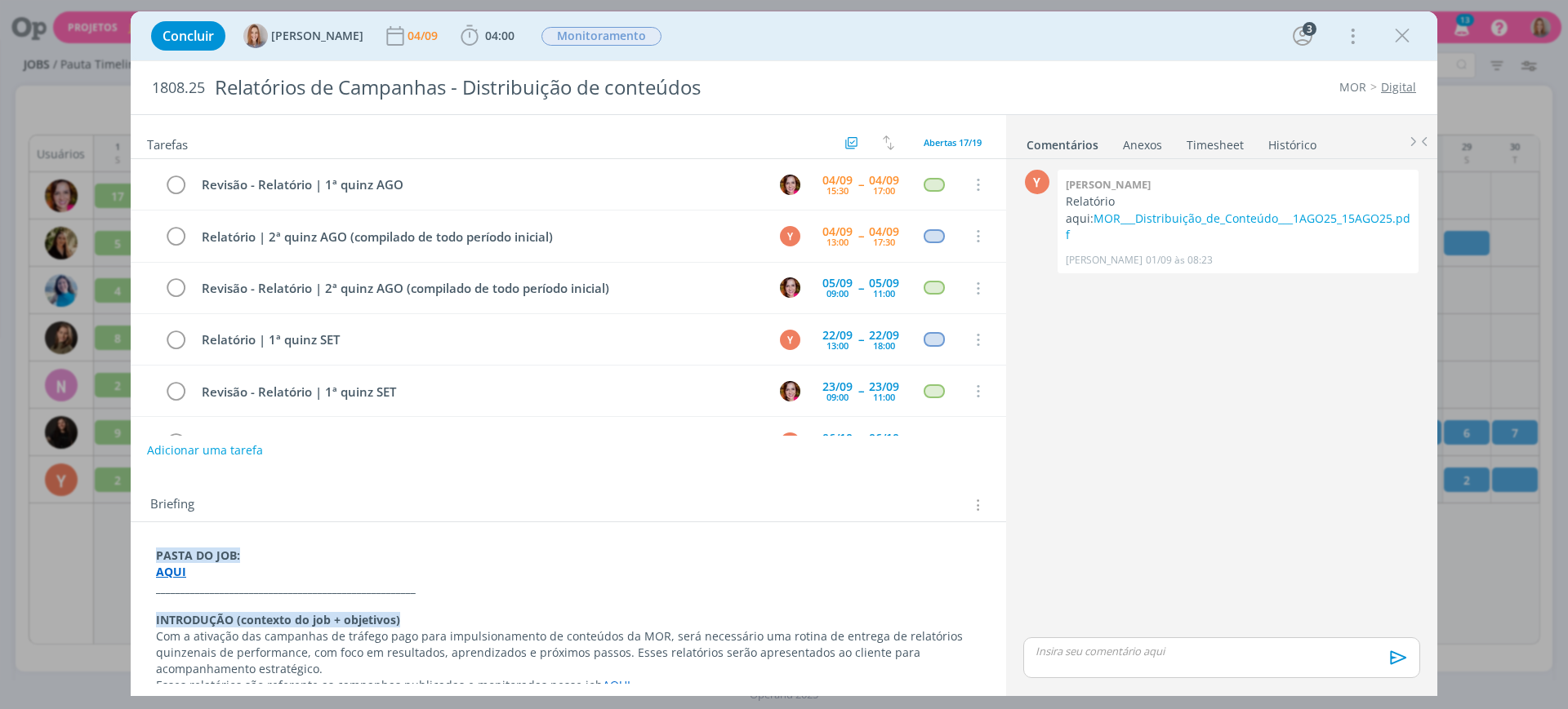
drag, startPoint x: 1401, startPoint y: 36, endPoint x: 1357, endPoint y: 58, distance: 49.2
click at [1401, 36] on icon "dialog" at bounding box center [1402, 36] width 25 height 25
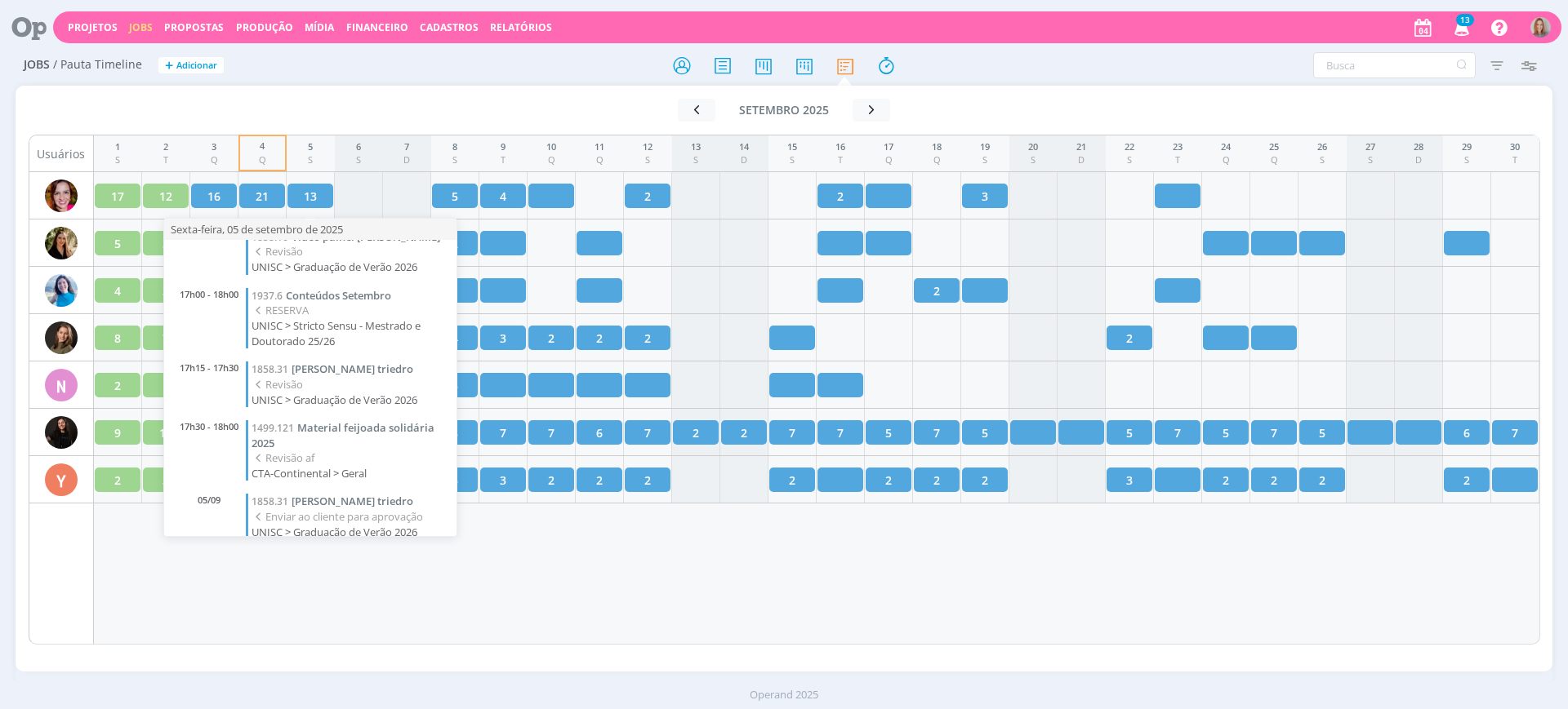
scroll to position [595, 0]
click at [518, 523] on div "1 S 2 T 3 Q 4 Q 5 S 6 S 7 D 8 S 9 T 10 Q 11 Q 12 S 13 S 14 D 15 S 16 T 17 Q 18 …" at bounding box center [817, 390] width 1446 height 510
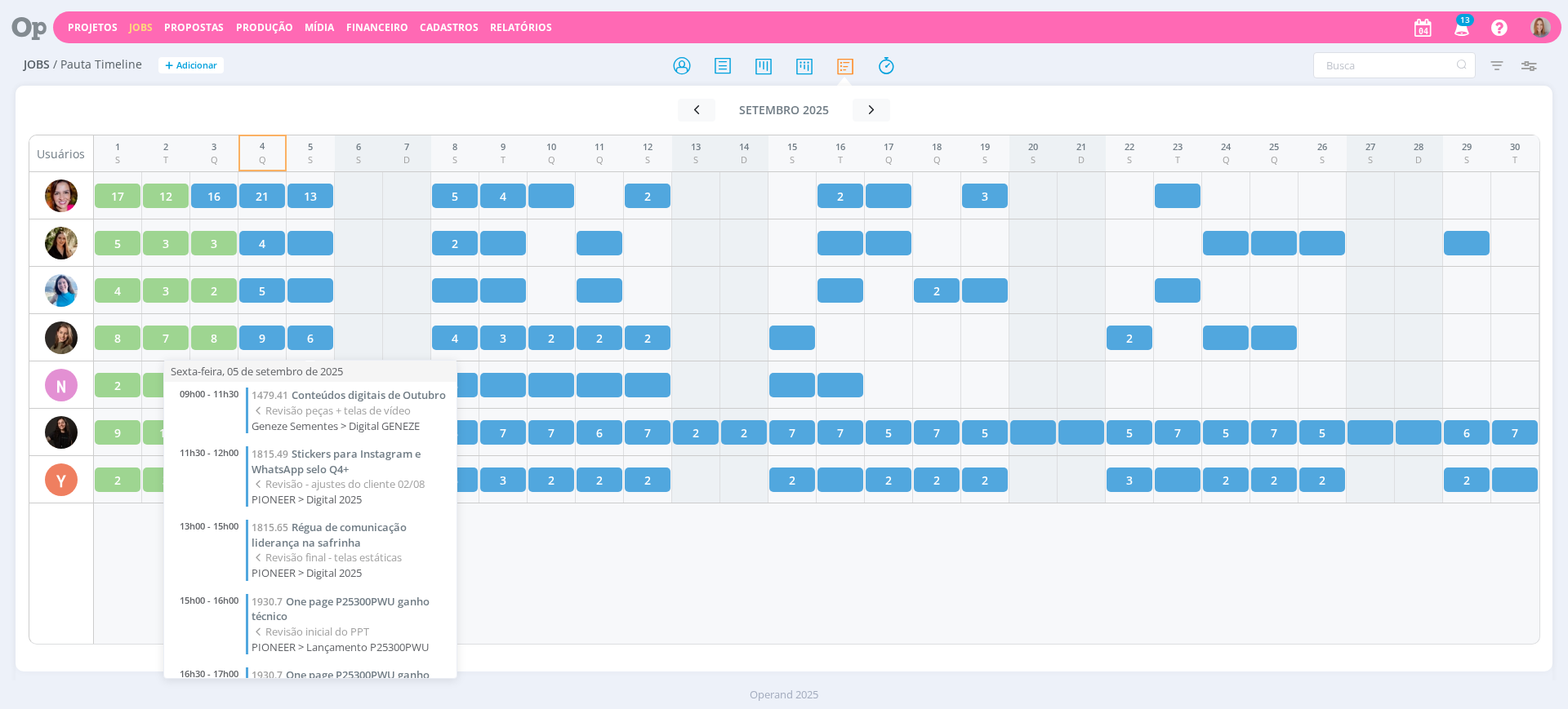
scroll to position [0, 0]
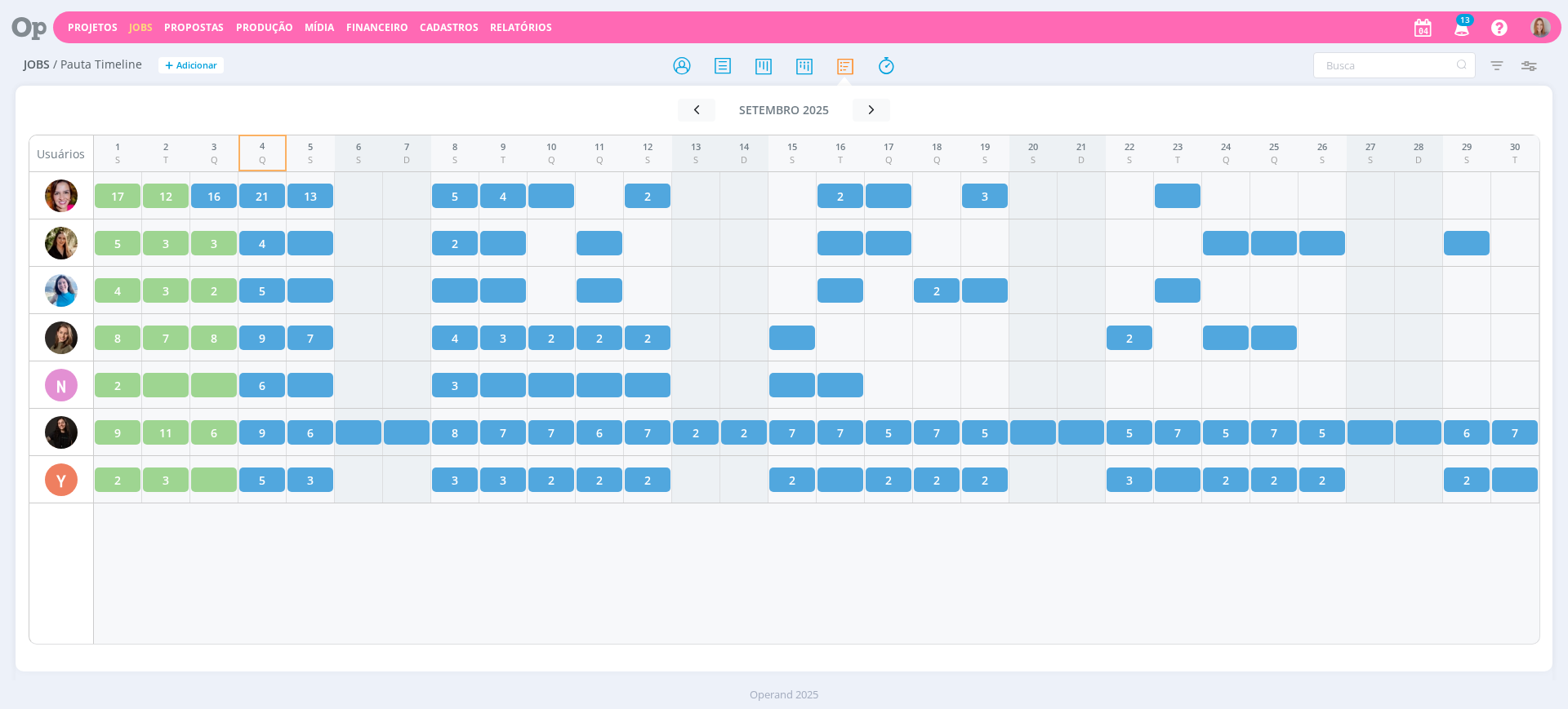
click at [365, 624] on div "1 S 2 T 3 Q 4 Q 5 S 6 S 7 D 8 S 9 T 10 Q 11 Q 12 S 13 S 14 D 15 S 16 T 17 Q 18 …" at bounding box center [817, 390] width 1446 height 510
click at [1520, 61] on icon "button" at bounding box center [1528, 65] width 29 height 29
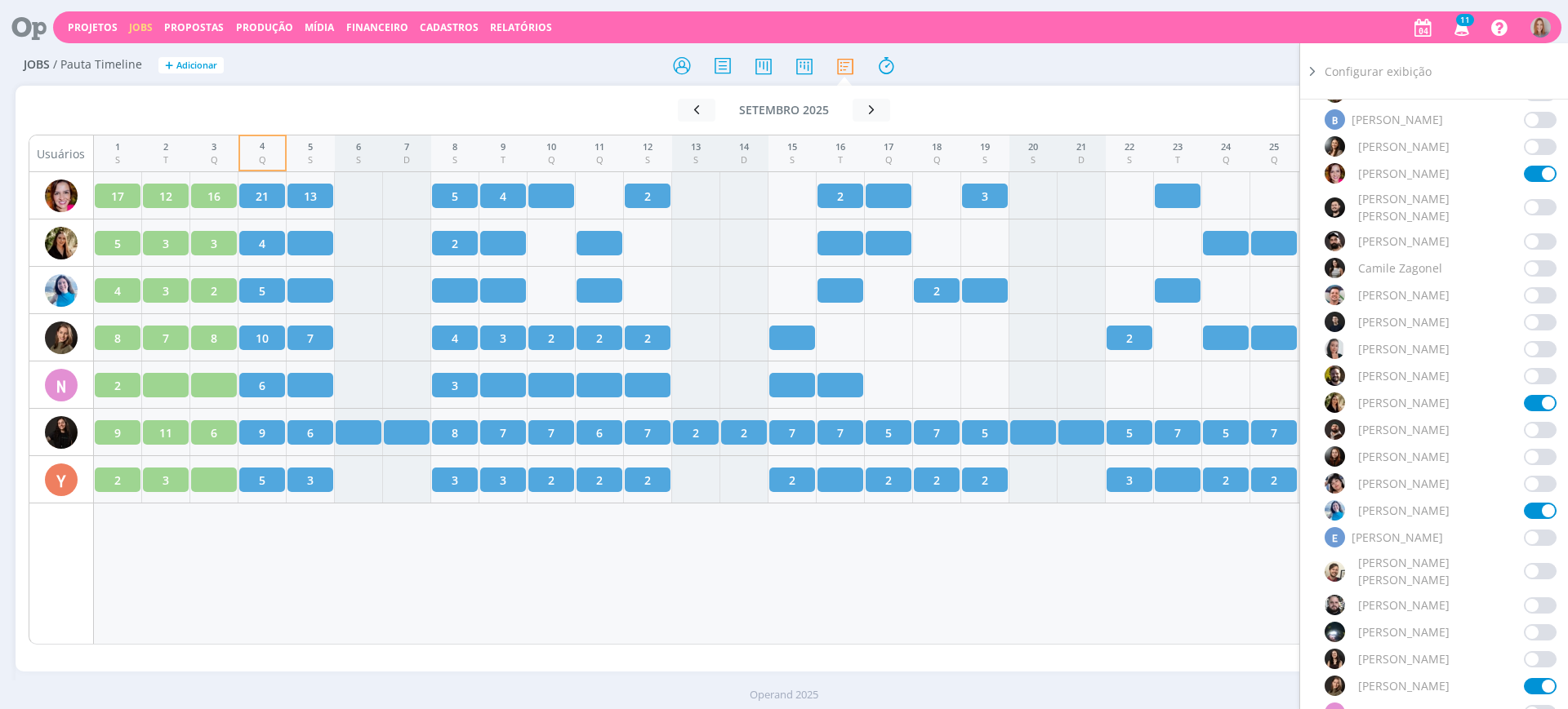
scroll to position [307, 0]
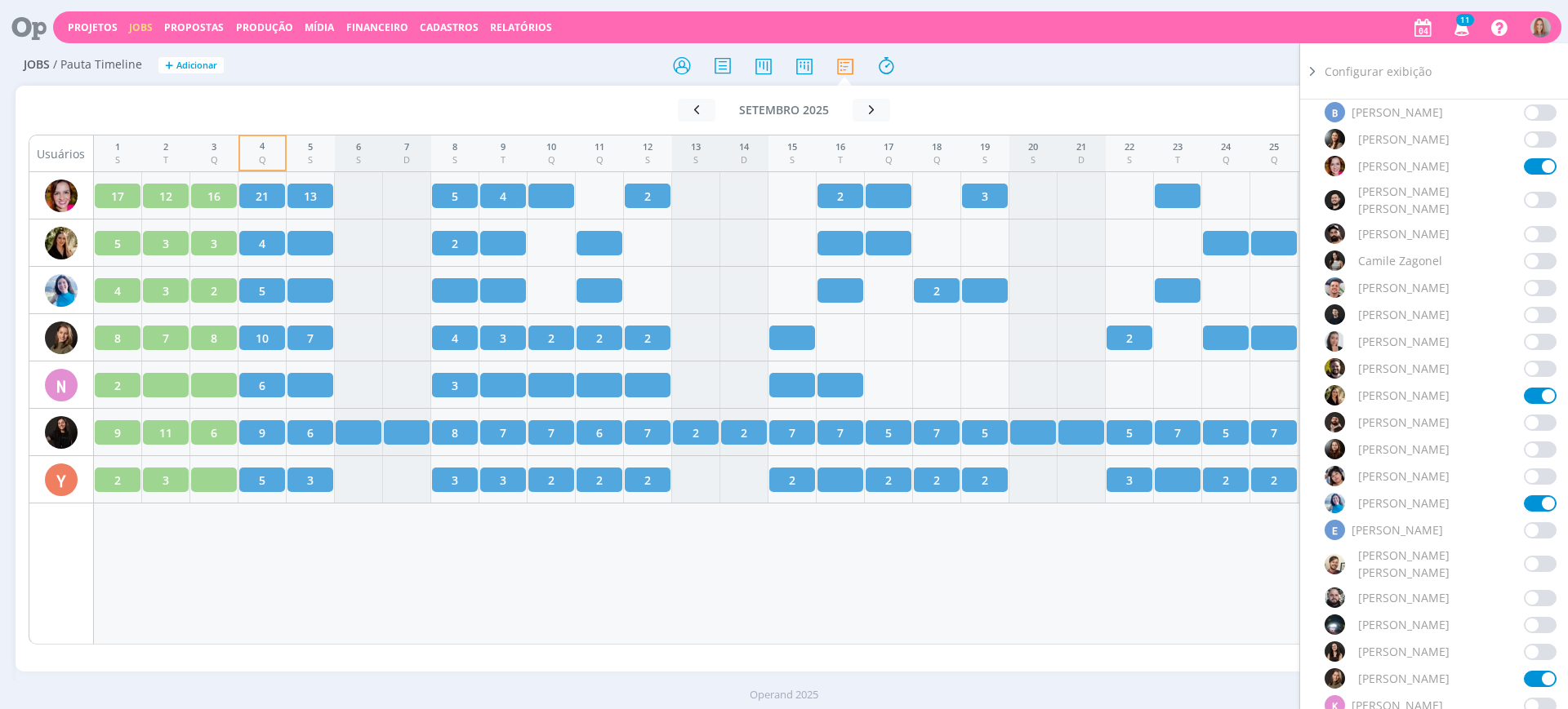
click at [1523, 495] on span at bounding box center [1540, 504] width 33 height 16
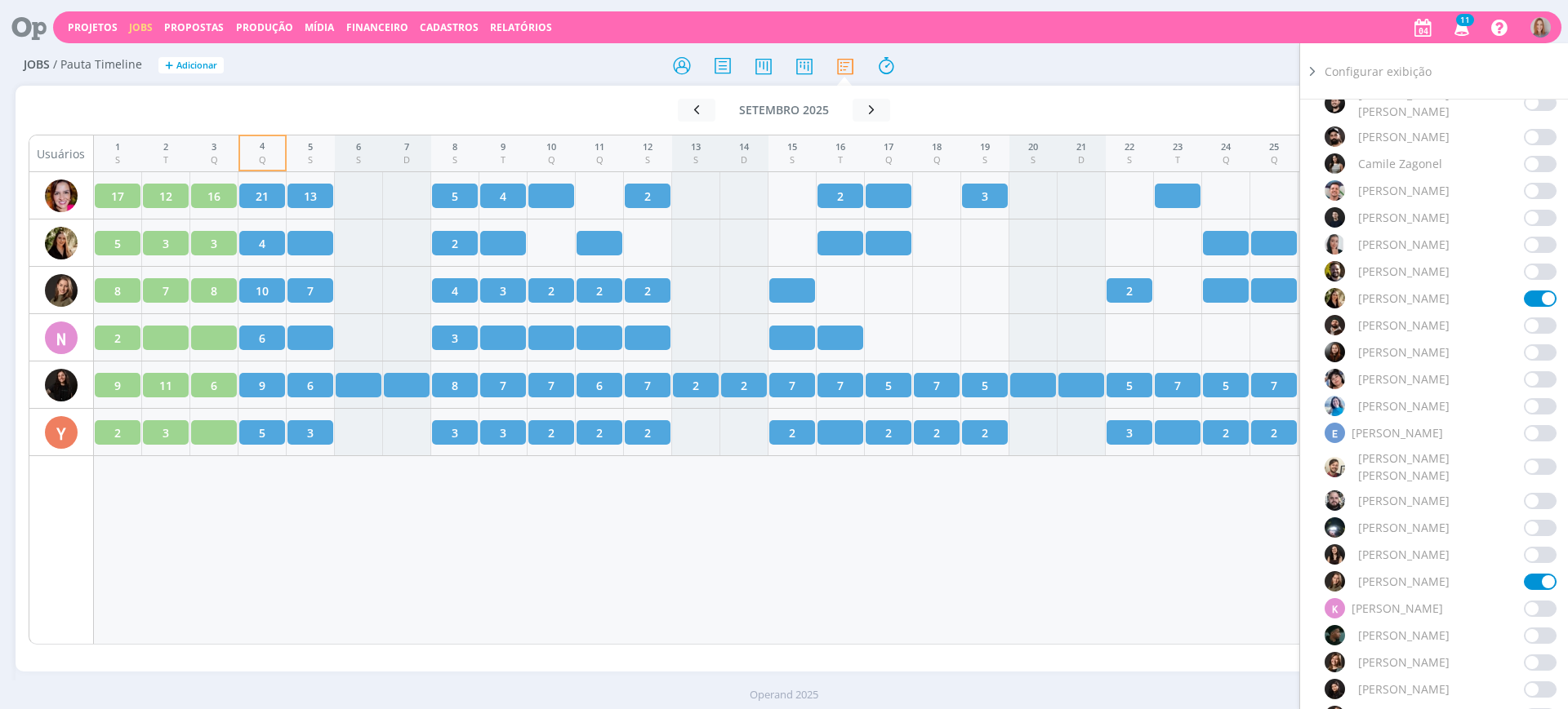
scroll to position [408, 0]
click at [1532, 393] on span at bounding box center [1540, 401] width 33 height 16
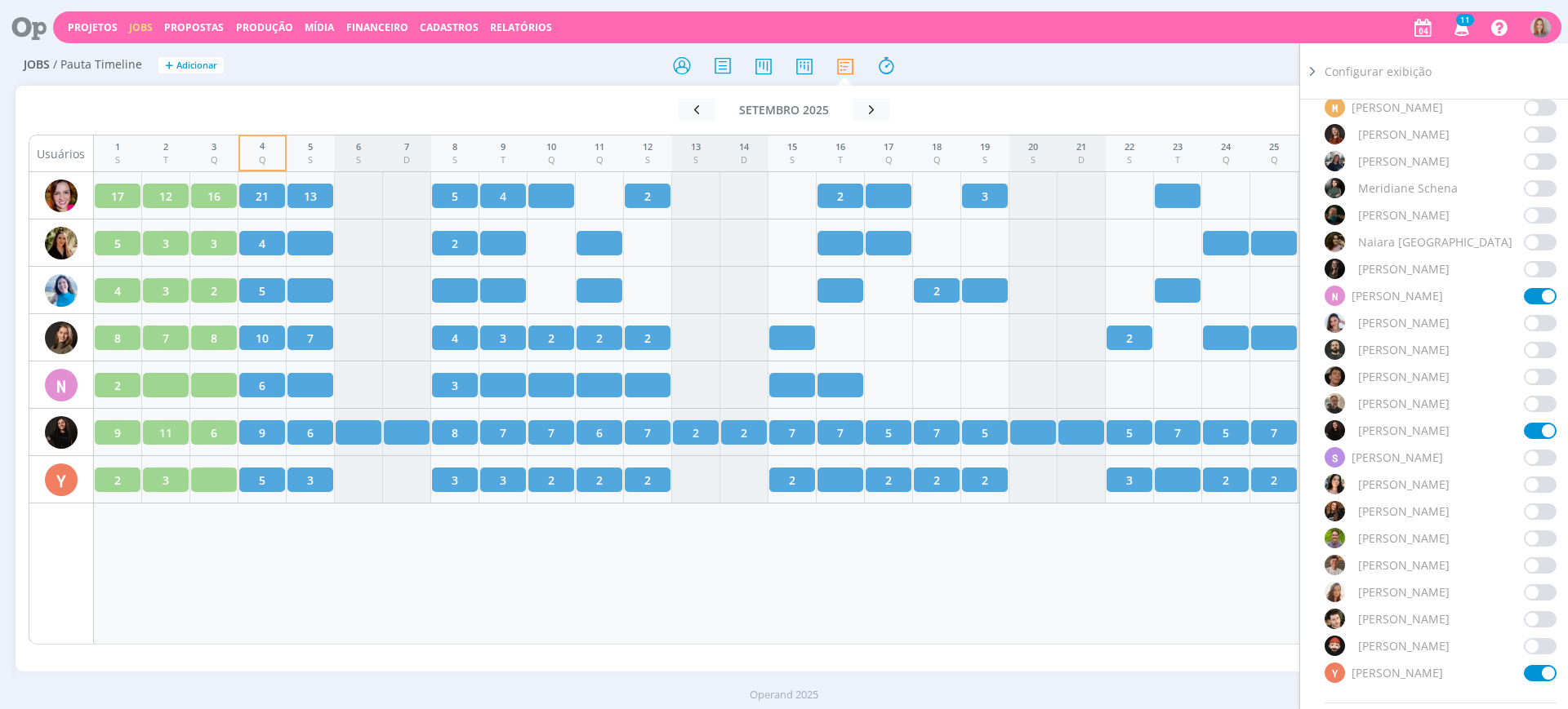
scroll to position [1122, 0]
click at [1530, 662] on span at bounding box center [1540, 671] width 33 height 16
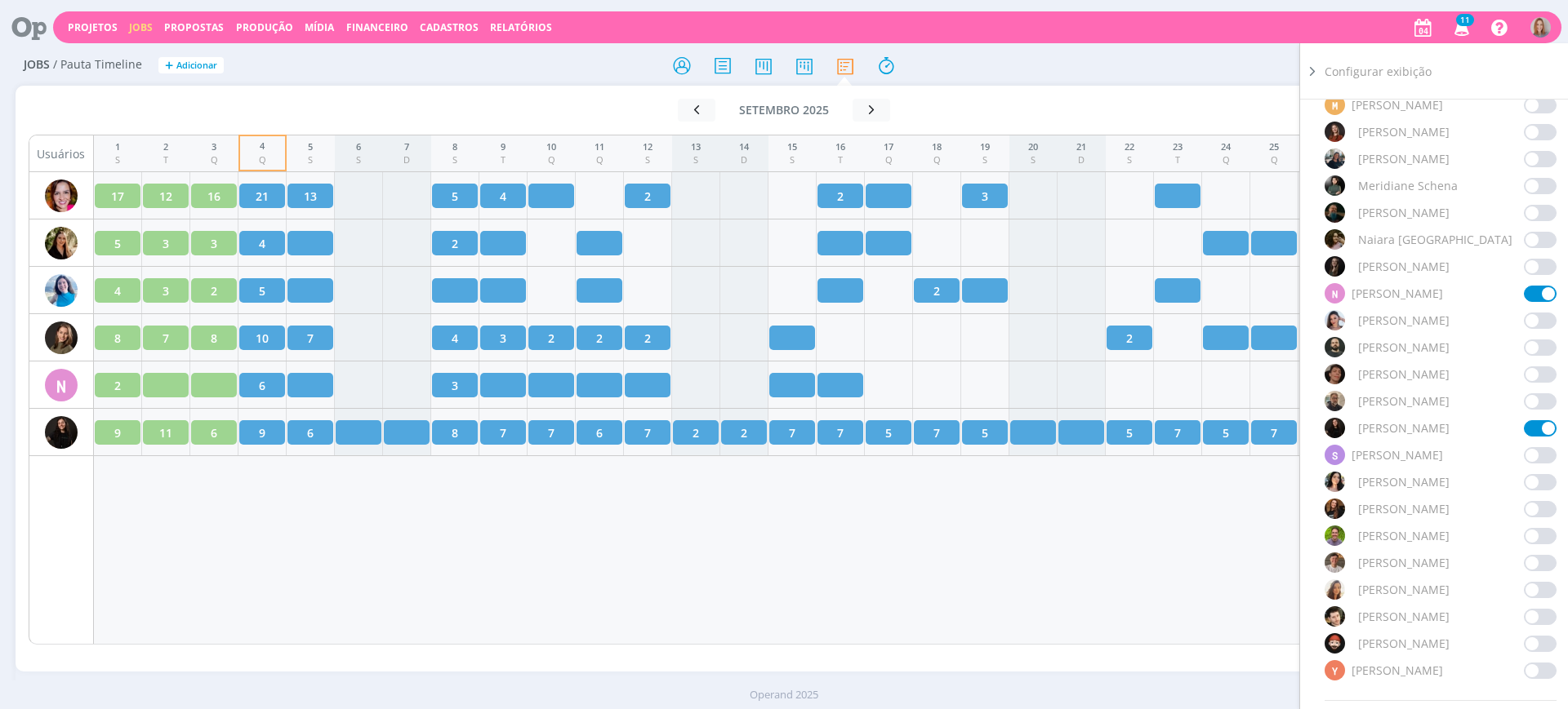
click at [1018, 571] on div "1 S 2 T 3 Q 4 Q 5 S 6 S 7 D 8 S 9 T 10 Q 11 Q 12 S 13 S 14 D 15 S 16 T 17 Q 18 …" at bounding box center [817, 390] width 1446 height 510
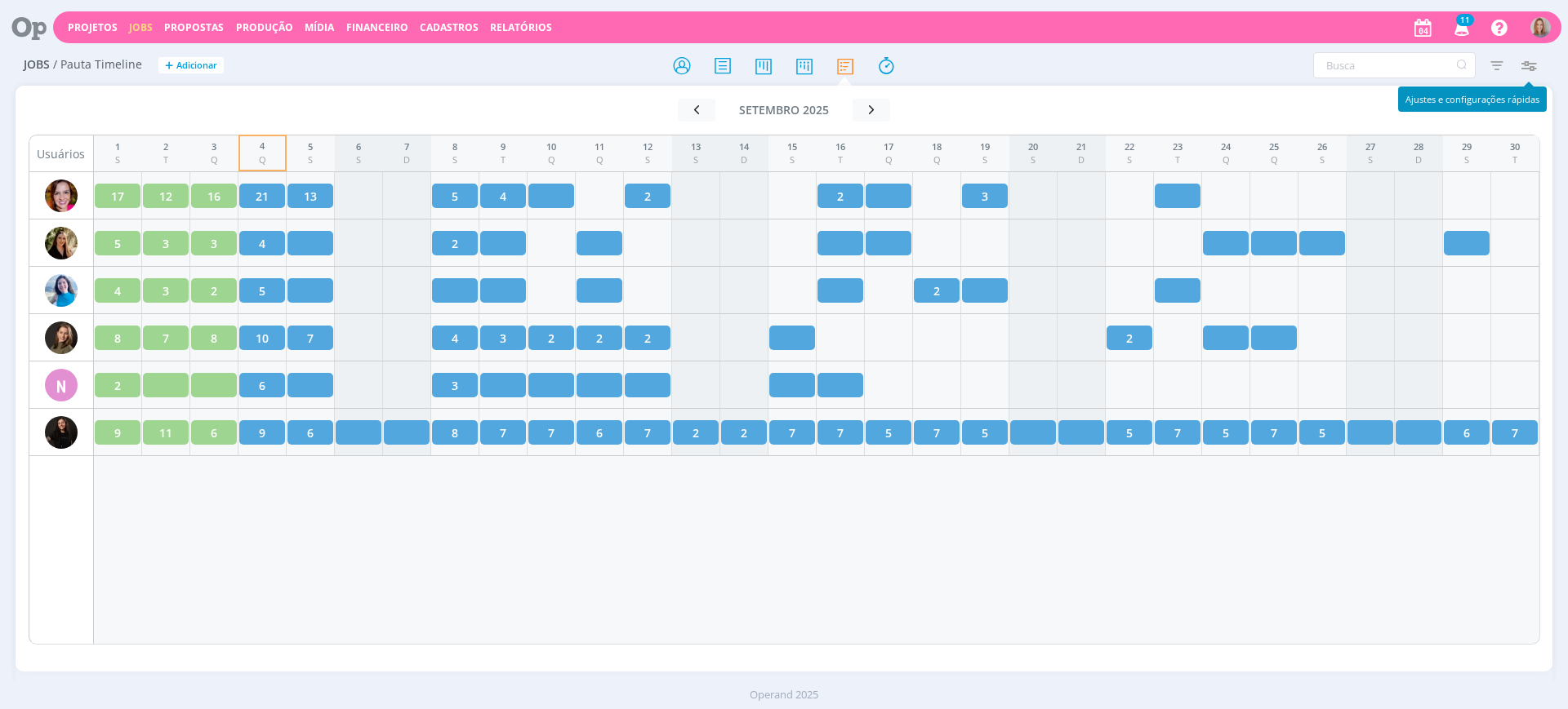
click at [1531, 66] on icon "button" at bounding box center [1528, 65] width 29 height 29
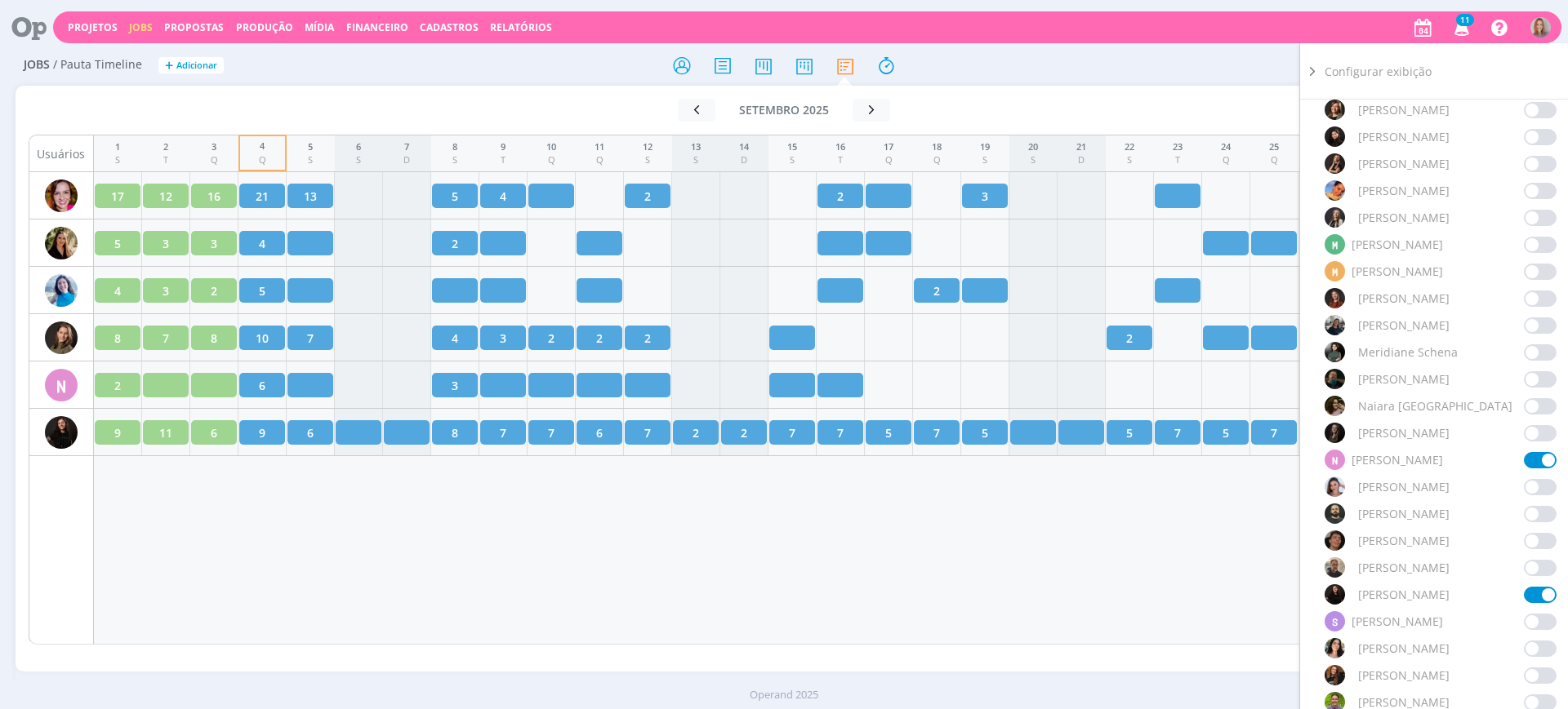
scroll to position [919, 0]
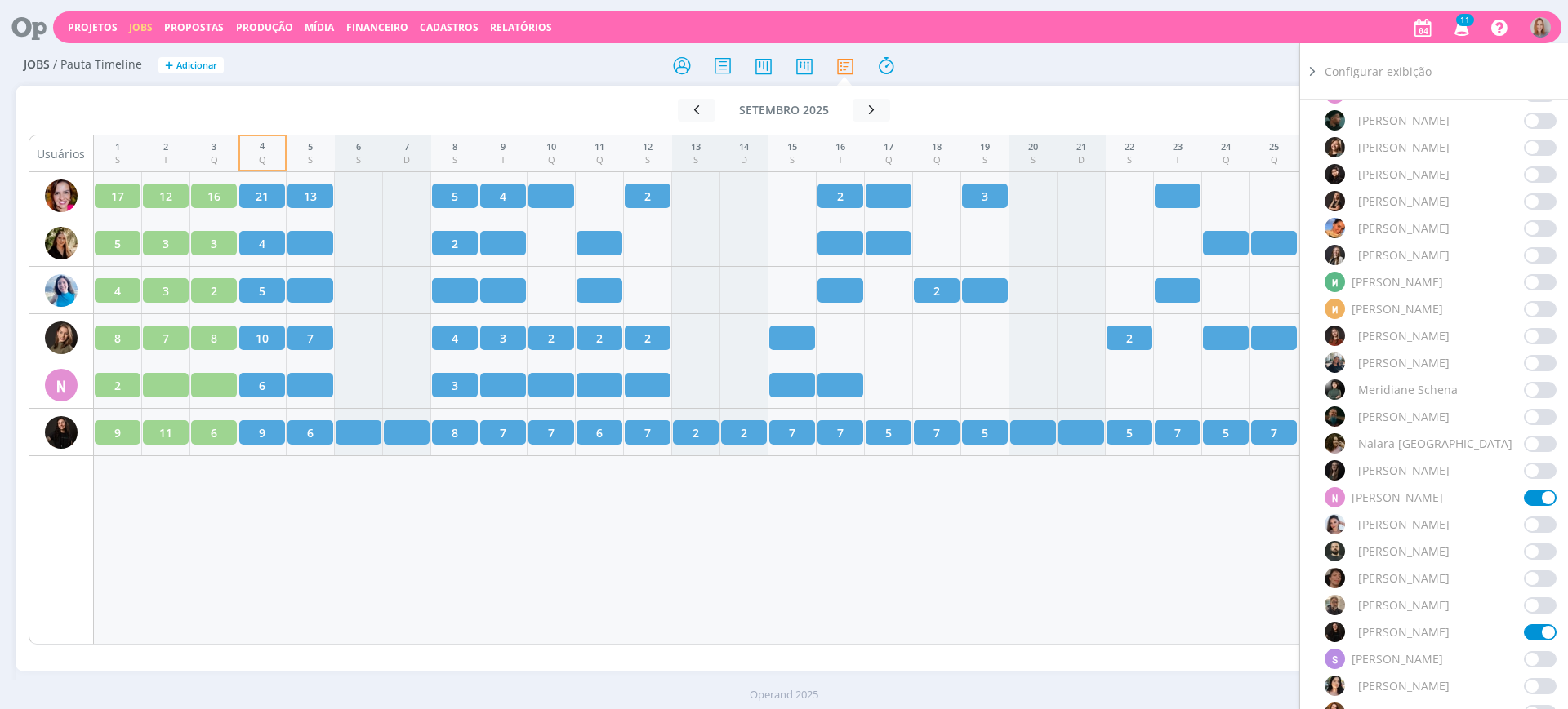
click at [1534, 243] on div "Selecionar equipe: Selecione Marcar todos Sem responsável Alessandro Mença A Al…" at bounding box center [1440, 60] width 232 height 1663
click at [1535, 275] on span at bounding box center [1540, 283] width 33 height 16
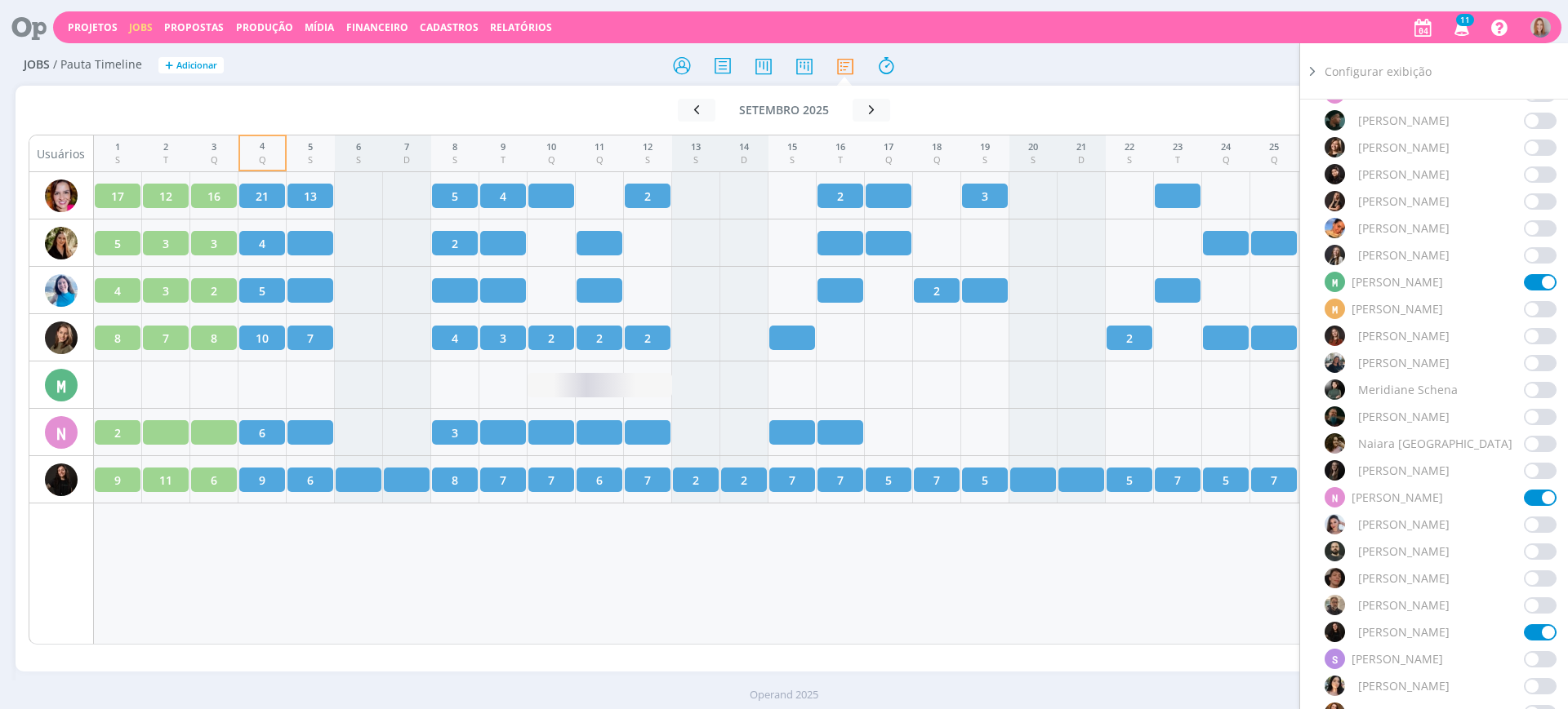
click at [991, 558] on div "1 S 2 T 3 Q 4 Q 5 S 6 S 7 D 8 S 9 T 10 Q 11 Q 12 S 13 S 14 D 15 S 16 T 17 Q 18 …" at bounding box center [817, 390] width 1446 height 510
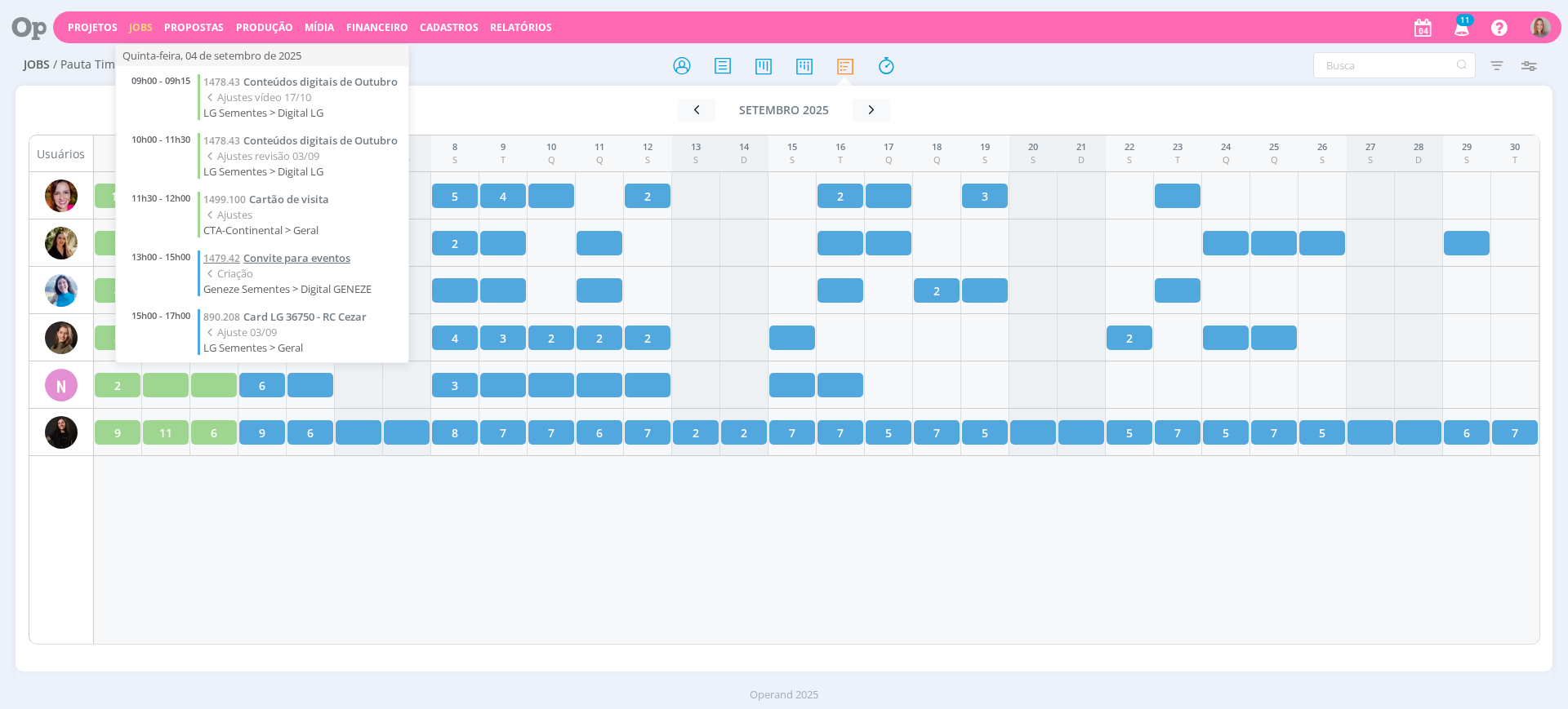
click at [321, 266] on span "Convite para eventos" at bounding box center [297, 258] width 107 height 15
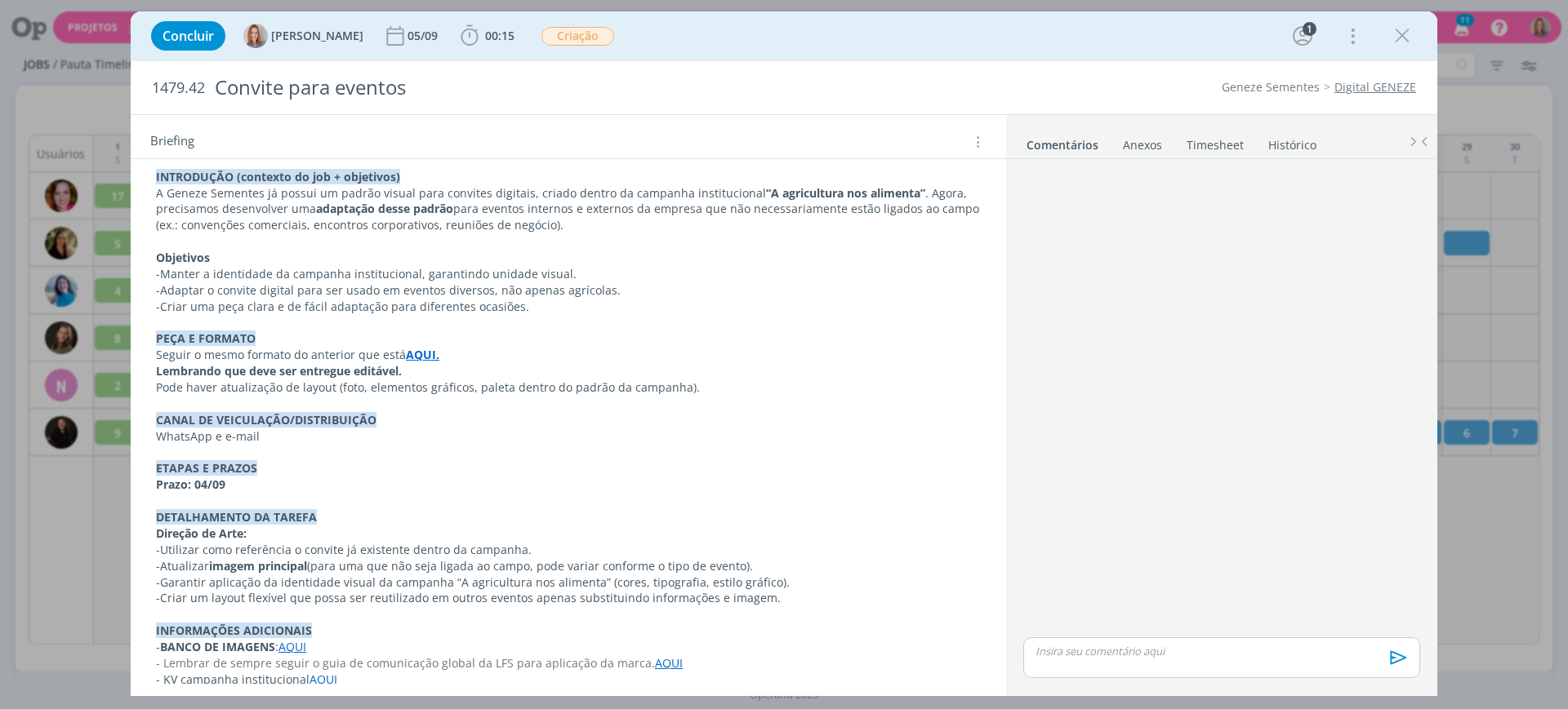
scroll to position [248, 0]
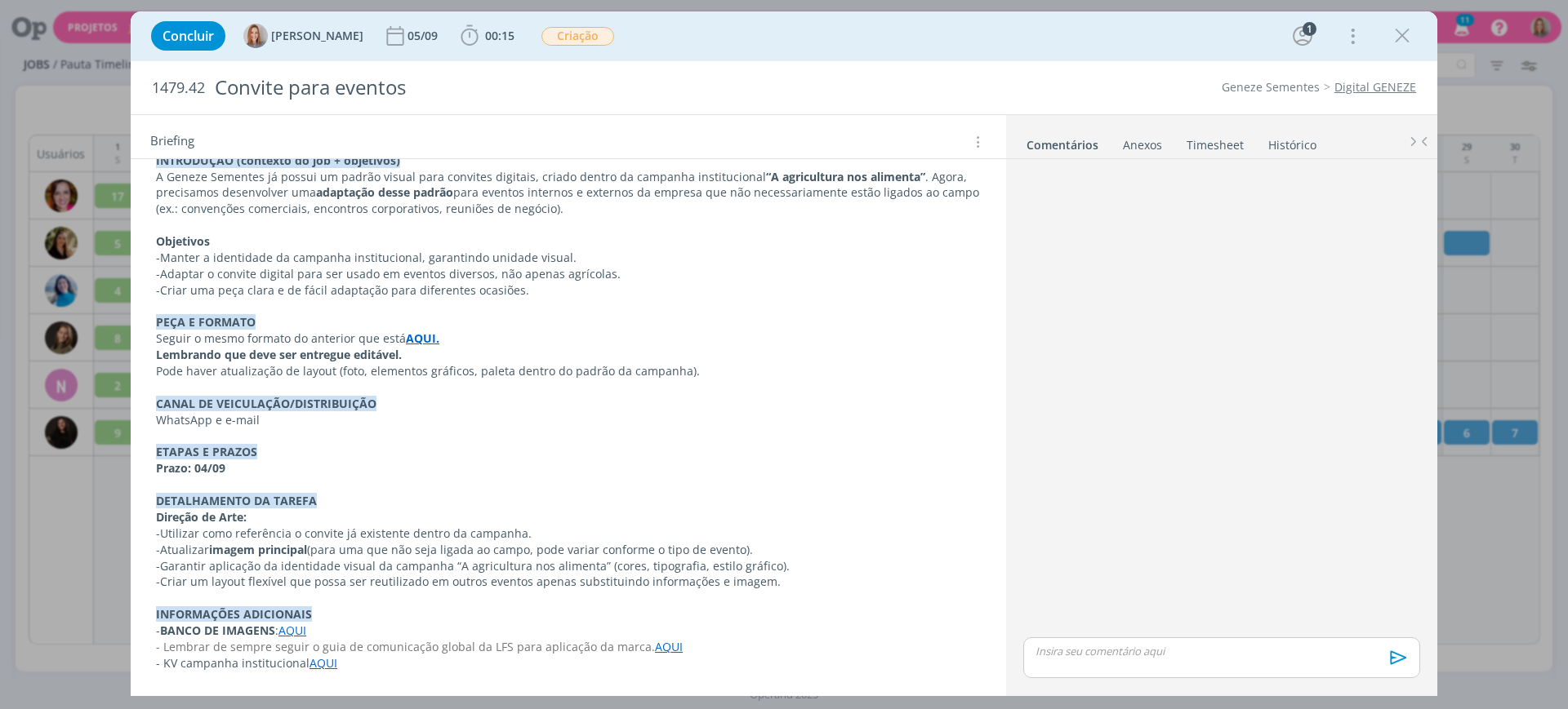
click at [419, 334] on strong "AQUI." at bounding box center [423, 338] width 34 height 16
click at [431, 365] on link "[URL][DOMAIN_NAME]" at bounding box center [369, 370] width 123 height 21
click at [781, 376] on p "Pode haver atualização de layout (foto, elementos gráficos, paleta dentro do pa…" at bounding box center [569, 372] width 823 height 16
